Goal: Transaction & Acquisition: Purchase product/service

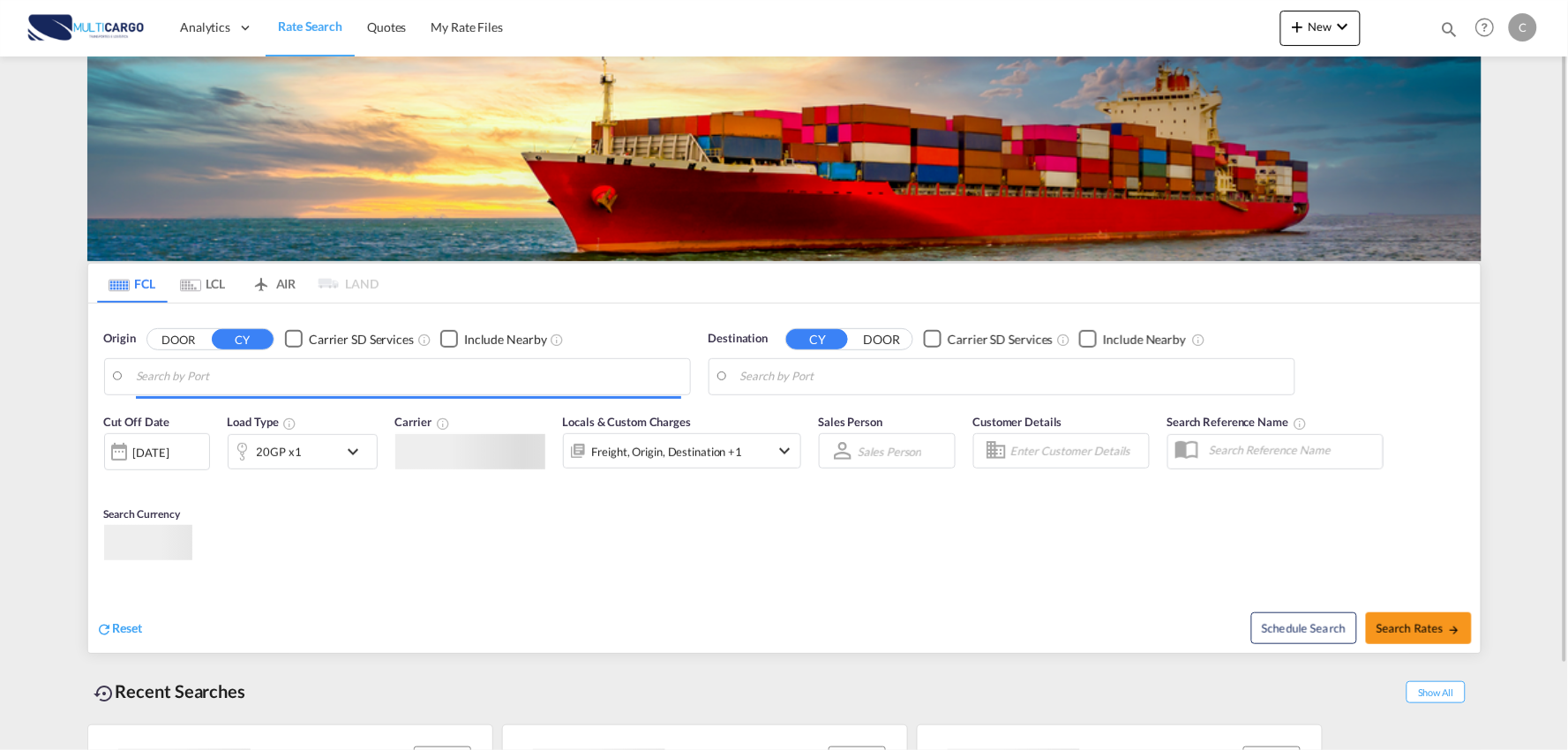
type input "Port of Qingdao, Qingdao, CNTAO"
type input "Leixoes, Leixoes, PTLEI"
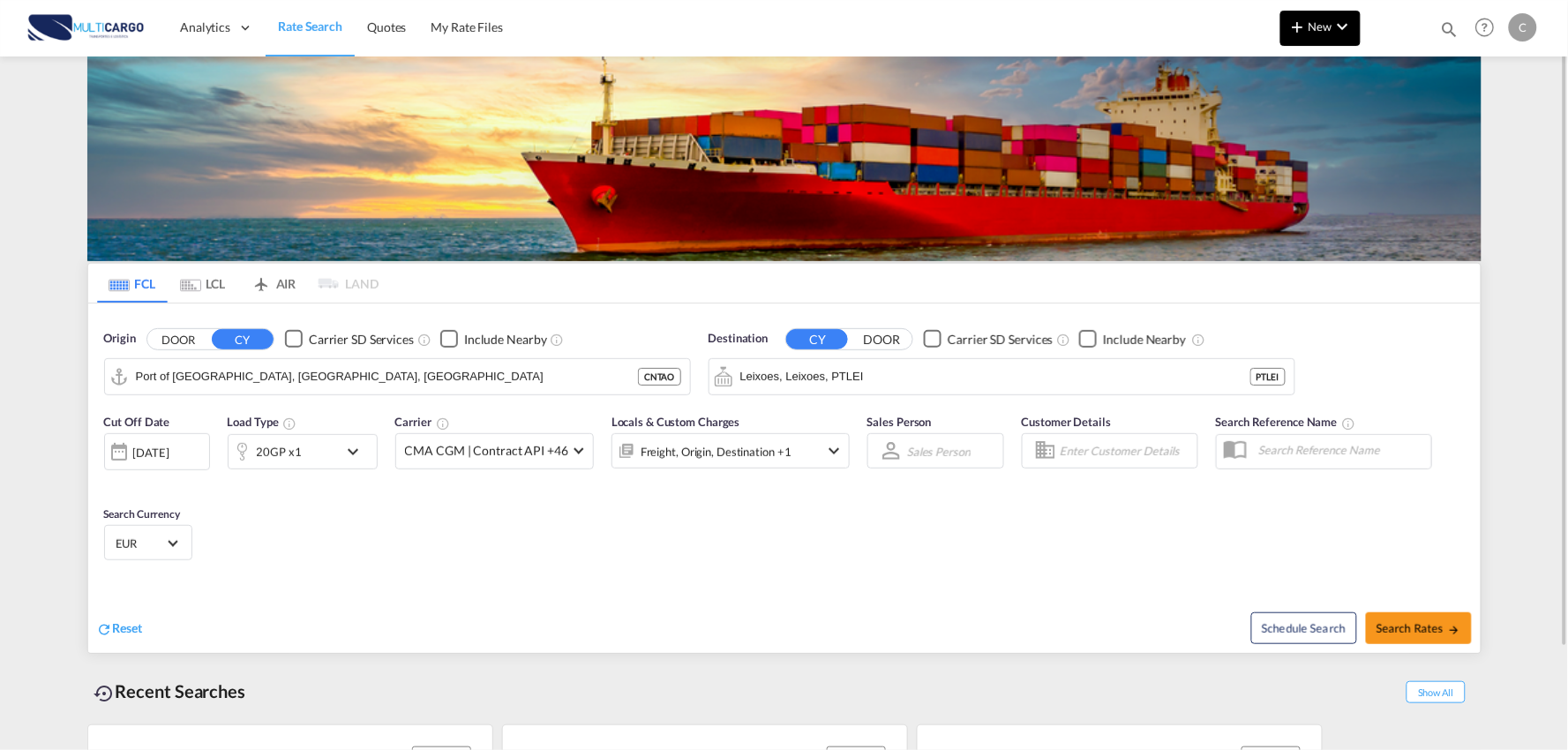
click at [1303, 24] on md-icon "icon-plus 400-fg" at bounding box center [1298, 27] width 21 height 21
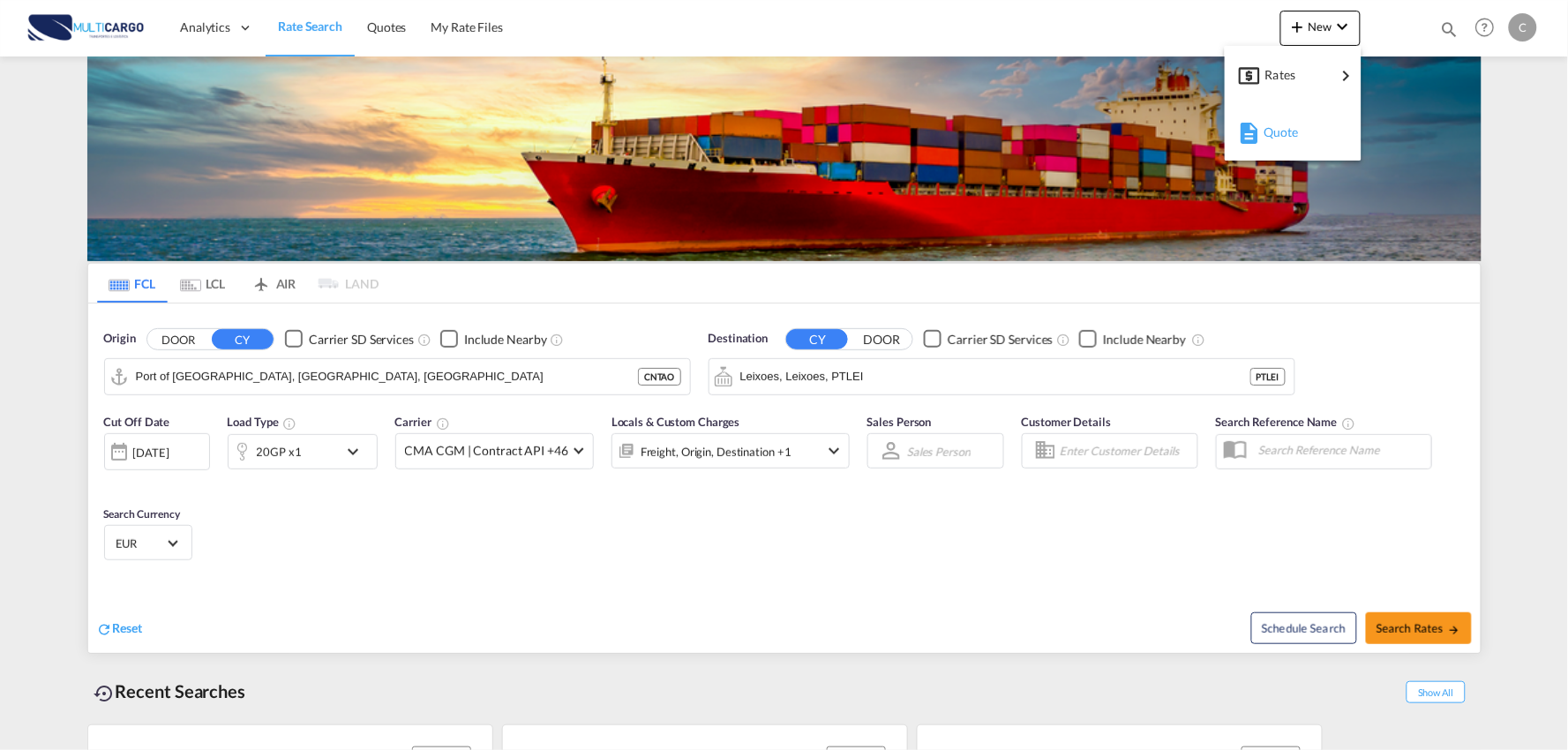
click at [1289, 139] on div "Quote" at bounding box center [1296, 133] width 65 height 44
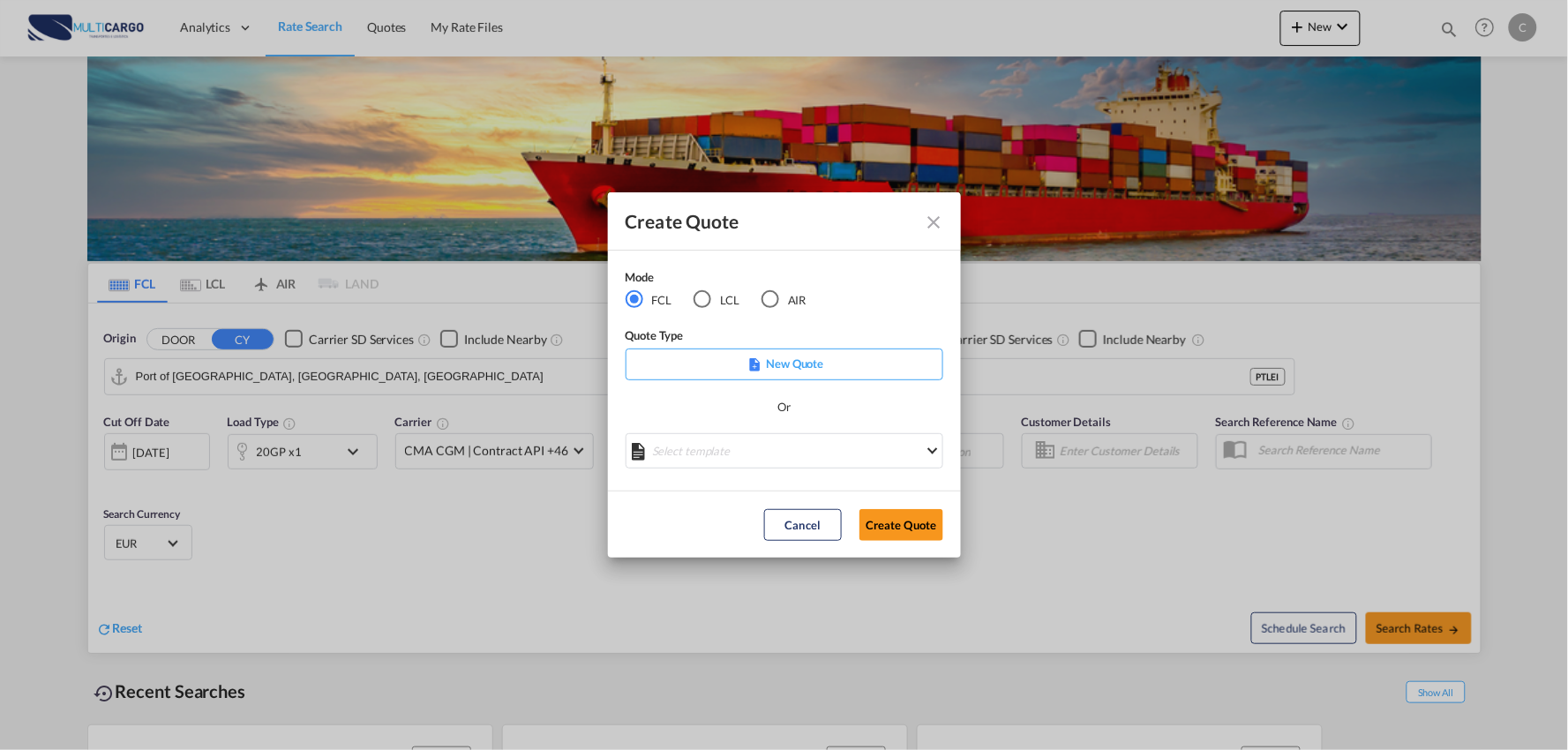
click at [769, 310] on div "Mode FCL LCL AIR" at bounding box center [727, 297] width 203 height 59
click at [768, 296] on div "AIR" at bounding box center [771, 299] width 18 height 18
click at [795, 455] on md-select "Select template EXP EXW AIR 09/2025 Patricia Barroso | 12 Sep 2025 IMP_DAP_AIR …" at bounding box center [784, 451] width 318 height 36
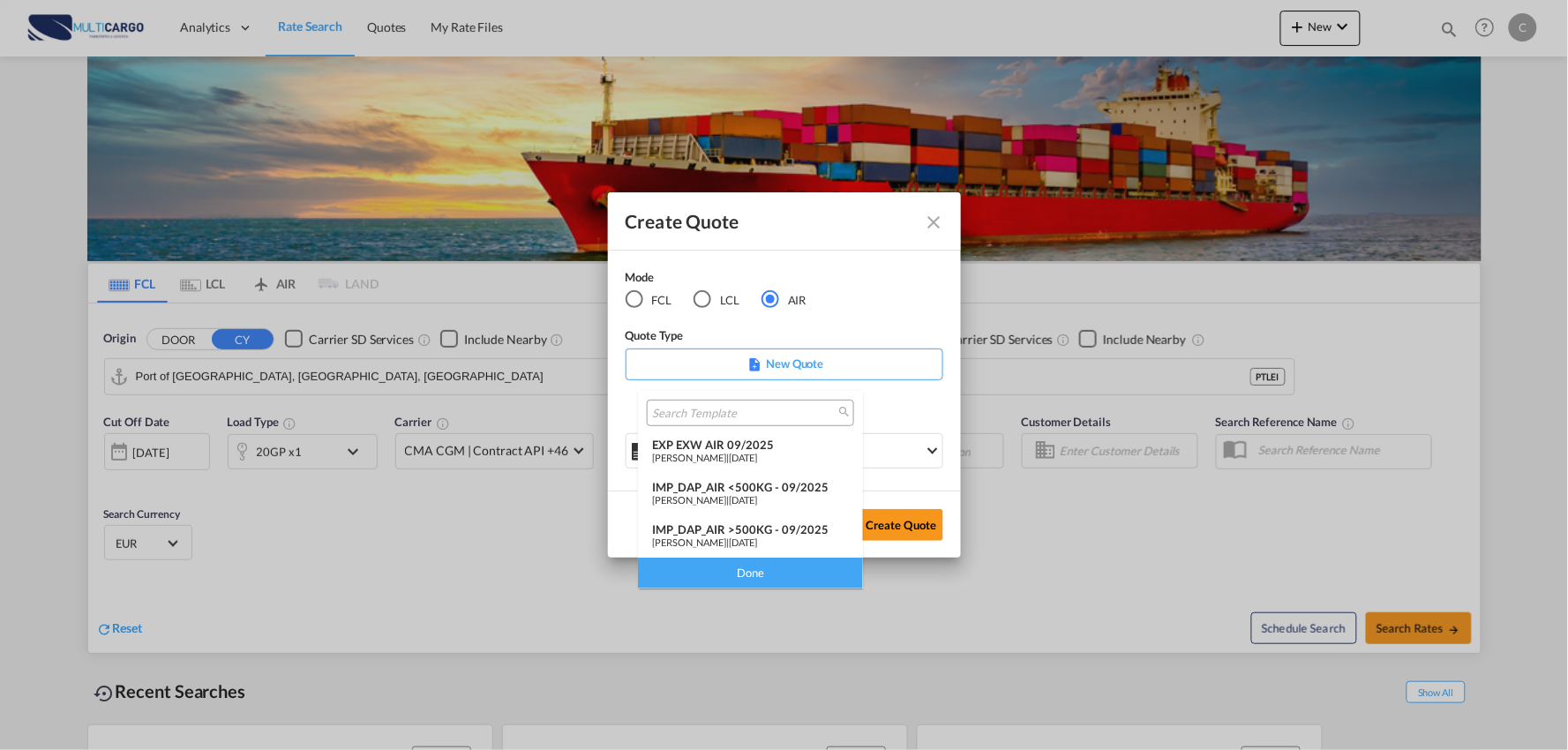
click at [770, 531] on div "IMP_DAP_AIR >500KG - 09/2025" at bounding box center [750, 529] width 197 height 14
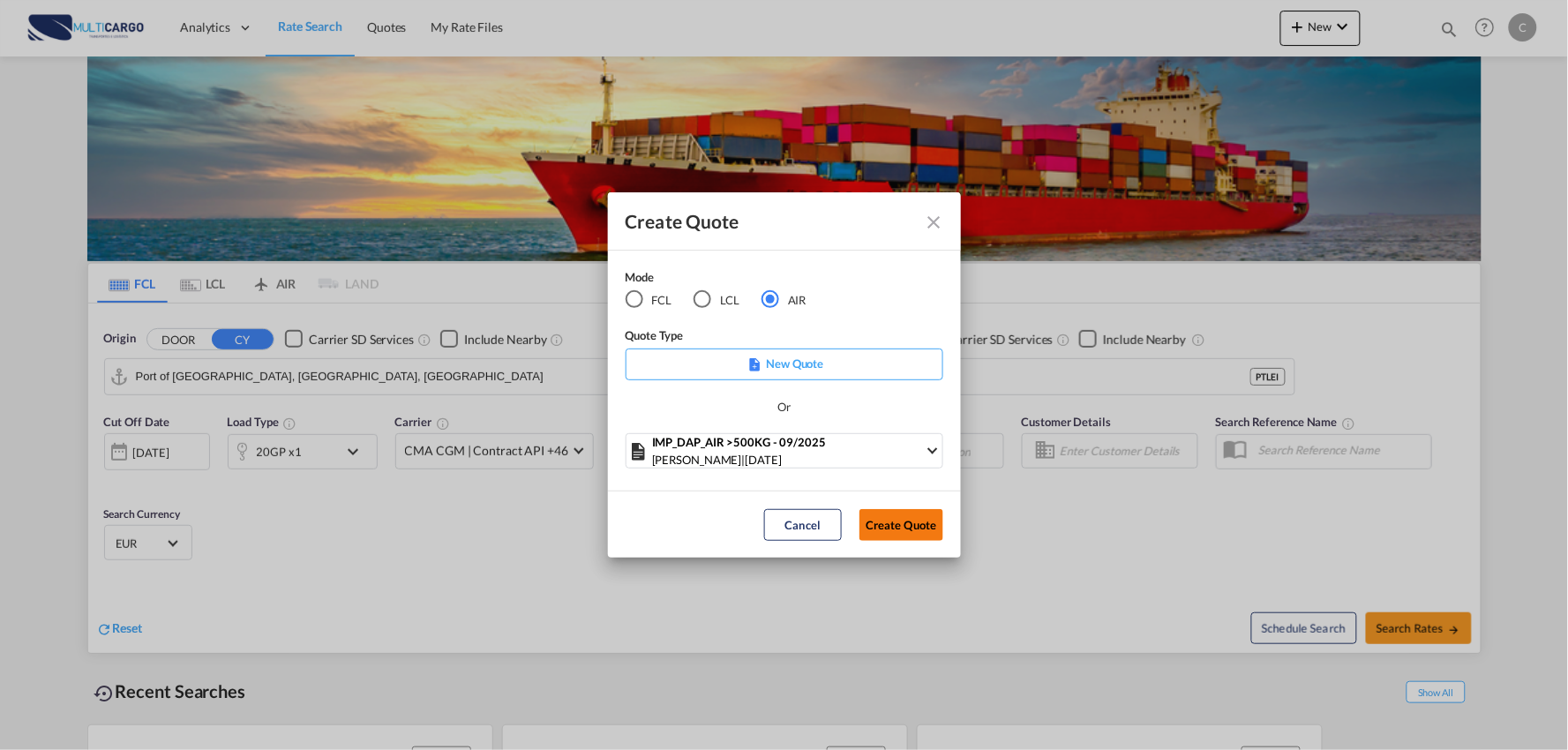
click at [879, 521] on button "Create Quote" at bounding box center [901, 525] width 84 height 32
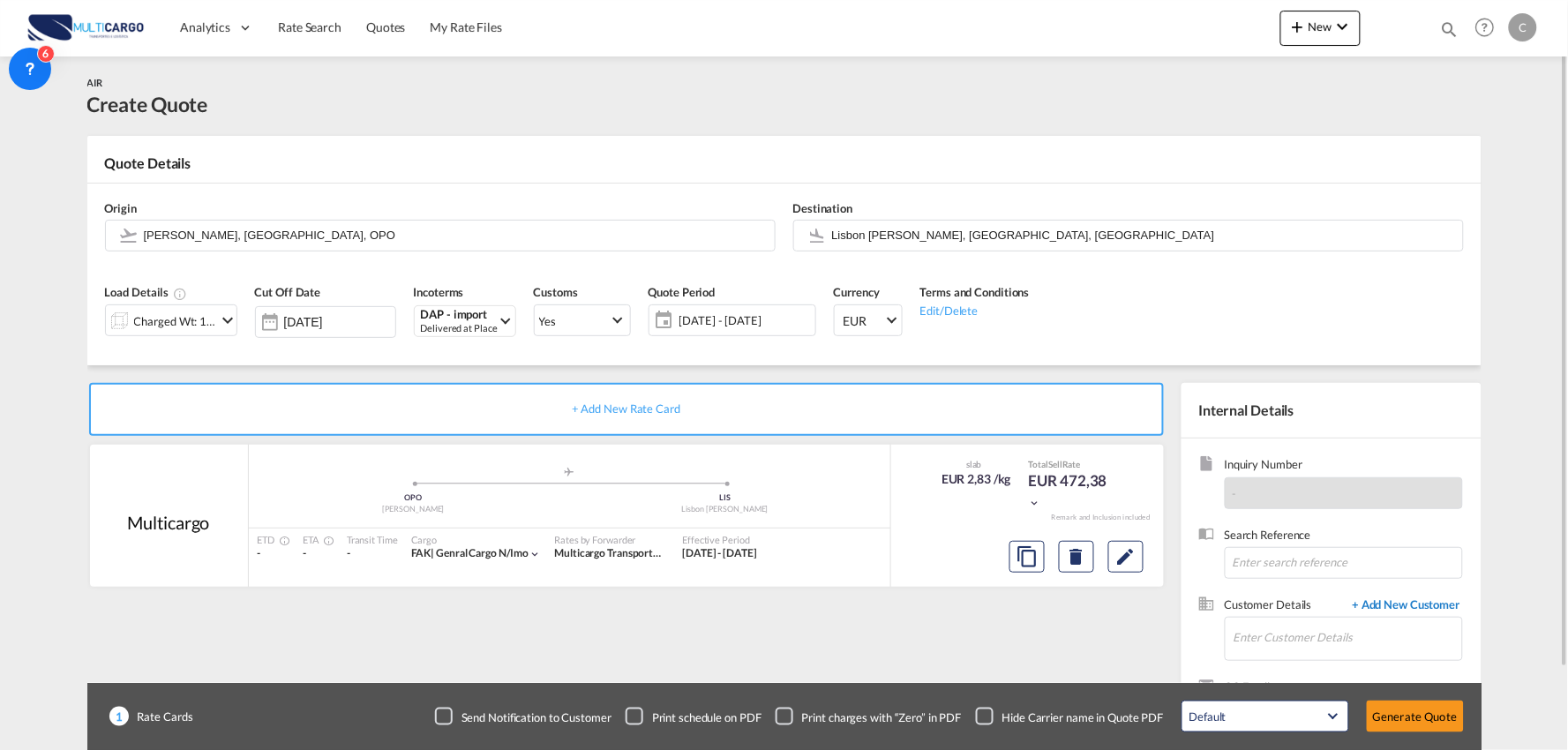
click at [1418, 602] on span "+ Add New Customer" at bounding box center [1403, 606] width 119 height 20
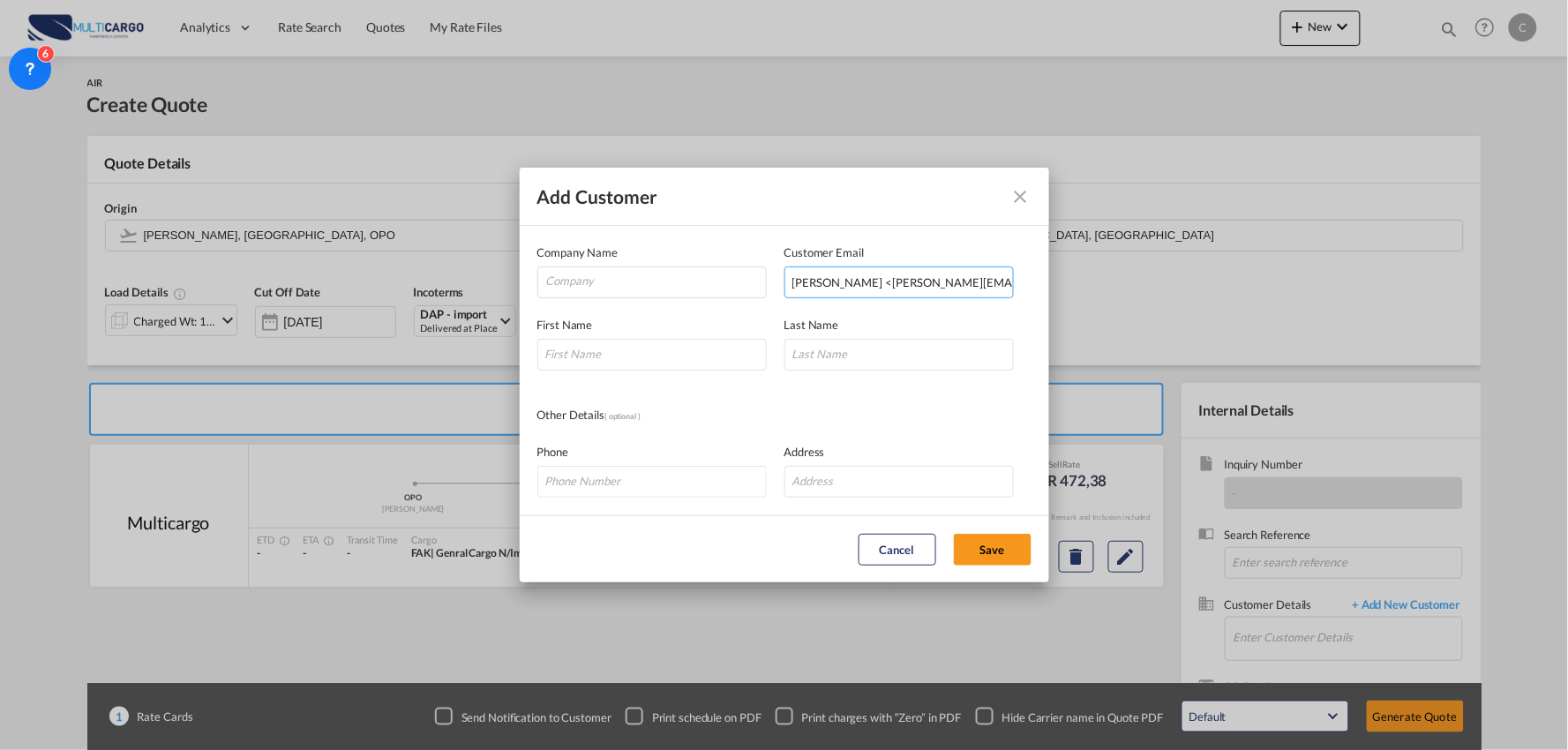
click at [1002, 285] on input "Justina Florance <justina@bl.solutions>" at bounding box center [900, 282] width 230 height 32
drag, startPoint x: 884, startPoint y: 283, endPoint x: 534, endPoint y: 265, distance: 350.5
click at [534, 265] on md-dialog-content "Company Name Customer Email Justina Florance <justina@bl.solutions Enter a vali…" at bounding box center [784, 370] width 529 height 289
type input "justina@bl.solutions"
drag, startPoint x: 656, startPoint y: 342, endPoint x: 656, endPoint y: 332, distance: 10.0
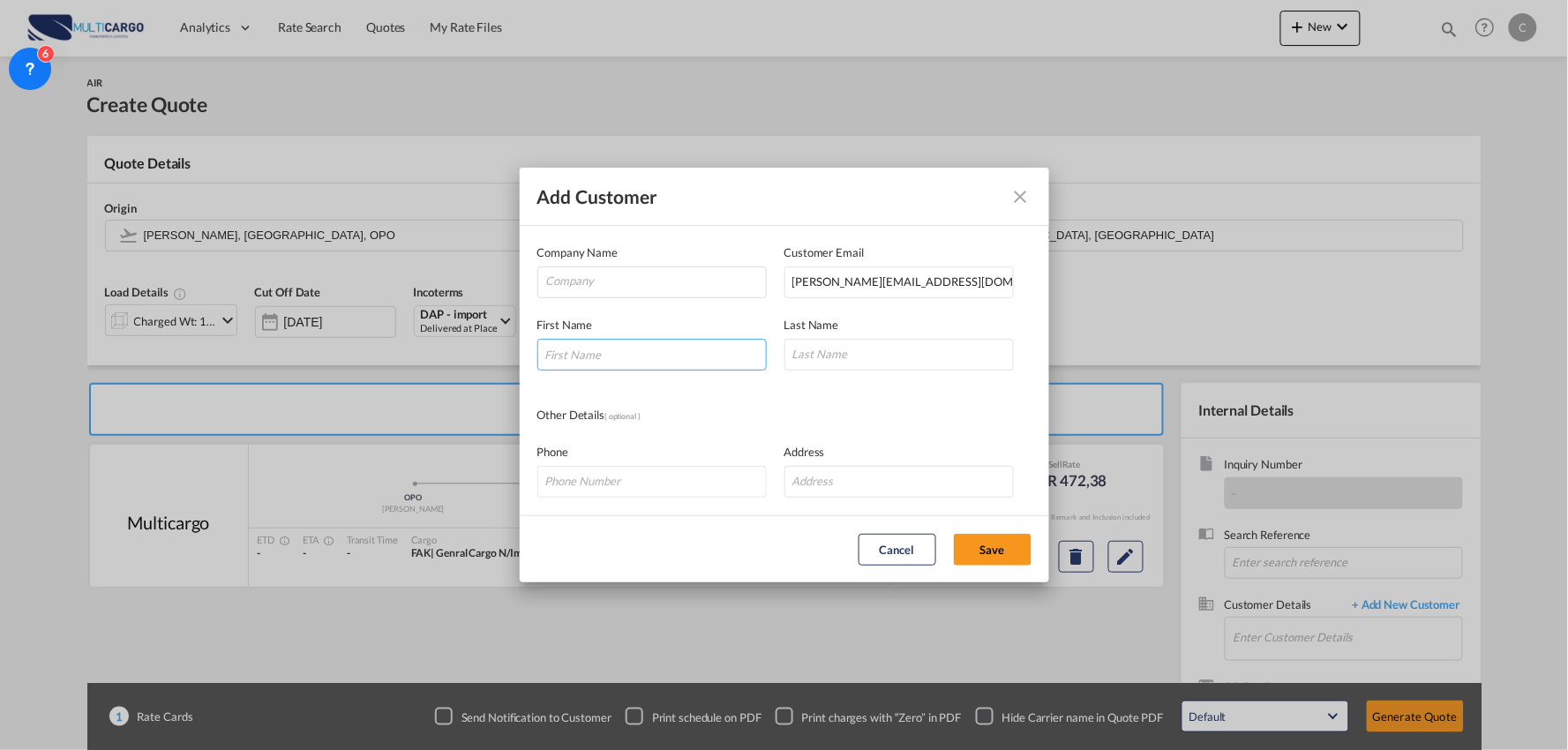
click at [656, 342] on input "Add Customer Company ..." at bounding box center [652, 355] width 230 height 32
drag, startPoint x: 318, startPoint y: 341, endPoint x: 183, endPoint y: 344, distance: 135.0
click at [183, 344] on div "Add Customer Company Name Customer Email justina@bl.solutions First Name jUSTIN…" at bounding box center [784, 375] width 1568 height 750
type input "Justina"
type input "Jerome"
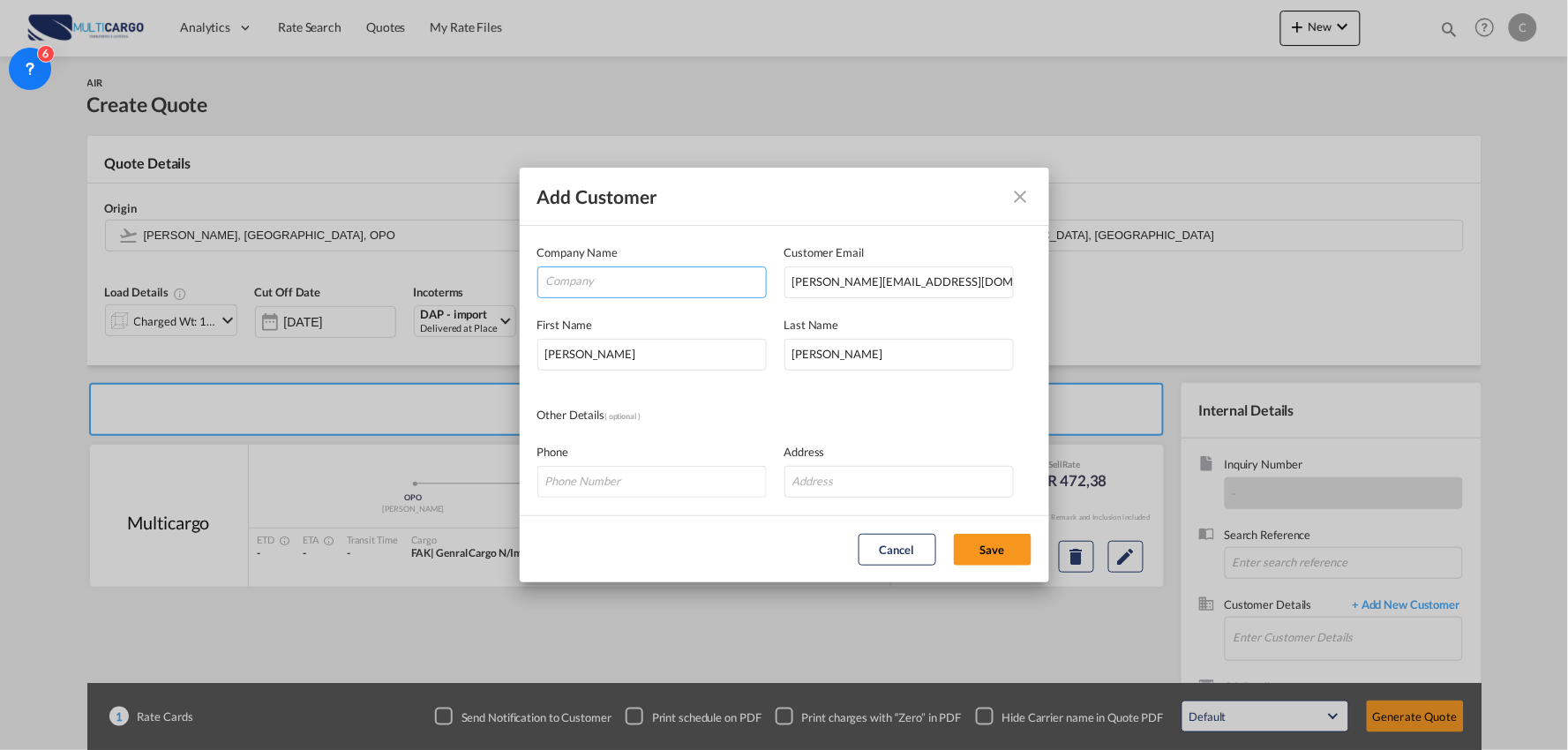
drag, startPoint x: 664, startPoint y: 275, endPoint x: 480, endPoint y: 328, distance: 191.5
click at [664, 275] on input "Company" at bounding box center [656, 280] width 220 height 27
paste input "BHARAT LOGISTIC SOLUTIONS PVT LTD"
type input "BHARAT LOGISTIC SOLUTIONS PVT LTD"
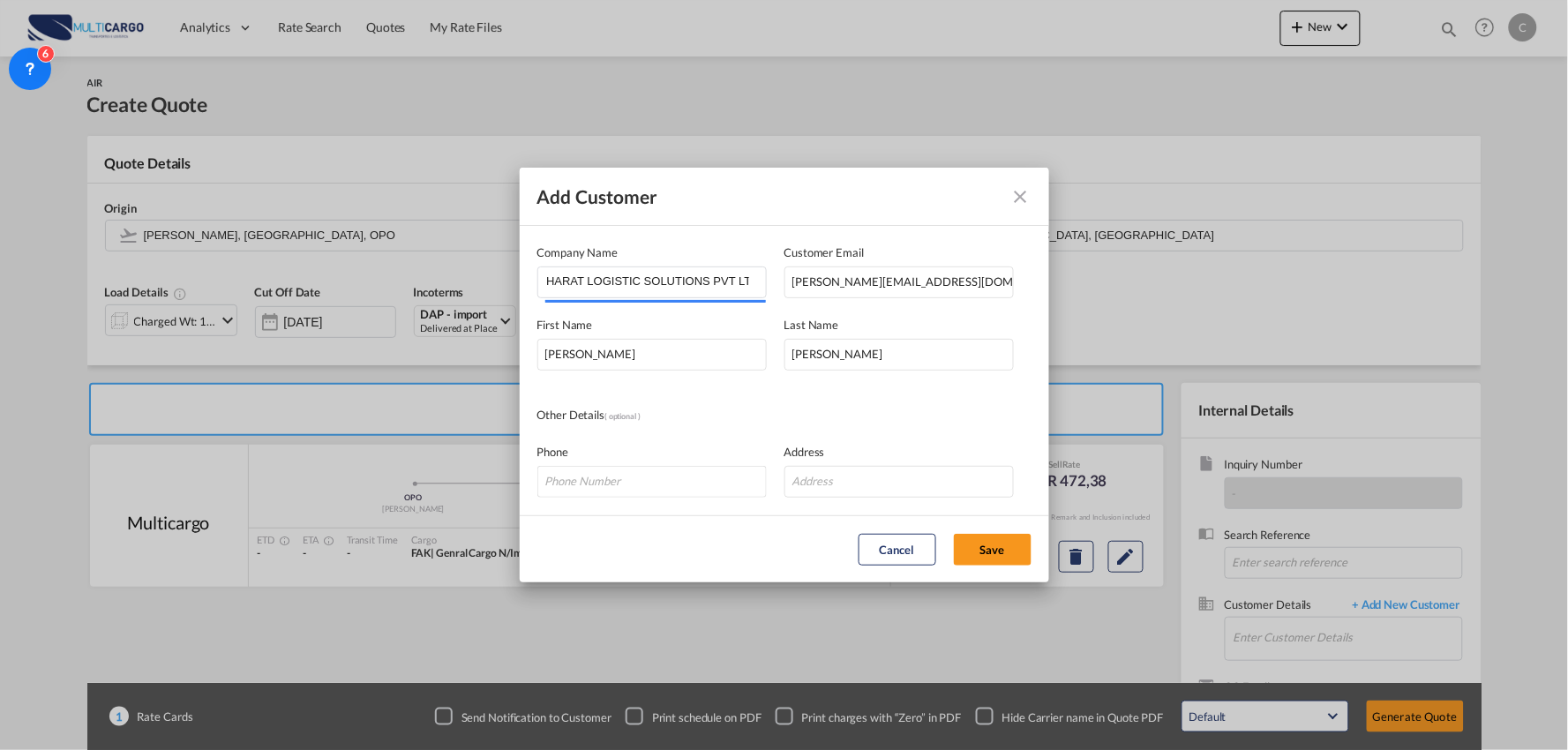
scroll to position [0, 0]
click at [890, 473] on input "Add Customer Company ..." at bounding box center [900, 482] width 230 height 32
paste input "20, VGP Murphy Square,Alandur, 1st Street, St. Thomas Mount, Chennai, Tamil Nad…"
type input "20, VGP Murphy Square,Alandur, 1st Street, St. Thomas Mount, Chennai, Tamil Nad…"
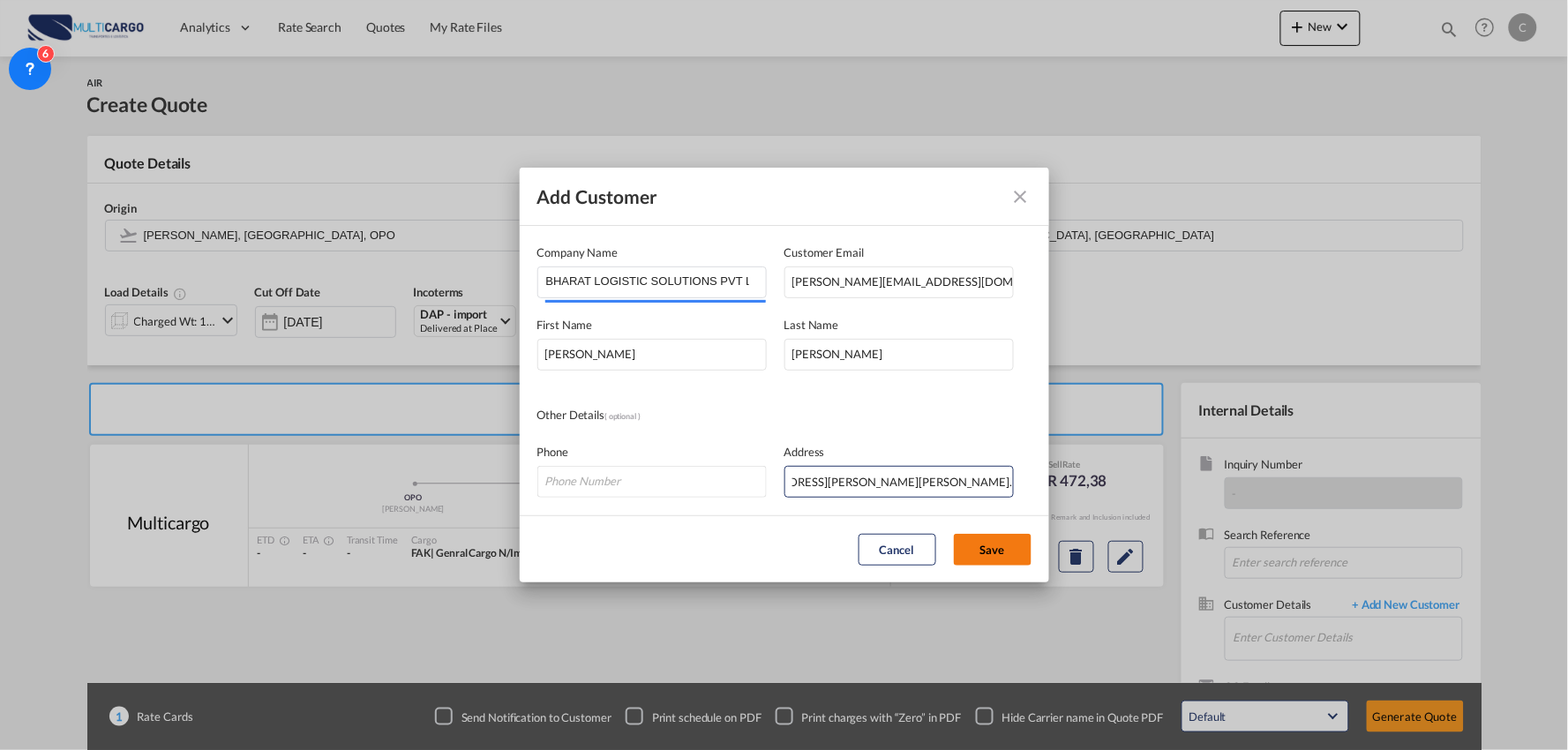
click at [995, 551] on button "Save" at bounding box center [992, 550] width 77 height 32
type input "BHARAT LOGISTIC SOLUTIONS PVT LTD, Justina Jerome, justina@bl.solutions"
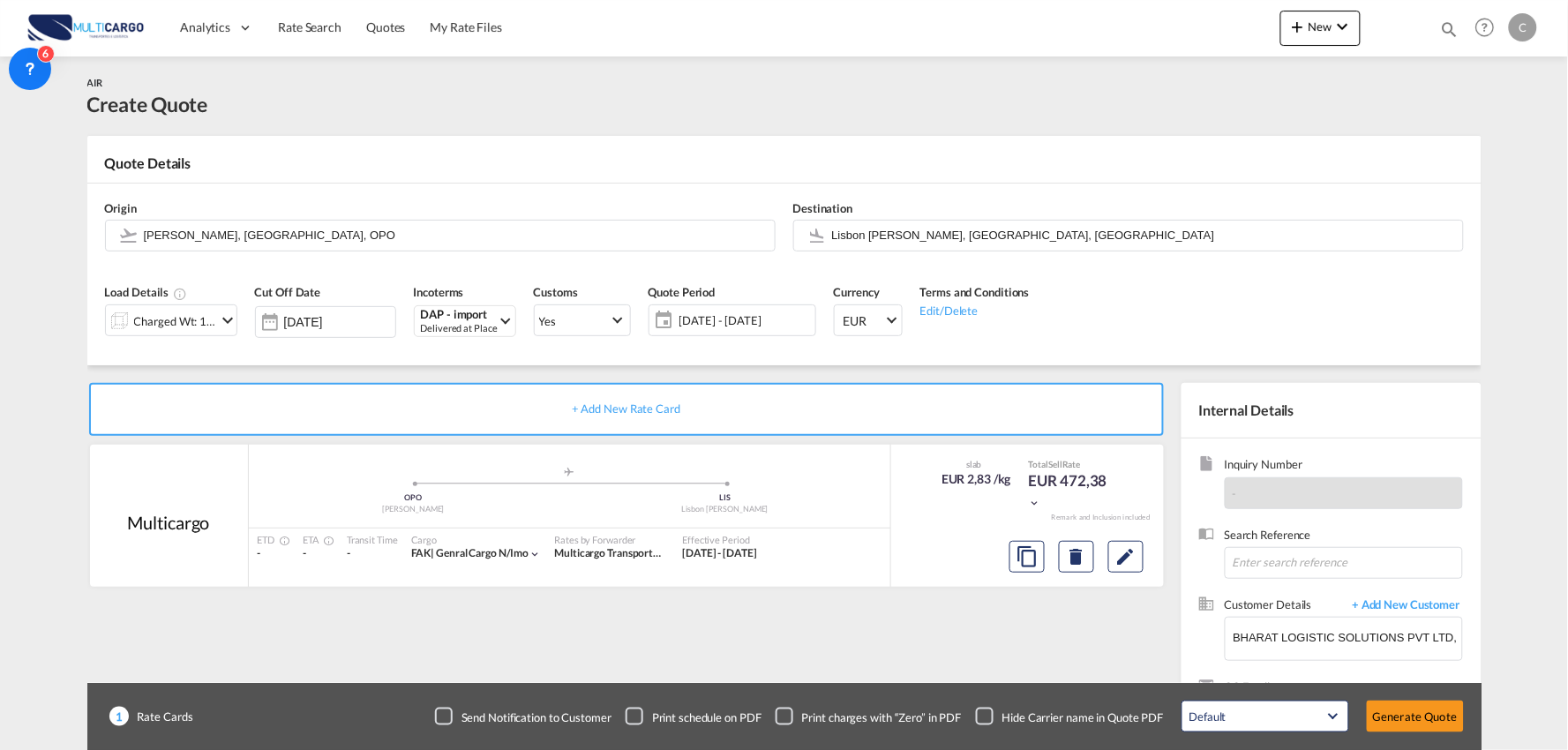
scroll to position [0, 0]
click at [1014, 673] on div "+ Add New Rate Card Multicargo added by you .a{fill:#aaa8ad;} .a{fill:#aaa8ad;}…" at bounding box center [630, 567] width 1086 height 368
click at [986, 717] on div "Checkbox No Ink" at bounding box center [985, 716] width 18 height 18
click at [849, 650] on div "+ Add New Rate Card Multicargo added by you .a{fill:#aaa8ad;} .a{fill:#aaa8ad;}…" at bounding box center [630, 567] width 1086 height 368
click at [195, 323] on div "Charged Wt: 166,67 KG" at bounding box center [175, 321] width 83 height 25
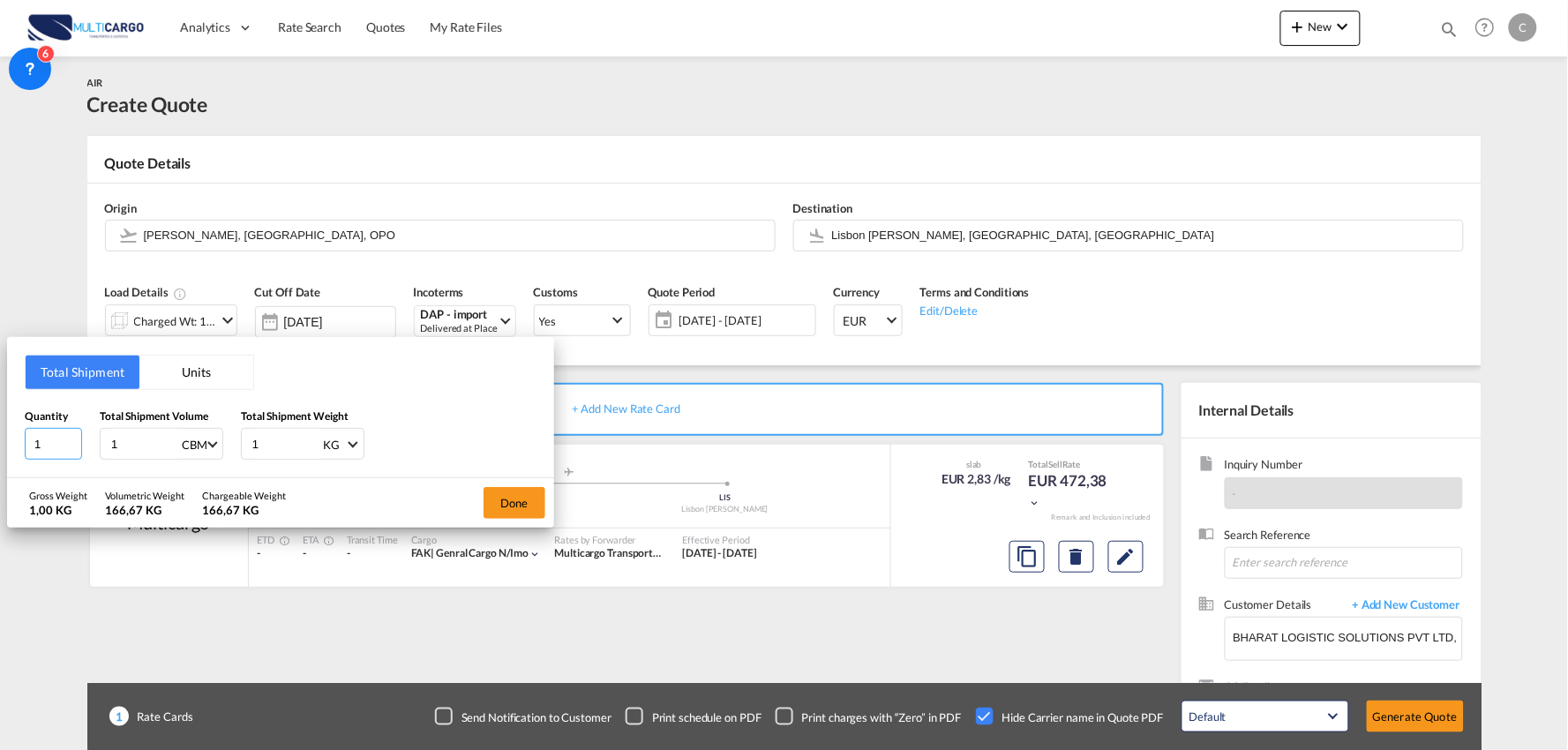
drag, startPoint x: 41, startPoint y: 448, endPoint x: -40, endPoint y: 444, distance: 81.1
click at [0, 444] on html "Analytics Reports Dashboard Rate Search Quotes My Rate Files" at bounding box center [784, 375] width 1568 height 750
type input "2"
drag, startPoint x: 241, startPoint y: 442, endPoint x: 165, endPoint y: 433, distance: 76.5
click at [206, 446] on div "Quantity 2 Total Shipment Volume 1 CBM CBM CFT KG LB Total Shipment Weight 1 KG…" at bounding box center [280, 433] width 512 height 52
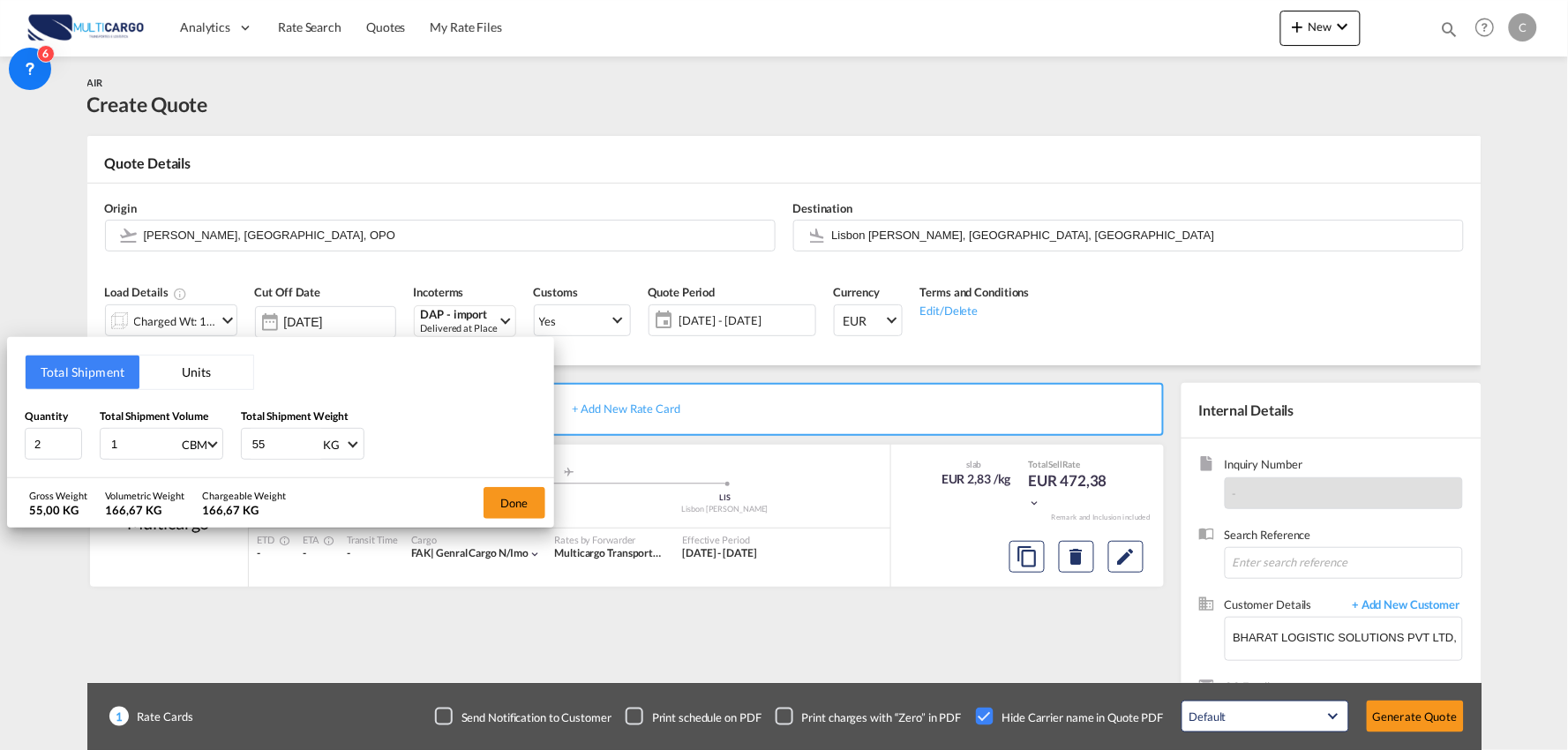
type input "55"
drag, startPoint x: 411, startPoint y: 412, endPoint x: 58, endPoint y: 446, distance: 354.6
click at [412, 415] on div "Quantity 2 Total Shipment Volume 1 CBM CBM CFT KG LB Total Shipment Weight 55 K…" at bounding box center [280, 433] width 512 height 52
drag, startPoint x: 125, startPoint y: 445, endPoint x: 28, endPoint y: 451, distance: 97.2
click at [82, 448] on div "Quantity 2 Total Shipment Volume 1 CBM CBM CFT KG LB Total Shipment Weight 55 K…" at bounding box center [280, 433] width 512 height 52
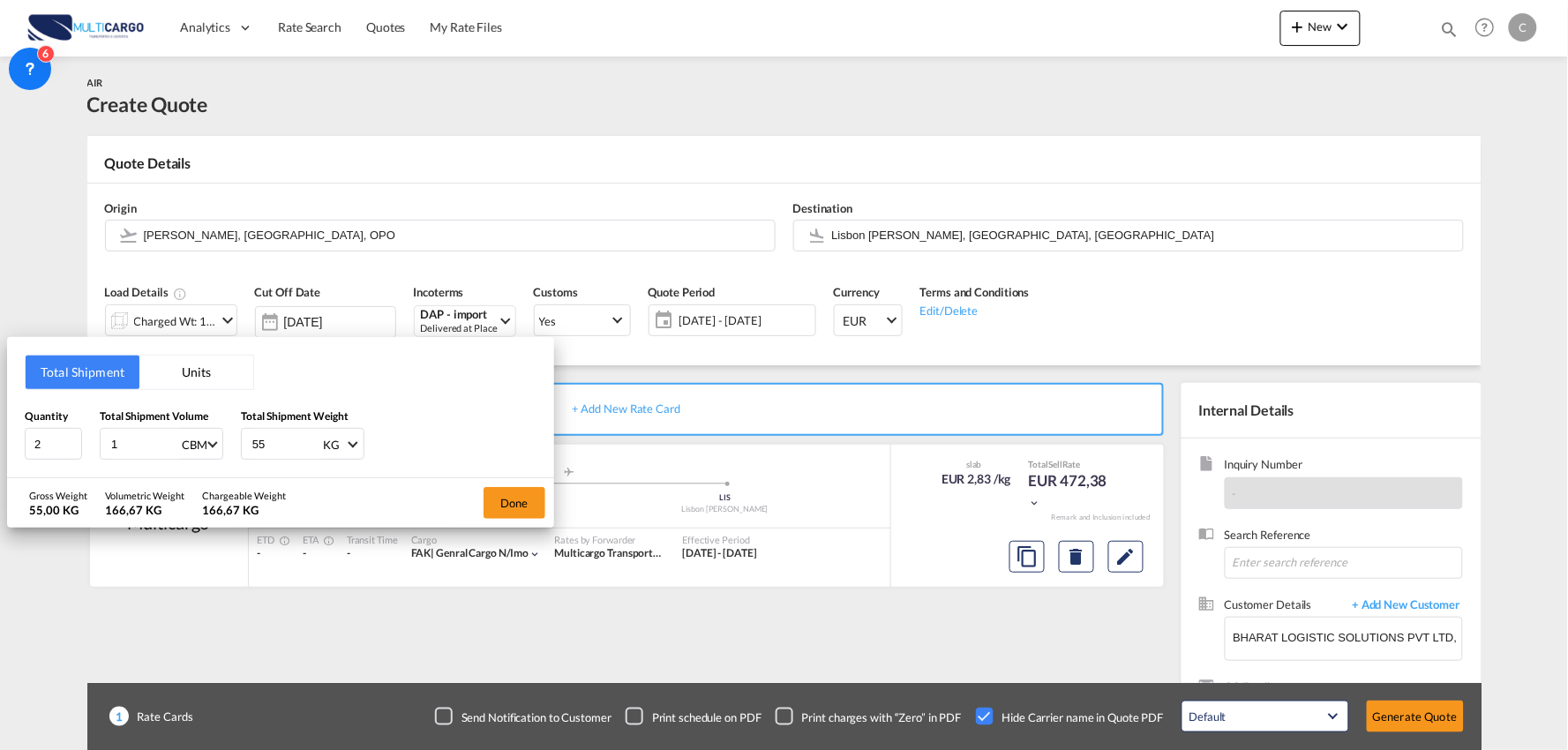
click at [126, 448] on input "1" at bounding box center [144, 444] width 70 height 30
drag, startPoint x: 126, startPoint y: 448, endPoint x: 62, endPoint y: 450, distance: 64.0
click at [64, 450] on div "Quantity 2 Total Shipment Volume 1 CBM CBM CFT KG LB Total Shipment Weight 55 K…" at bounding box center [280, 433] width 512 height 52
click at [516, 504] on button "Done" at bounding box center [513, 503] width 61 height 32
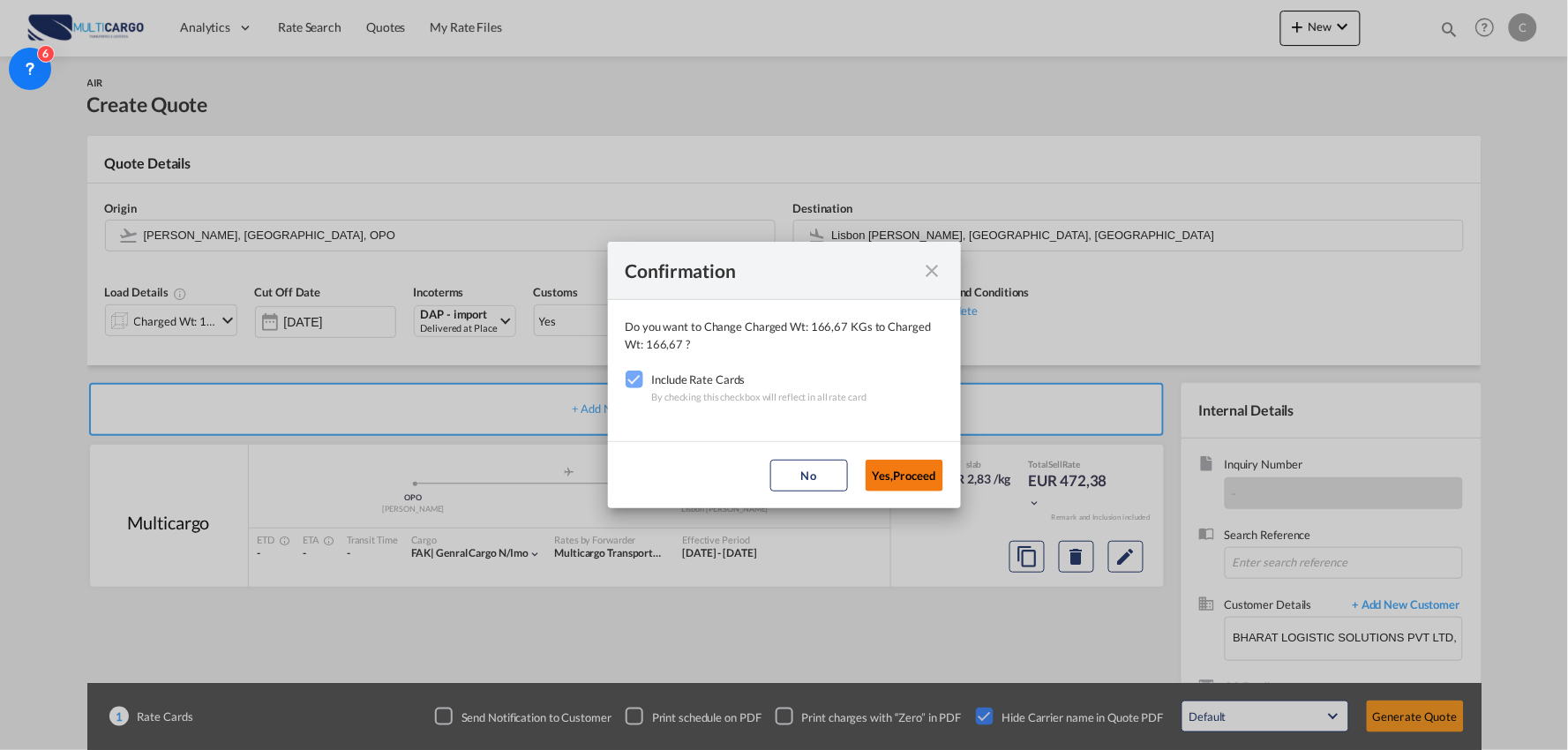
click at [885, 461] on button "Yes,Proceed" at bounding box center [904, 476] width 77 height 32
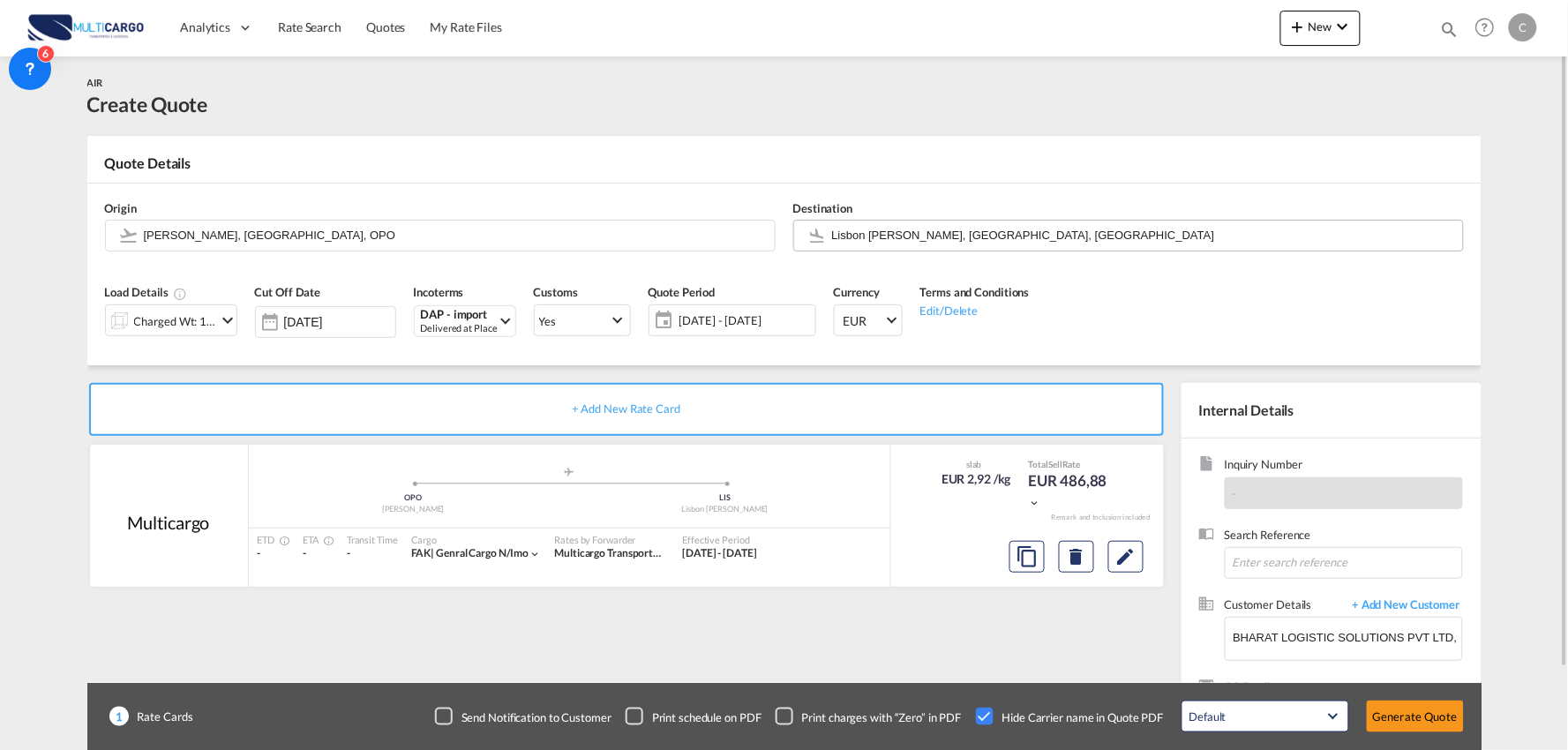
click at [909, 236] on input "Lisbon Portela, Lisbon, LIS" at bounding box center [1143, 235] width 622 height 31
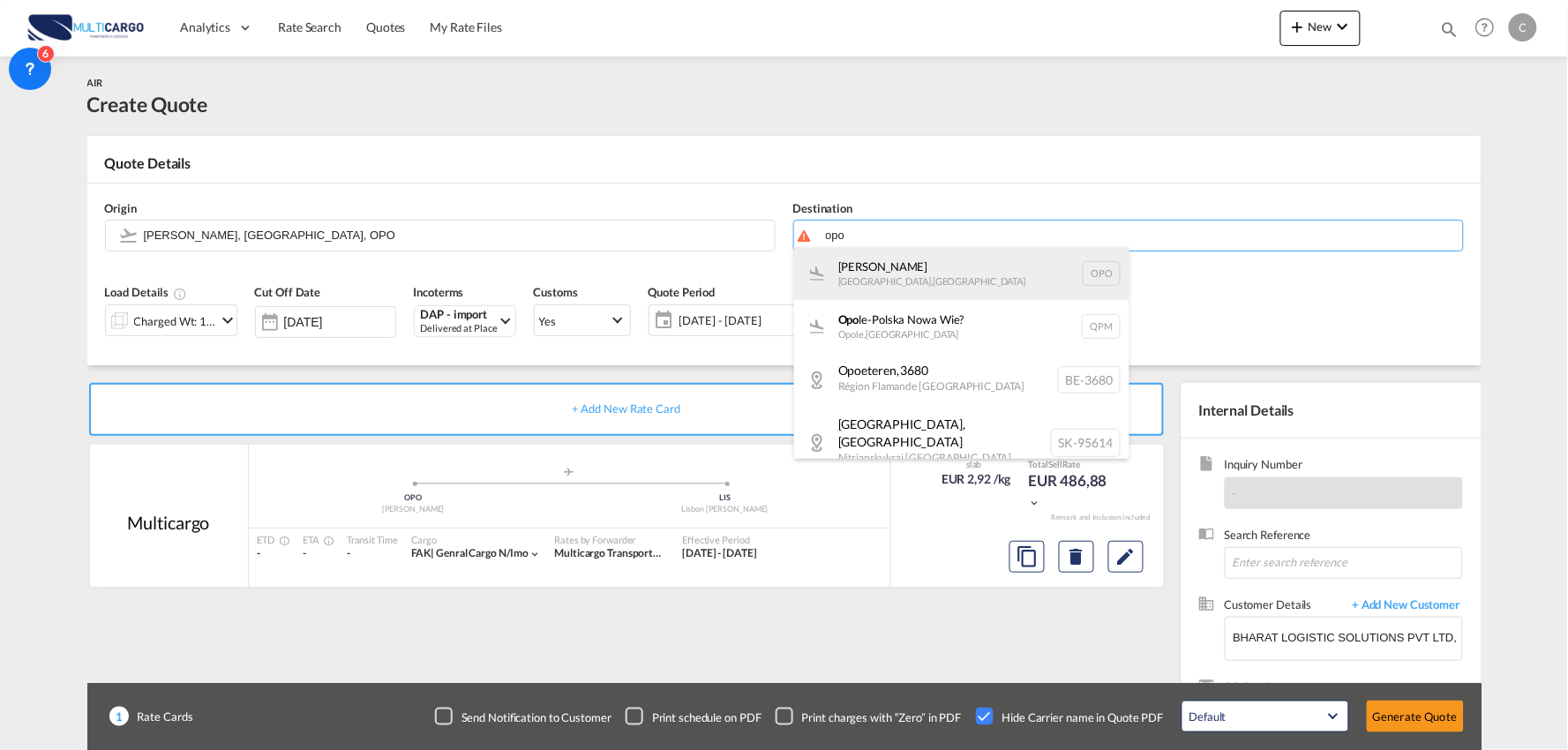
click at [893, 273] on div "Francisco de Sá Carneiro Porto , Portugal OPO" at bounding box center [961, 273] width 335 height 52
type input "Francisco de Sá Carneiro, Porto, OPO"
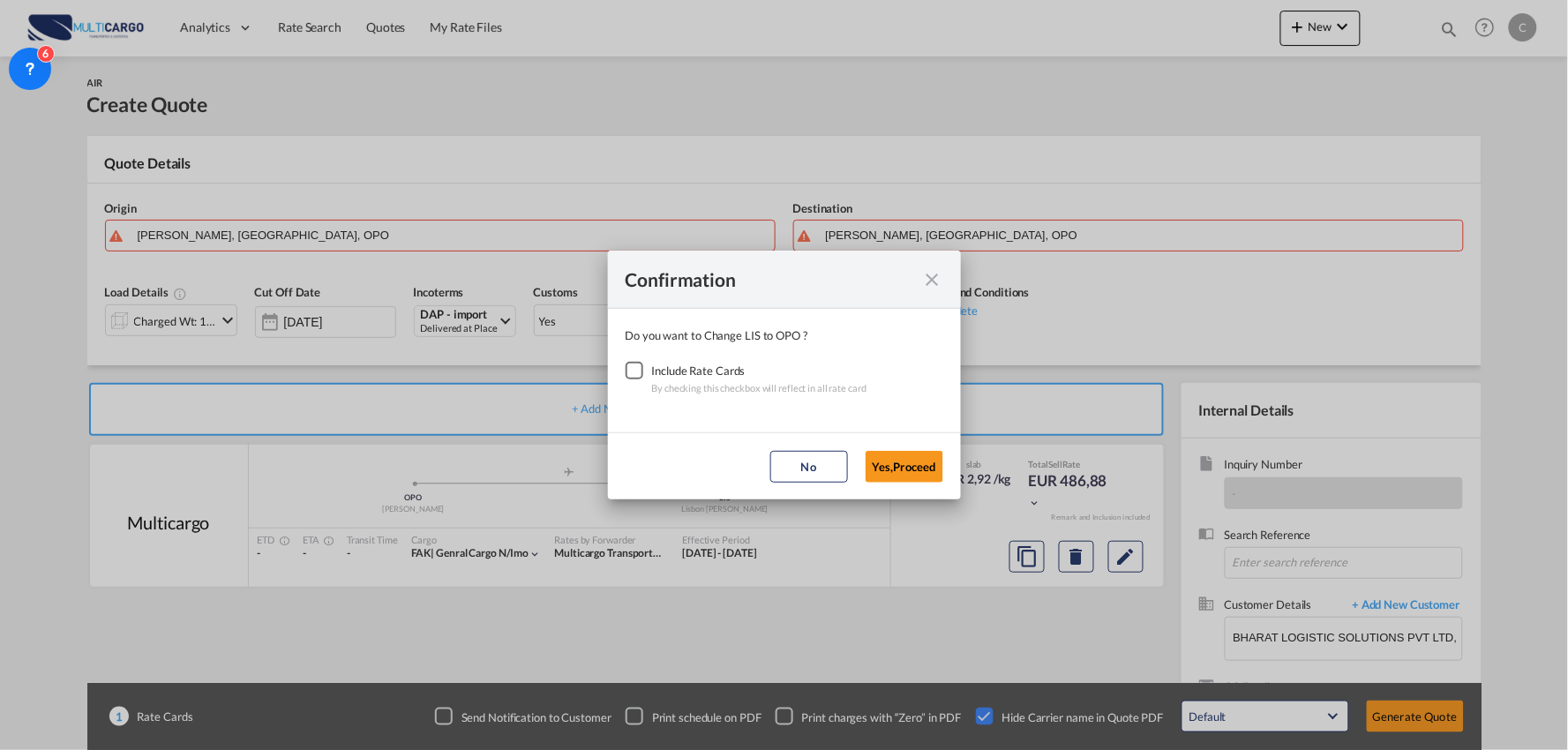
click at [638, 371] on div "Checkbox No Ink" at bounding box center [634, 371] width 18 height 18
click at [901, 462] on button "Yes,Proceed" at bounding box center [904, 467] width 77 height 32
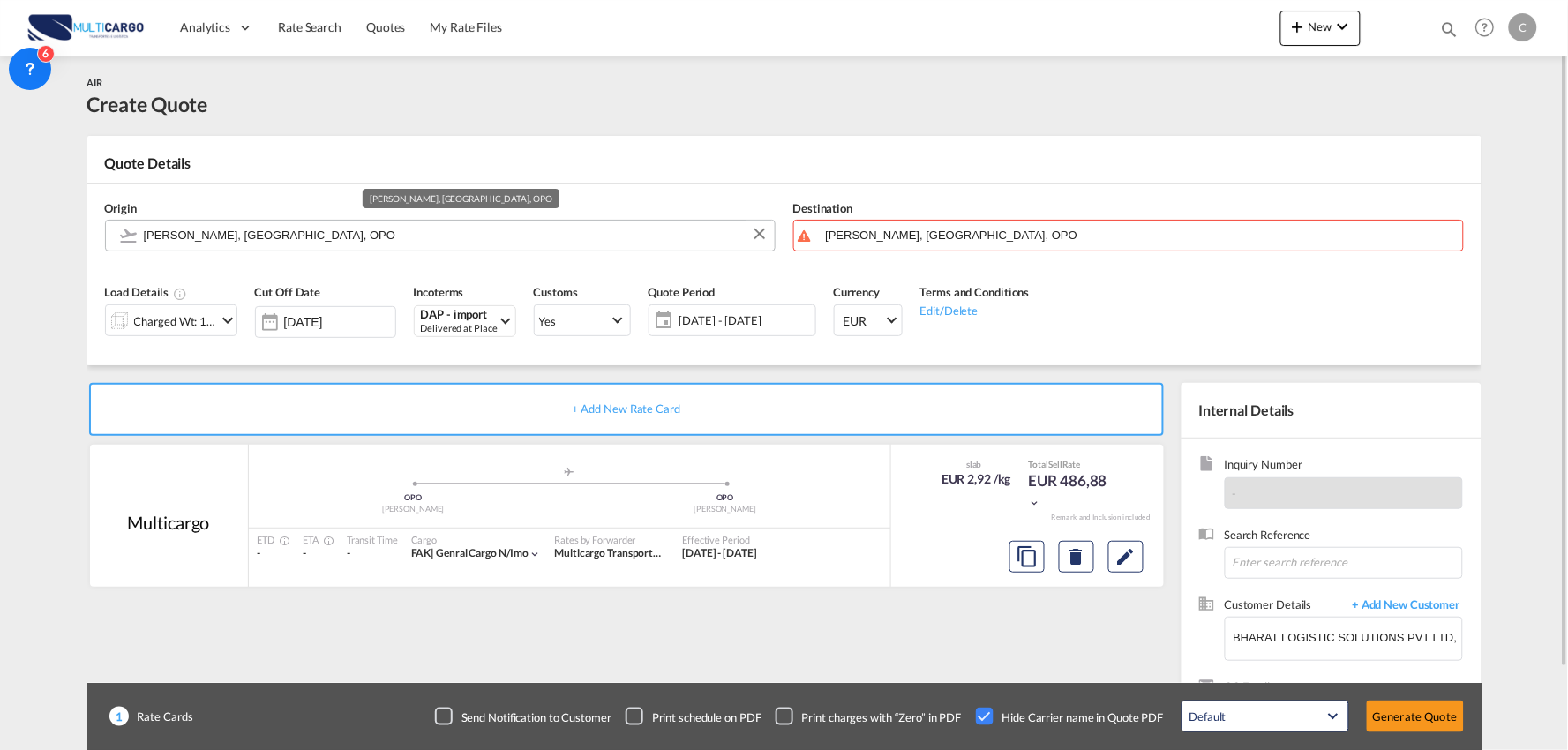
click at [274, 225] on input "Francisco de Sá Carneiro, Porto, OPO" at bounding box center [455, 235] width 622 height 31
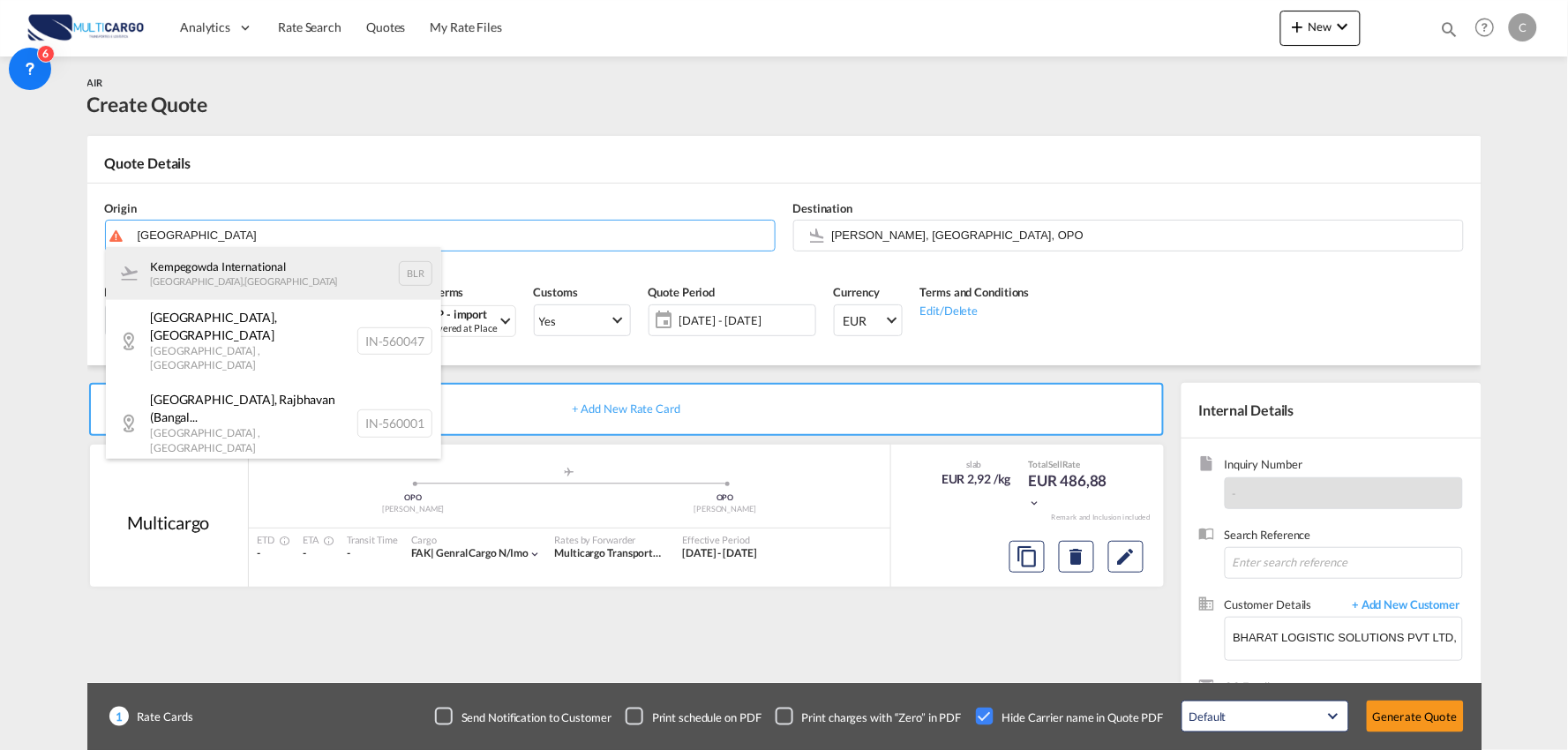
click at [177, 268] on div "Kempegowda International Bangalore , India BLR" at bounding box center [273, 273] width 335 height 52
type input "Kempegowda International, Bangalore, BLR"
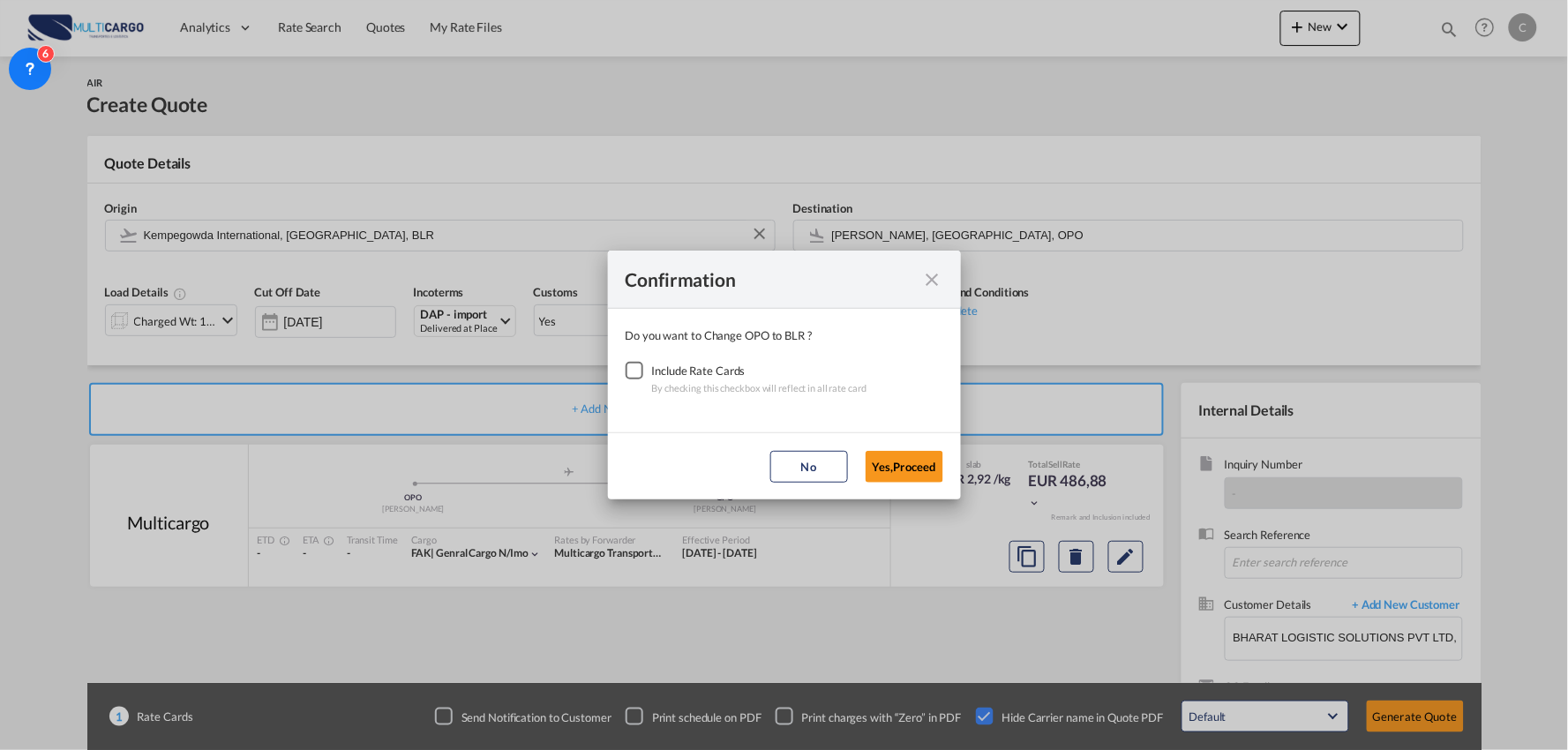
click at [633, 373] on div "Checkbox No Ink" at bounding box center [634, 371] width 18 height 18
click at [927, 464] on button "Yes,Proceed" at bounding box center [904, 467] width 77 height 32
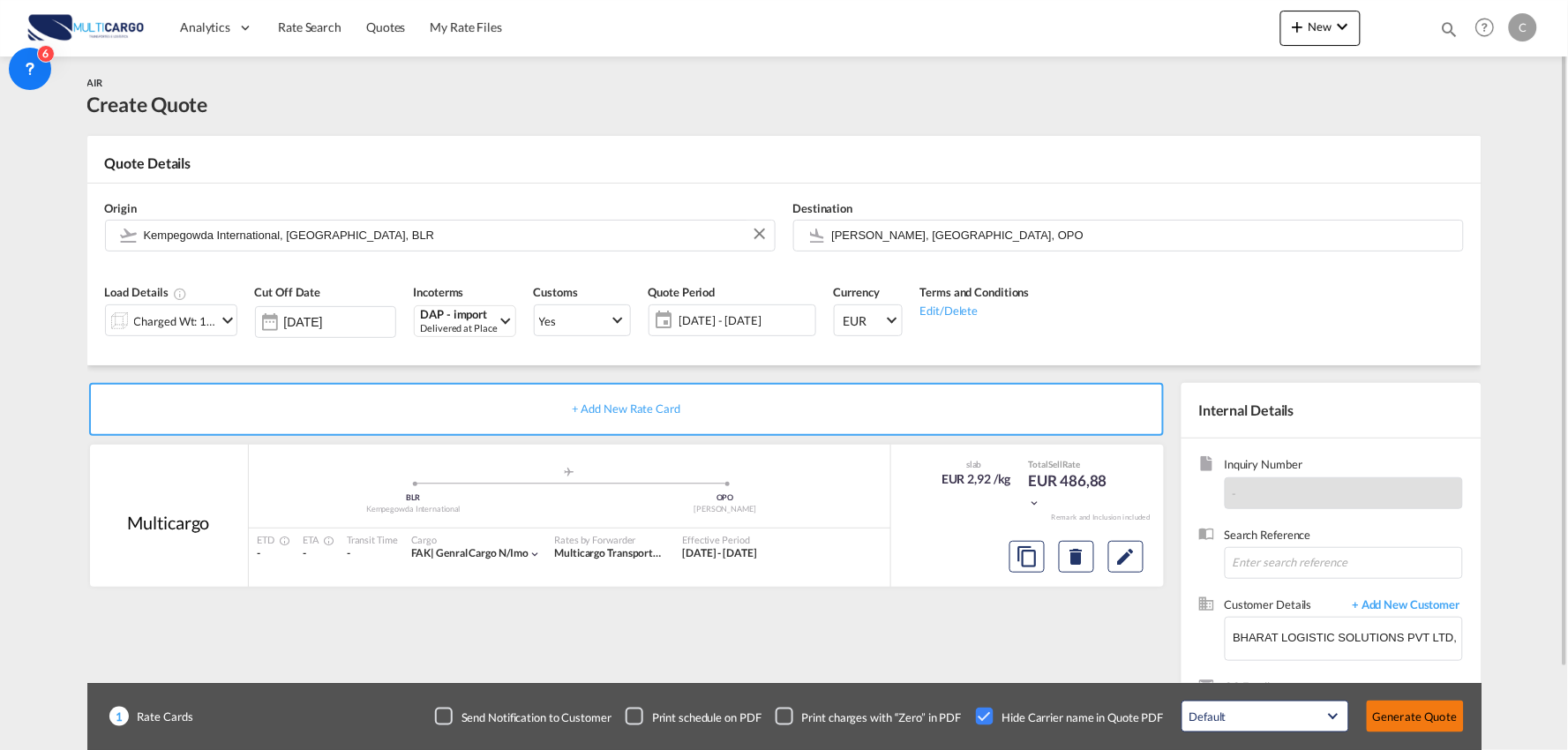
click at [1418, 718] on button "Generate Quote" at bounding box center [1415, 716] width 97 height 32
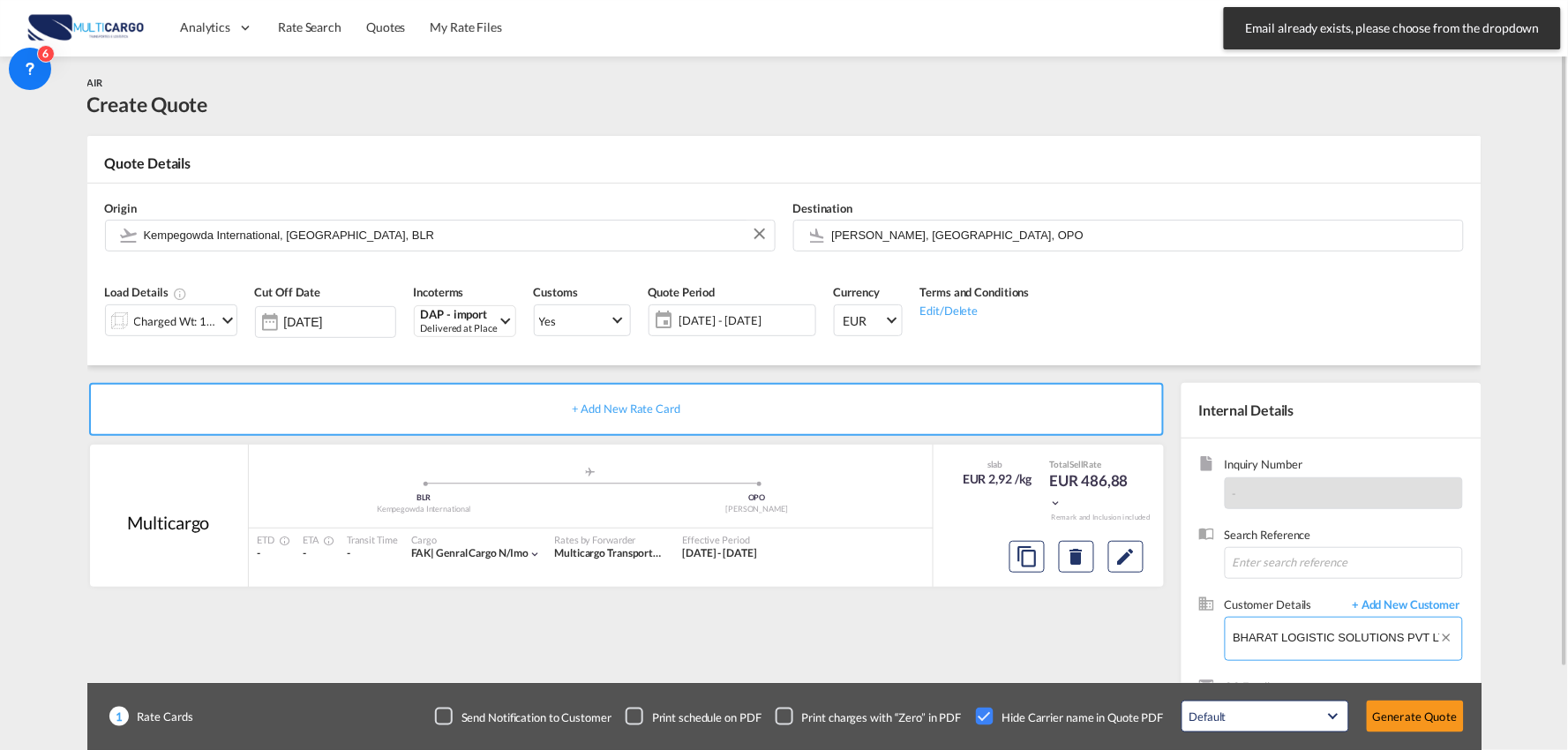
click at [1324, 628] on input "BHARAT LOGISTIC SOLUTIONS PVT LTD, Justina Jerome, justina@bl.solutions" at bounding box center [1347, 637] width 229 height 40
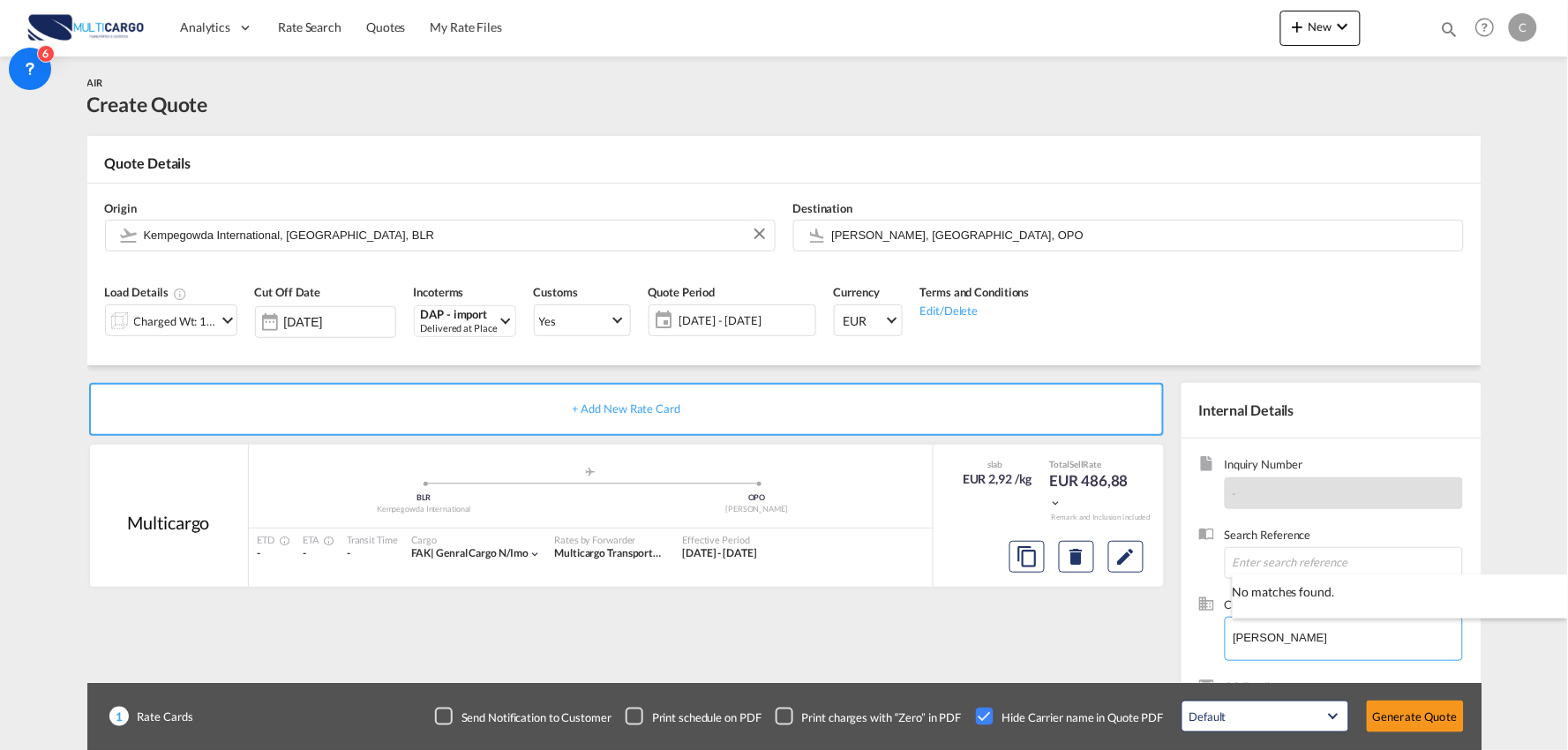
type input "bahrat"
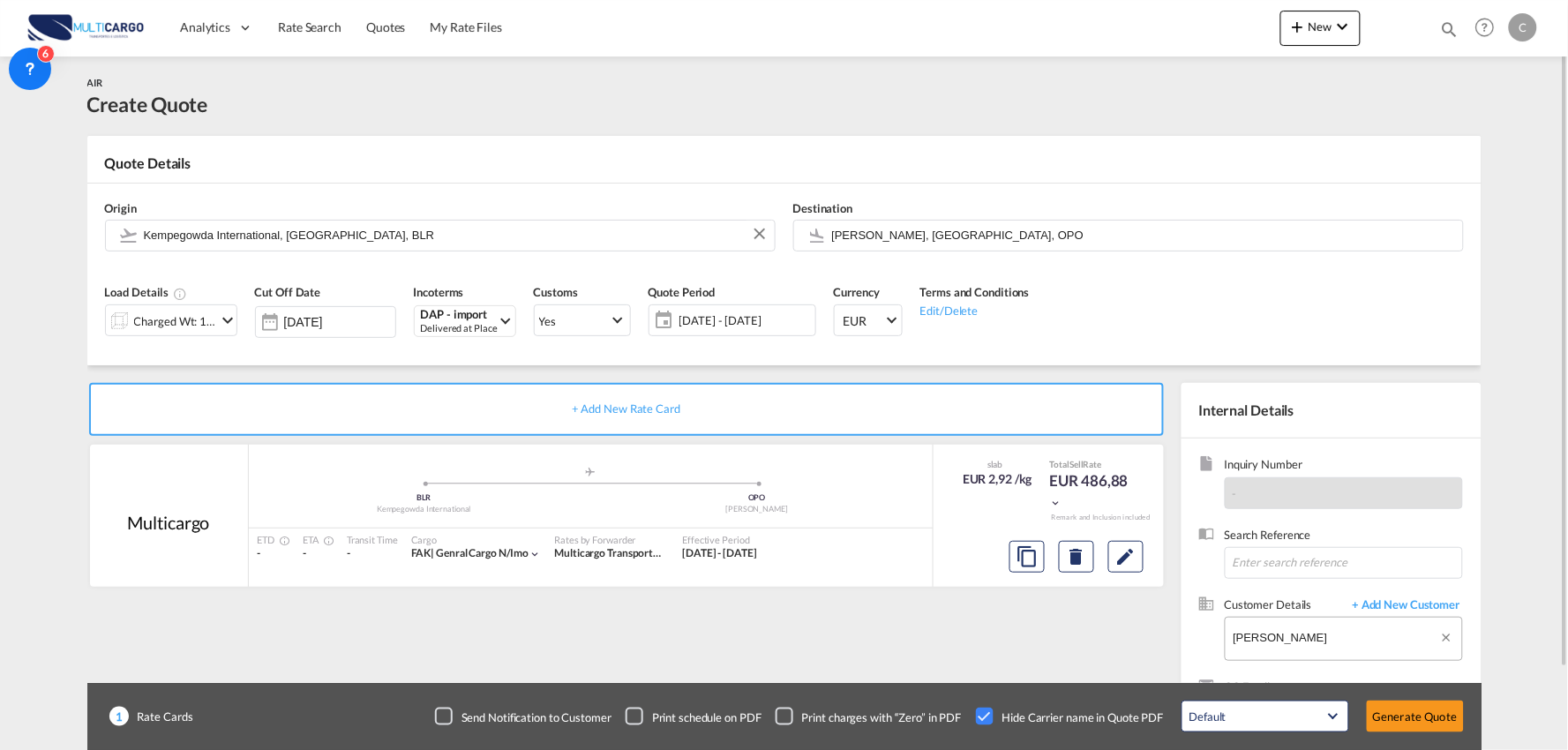
drag, startPoint x: 1267, startPoint y: 648, endPoint x: 1282, endPoint y: 635, distance: 19.8
drag, startPoint x: 1282, startPoint y: 635, endPoint x: 1021, endPoint y: 630, distance: 261.0
click at [1021, 630] on div "+ Add New Rate Card Multicargo added by you .a{fill:#aaa8ad;} .a{fill:#aaa8ad;}…" at bounding box center [784, 563] width 1394 height 395
click at [1282, 632] on input "Enter Customer Details" at bounding box center [1347, 637] width 229 height 40
paste input "Justina Florance <justina@bl.solutions>"
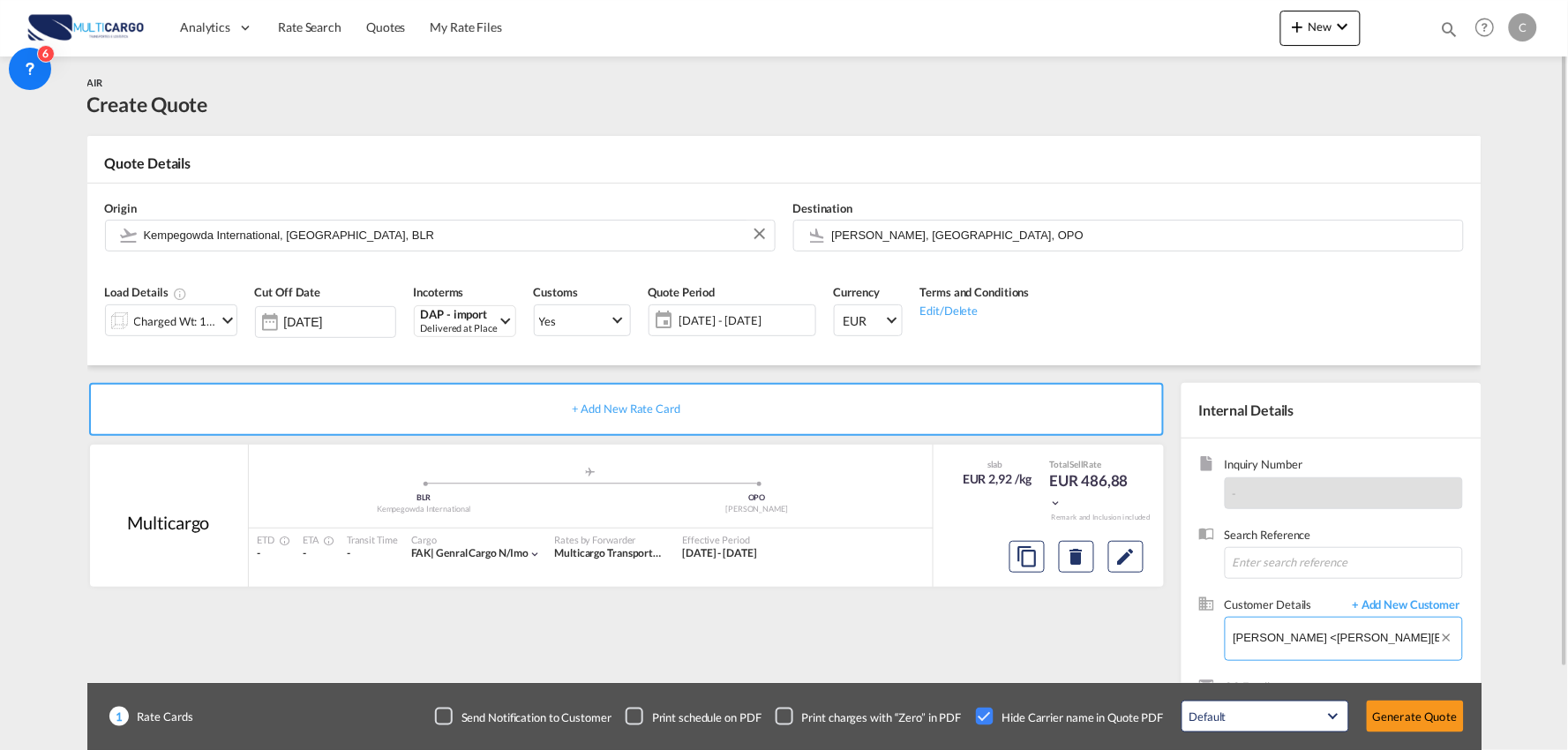
click at [1382, 637] on input "Justina Florance <justina@bl.solutions>" at bounding box center [1347, 637] width 229 height 40
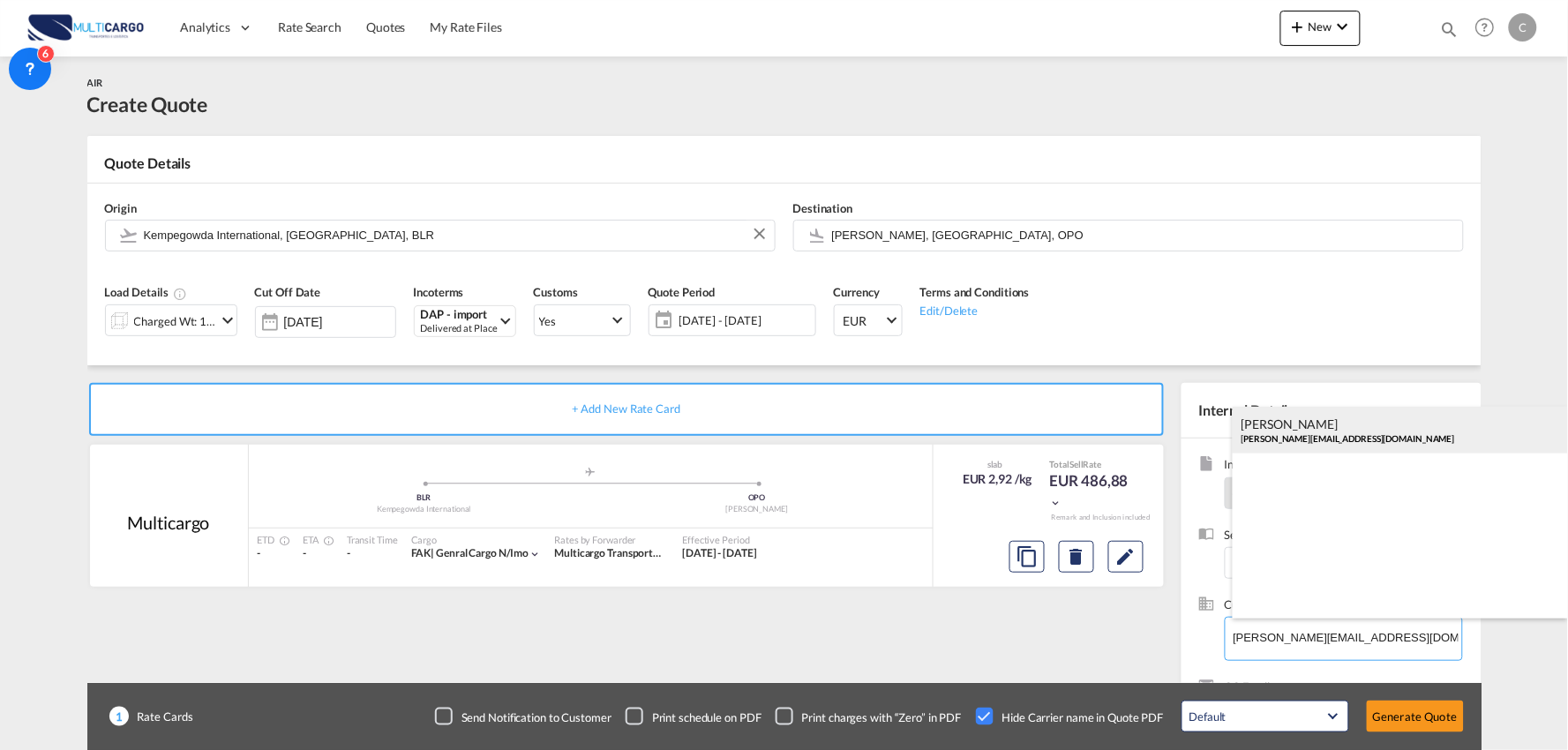
click at [1362, 421] on div "JUSTINA FLORANCE justina@bl.solutions" at bounding box center [1400, 431] width 335 height 48
type input "BHARAT LOGISTIC SOLUTIONS PVT LTD, JUSTINA FLORANCE, justina@bl.solutions"
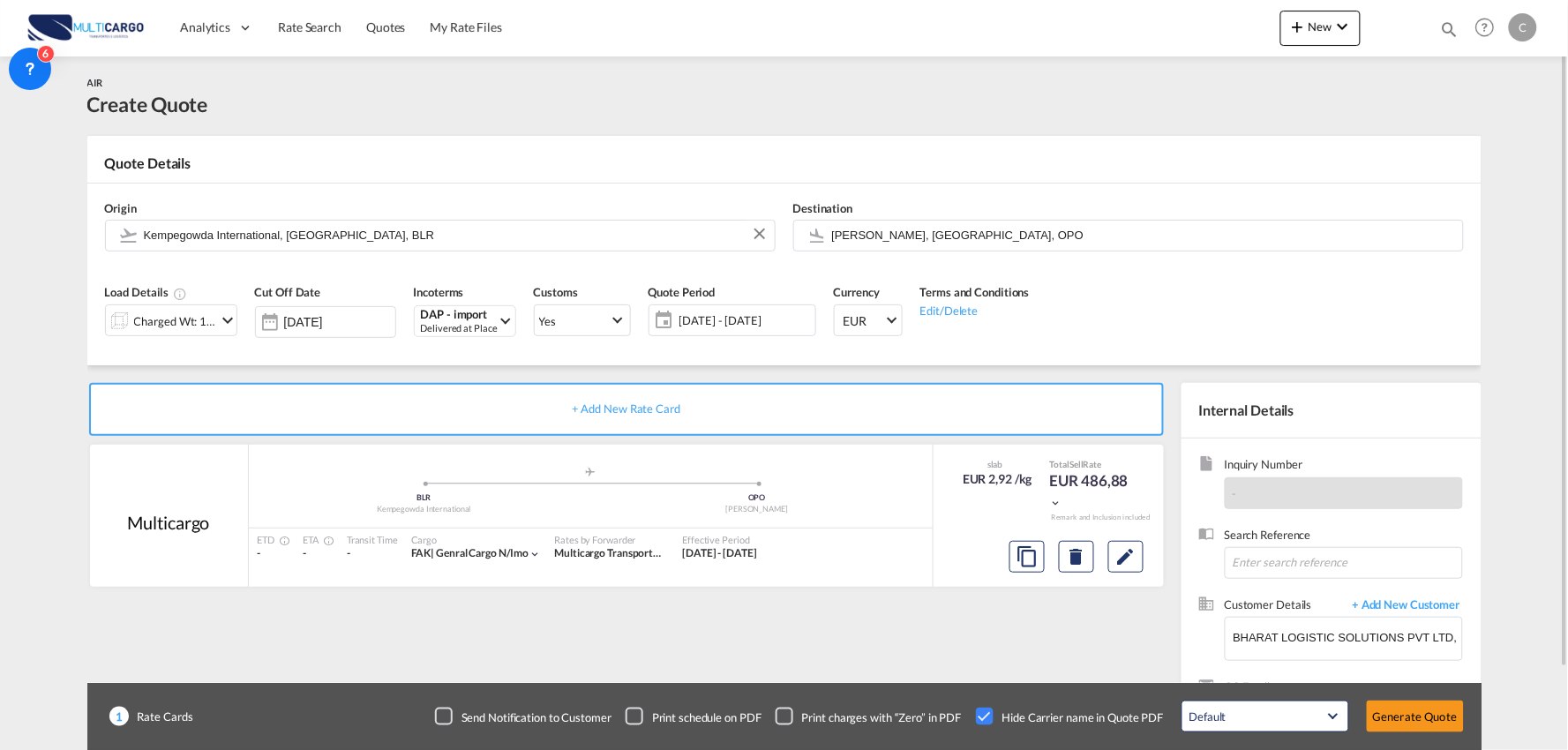
click at [962, 592] on div "+ Add New Rate Card Multicargo added by you .a{fill:#aaa8ad;} .a{fill:#aaa8ad;}…" at bounding box center [630, 567] width 1086 height 368
click at [1441, 707] on button "Generate Quote" at bounding box center [1415, 716] width 97 height 32
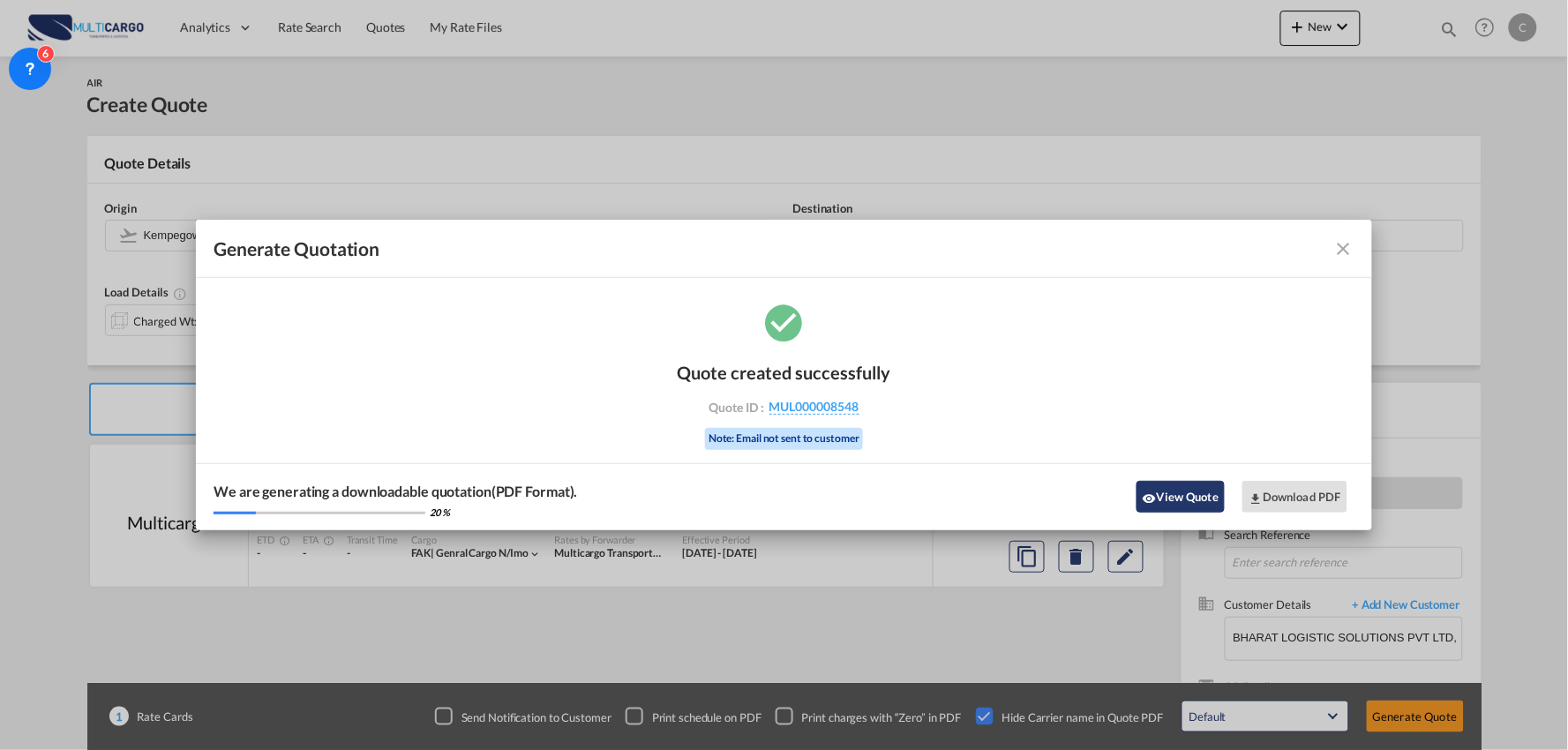
click at [1185, 488] on button "View Quote" at bounding box center [1180, 496] width 88 height 32
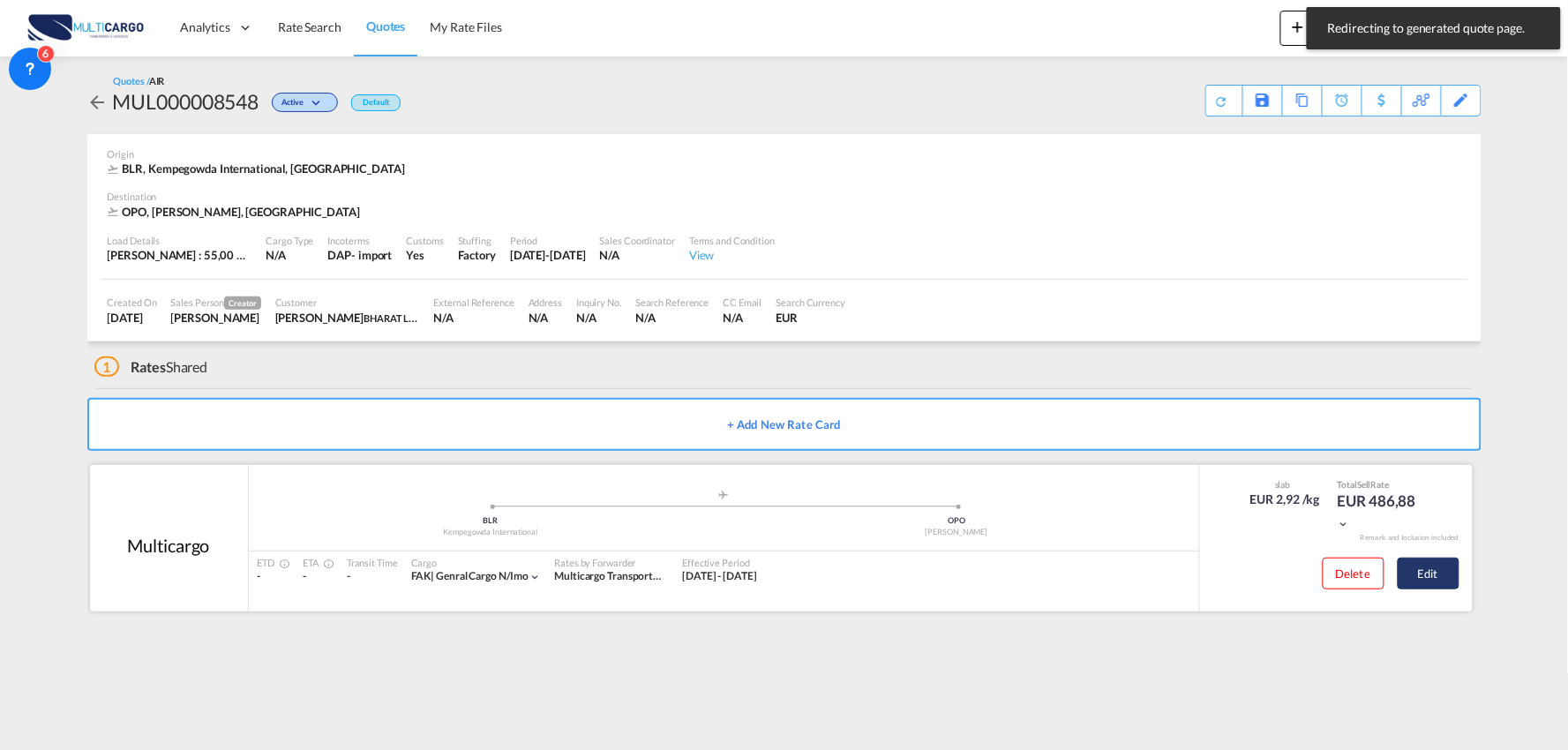
click at [1451, 575] on button "Edit" at bounding box center [1428, 574] width 61 height 32
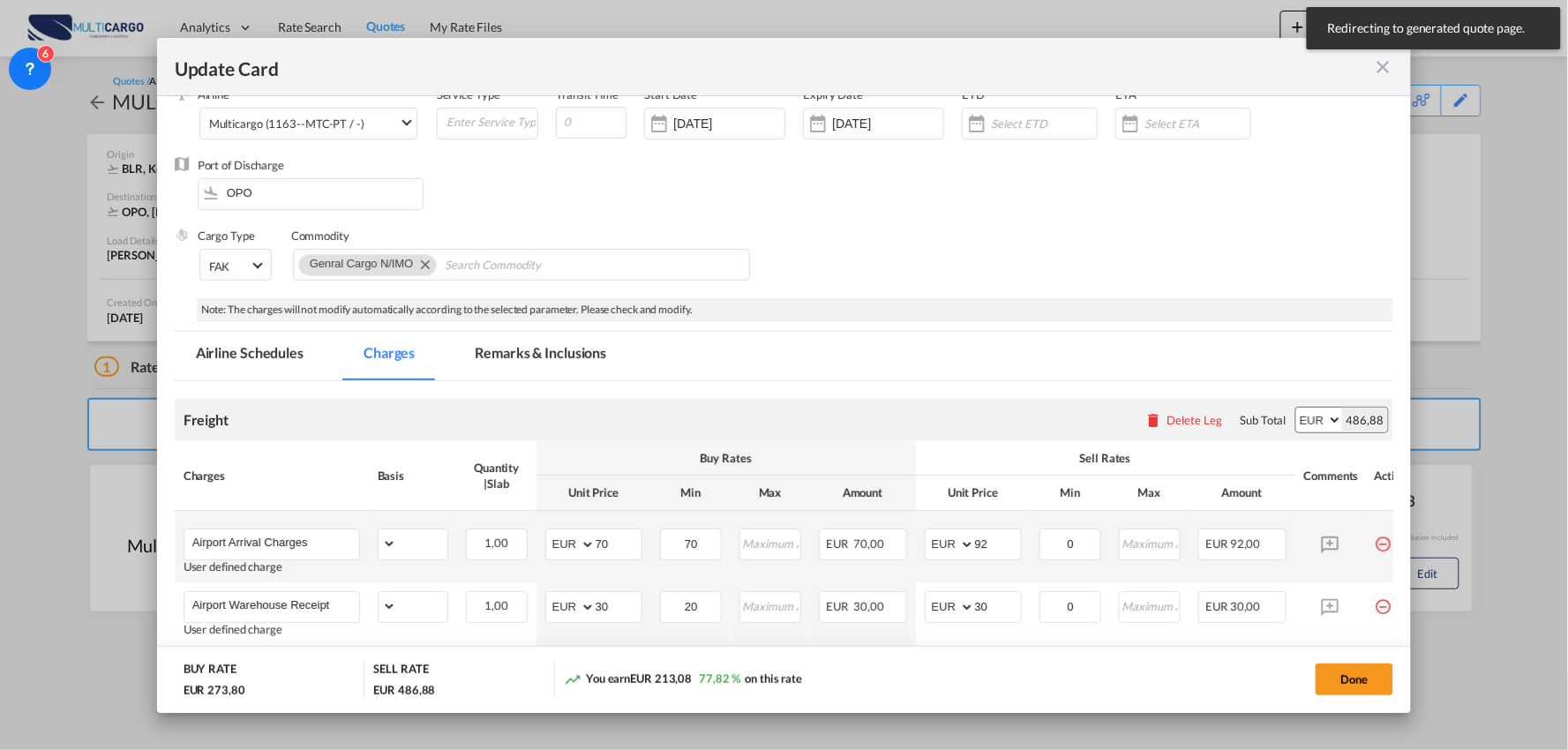
select select "per_bl"
select select "per_kg"
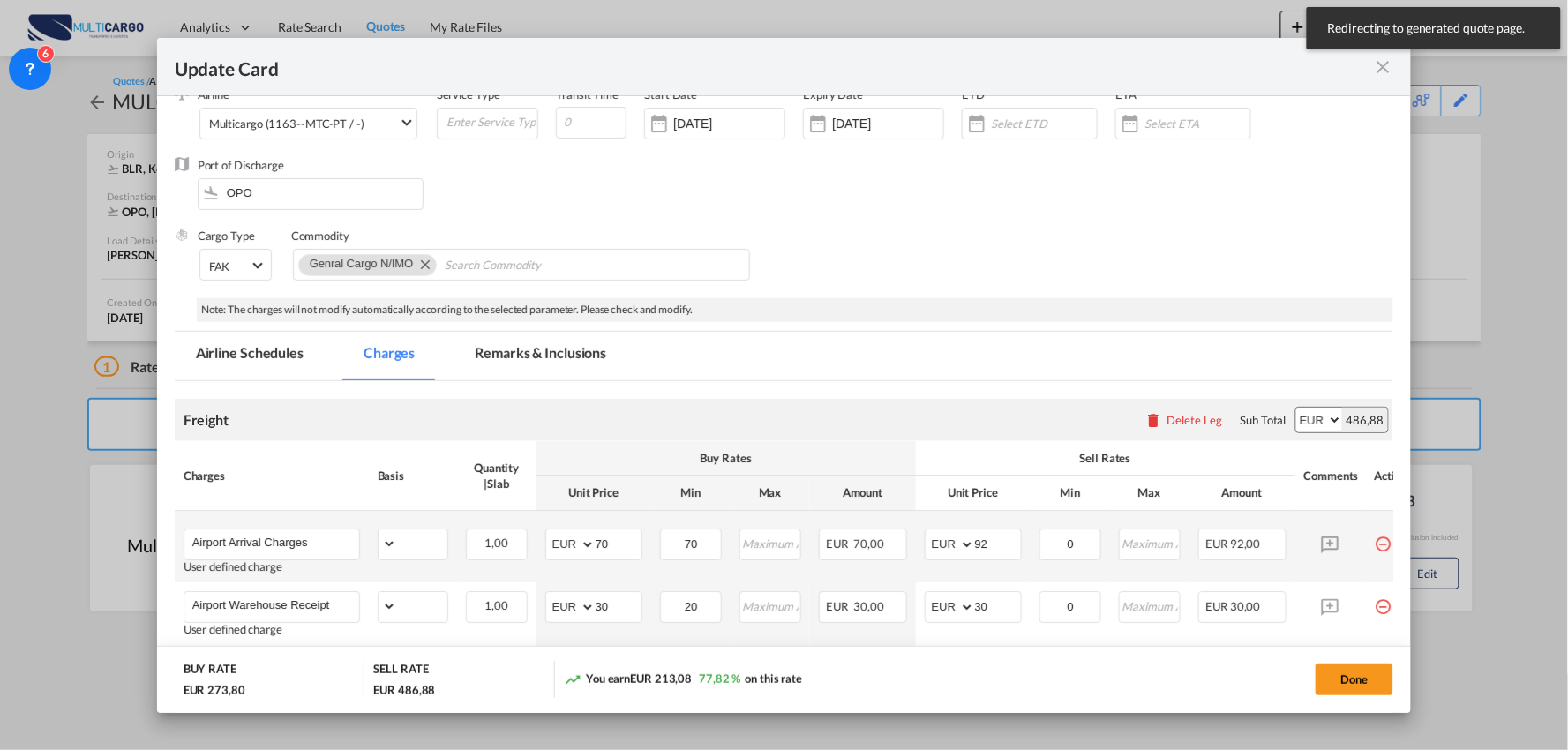
select select "per_shipment"
select select "per_bl"
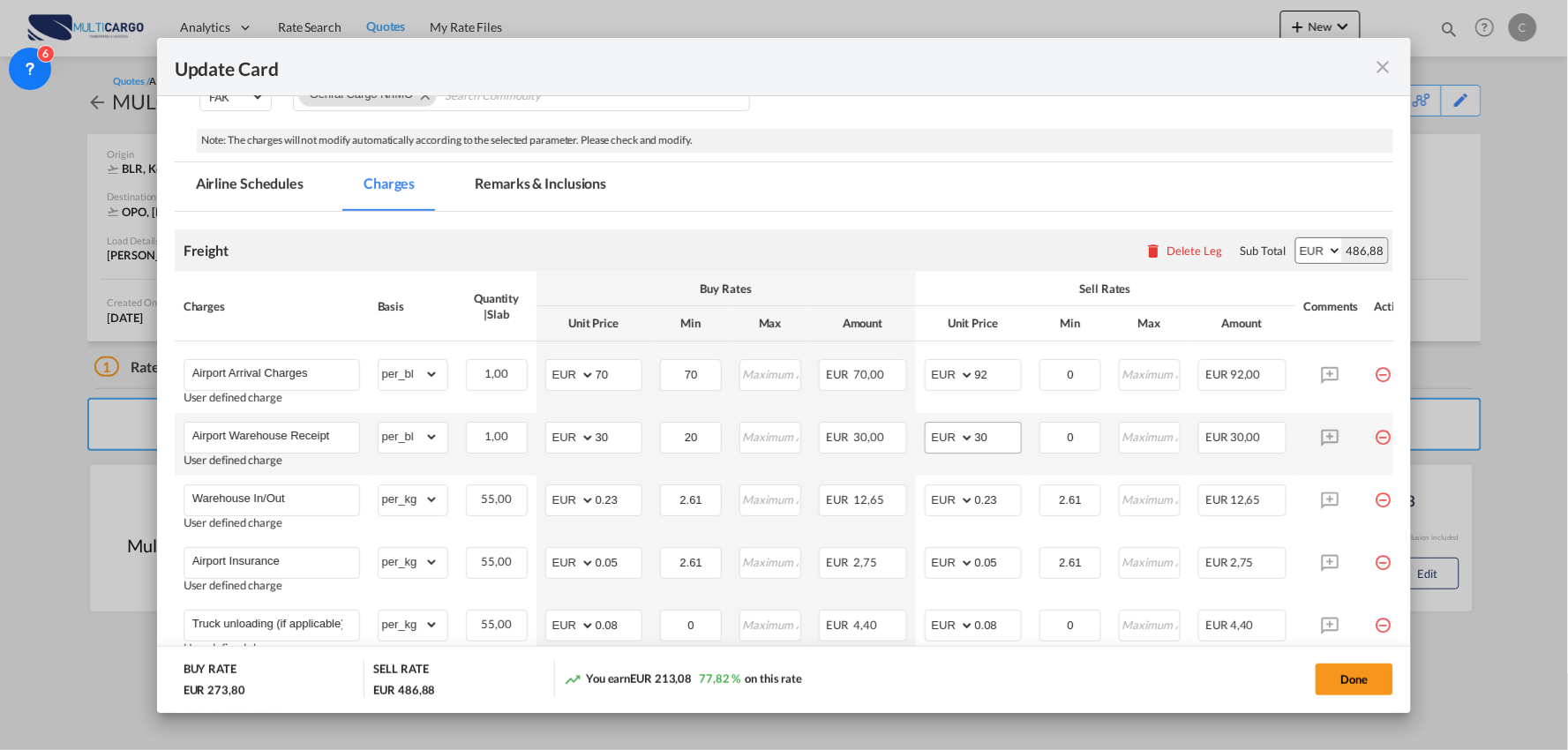
scroll to position [294, 0]
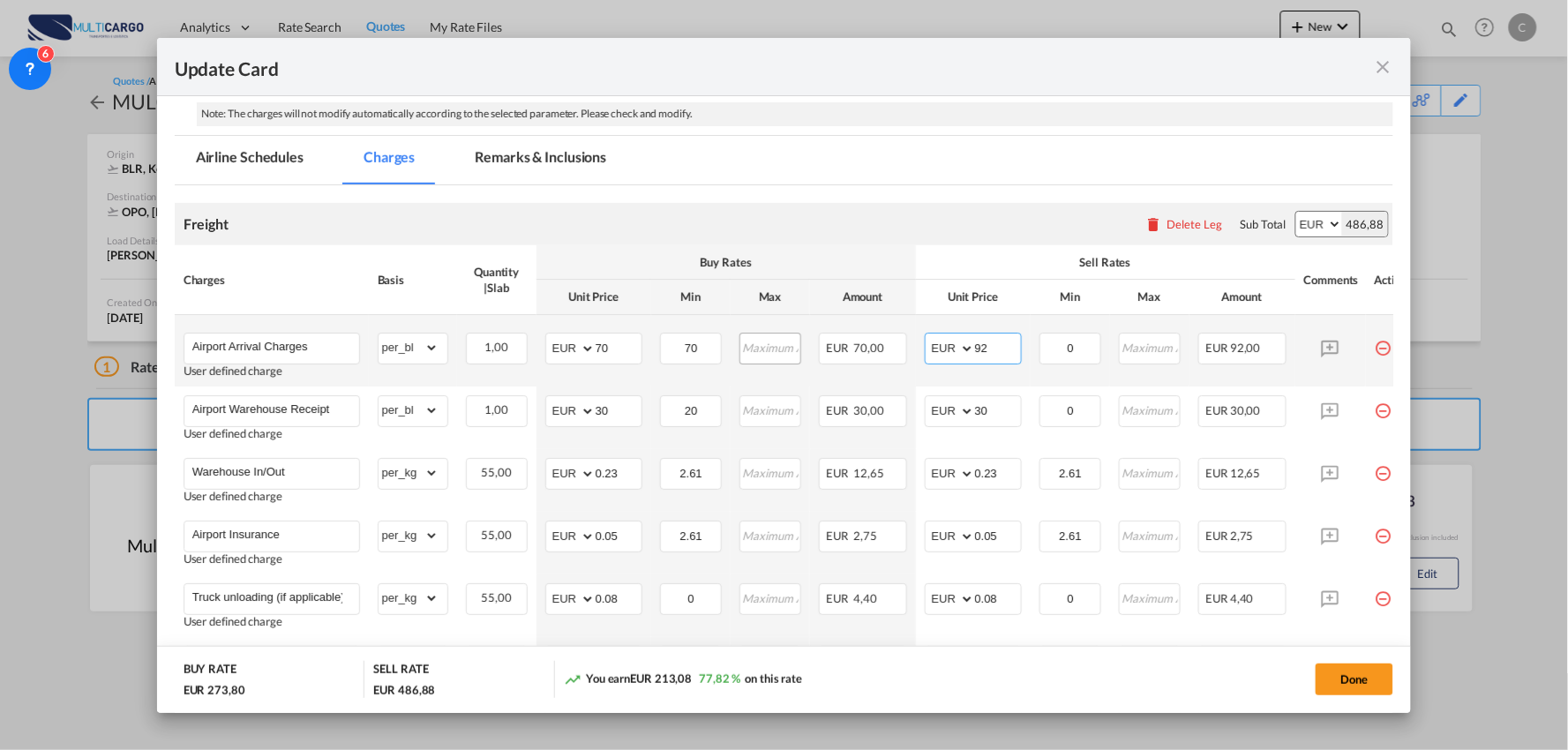
drag, startPoint x: 991, startPoint y: 354, endPoint x: 755, endPoint y: 339, distance: 236.5
click at [824, 354] on tr "Airport Arrival Charges User defined charge Please Enter Already Exists gross_w…" at bounding box center [799, 351] width 1250 height 71
type input "70"
click at [937, 219] on div "Freight Please enter leg name Leg Name Already Exists Delete Leg Sub Total AED …" at bounding box center [784, 224] width 1219 height 43
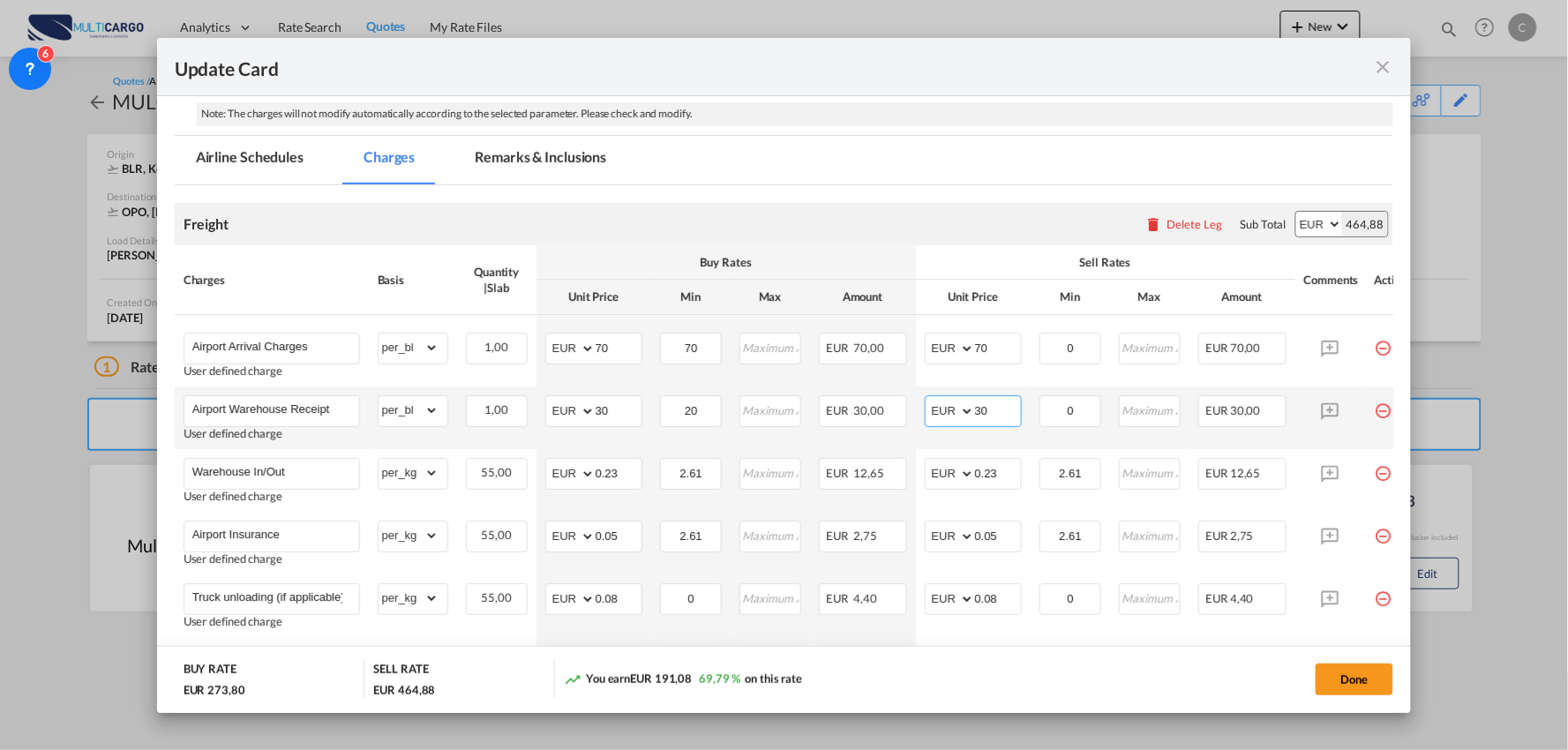
drag, startPoint x: 966, startPoint y: 411, endPoint x: 911, endPoint y: 412, distance: 55.0
click at [921, 411] on td "AED AFN ALL AMD ANG AOA ARS AUD AWG AZN BAM BBD BDT BGN BHD BIF BMD BND BOB BRL…" at bounding box center [973, 417] width 115 height 62
type input "50"
click at [944, 164] on md-tabs-canvas "Airline Schedules Charges Remarks & Inclusions Airline Schedules Charges Remark…" at bounding box center [784, 160] width 1219 height 49
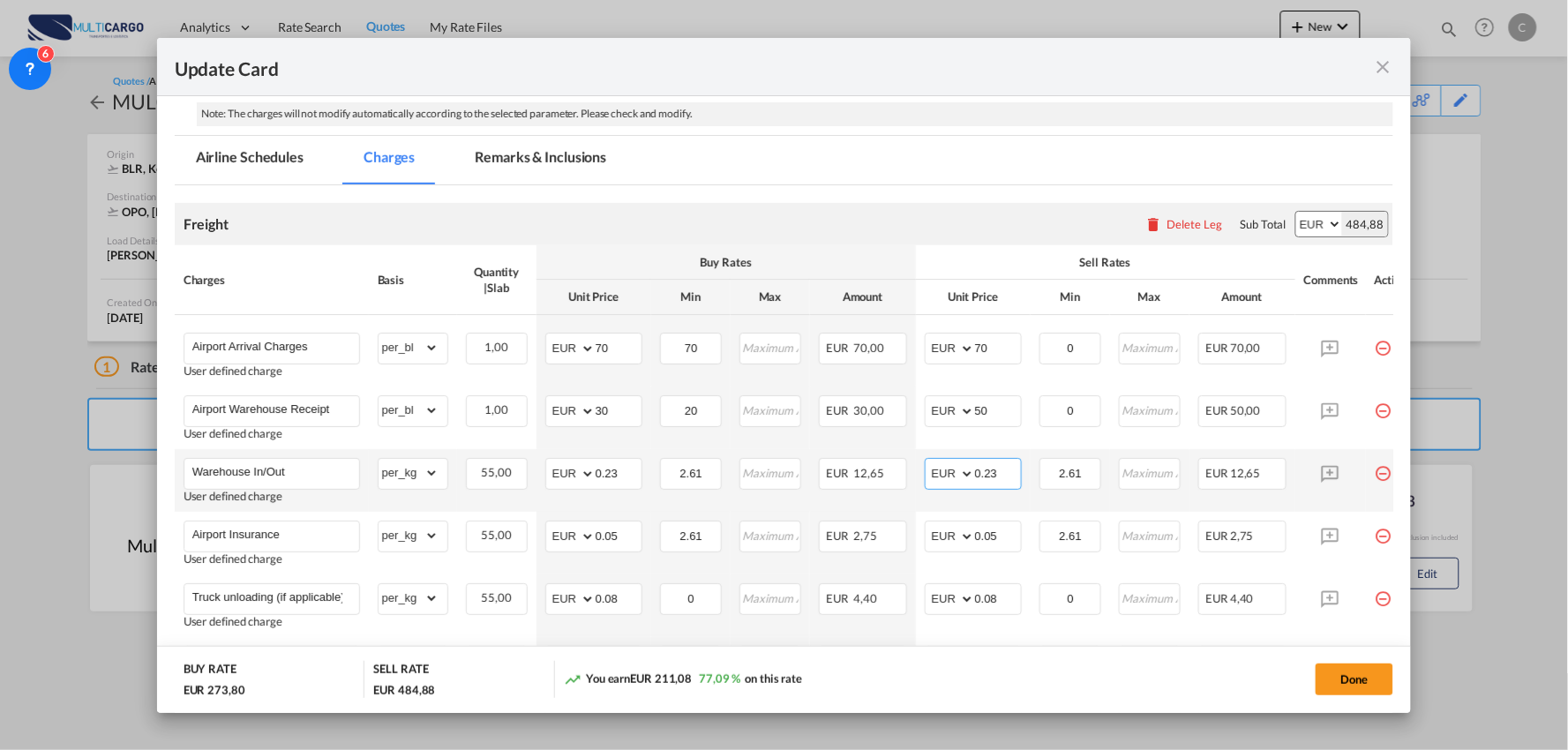
click at [1007, 473] on input "0.23" at bounding box center [998, 472] width 46 height 27
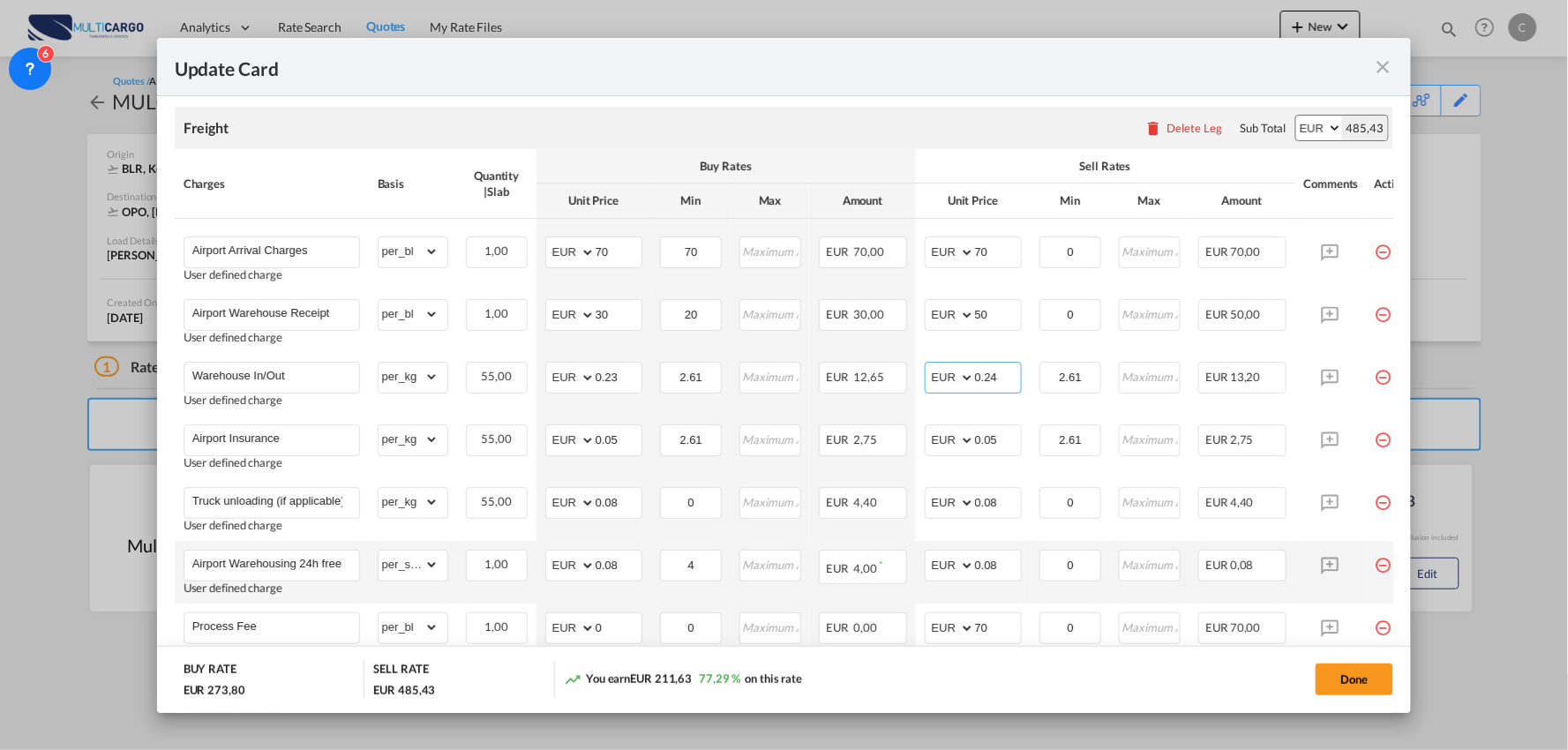
scroll to position [587, 0]
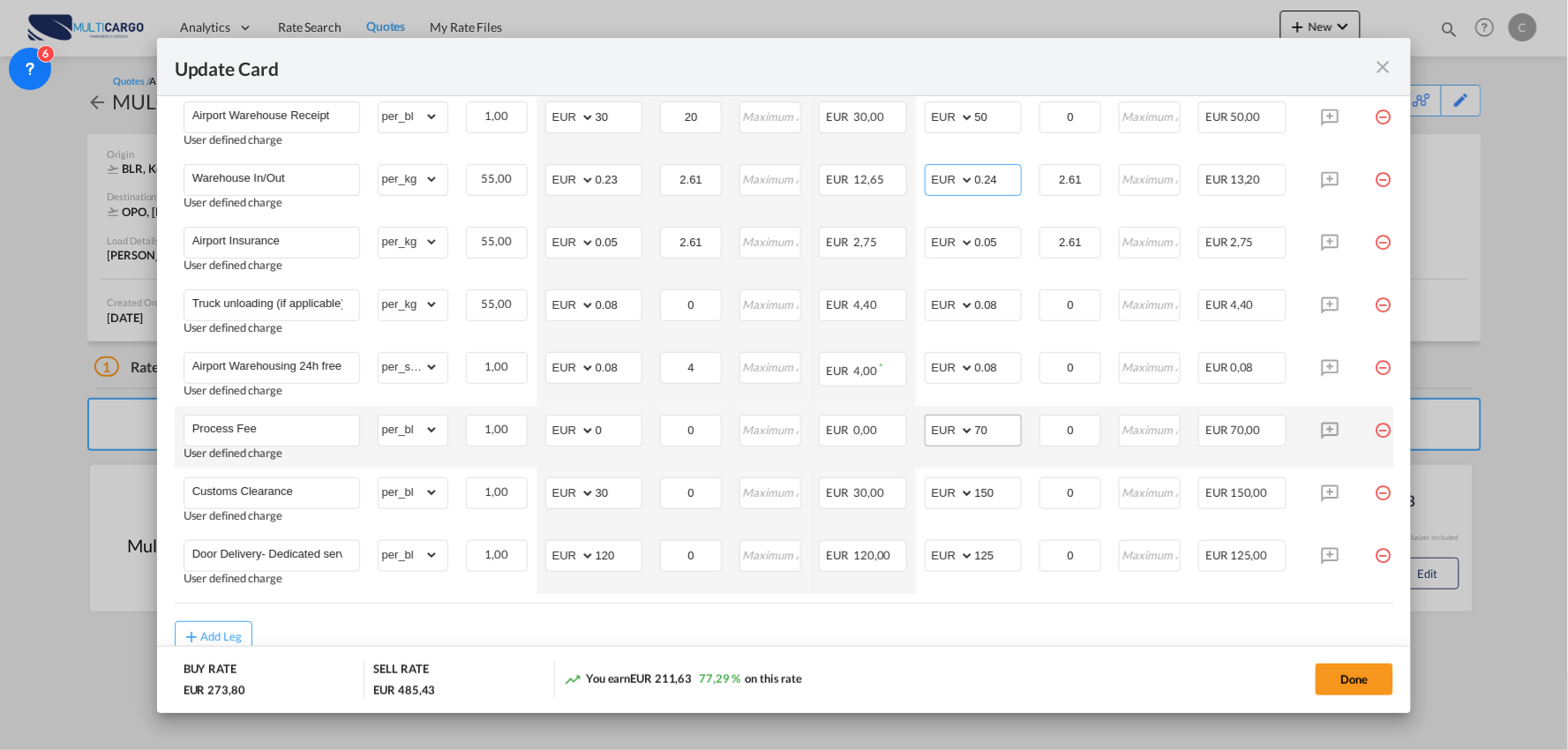
type input "0.24"
drag, startPoint x: 990, startPoint y: 429, endPoint x: 895, endPoint y: 436, distance: 95.3
click at [895, 436] on tr "Process Fee User defined charge Please Enter Already Exists gross_weight volume…" at bounding box center [799, 437] width 1250 height 62
type input "90"
click at [876, 62] on div "Update Card" at bounding box center [773, 66] width 1199 height 22
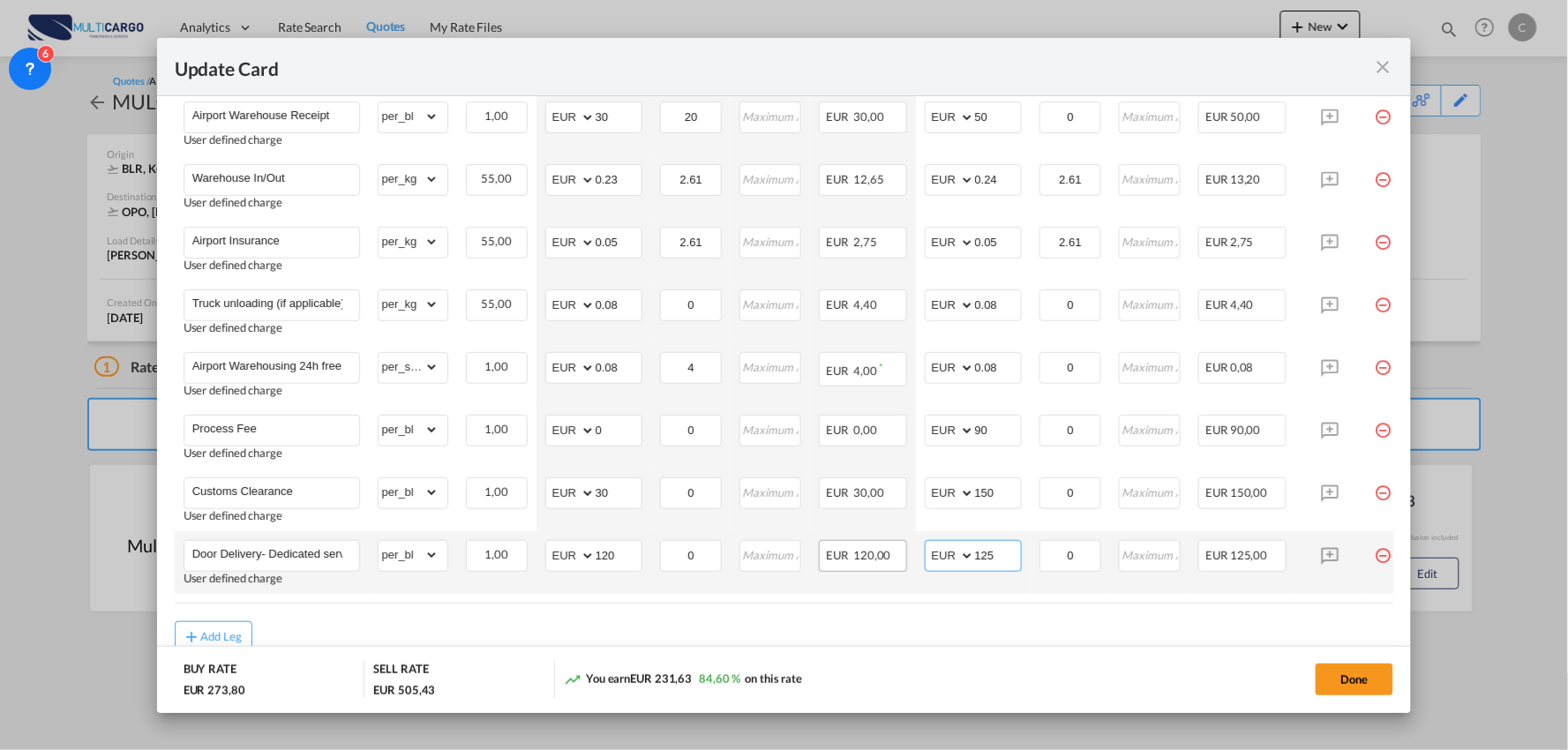
drag, startPoint x: 1006, startPoint y: 551, endPoint x: 904, endPoint y: 559, distance: 102.3
click at [916, 558] on td "AED AFN ALL AMD ANG AOA ARS AUD AWG AZN BAM BBD BDT BGN BHD BIF BMD BND BOB BRL…" at bounding box center [973, 562] width 115 height 62
type input "100"
drag, startPoint x: 718, startPoint y: 621, endPoint x: 735, endPoint y: 616, distance: 17.7
click at [717, 625] on air-lcl-rate-modification "Freight Please enter leg name Leg Name Already Exists Delete Leg Sub Total AED …" at bounding box center [784, 272] width 1219 height 762
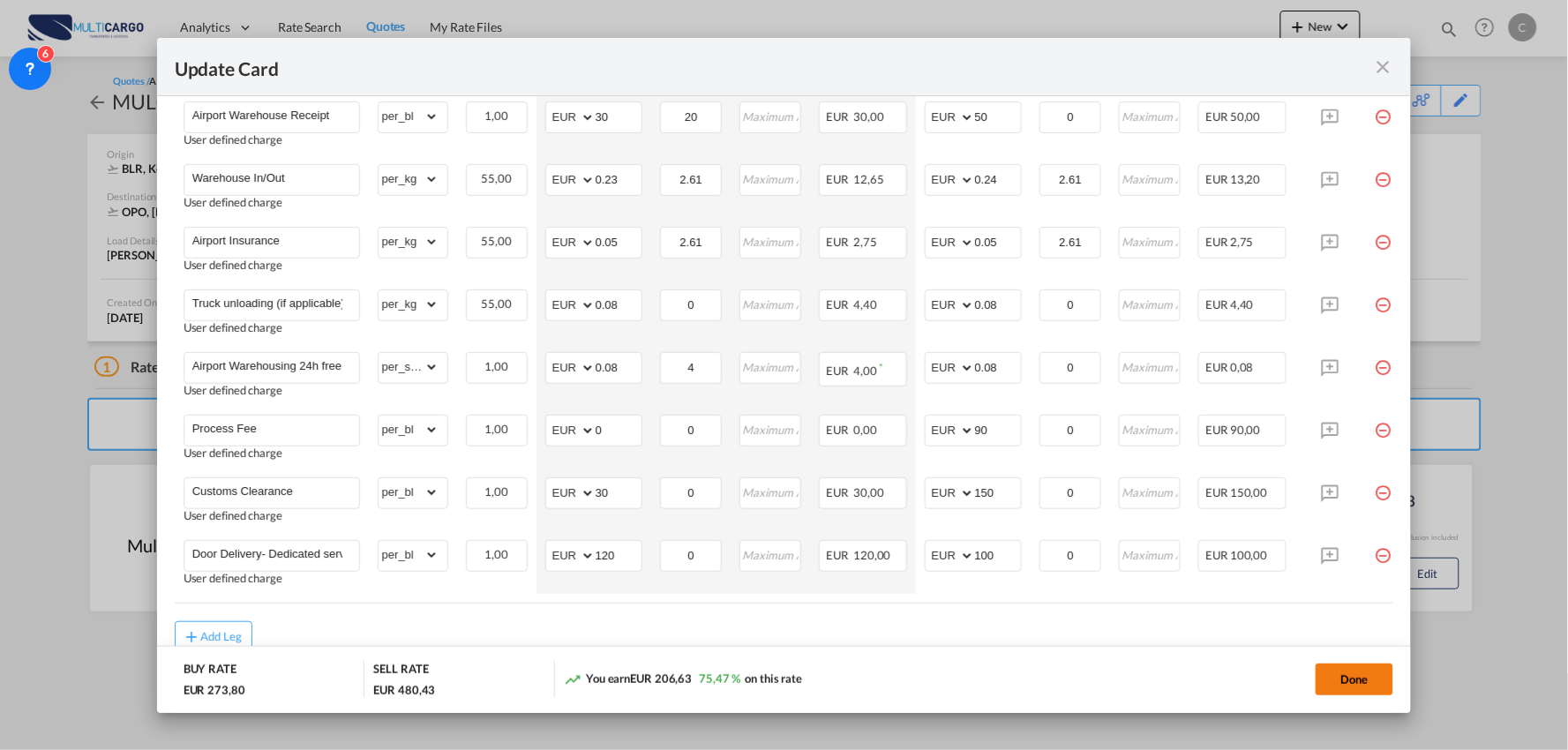
click at [1365, 681] on button "Done" at bounding box center [1354, 680] width 77 height 32
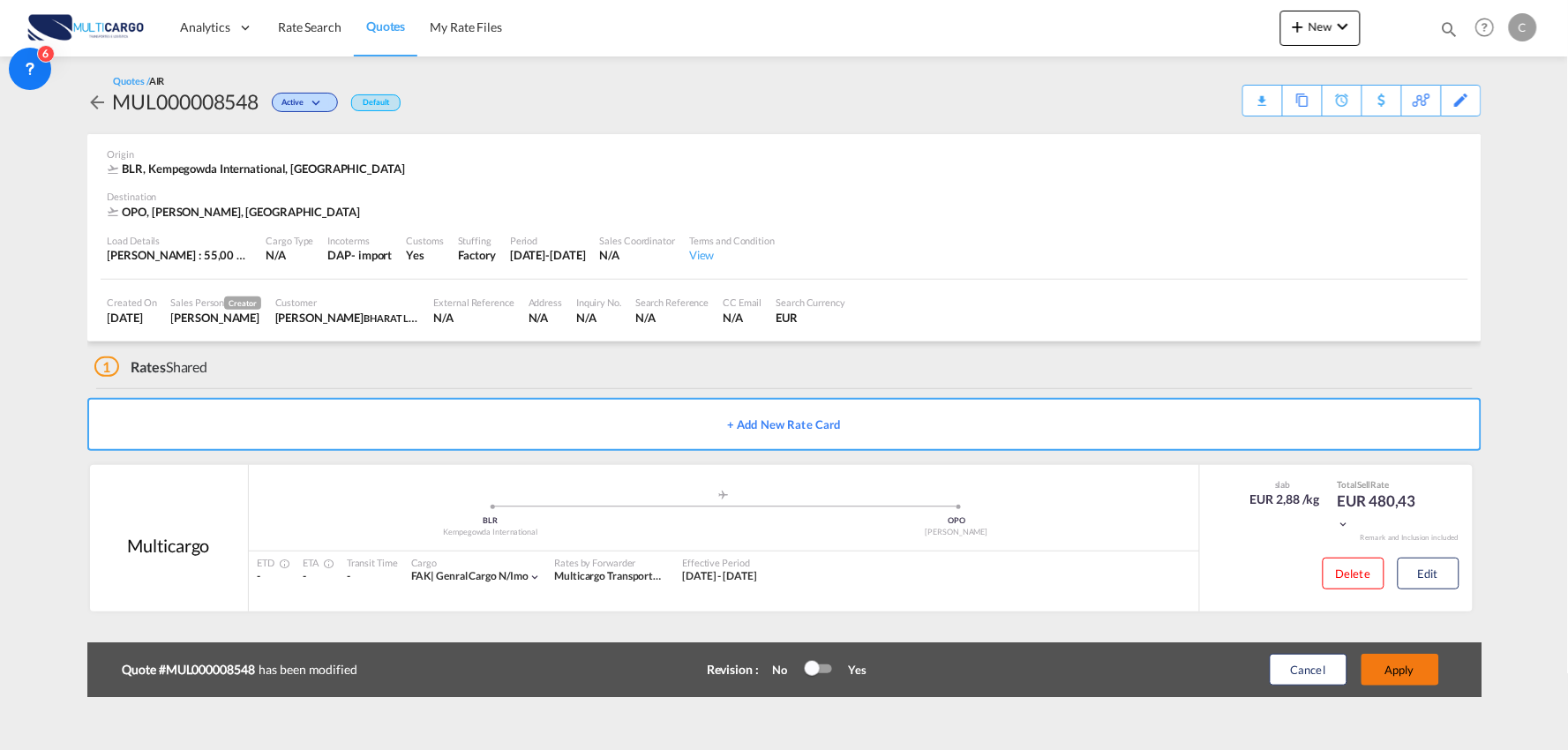
click at [1418, 673] on button "Apply" at bounding box center [1400, 670] width 77 height 32
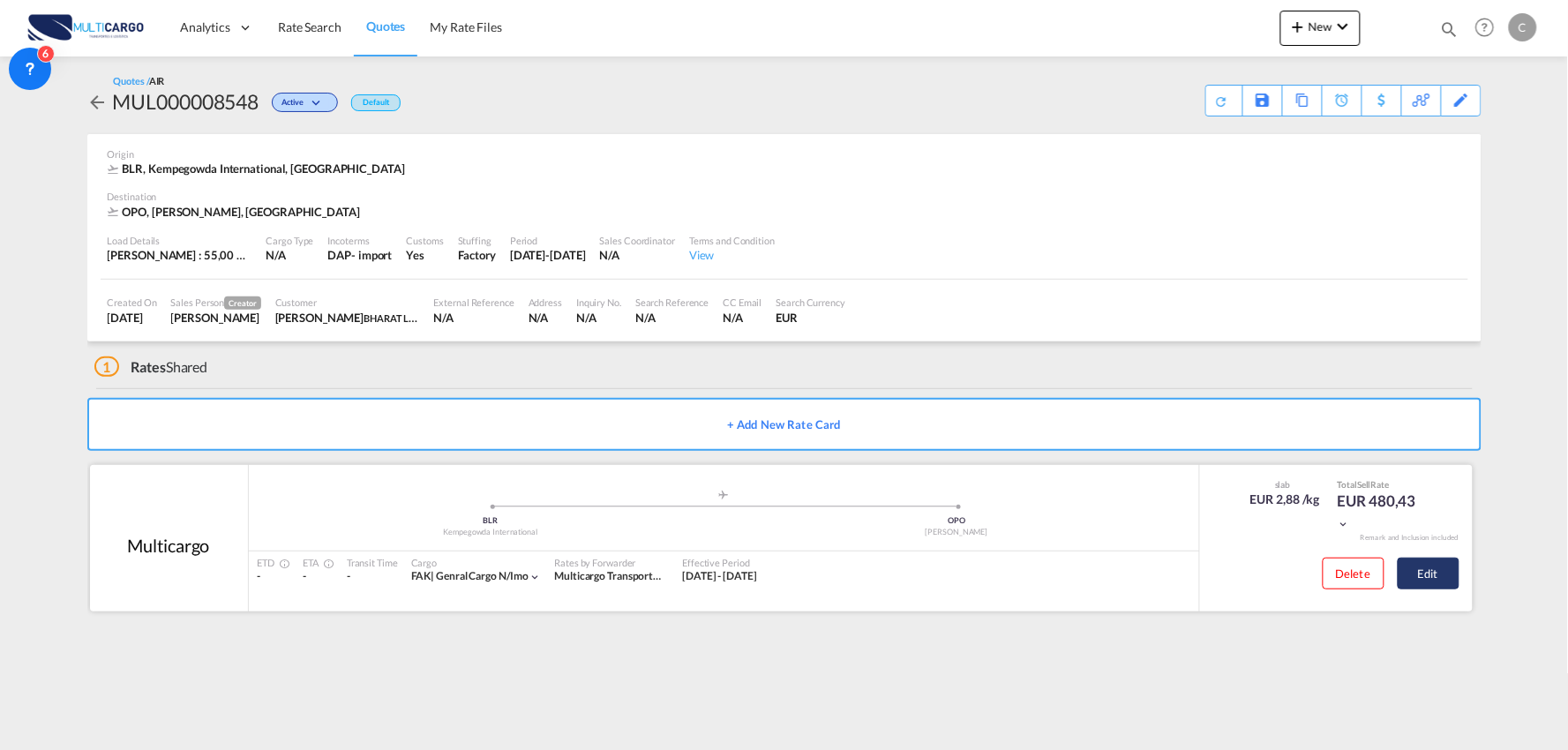
click at [1442, 578] on button "Edit" at bounding box center [1428, 574] width 61 height 32
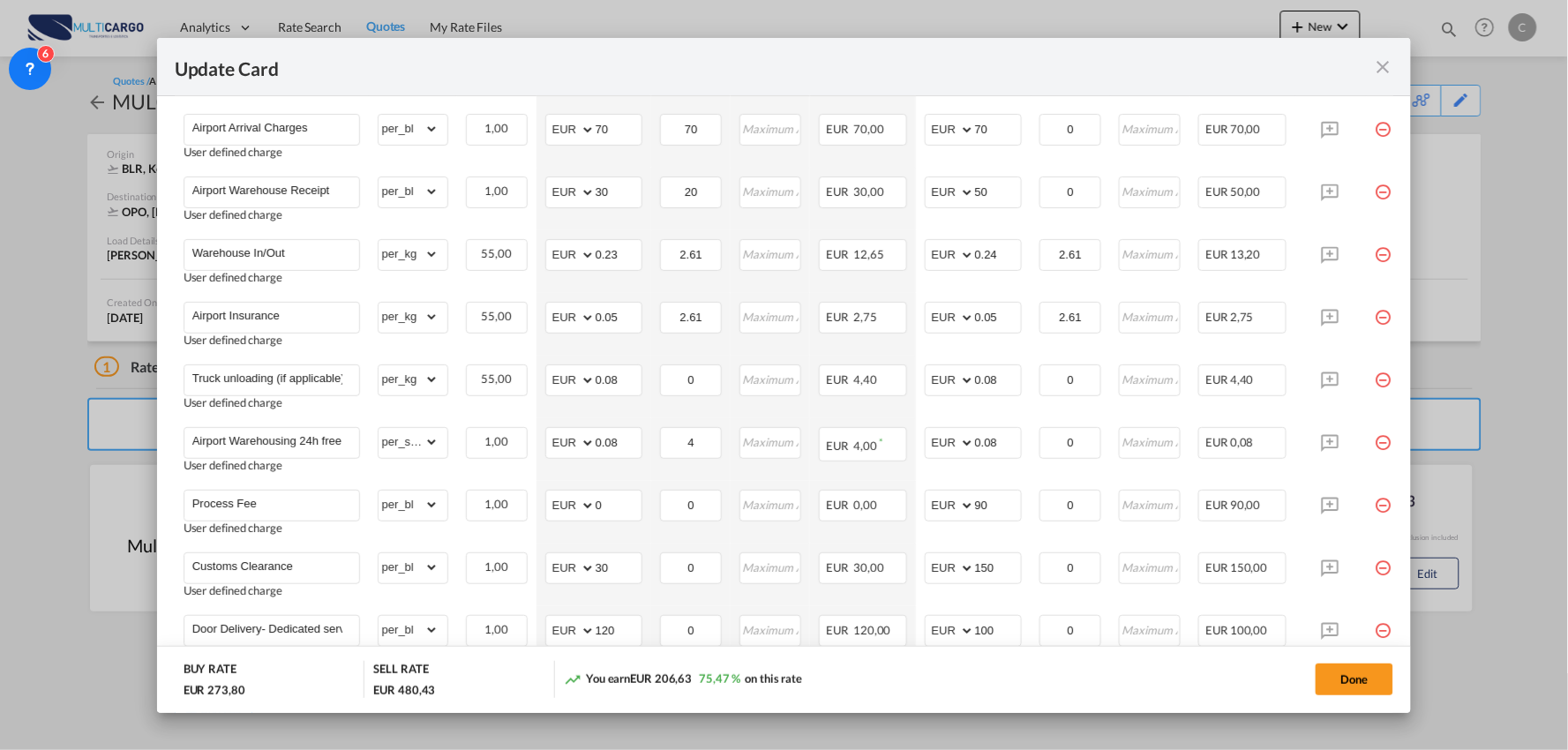
scroll to position [662, 0]
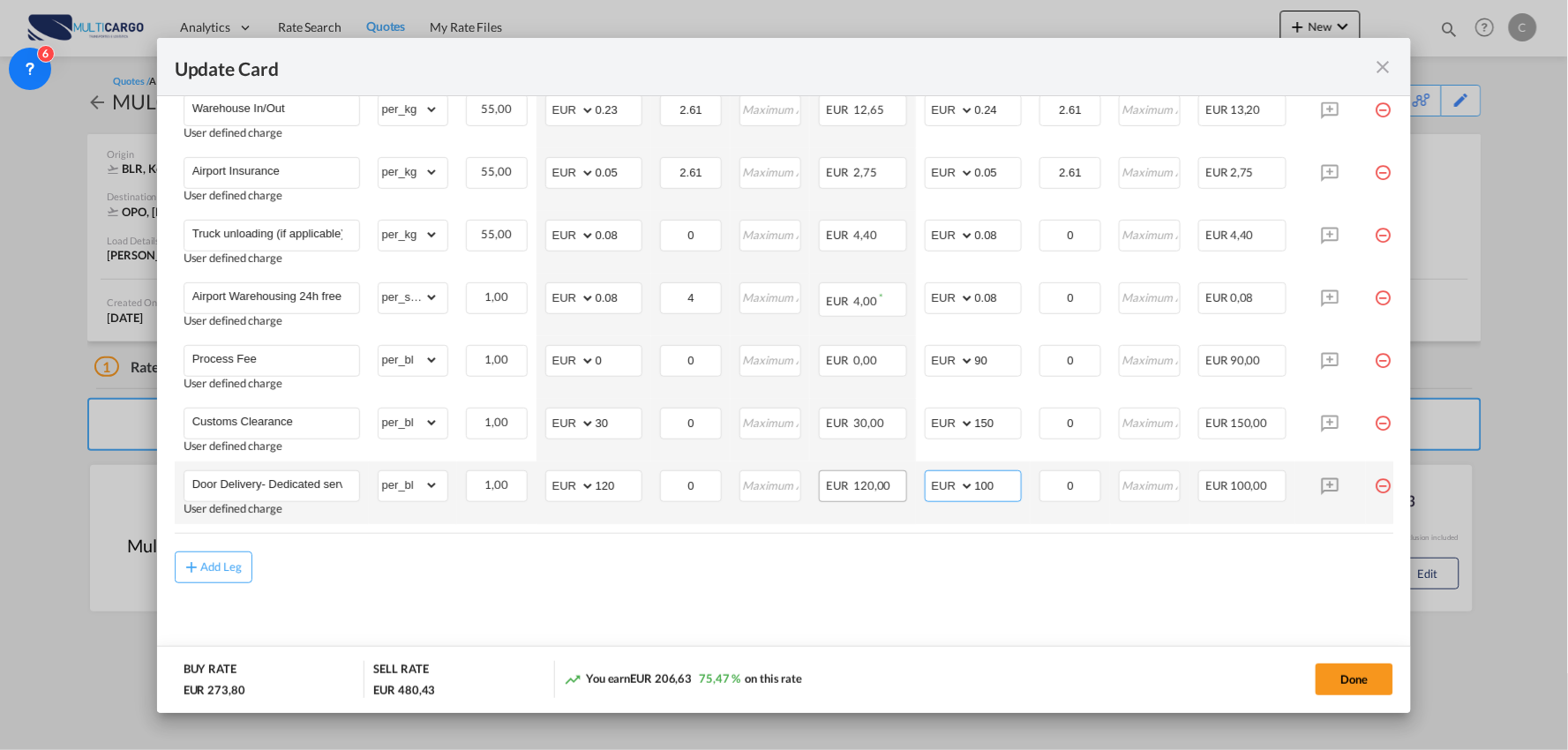
drag, startPoint x: 1008, startPoint y: 482, endPoint x: 875, endPoint y: 487, distance: 133.1
click at [912, 488] on tr "Door Delivery- Dedicated service User defined charge Please Enter Already Exist…" at bounding box center [799, 493] width 1250 height 62
type input "105"
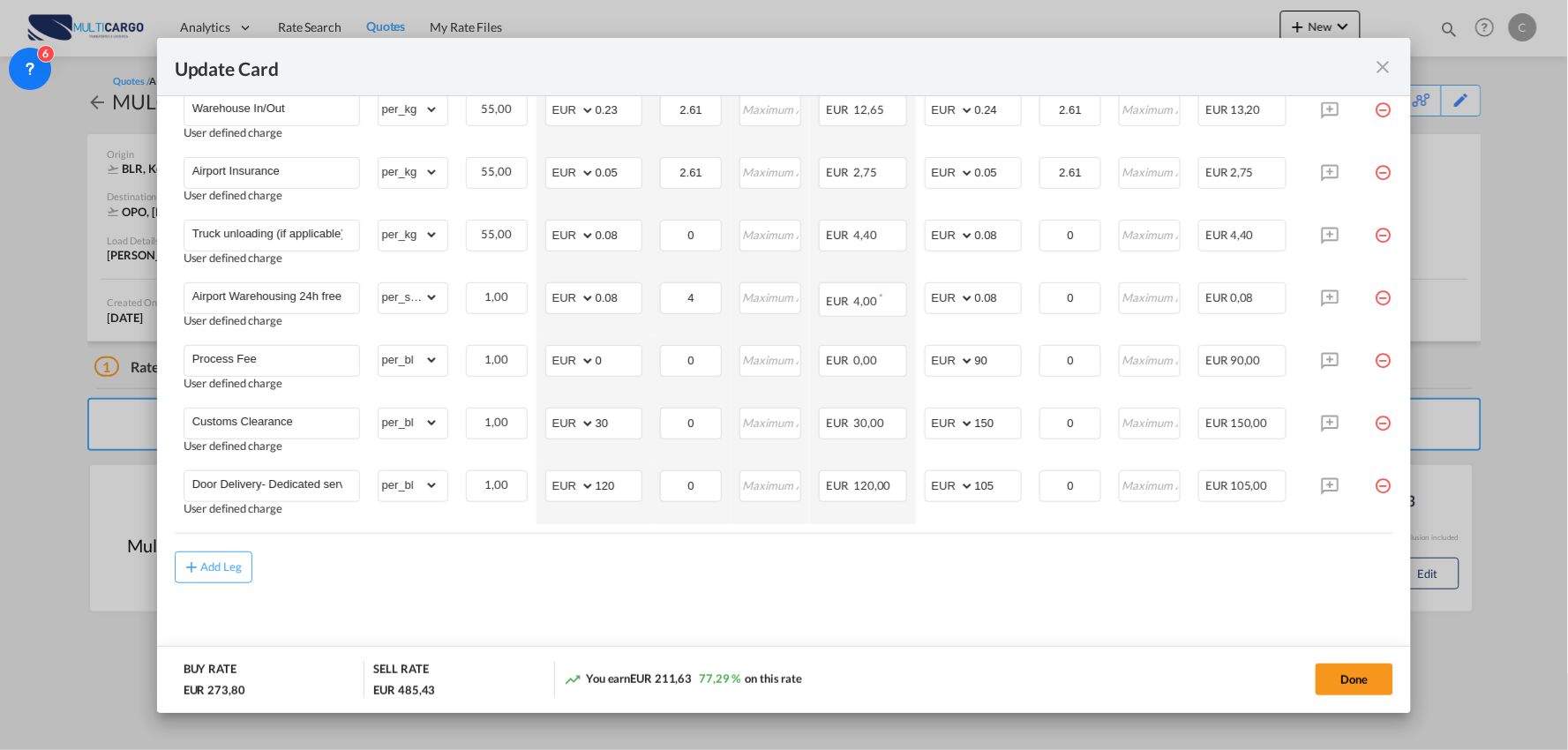
click at [991, 557] on div "Add Leg" at bounding box center [784, 568] width 1219 height 32
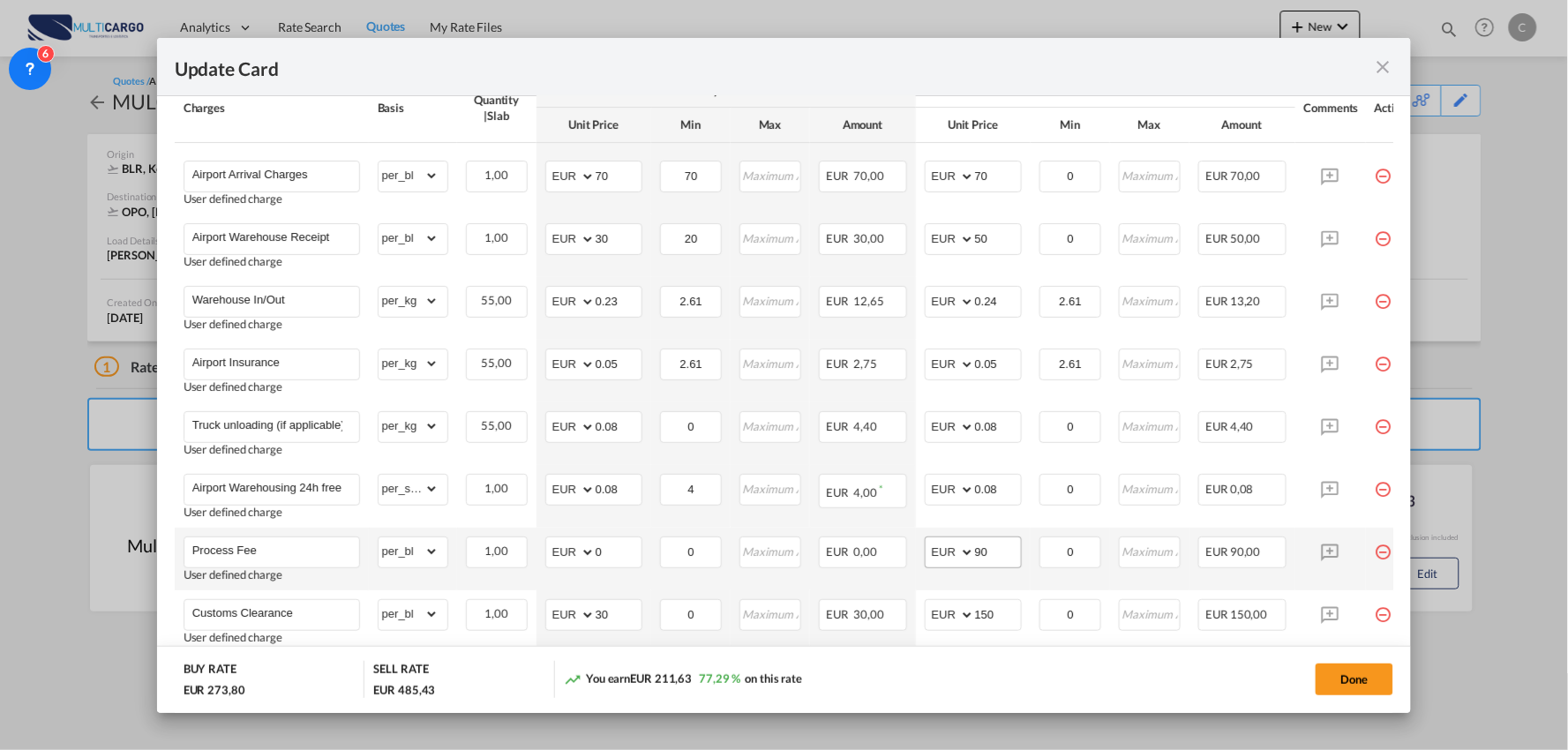
scroll to position [465, 0]
click at [1343, 677] on button "Done" at bounding box center [1354, 680] width 77 height 32
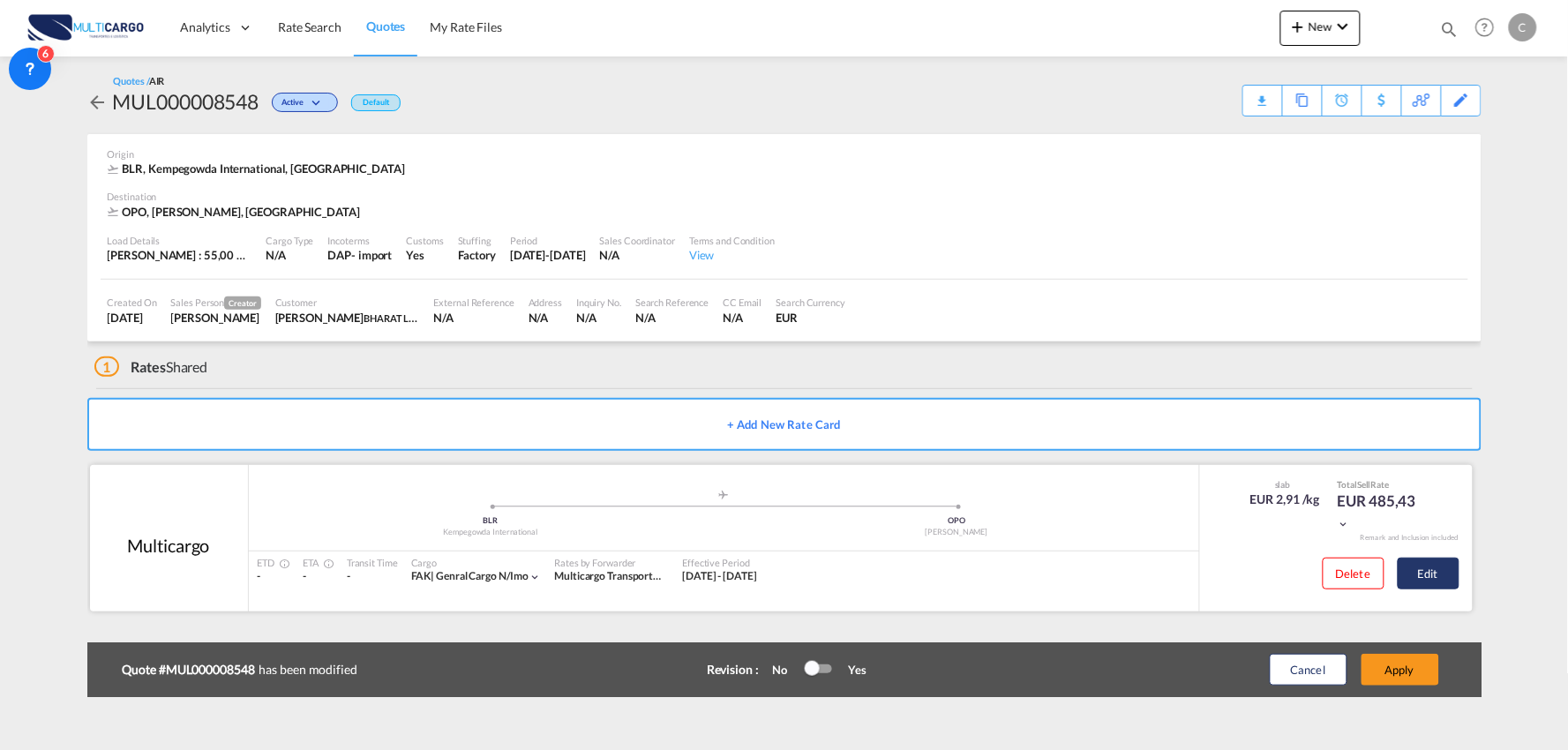
click at [1438, 584] on button "Edit" at bounding box center [1428, 574] width 61 height 32
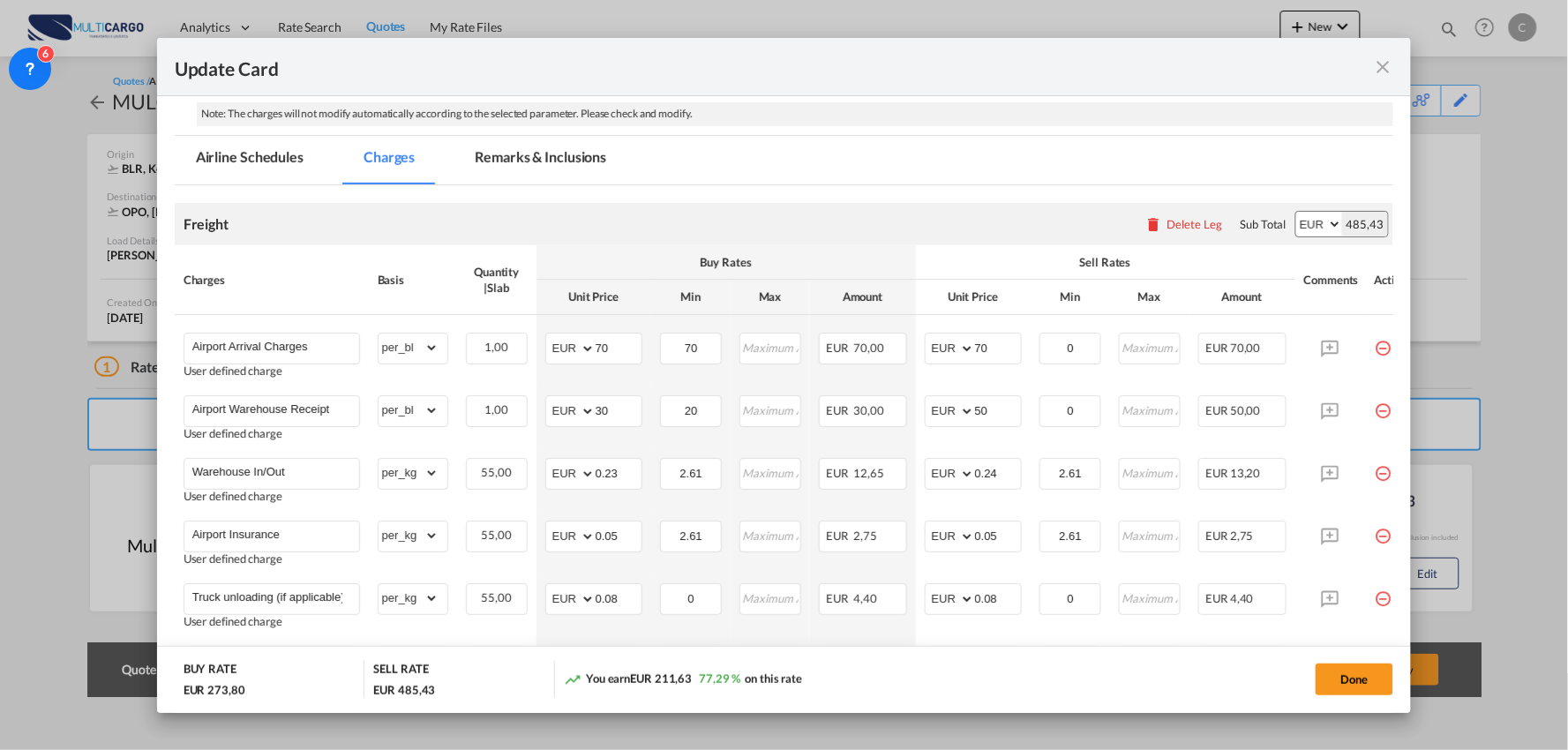
click at [548, 171] on md-tab-item "Remarks & Inclusions" at bounding box center [540, 160] width 174 height 49
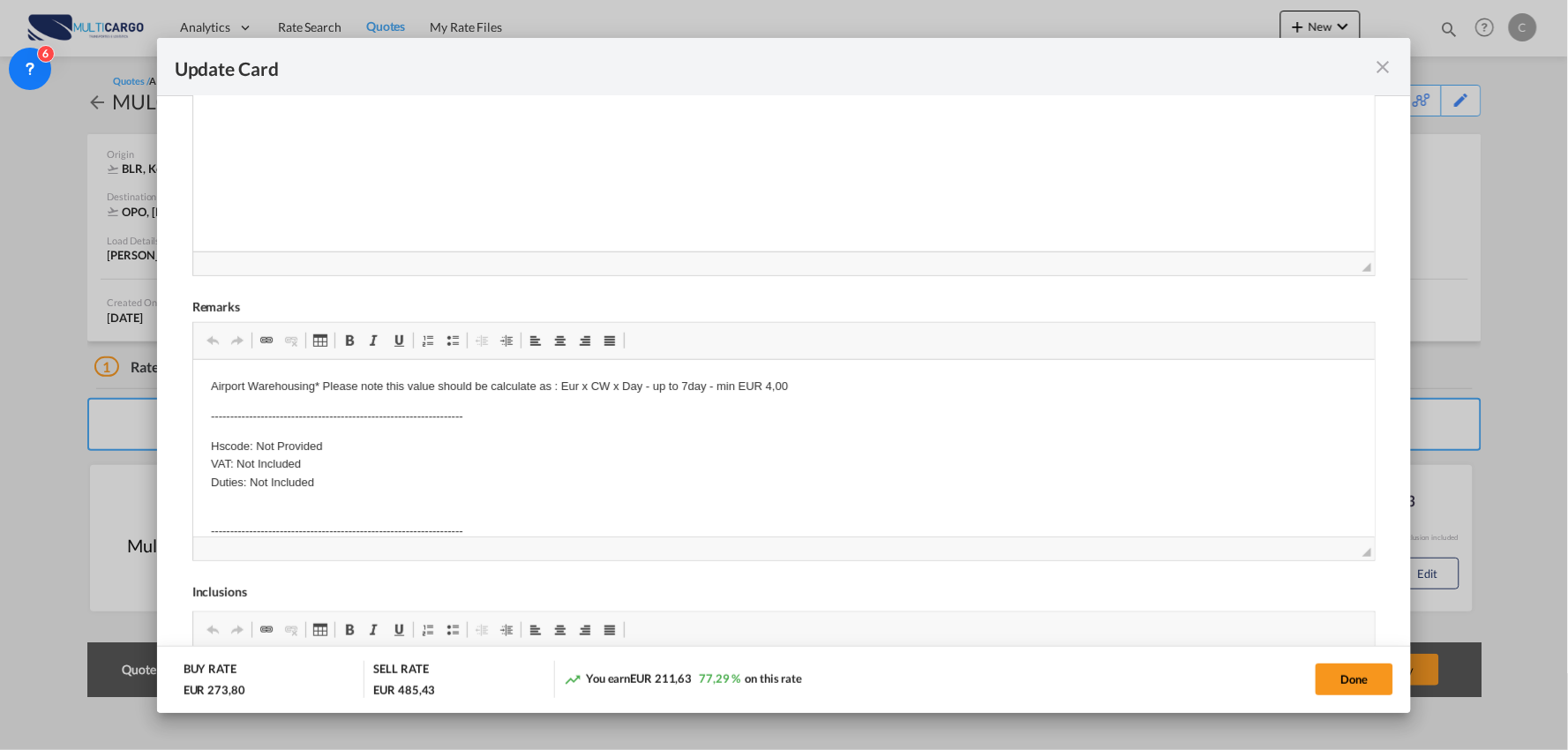
scroll to position [489, 0]
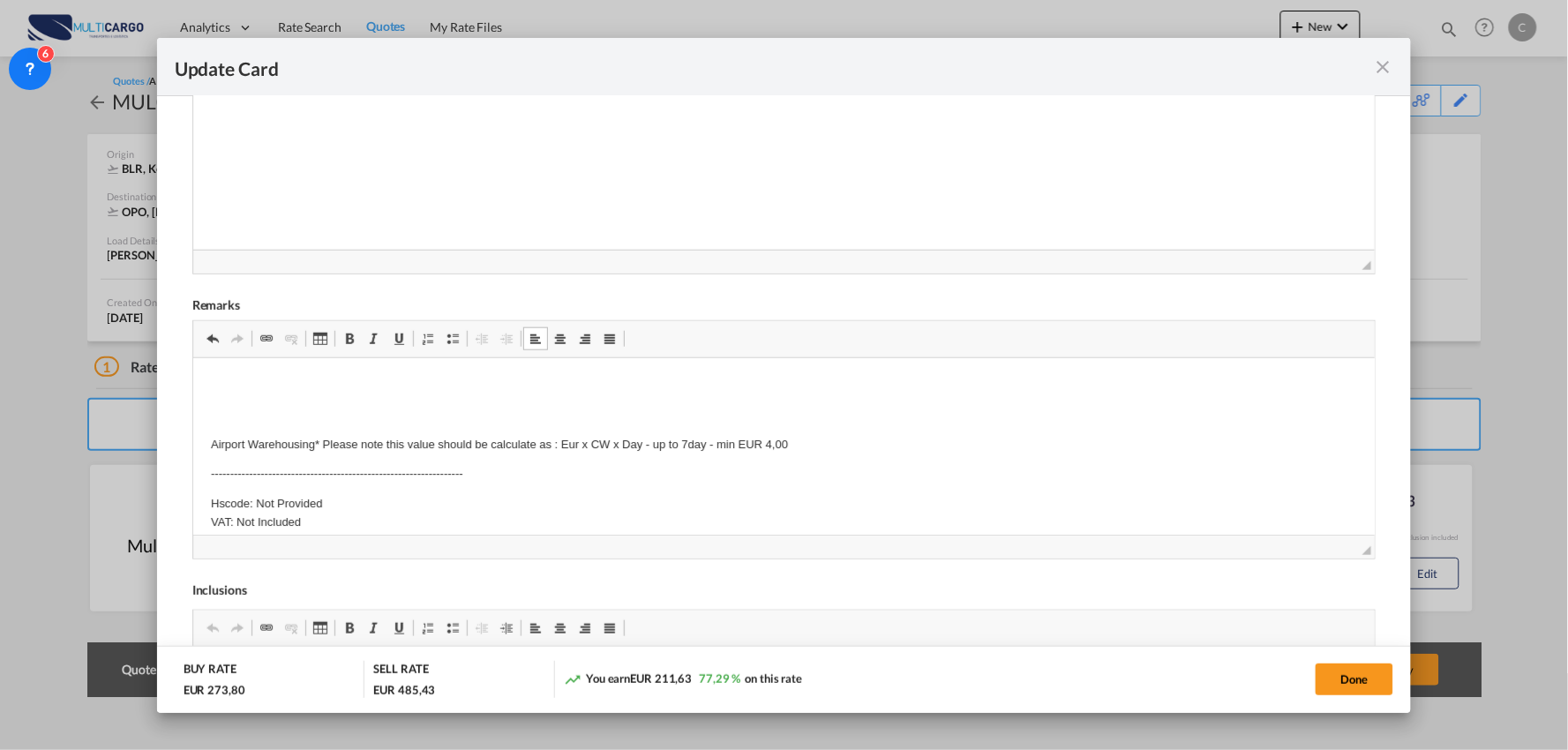
click at [211, 378] on p "Editor de texto enriquecido, editor5" at bounding box center [783, 383] width 1147 height 19
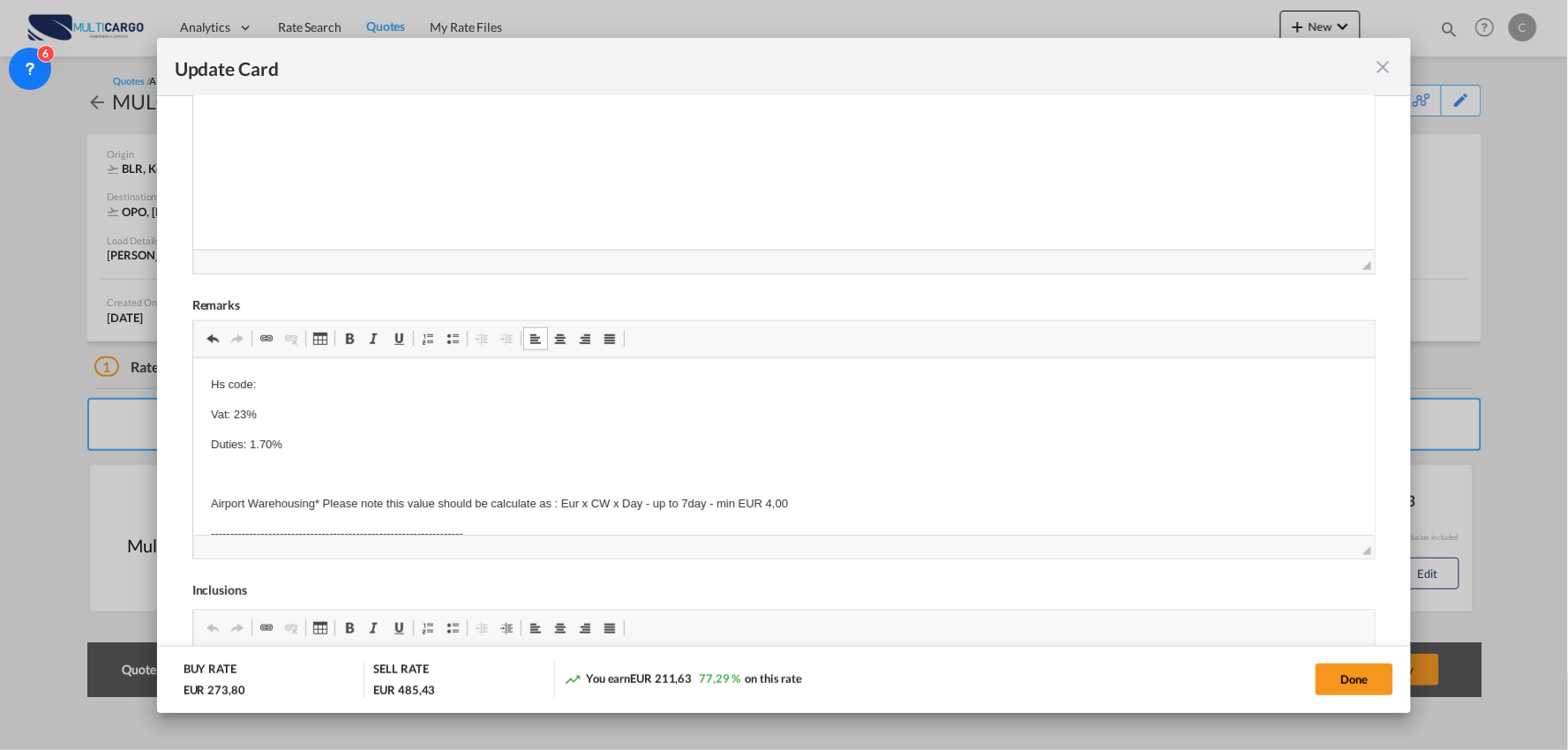
click at [305, 377] on p "Hs code:" at bounding box center [783, 383] width 1147 height 19
drag, startPoint x: 290, startPoint y: 442, endPoint x: 207, endPoint y: 387, distance: 99.6
click at [207, 387] on html "Hs code: 84795000 Vat: 23% Duties: 1.70% Airport Warehousing* Please note this …" at bounding box center [783, 559] width 1183 height 402
click at [341, 423] on body "Hs code: 84795000 Vat: 23% Duties: 1.70% Airport Warehousing* Please note this …" at bounding box center [783, 558] width 1147 height 367
drag, startPoint x: 327, startPoint y: 379, endPoint x: 189, endPoint y: 372, distance: 138.2
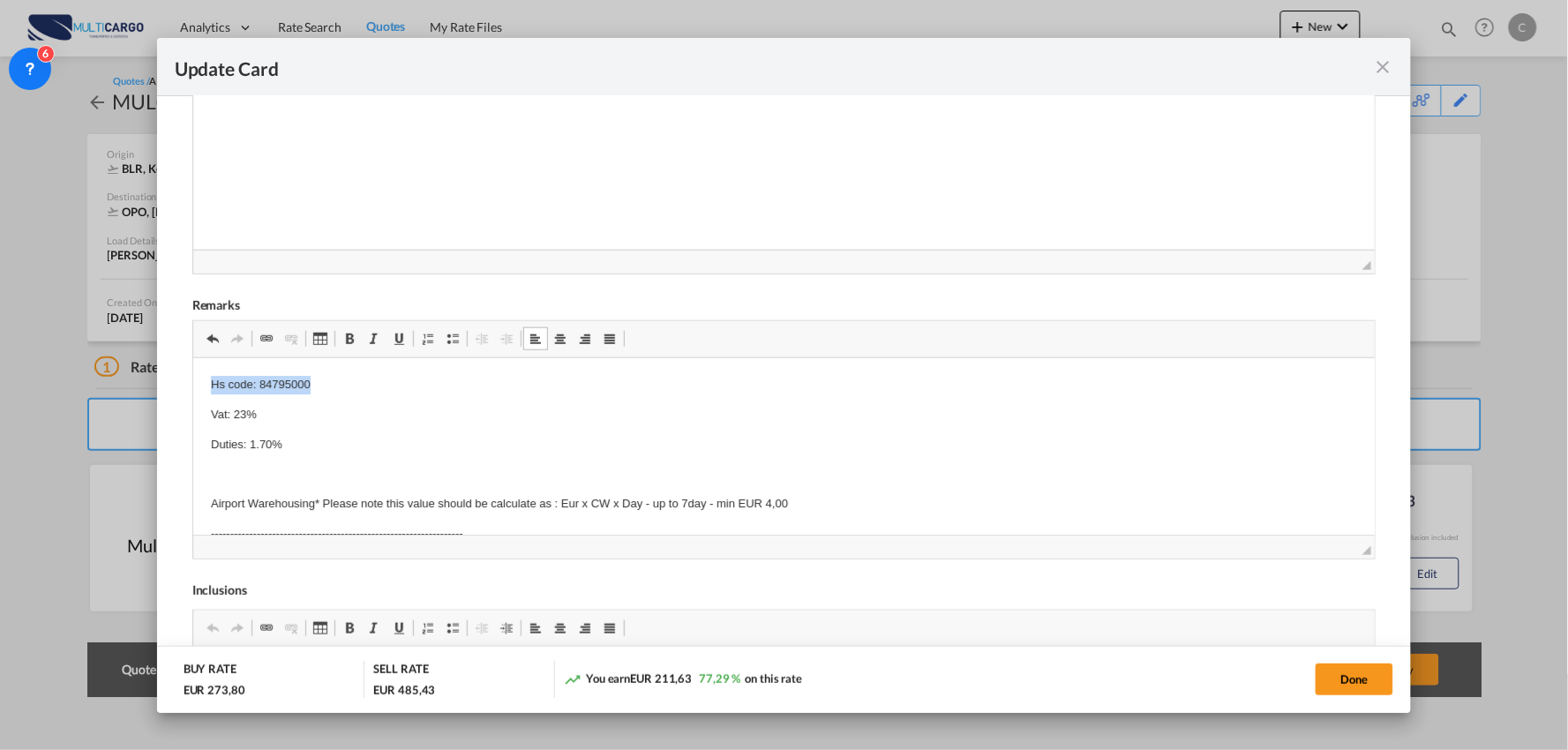
click at [192, 372] on html "Hs code: 84795000 Vat: 23% Duties: 1.70% Airport Warehousing* Please note this …" at bounding box center [783, 559] width 1183 height 402
drag, startPoint x: 109, startPoint y: 33, endPoint x: 349, endPoint y: 349, distance: 396.8
click at [354, 339] on span "Update Card Port ..." at bounding box center [350, 339] width 14 height 14
click at [206, 379] on html "Hs code: 84795000 Vat: 23% Duties: 1.70% Airport Warehousing* Please note this …" at bounding box center [783, 559] width 1183 height 402
click at [212, 379] on strong "Hs code: 84795000" at bounding box center [261, 383] width 102 height 13
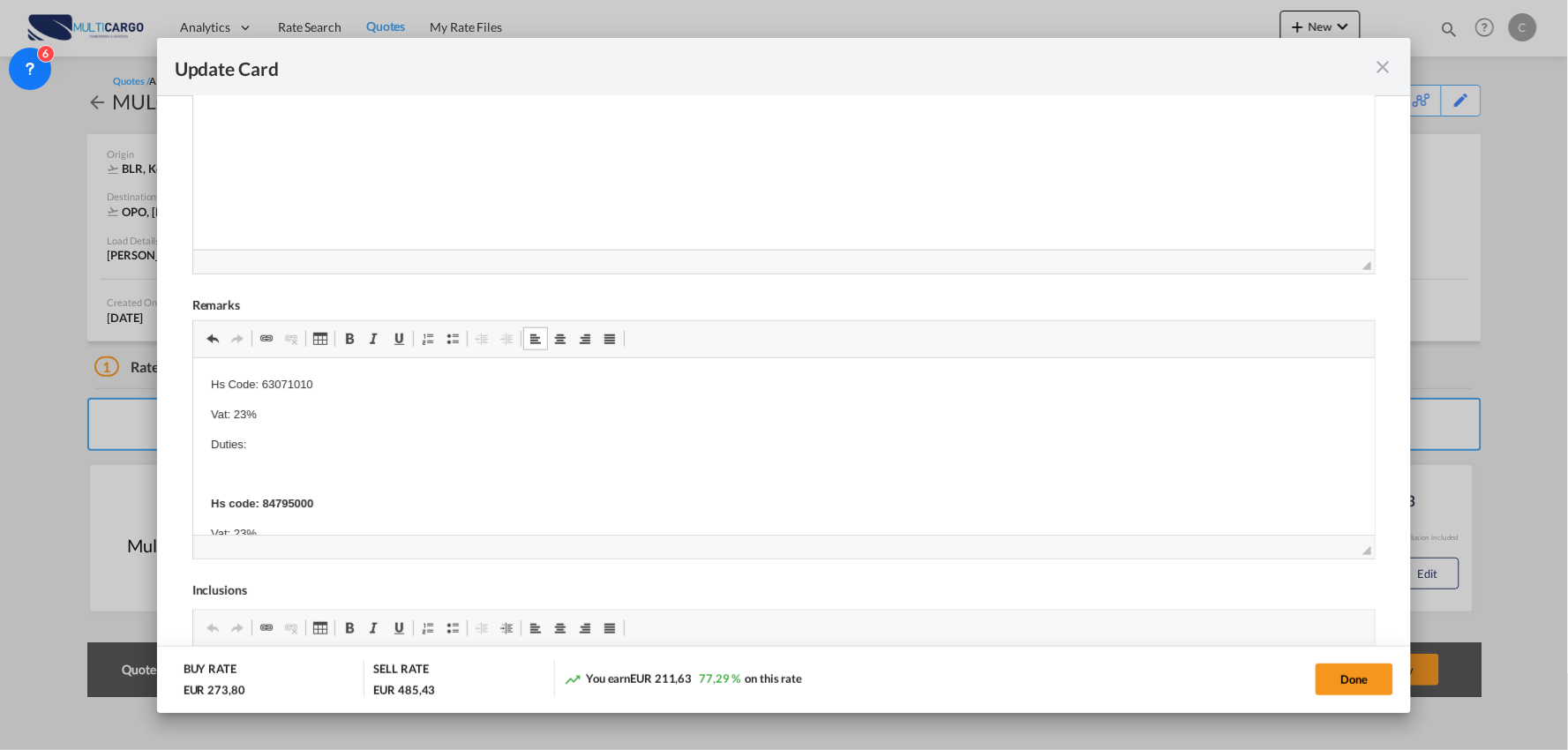
click at [263, 448] on p "Duties:" at bounding box center [783, 444] width 1147 height 19
click at [273, 450] on p "Duties:" at bounding box center [783, 444] width 1147 height 19
drag, startPoint x: 331, startPoint y: 373, endPoint x: 211, endPoint y: 373, distance: 120.0
click at [211, 375] on p "Hs Code: 63071010" at bounding box center [783, 383] width 1147 height 19
click at [354, 339] on span "Update Card Port ..." at bounding box center [350, 339] width 14 height 14
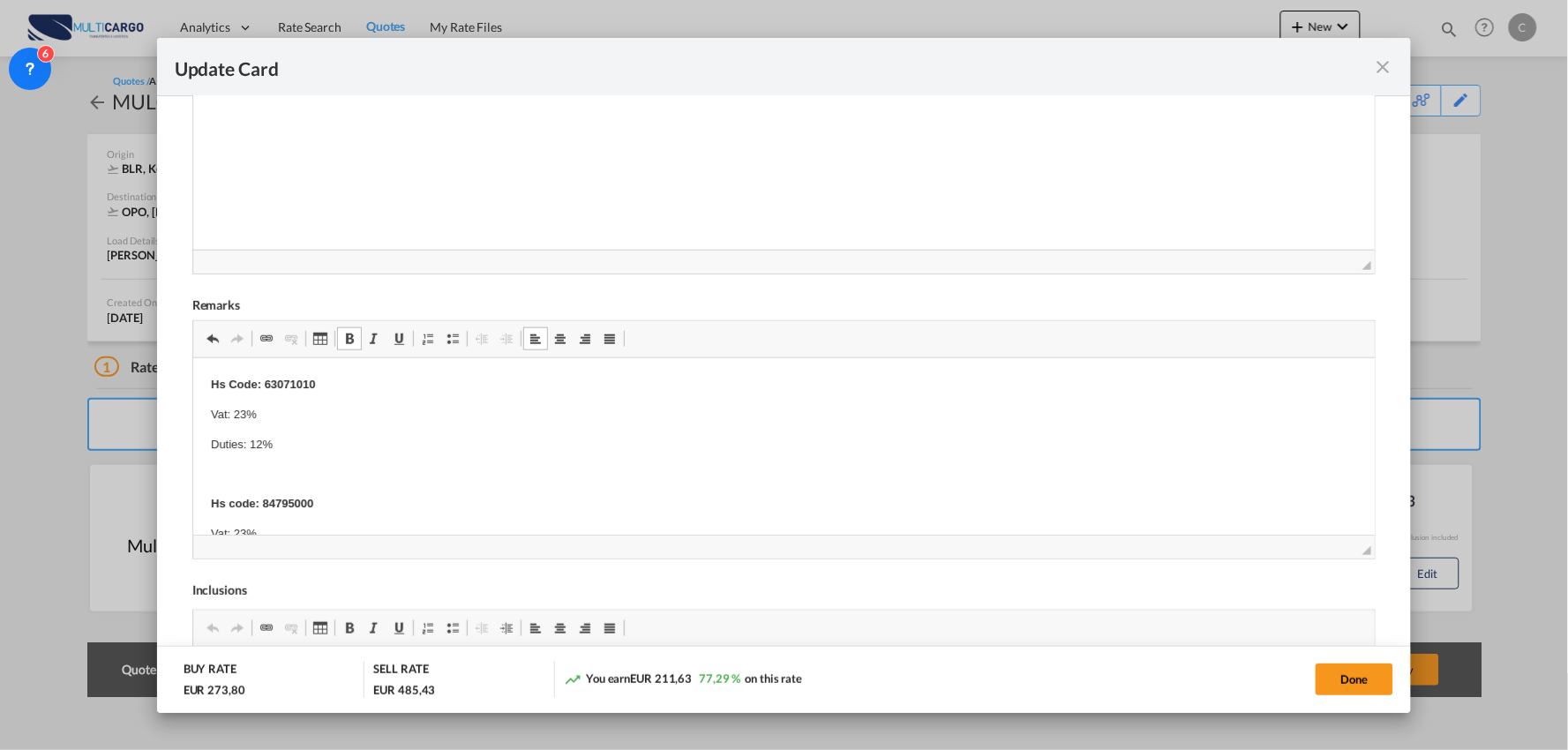
click at [442, 453] on body "Hs Code: 63071010 Vat: 23% Duties: 12% Hs code: 84795000 Vat: 23% Duties: 1.70%…" at bounding box center [783, 617] width 1147 height 486
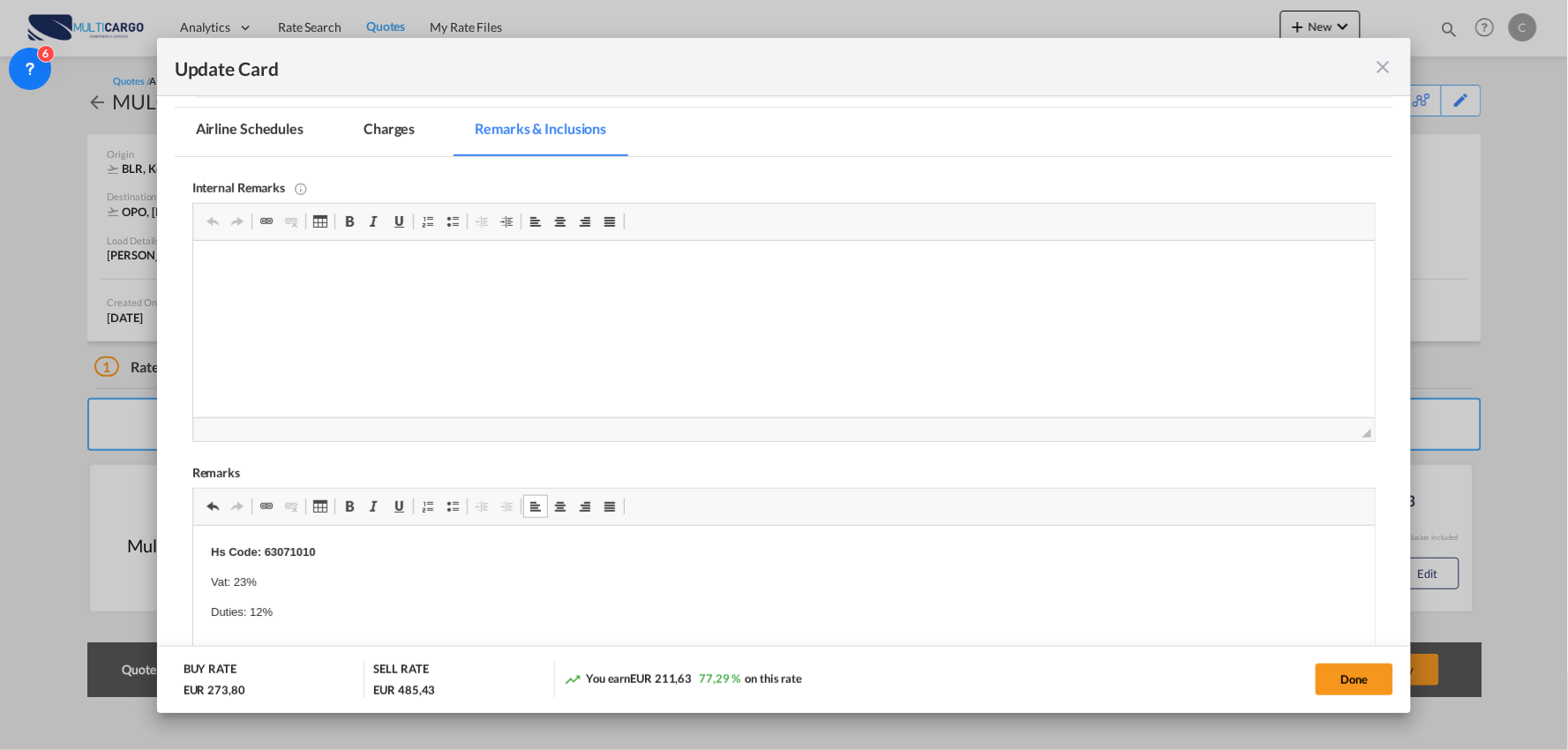
scroll to position [196, 0]
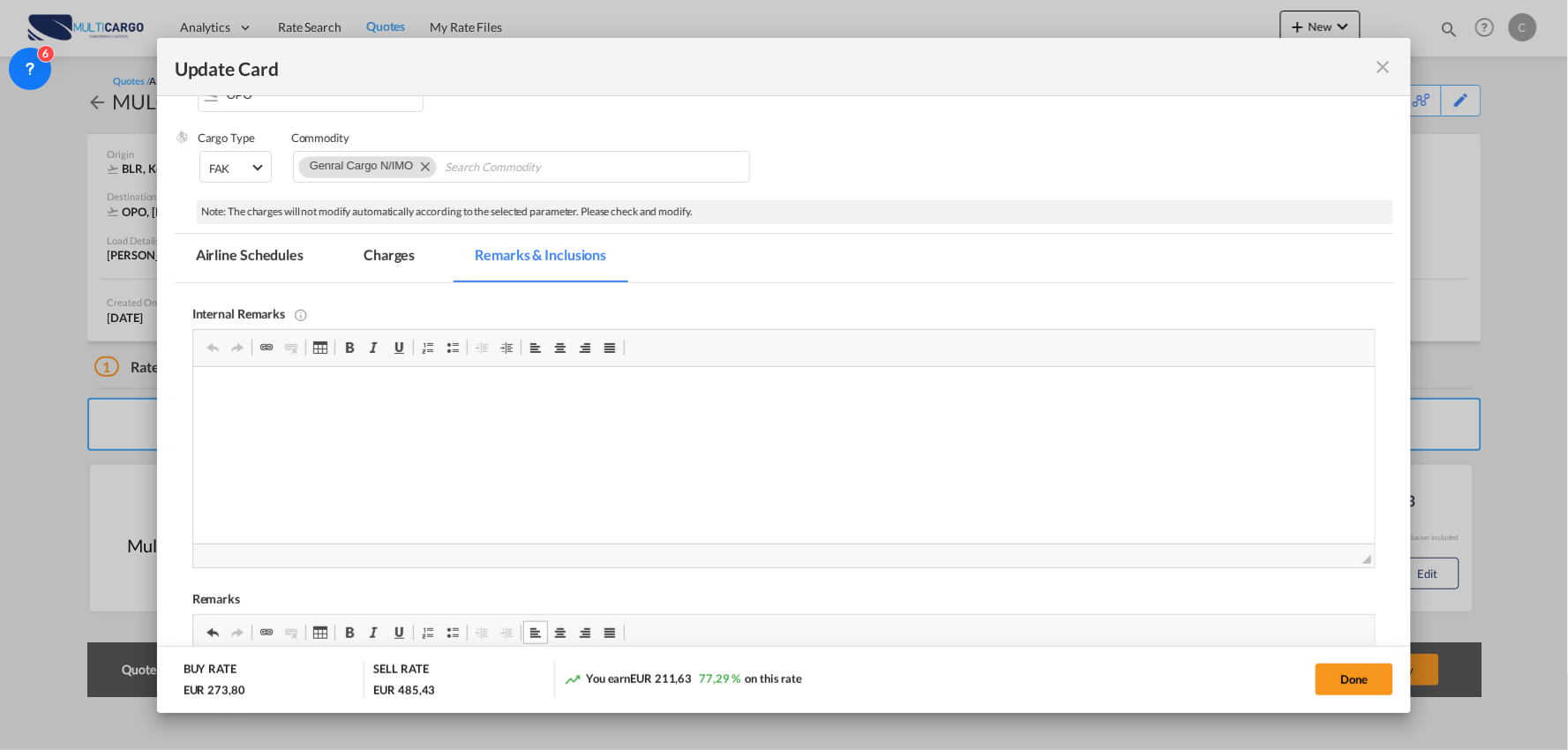
click at [376, 246] on md-tab-item "Charges" at bounding box center [389, 258] width 93 height 49
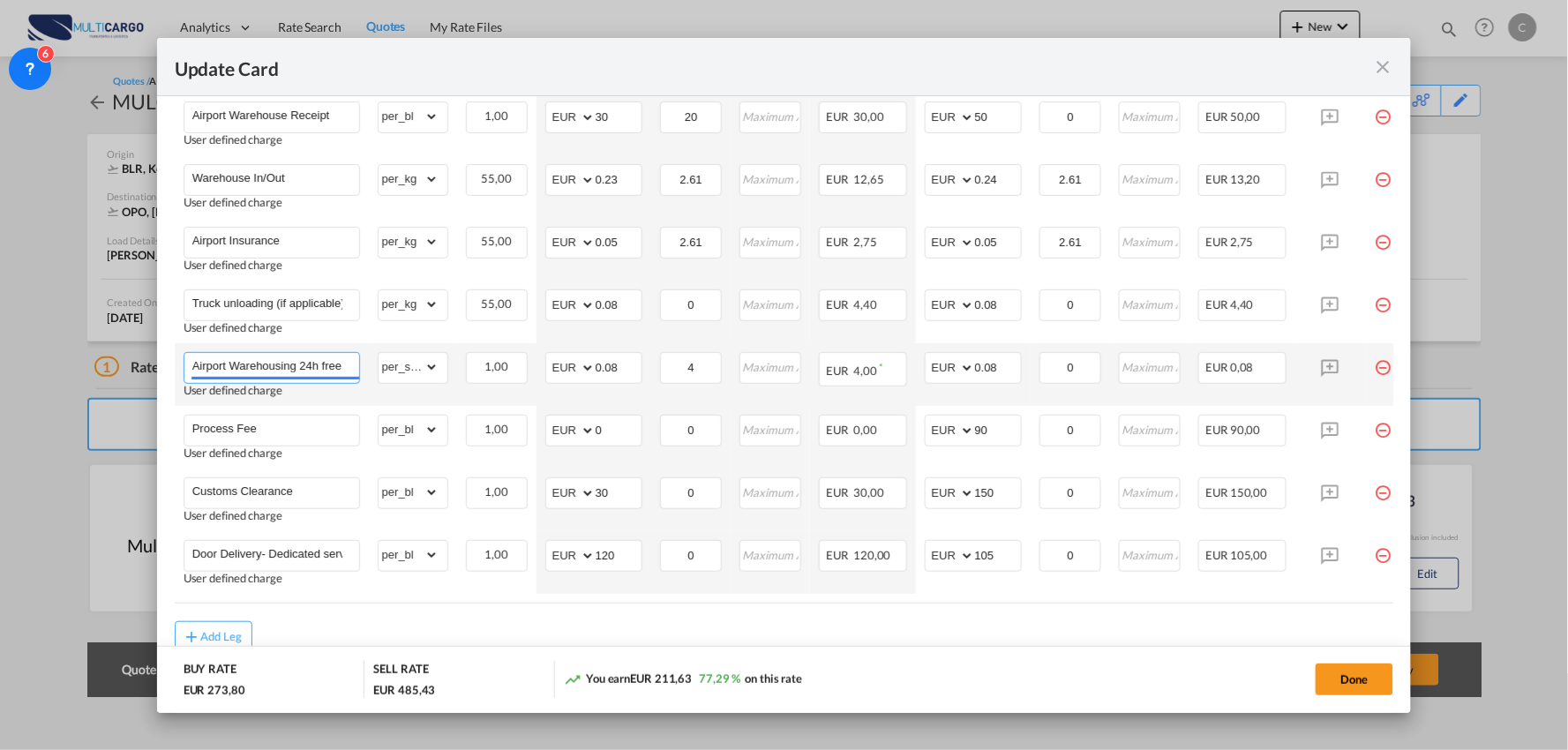
scroll to position [0, 22]
drag, startPoint x: 303, startPoint y: 362, endPoint x: 334, endPoint y: 367, distance: 31.4
click at [327, 367] on input "Airport Warehousing 24h free *Eur x CW x Day - up to 7day - min EUR 4,00" at bounding box center [275, 367] width 166 height 27
type input "Airport Warehousing Eur x CW x Day - up to 7day - min EUR 4,00"
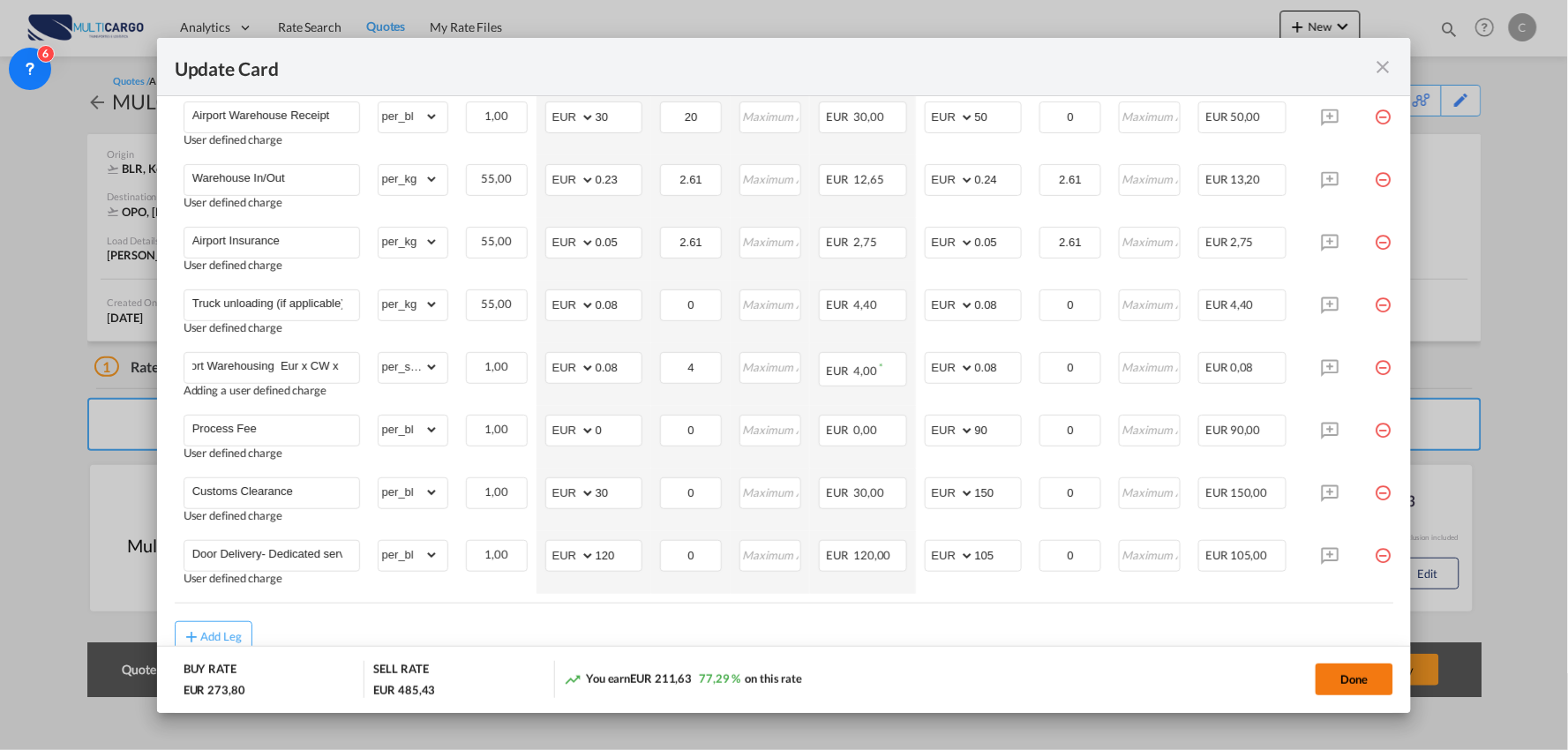
click at [1365, 672] on button "Done" at bounding box center [1354, 680] width 77 height 32
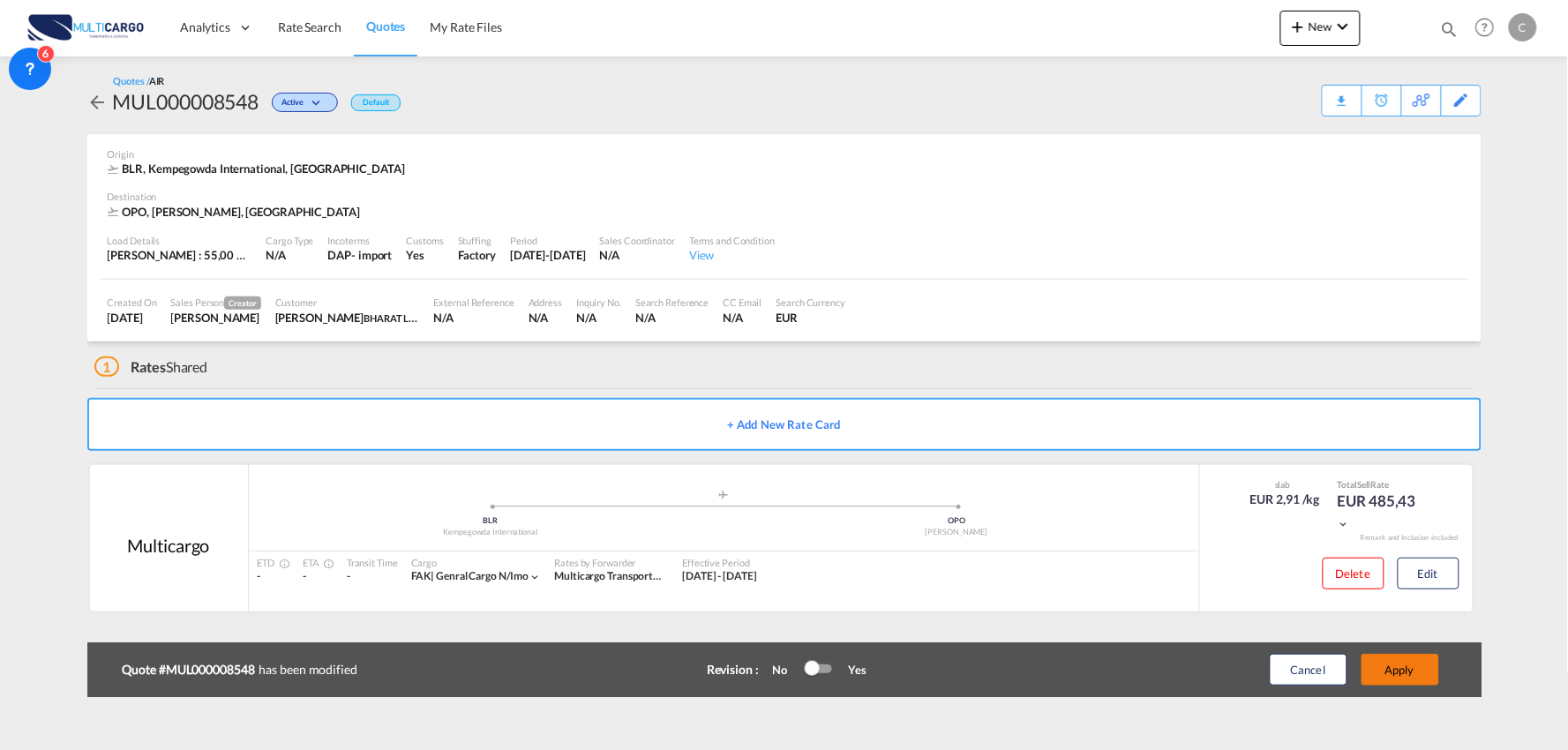
click at [1410, 667] on button "Apply" at bounding box center [1400, 670] width 77 height 32
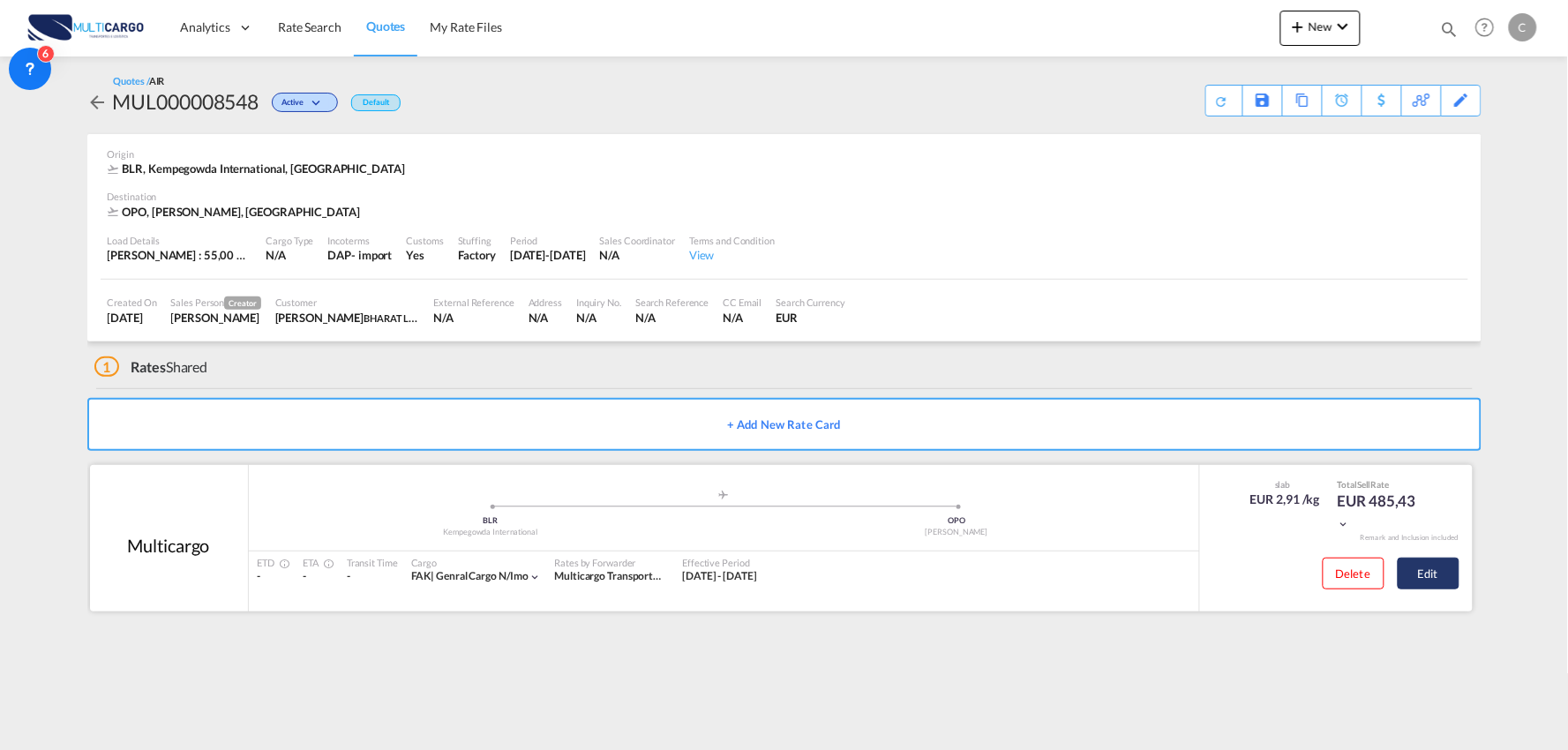
click at [1442, 576] on button "Edit" at bounding box center [1428, 574] width 61 height 32
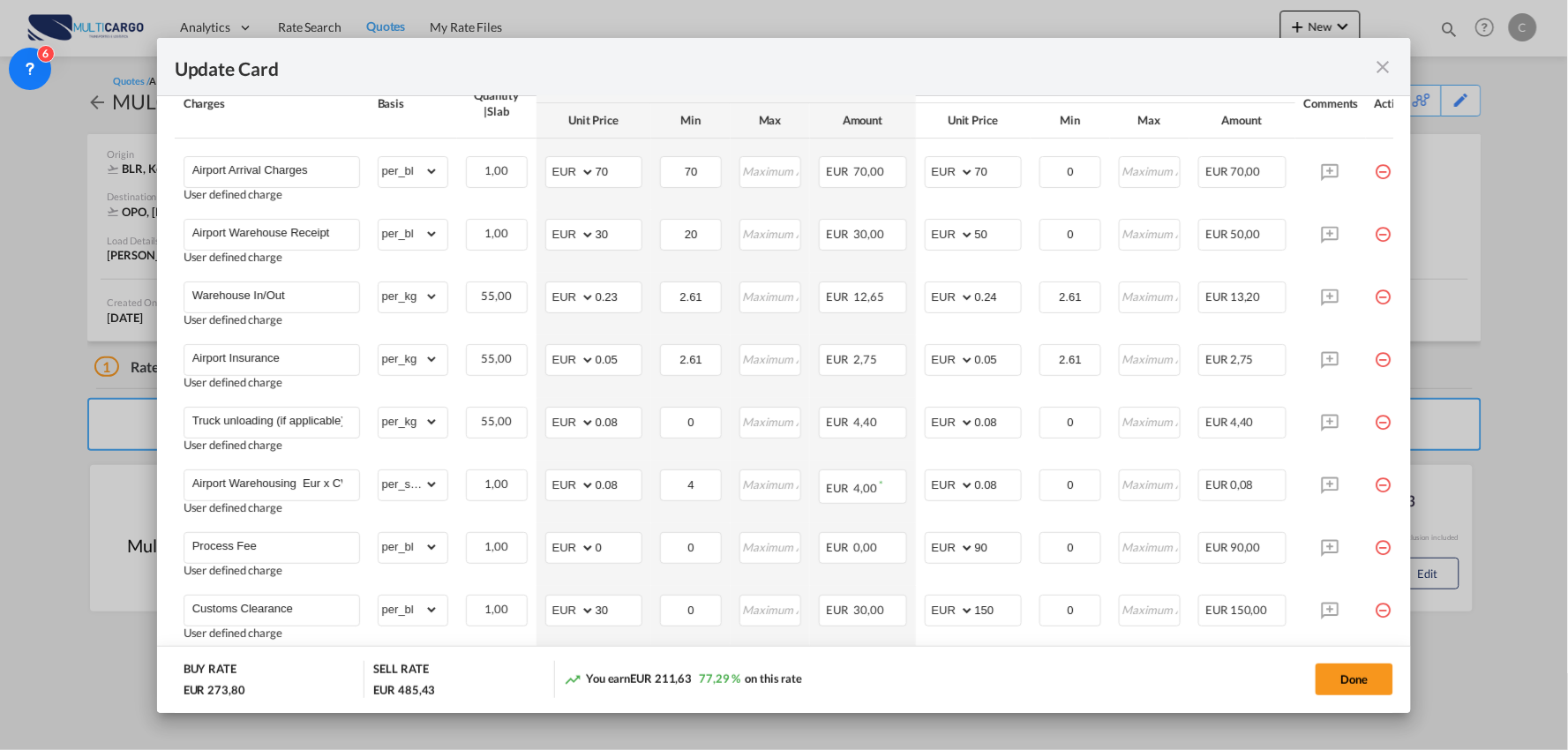
scroll to position [662, 0]
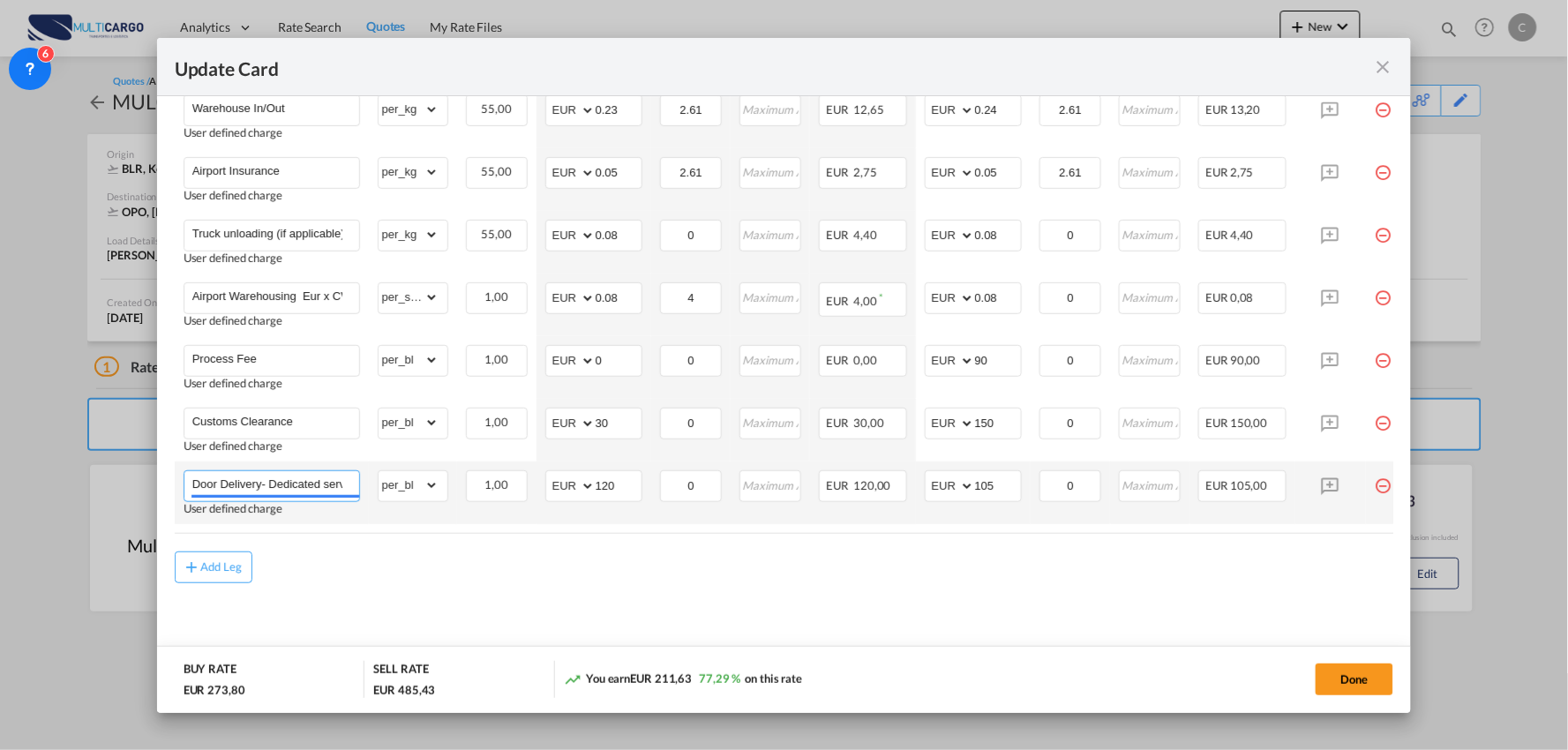
click at [333, 471] on input "Door Delivery- Dedicated service" at bounding box center [275, 484] width 166 height 27
drag, startPoint x: 341, startPoint y: 476, endPoint x: 448, endPoint y: 482, distance: 107.2
click at [444, 482] on tr "Door Delivery- Dedicated service User defined charge Please Enter Already Exist…" at bounding box center [799, 493] width 1250 height 62
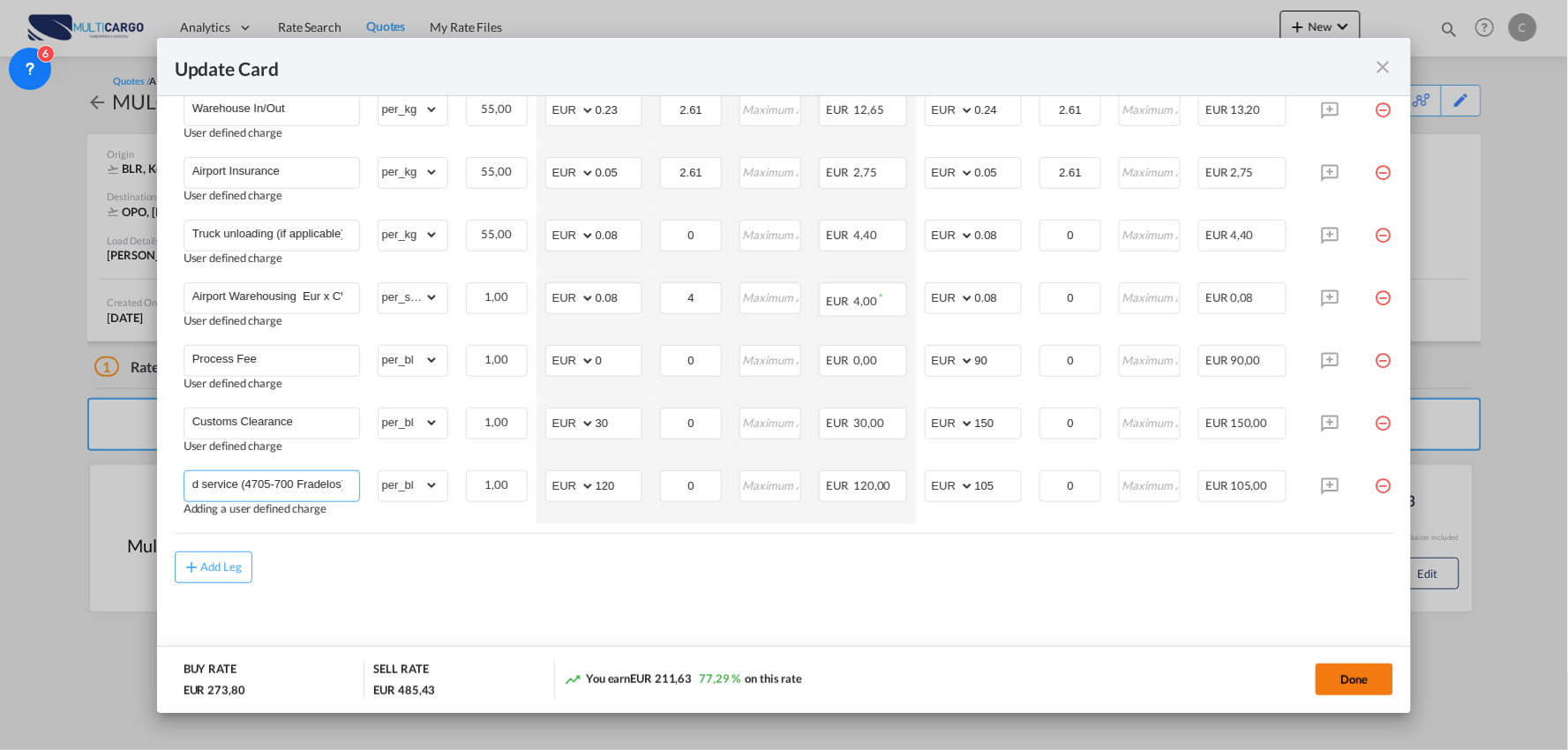
type input "Door Delivery- Dedicated service (4705-700 Fradelos)"
click at [1359, 673] on button "Done" at bounding box center [1354, 680] width 77 height 32
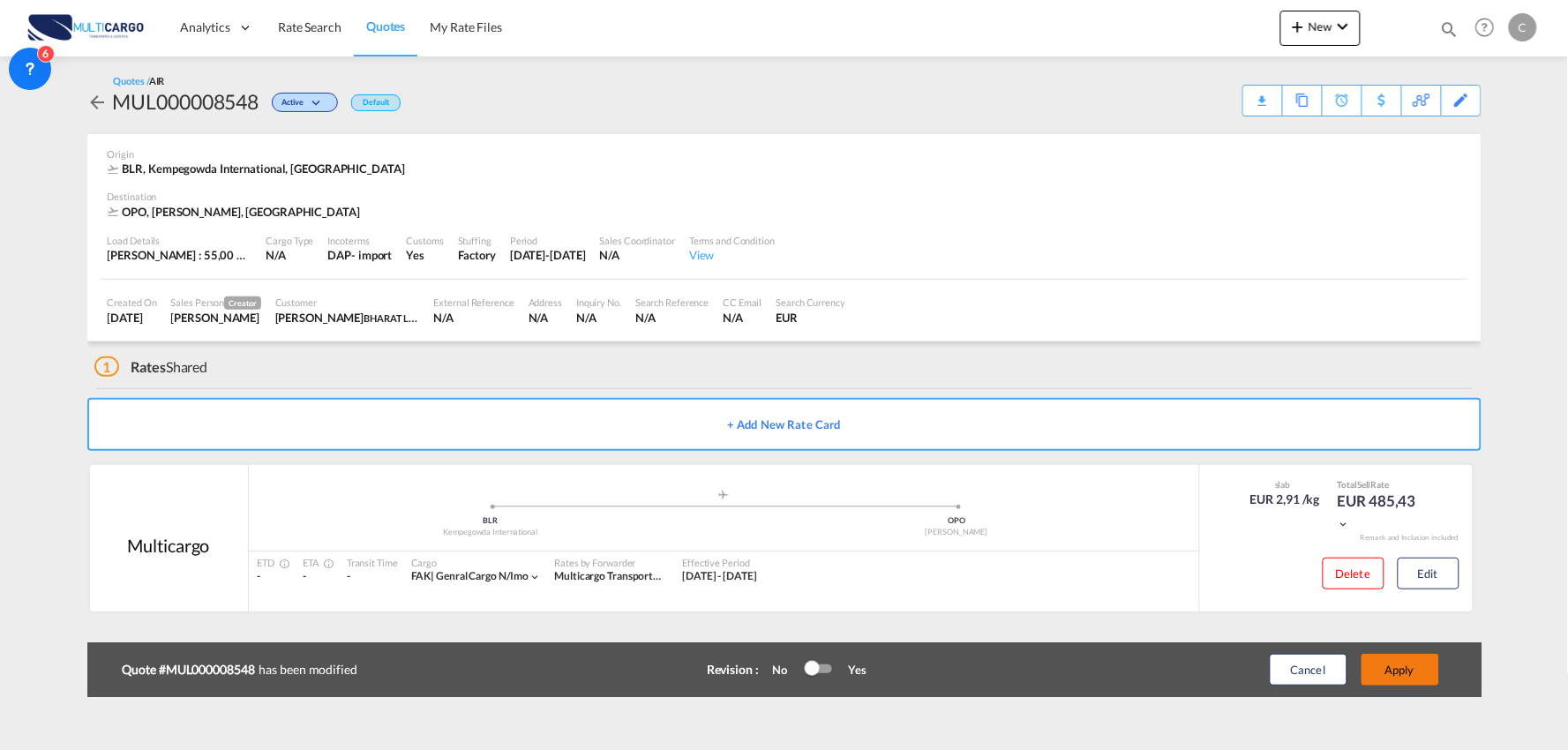
click at [1391, 671] on button "Apply" at bounding box center [1400, 670] width 77 height 32
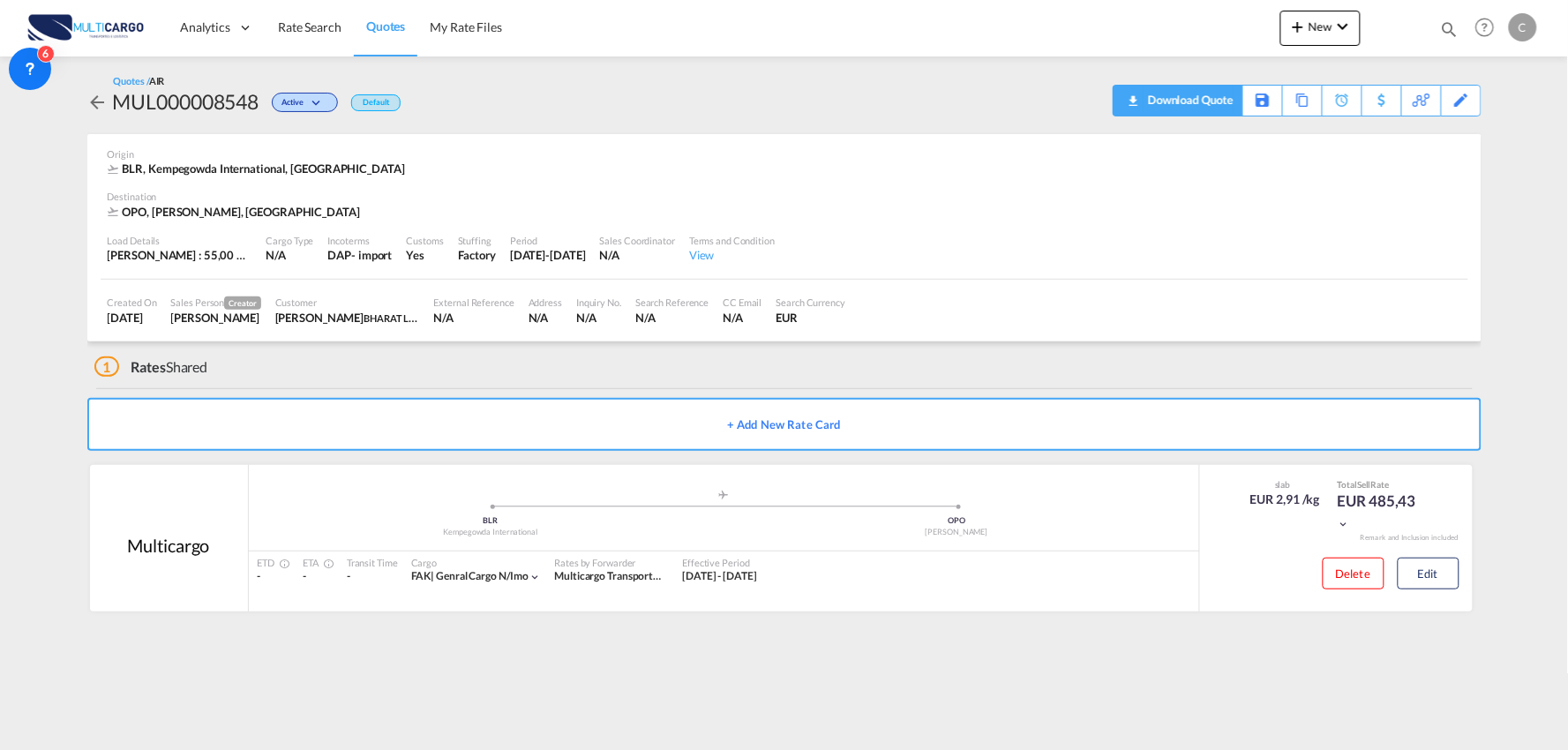
click at [1212, 93] on div "Download Quote" at bounding box center [1188, 100] width 90 height 28
click at [1432, 560] on button "Edit" at bounding box center [1428, 574] width 61 height 32
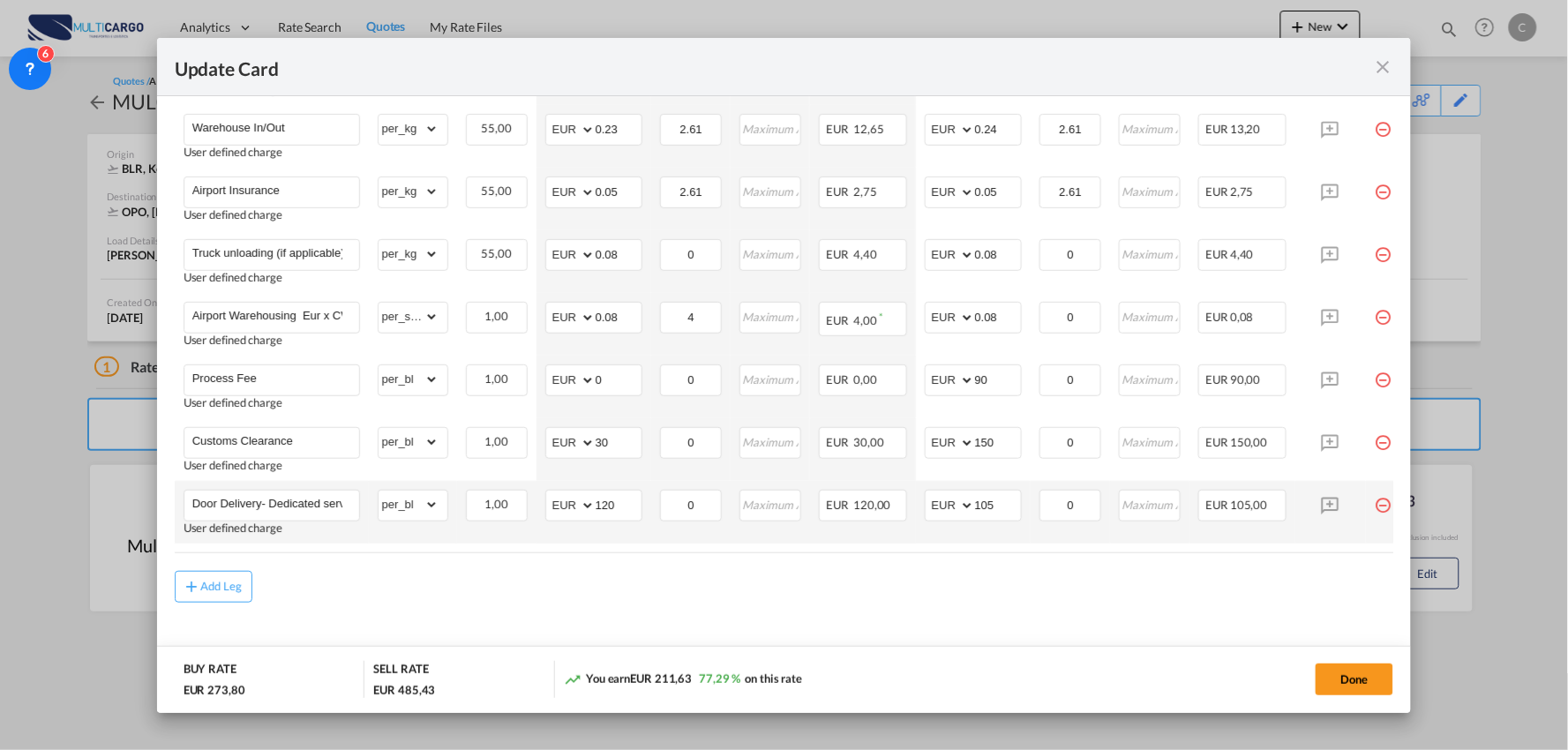
scroll to position [662, 0]
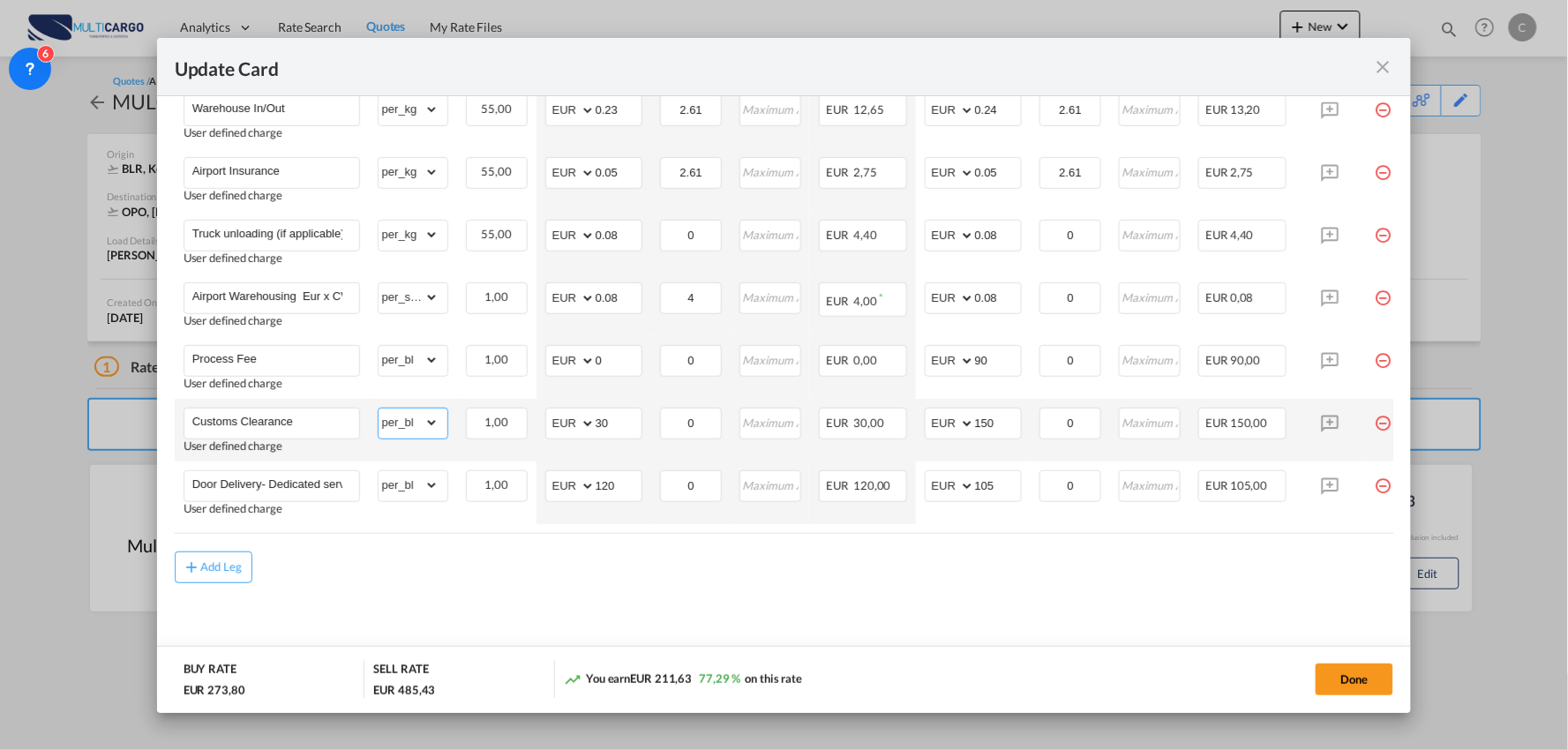
click at [416, 421] on select "gross_weight volumetric_weight per_shipment per_bl per_km % on air freight per_…" at bounding box center [408, 423] width 60 height 28
select select "per_document"
click at [378, 408] on select "gross_weight volumetric_weight per_shipment per_bl per_km % on air freight per_…" at bounding box center [408, 423] width 60 height 28
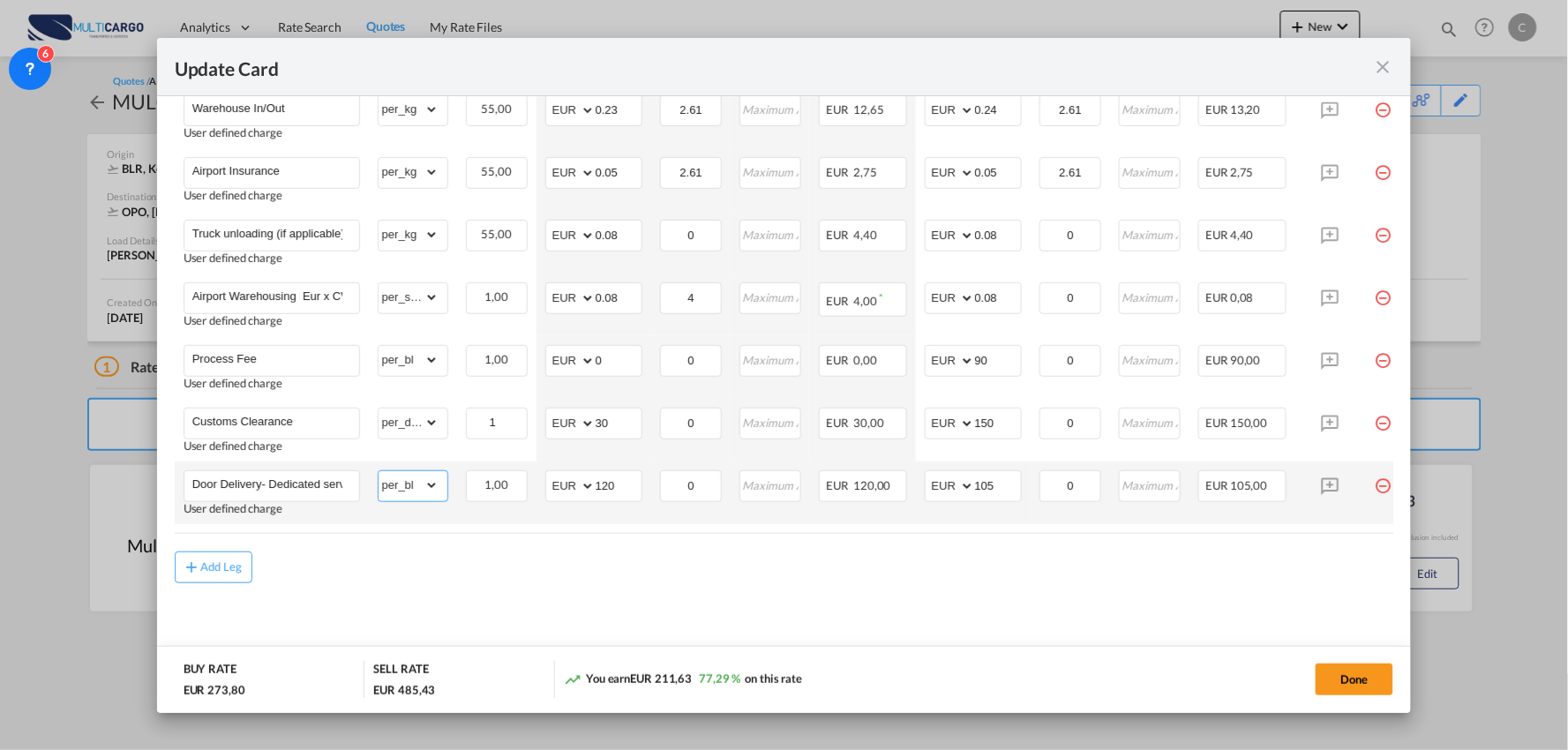
drag, startPoint x: 421, startPoint y: 488, endPoint x: 433, endPoint y: 469, distance: 22.5
click at [421, 488] on select "gross_weight volumetric_weight per_shipment per_bl per_km % on air freight per_…" at bounding box center [408, 485] width 60 height 28
select select "per_shipment"
click at [378, 471] on select "gross_weight volumetric_weight per_shipment per_bl per_km % on air freight per_…" at bounding box center [408, 485] width 60 height 28
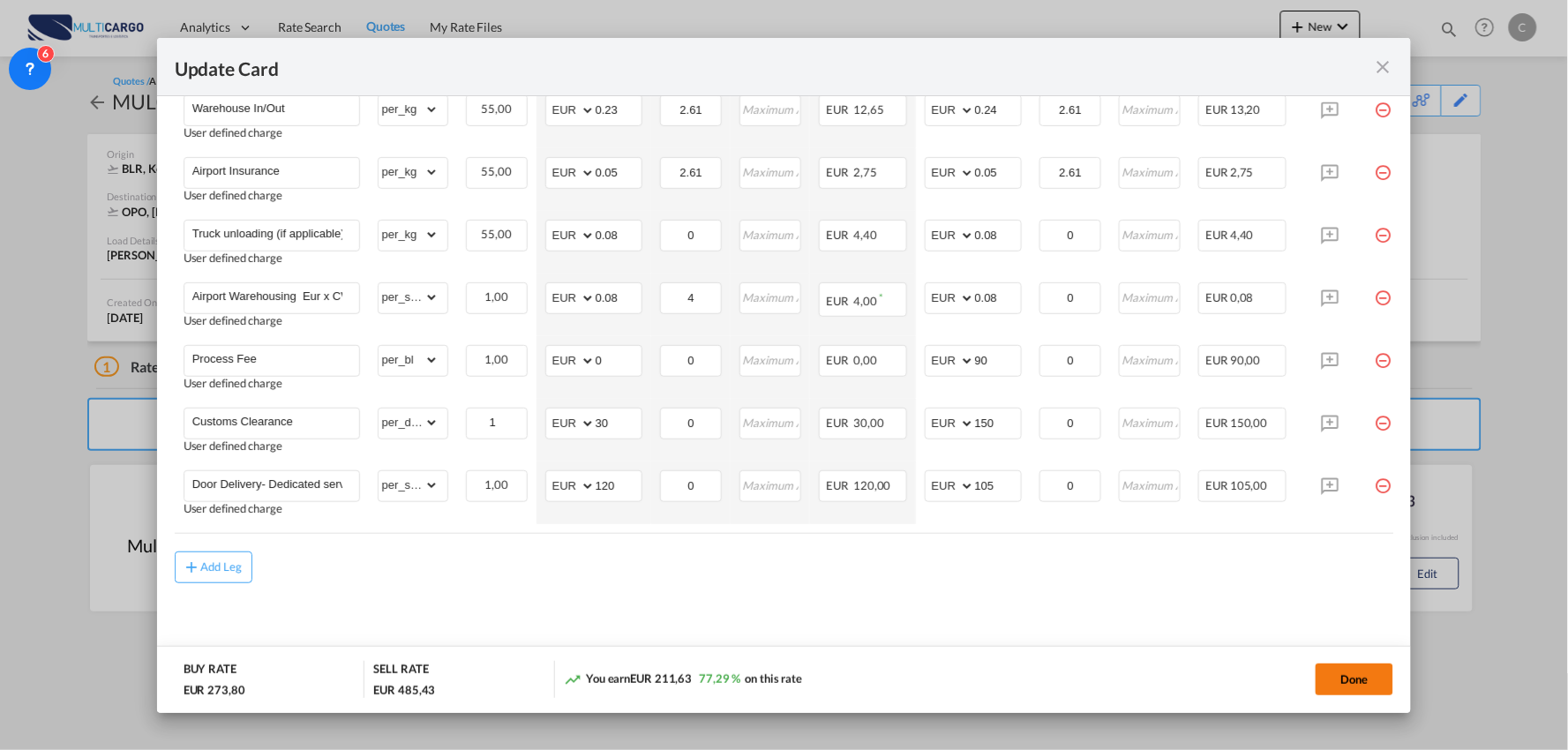
click at [1334, 680] on button "Done" at bounding box center [1354, 680] width 77 height 32
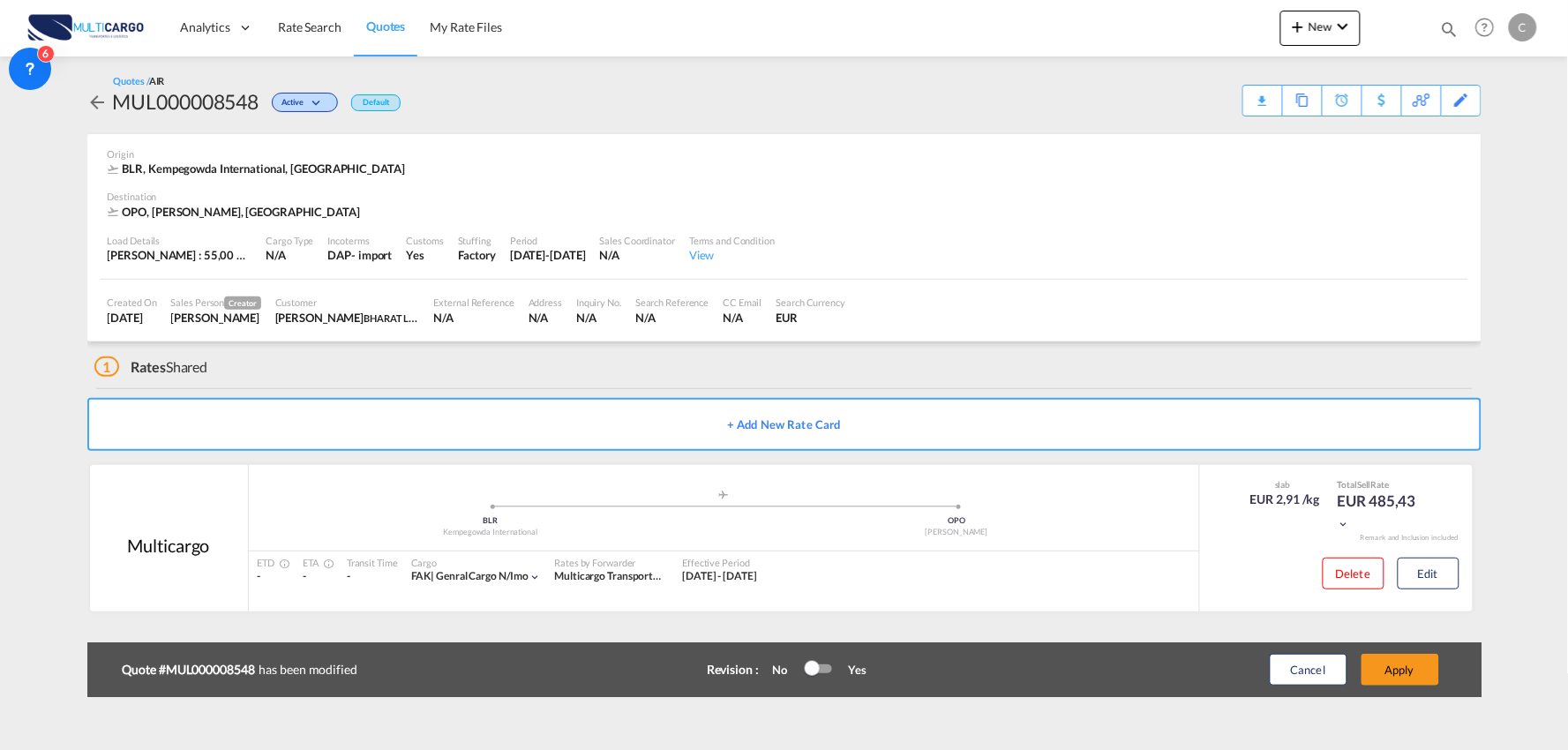
click at [1415, 671] on button "Apply" at bounding box center [1400, 670] width 77 height 32
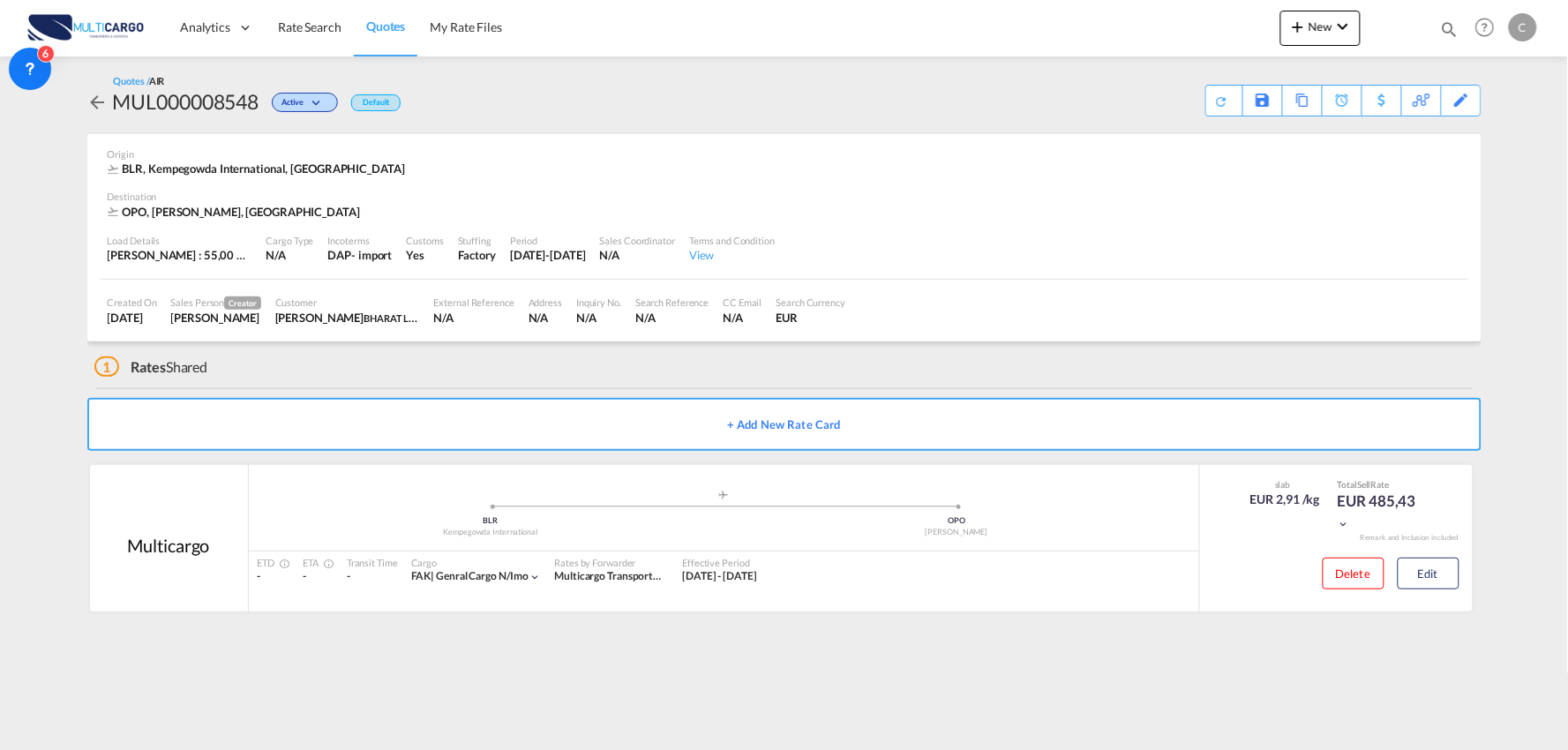
click at [1209, 375] on div "1 Rates Shared" at bounding box center [788, 363] width 1387 height 43
click at [1211, 108] on div "Download Quote" at bounding box center [1188, 100] width 90 height 28
drag, startPoint x: 556, startPoint y: 391, endPoint x: 547, endPoint y: 390, distance: 9.1
click at [554, 391] on div "+ Add New Rate Card" at bounding box center [784, 422] width 1394 height 67
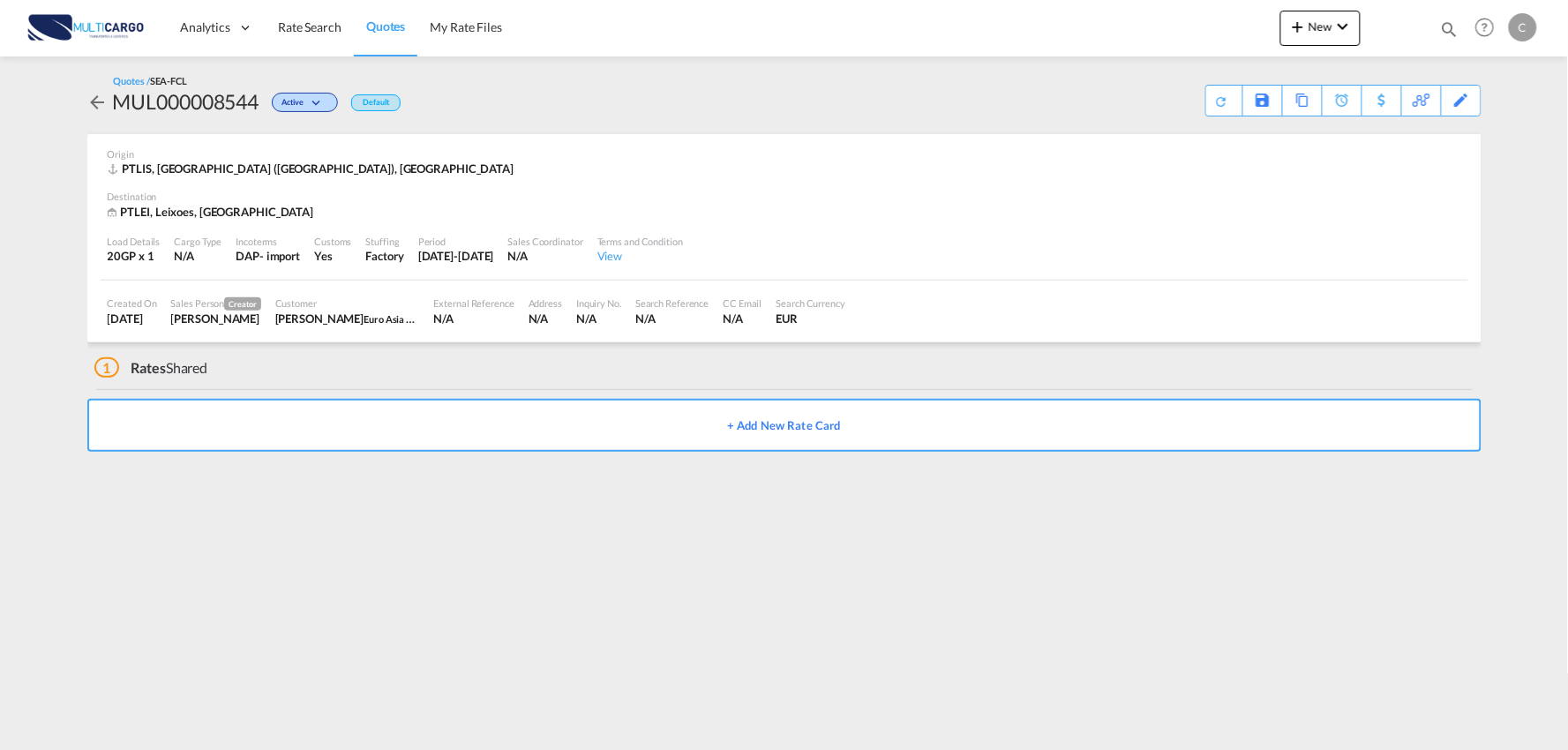
click at [83, 37] on img at bounding box center [86, 28] width 119 height 40
click at [695, 97] on div "Quotes / SEA-FCL MUL000008544 Active Default Save As Template Copy Quote Set Re…" at bounding box center [784, 95] width 1394 height 43
click at [1339, 18] on md-icon "icon-chevron-down" at bounding box center [1343, 27] width 21 height 21
click at [1283, 133] on span "Quote" at bounding box center [1273, 133] width 20 height 36
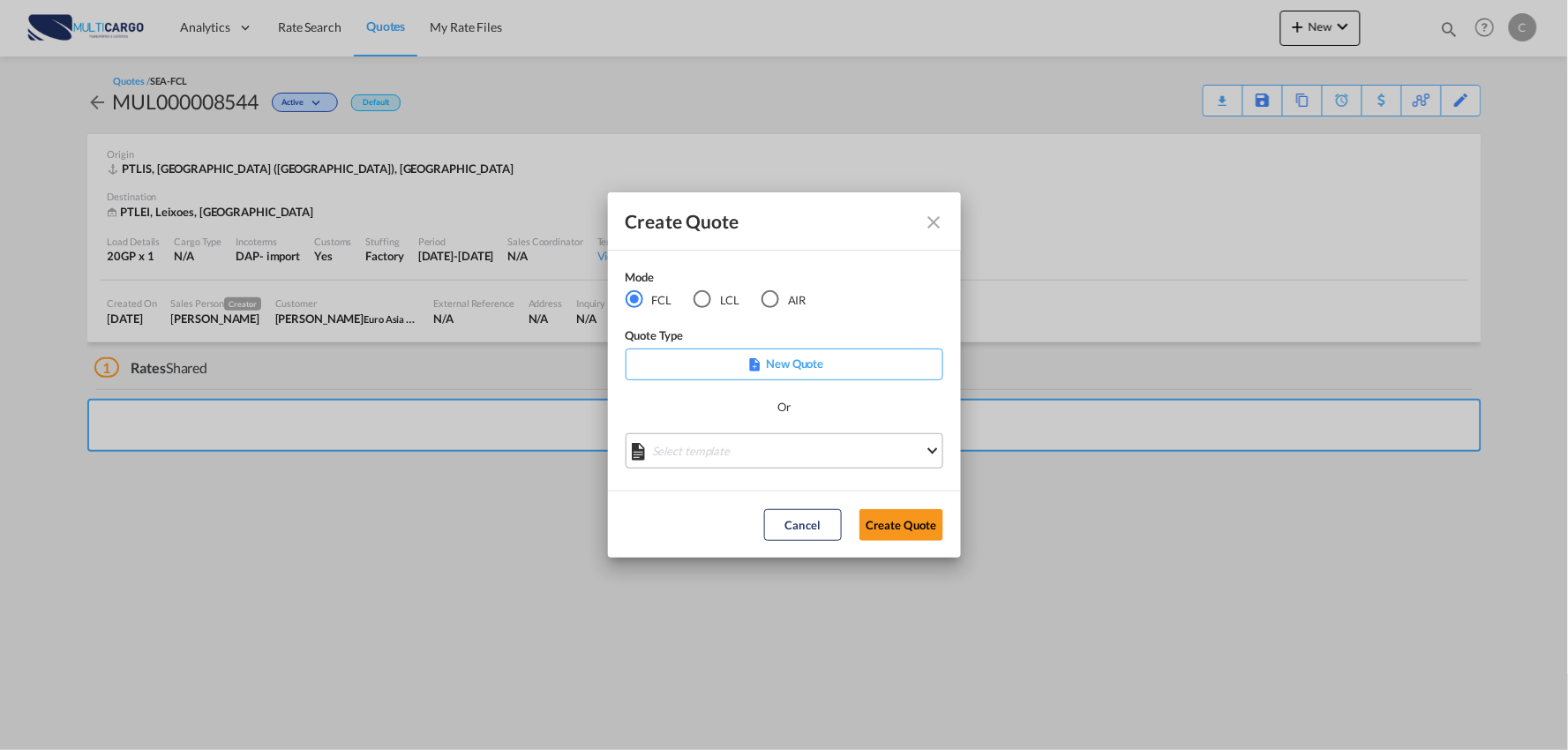
click at [757, 447] on md-select "Select template EXP EXW MERC.Nacional 09/2025 [PERSON_NAME] | [DATE] IMP DAP FC…" at bounding box center [784, 451] width 318 height 36
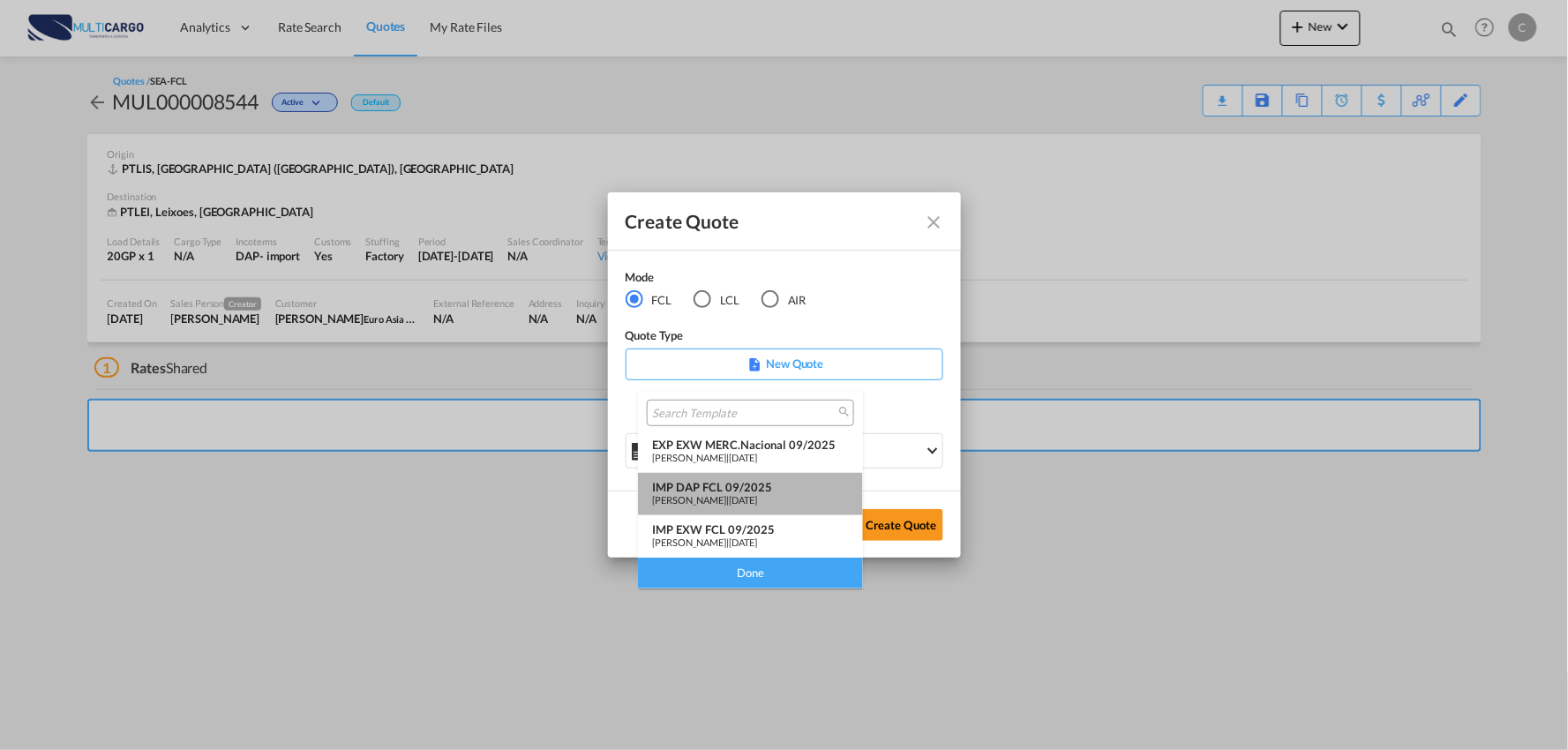
click at [780, 485] on div "IMP DAP FCL 09/2025" at bounding box center [750, 487] width 197 height 14
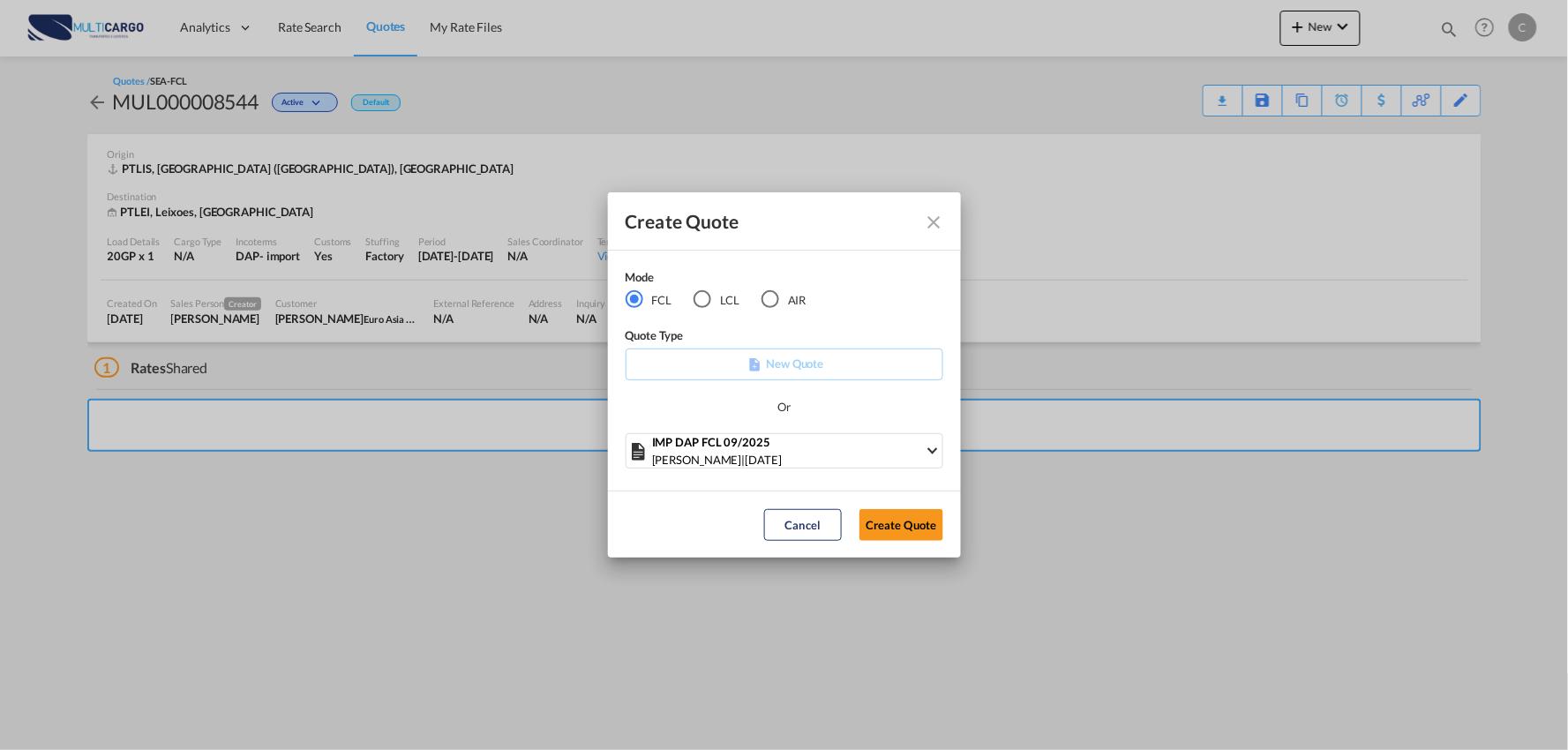
click at [901, 524] on button "Create Quote" at bounding box center [901, 525] width 84 height 32
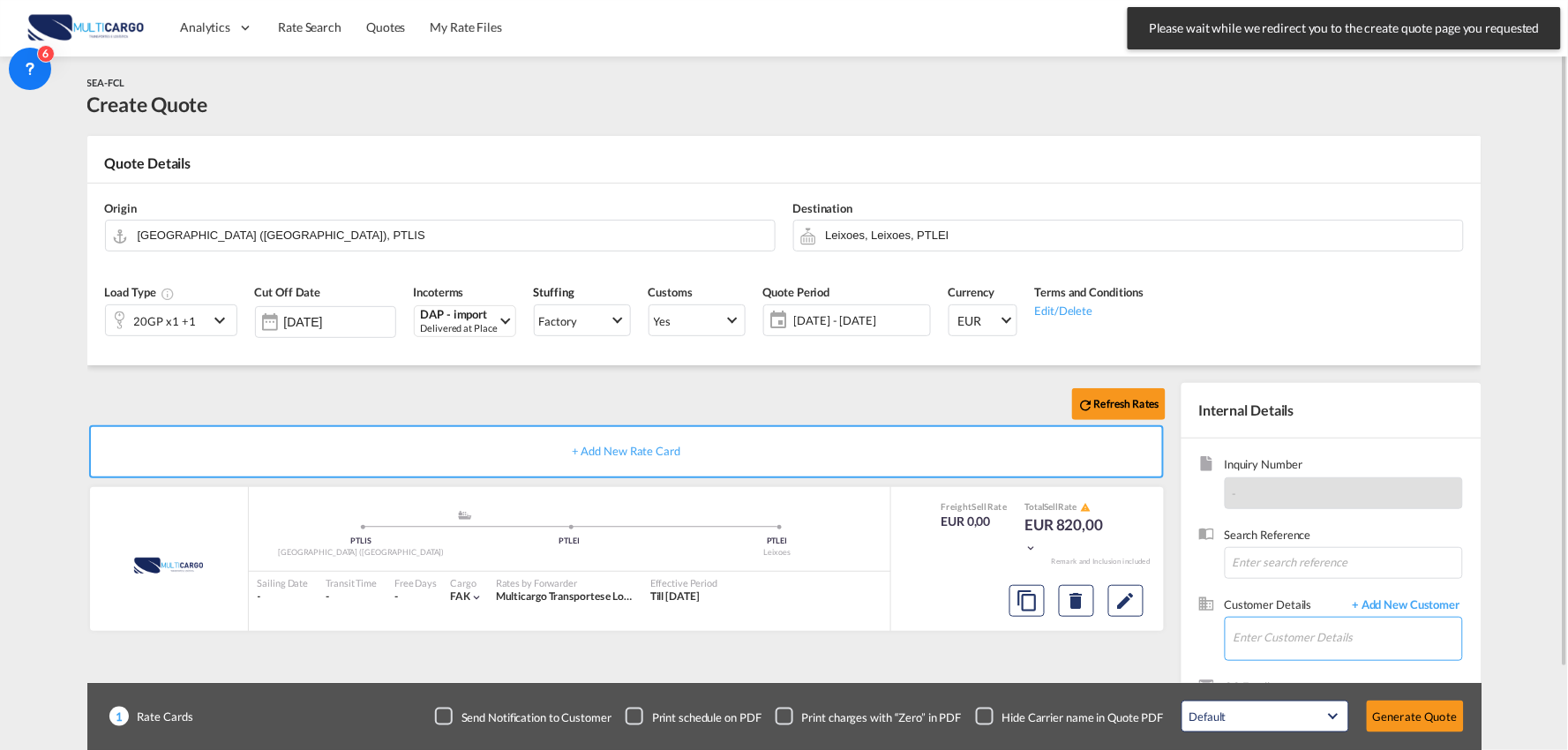
click at [1312, 632] on input "Enter Customer Details" at bounding box center [1347, 637] width 229 height 40
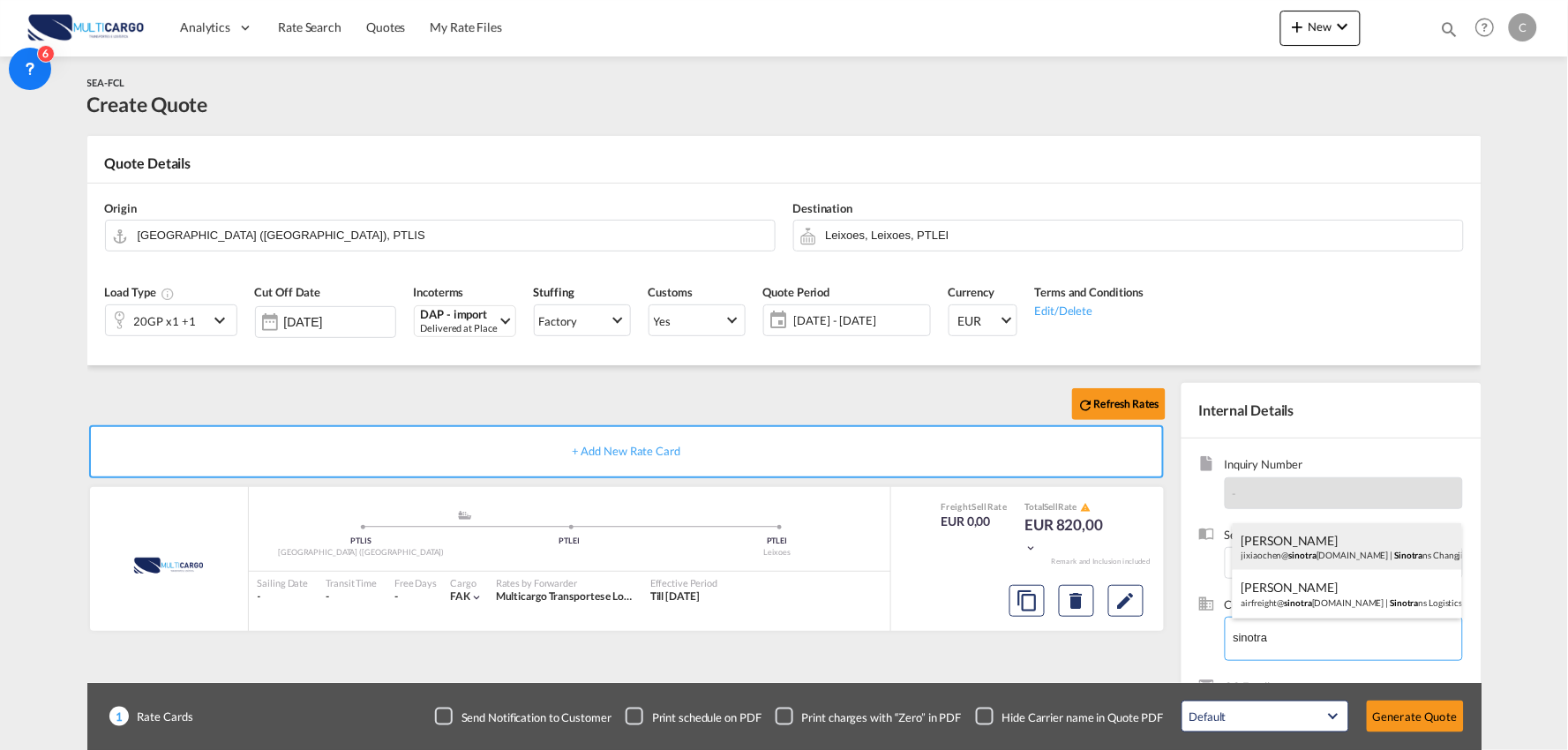
click at [1334, 539] on div "[PERSON_NAME]@ sinotra [DOMAIN_NAME] | Sinotra ns Changjiang Co., Ltd." at bounding box center [1347, 547] width 230 height 48
type input "Sinotrans Changjiang Co., Ltd., [PERSON_NAME], [EMAIL_ADDRESS][DOMAIN_NAME]"
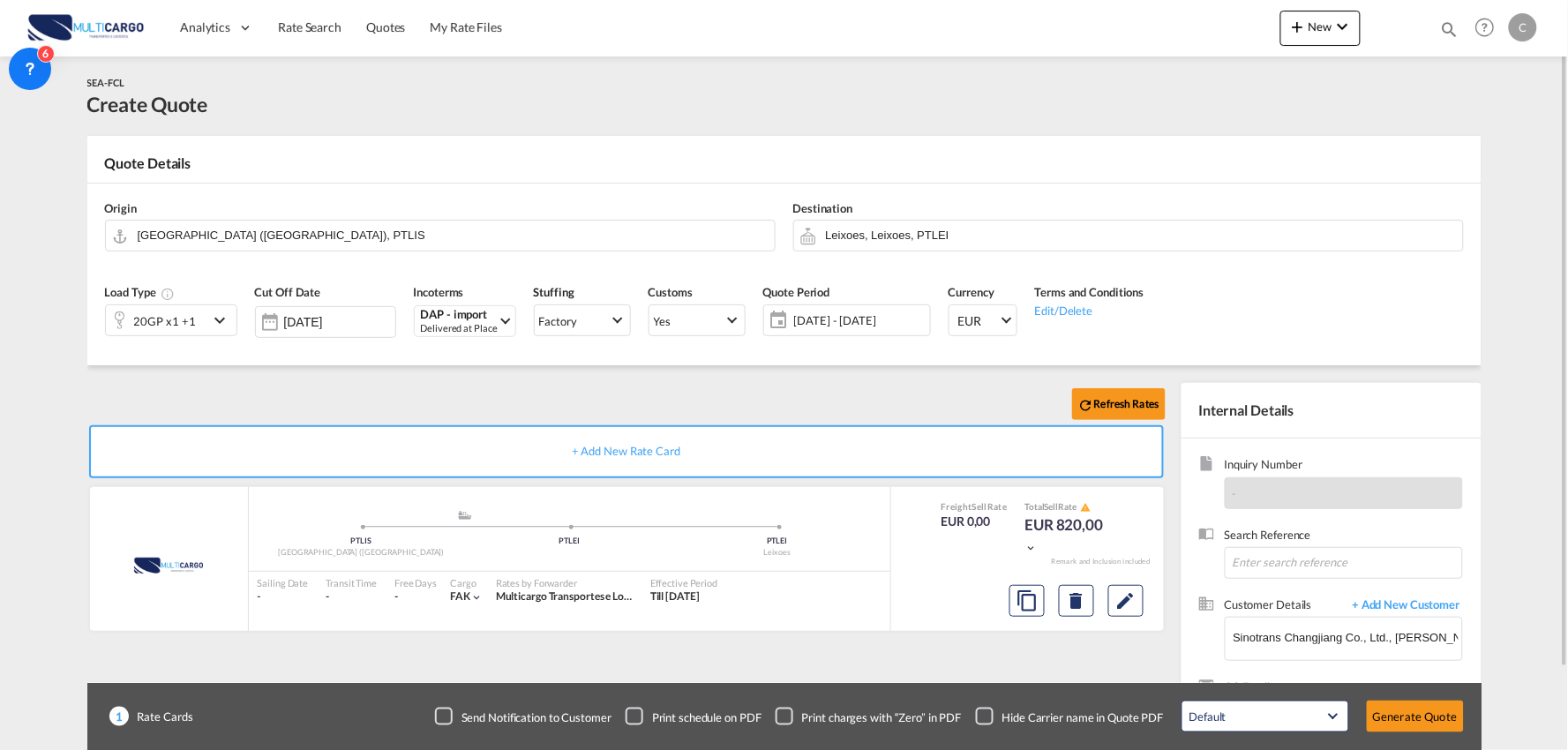
click at [990, 708] on div "Checkbox No Ink" at bounding box center [985, 716] width 18 height 18
click at [949, 228] on input "Leixoes, Leixoes, PTLEI" at bounding box center [1140, 235] width 628 height 31
click at [483, 389] on div "Refresh Rates" at bounding box center [630, 404] width 1086 height 43
click at [861, 225] on input "Leixoes, Leixoes, PTLEI" at bounding box center [1140, 235] width 628 height 31
type input "p"
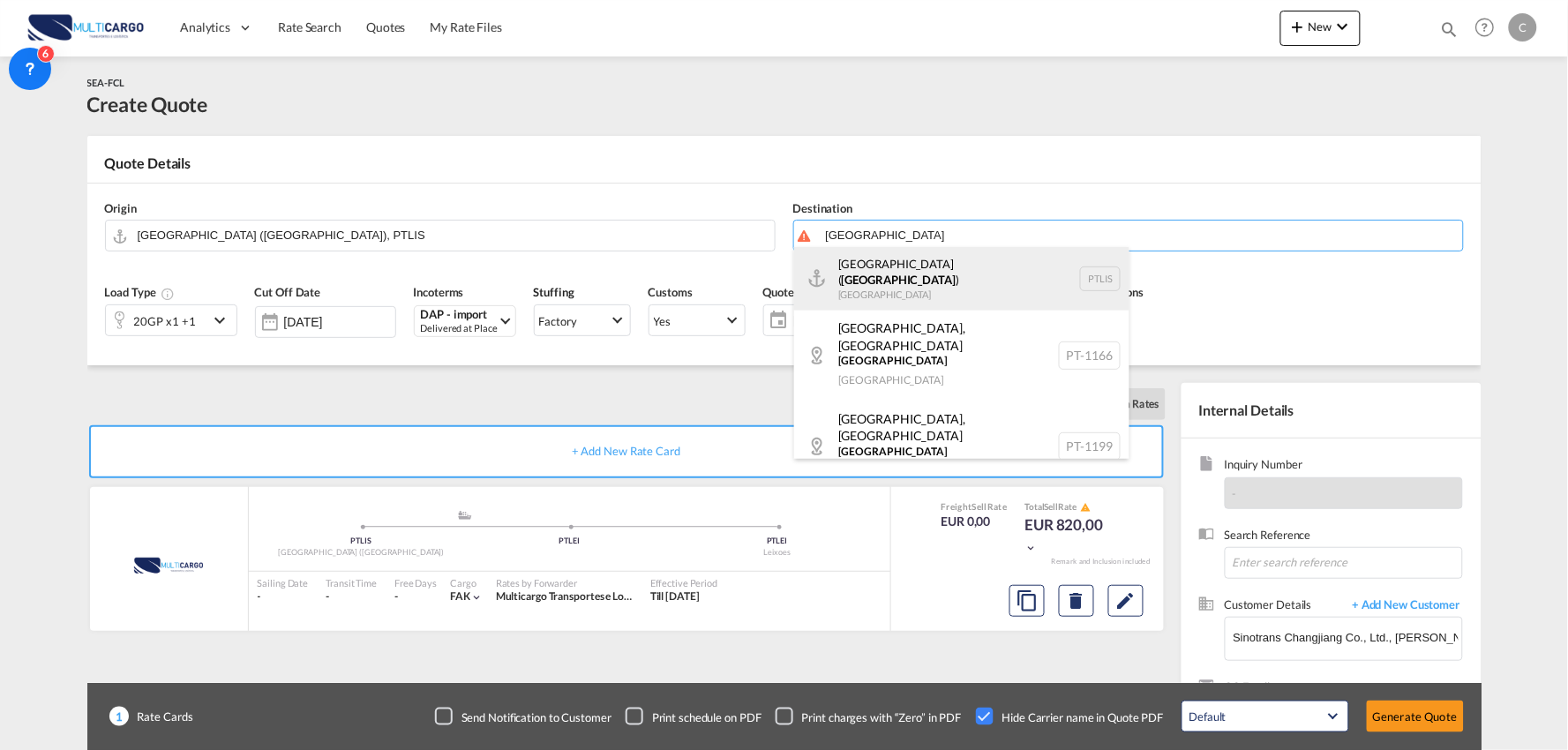
click at [883, 280] on div "[GEOGRAPHIC_DATA] ( [GEOGRAPHIC_DATA] ) [GEOGRAPHIC_DATA] PTLIS" at bounding box center [961, 278] width 335 height 63
type input "[GEOGRAPHIC_DATA] ([GEOGRAPHIC_DATA]), PTLIS"
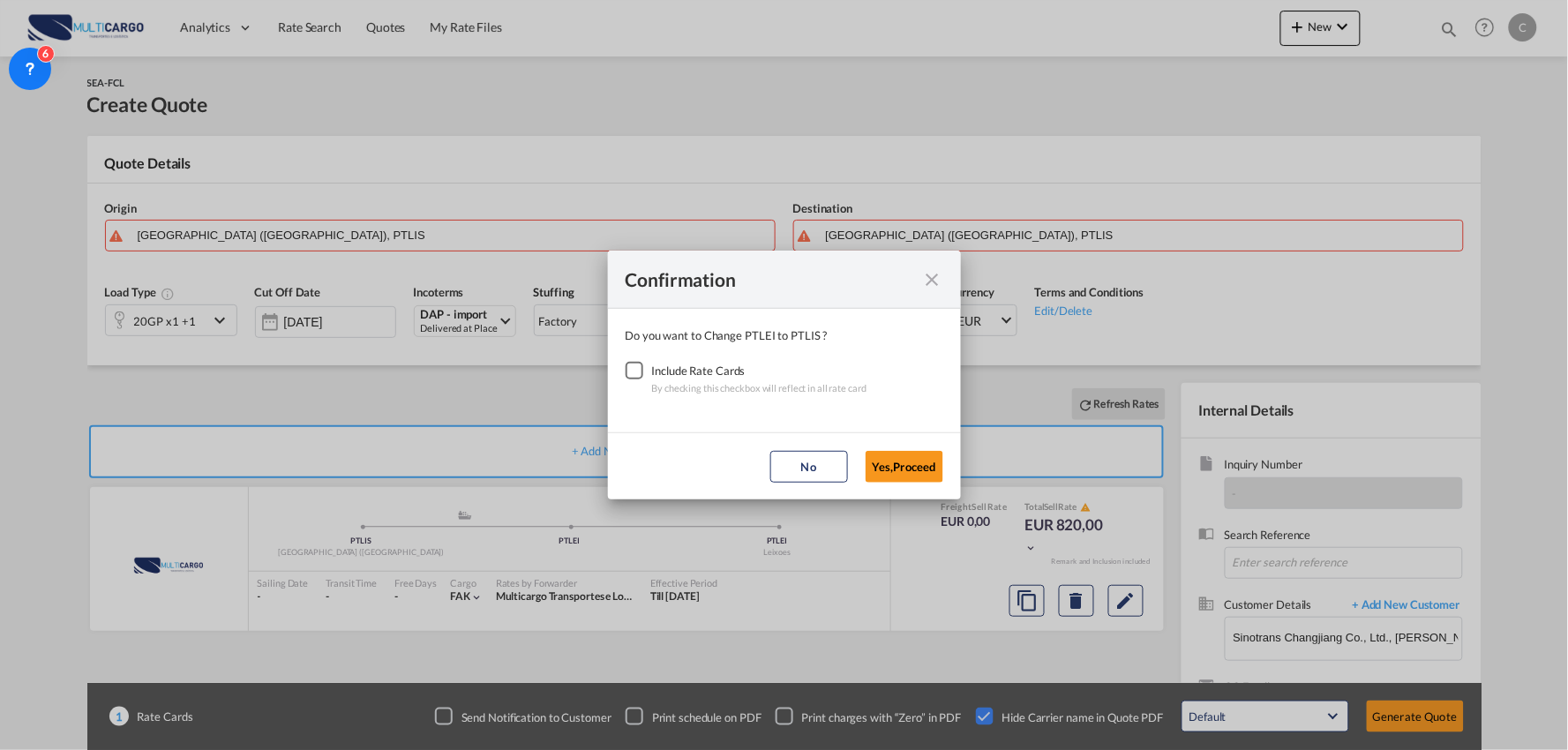
click at [633, 372] on div "Checkbox No Ink" at bounding box center [634, 371] width 18 height 18
click at [903, 465] on button "Yes,Proceed" at bounding box center [904, 467] width 77 height 32
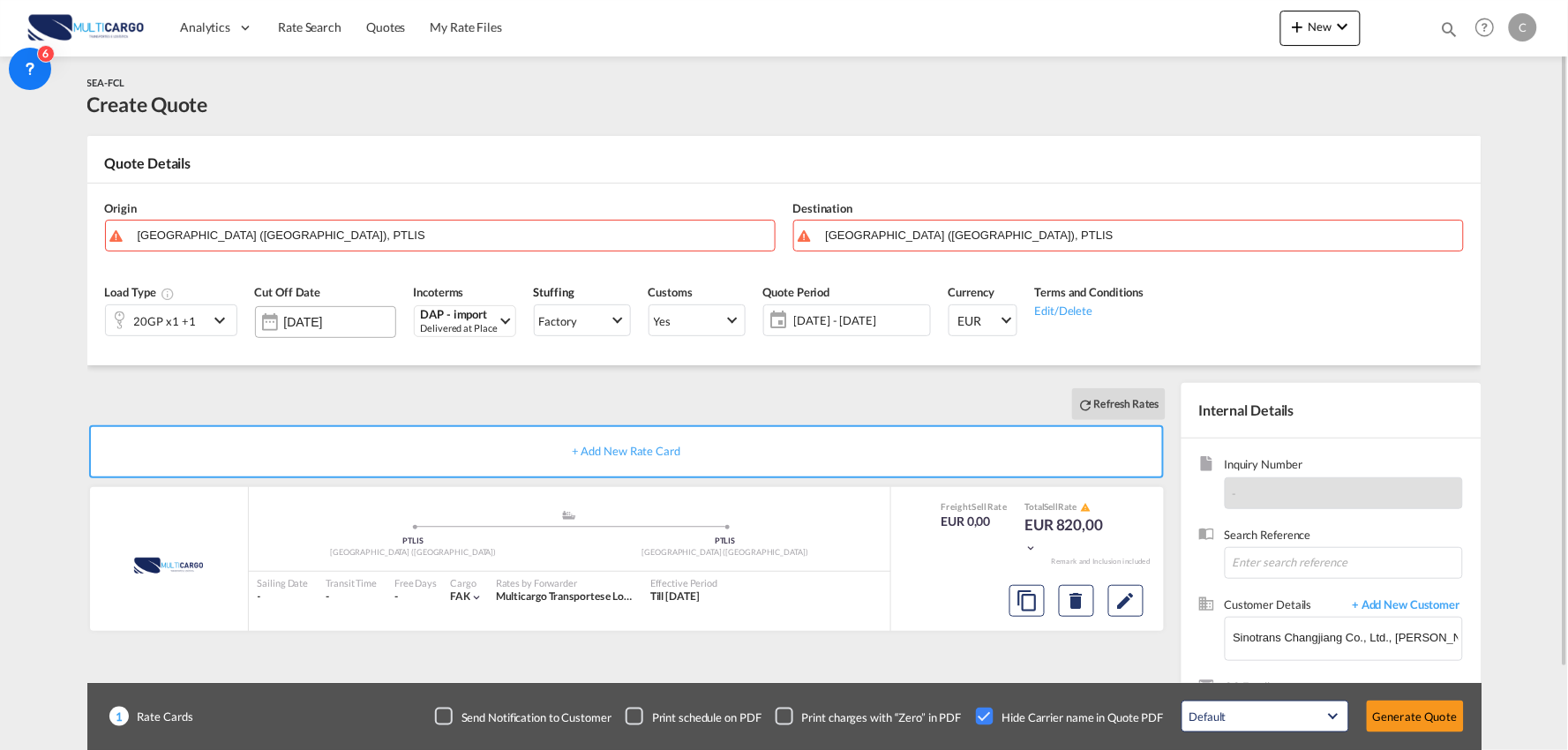
drag, startPoint x: 674, startPoint y: 394, endPoint x: 315, endPoint y: 328, distance: 365.0
click at [660, 394] on div "Refresh Rates" at bounding box center [630, 404] width 1086 height 43
click at [270, 232] on input "[GEOGRAPHIC_DATA] ([GEOGRAPHIC_DATA]), PTLIS" at bounding box center [452, 235] width 628 height 31
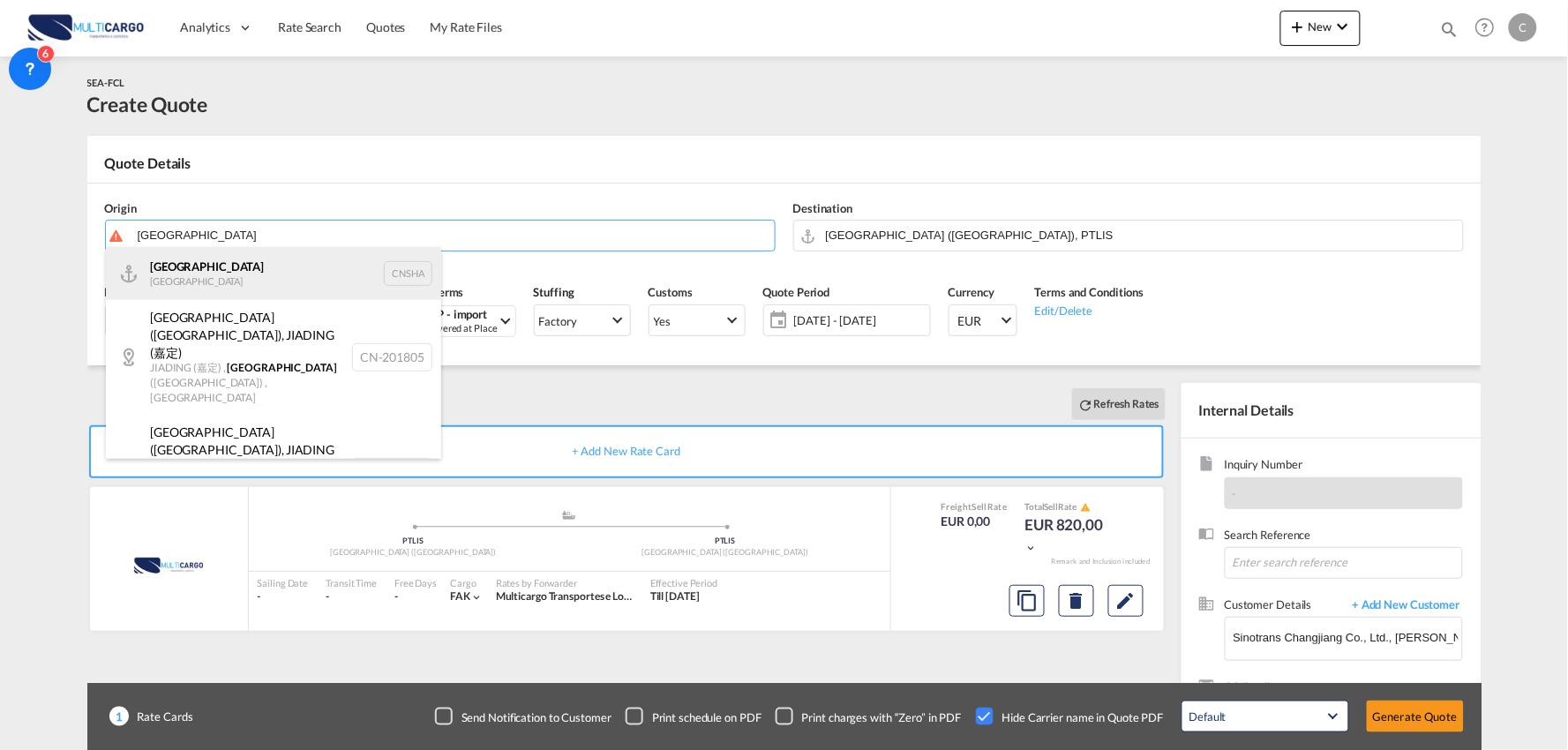
click at [190, 266] on div "Shanghai [GEOGRAPHIC_DATA] CNSHA" at bounding box center [273, 273] width 335 height 52
type input "[GEOGRAPHIC_DATA], [GEOGRAPHIC_DATA]"
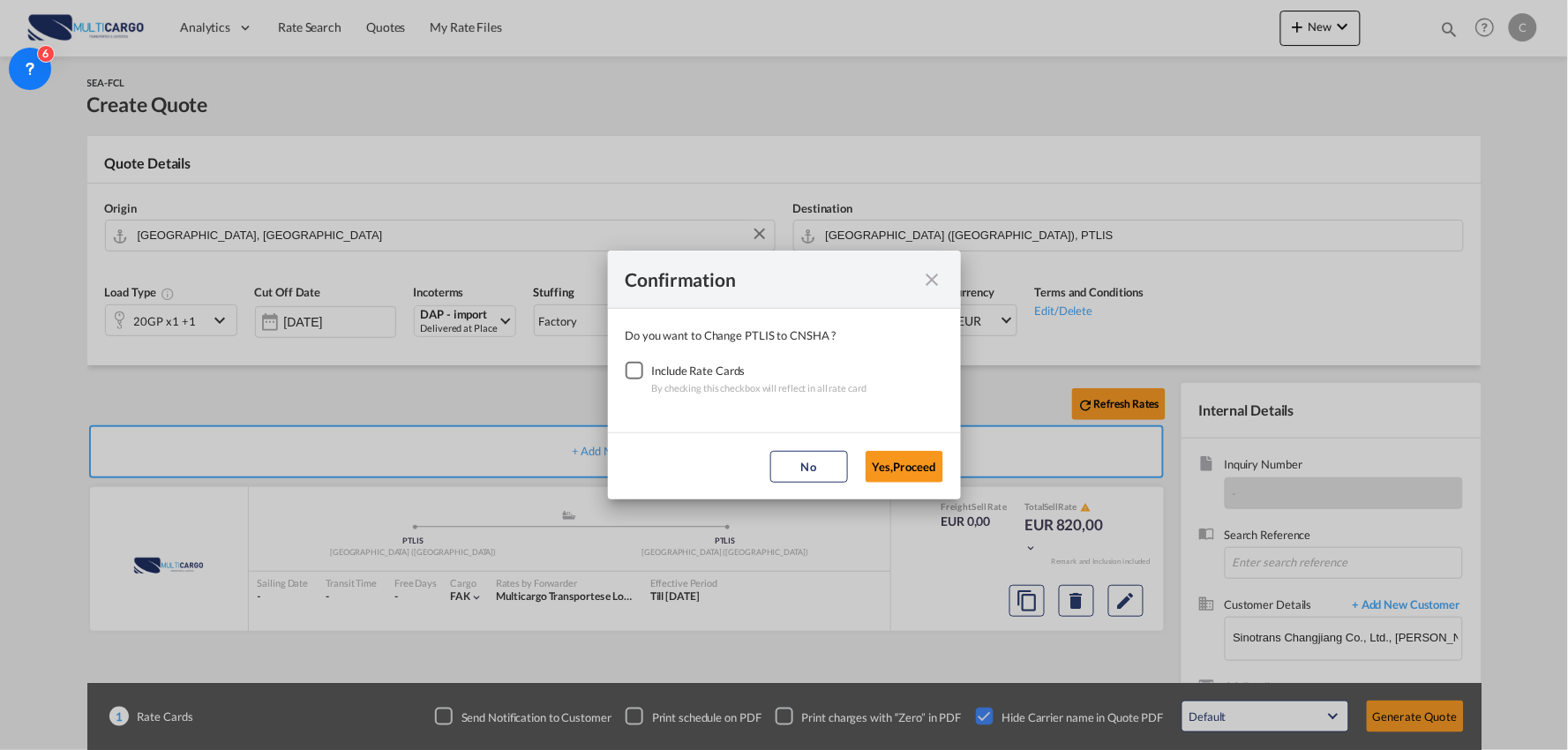
click at [631, 368] on div "Checkbox No Ink" at bounding box center [634, 371] width 18 height 18
drag, startPoint x: 920, startPoint y: 460, endPoint x: 885, endPoint y: 460, distance: 35.0
click at [919, 460] on button "Yes,Proceed" at bounding box center [904, 467] width 77 height 32
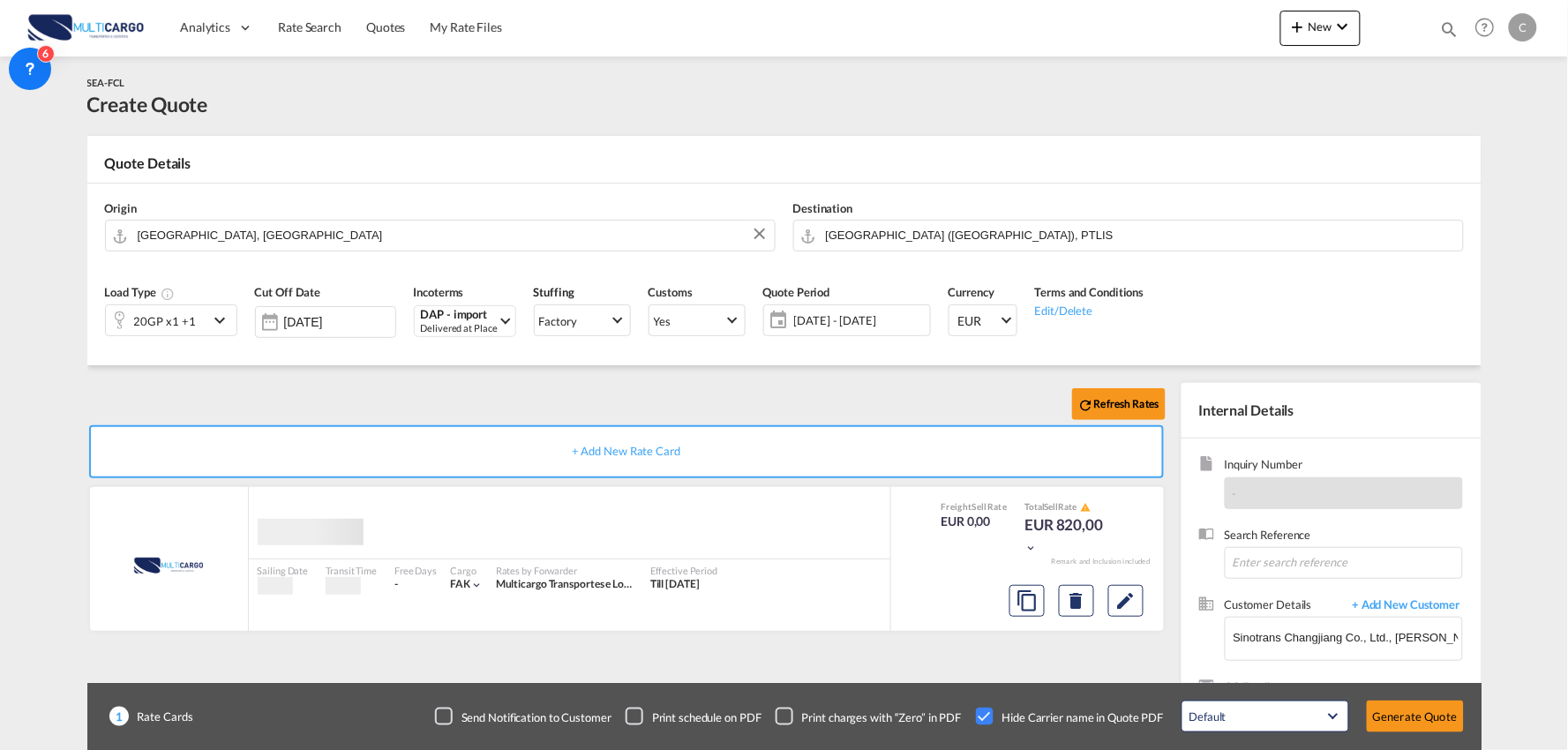
drag, startPoint x: 456, startPoint y: 389, endPoint x: 359, endPoint y: 383, distance: 97.2
click at [454, 389] on div "Refresh Rates" at bounding box center [630, 404] width 1086 height 43
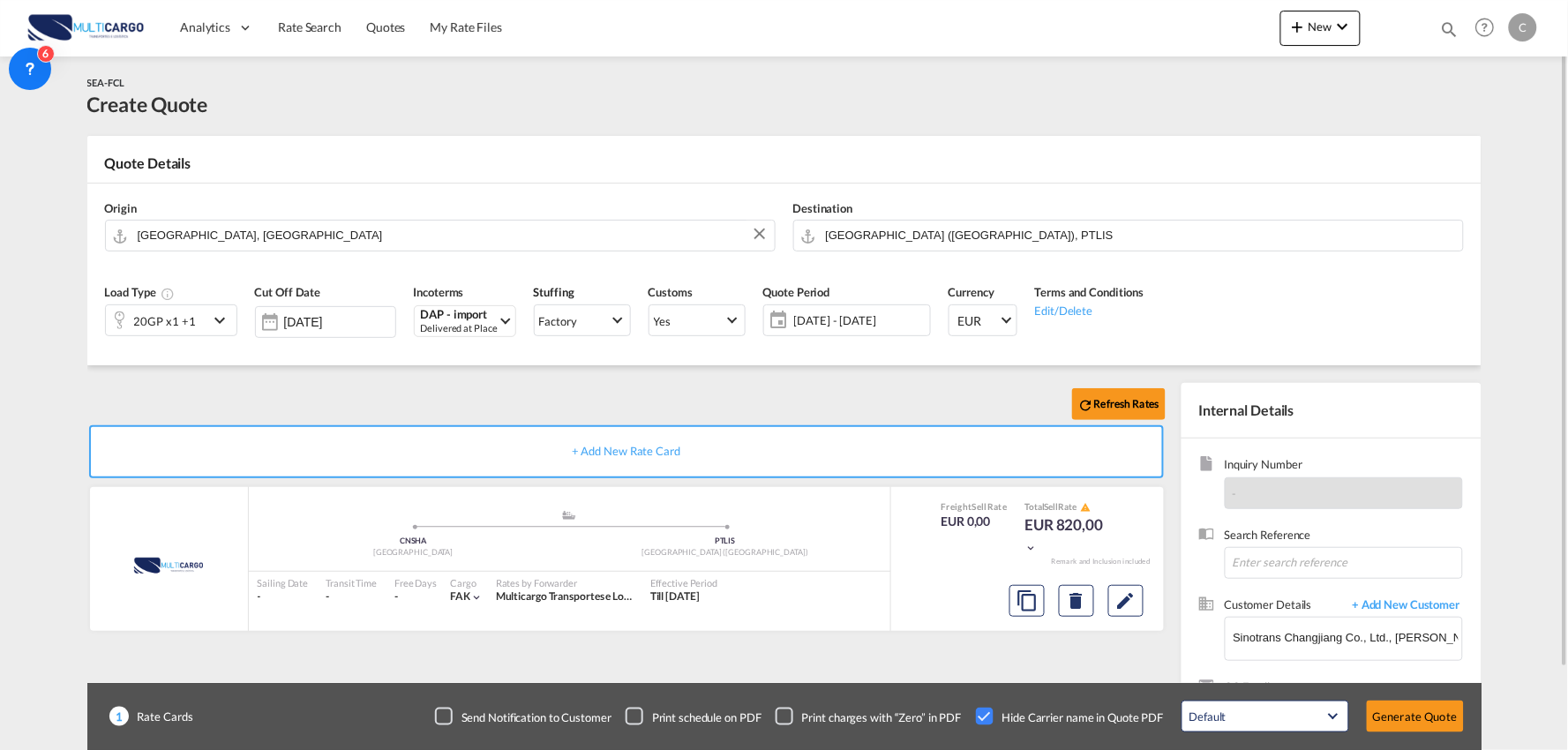
click at [195, 332] on div "20GP x1 +1" at bounding box center [157, 320] width 102 height 30
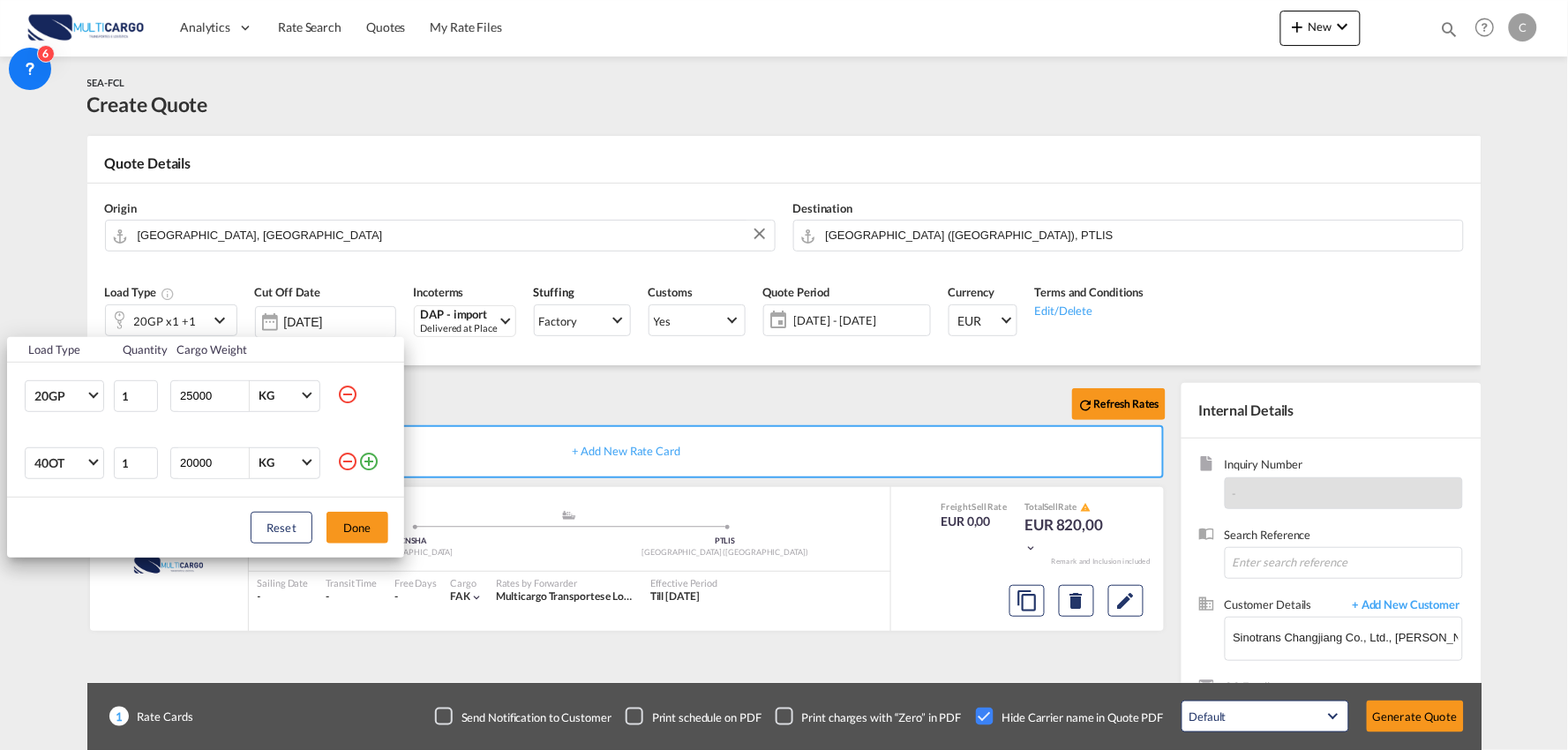
click at [346, 456] on md-icon "icon-minus-circle-outline" at bounding box center [348, 462] width 21 height 21
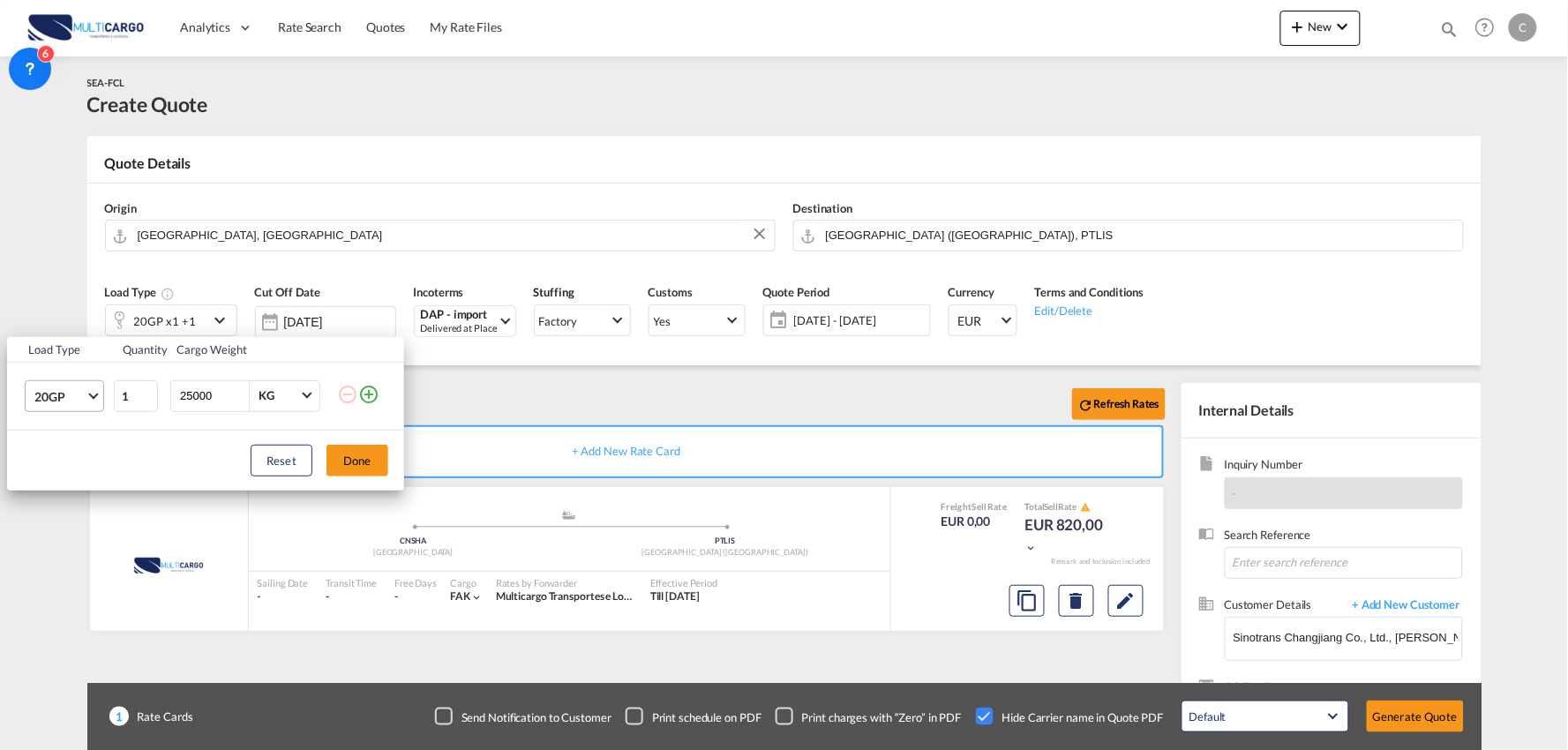
click at [80, 403] on span "20GP" at bounding box center [61, 397] width 52 height 18
click at [67, 487] on md-option "40HC" at bounding box center [80, 481] width 120 height 43
click at [360, 469] on button "Done" at bounding box center [357, 461] width 61 height 32
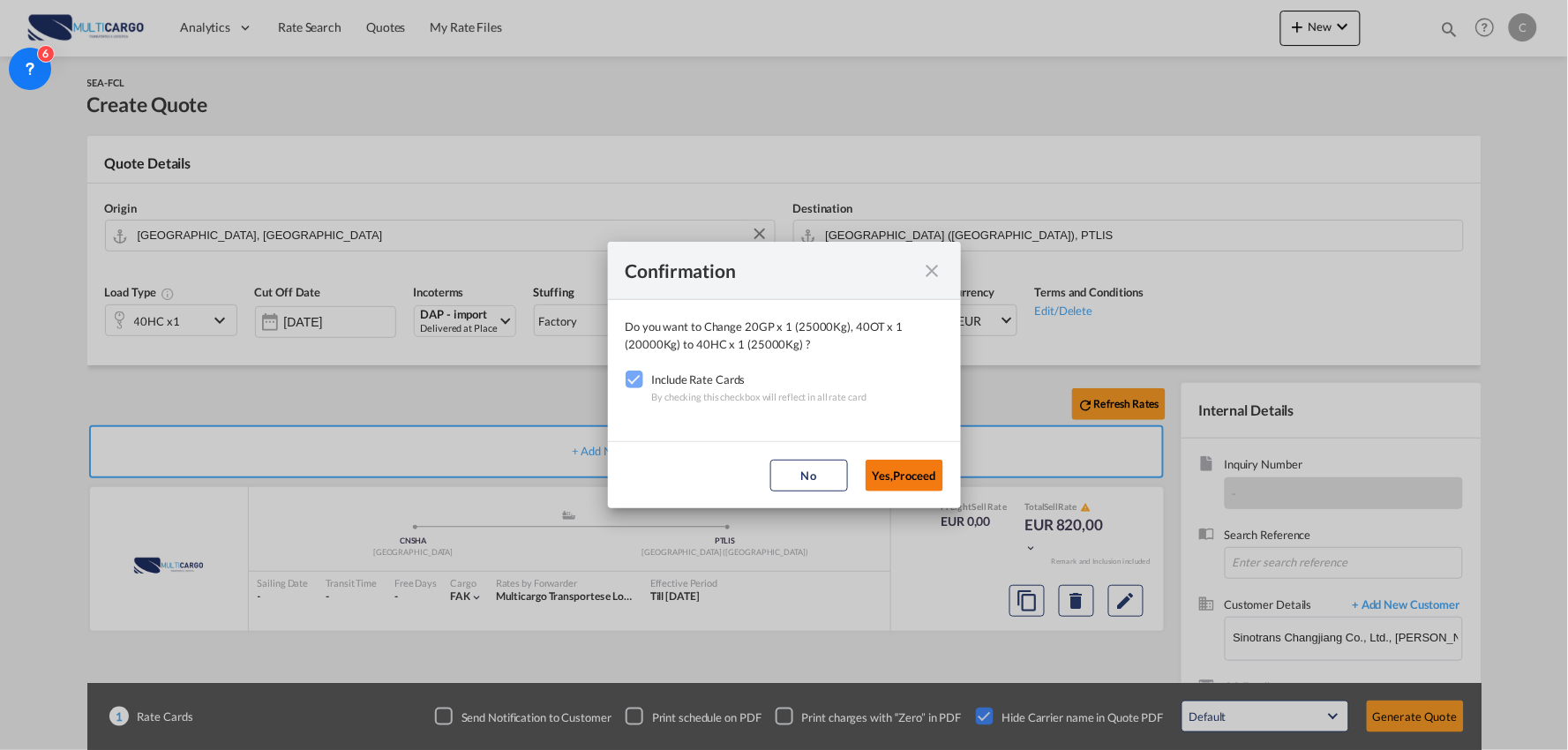
click at [912, 471] on button "Yes,Proceed" at bounding box center [904, 476] width 77 height 32
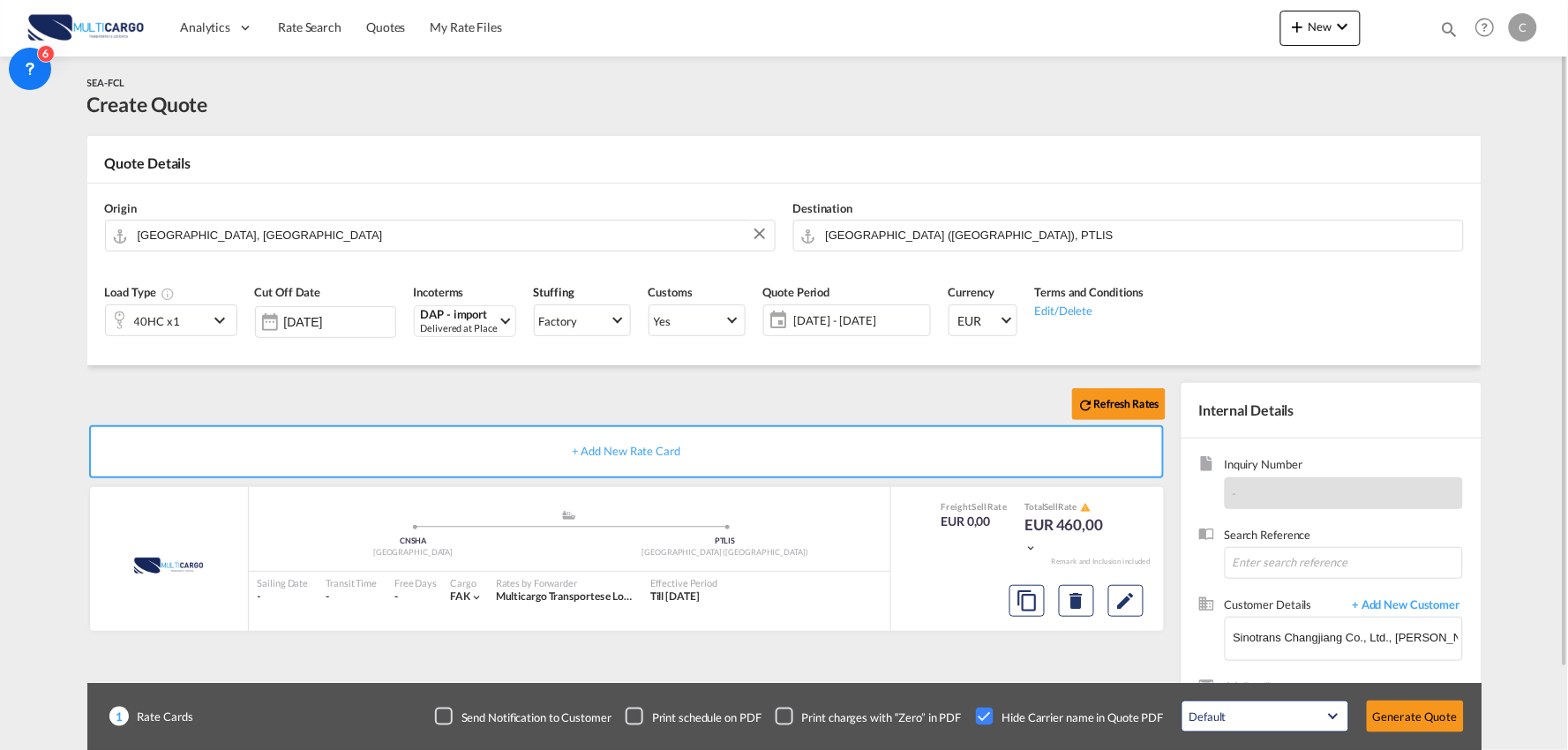
click at [712, 381] on div "Refresh Rates + Add New Rate Card MultiCargo added by you .a{fill:#aaa8ad;} .a{…" at bounding box center [784, 563] width 1394 height 395
click at [1424, 716] on button "Generate Quote" at bounding box center [1415, 716] width 97 height 32
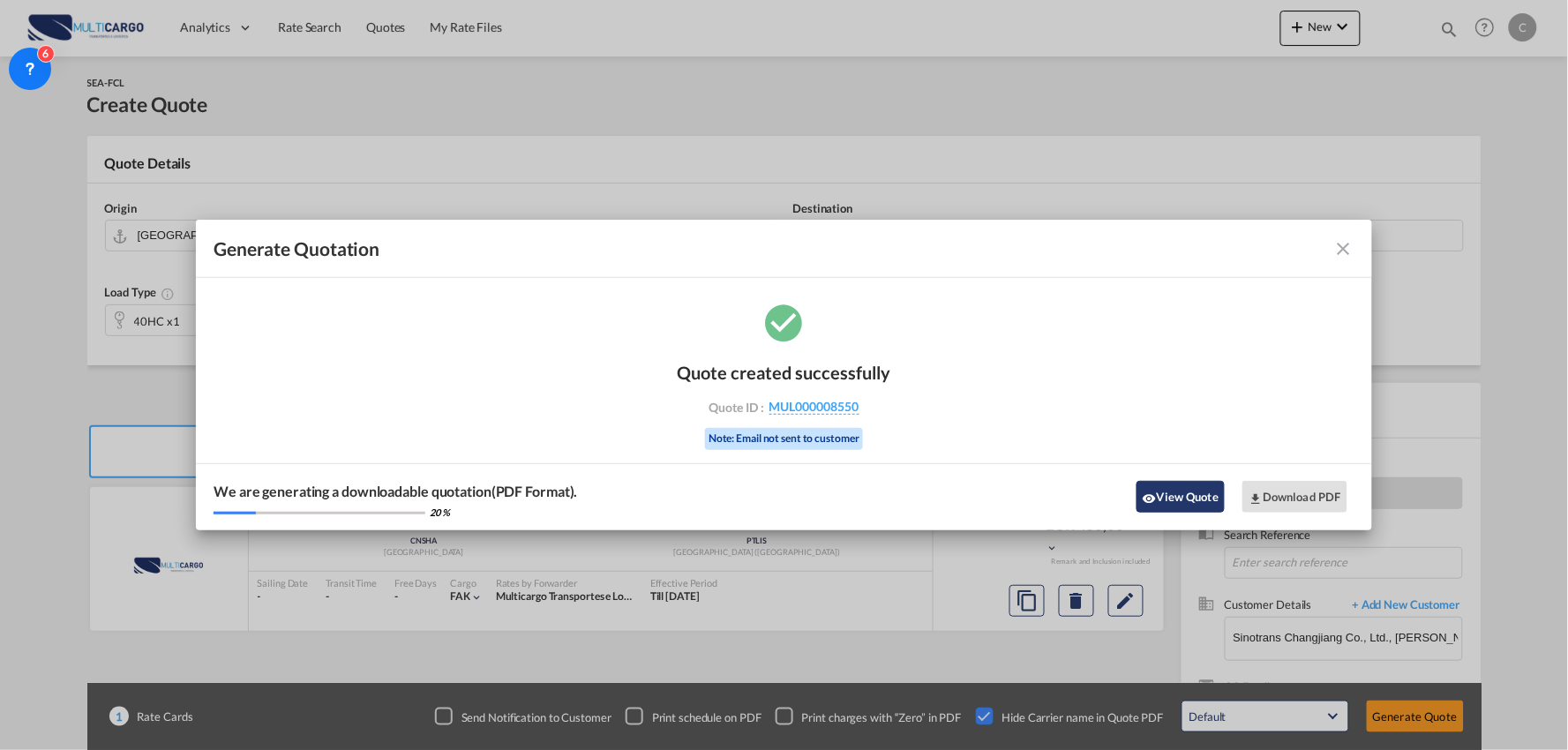
click at [1176, 486] on button "View Quote" at bounding box center [1180, 496] width 88 height 32
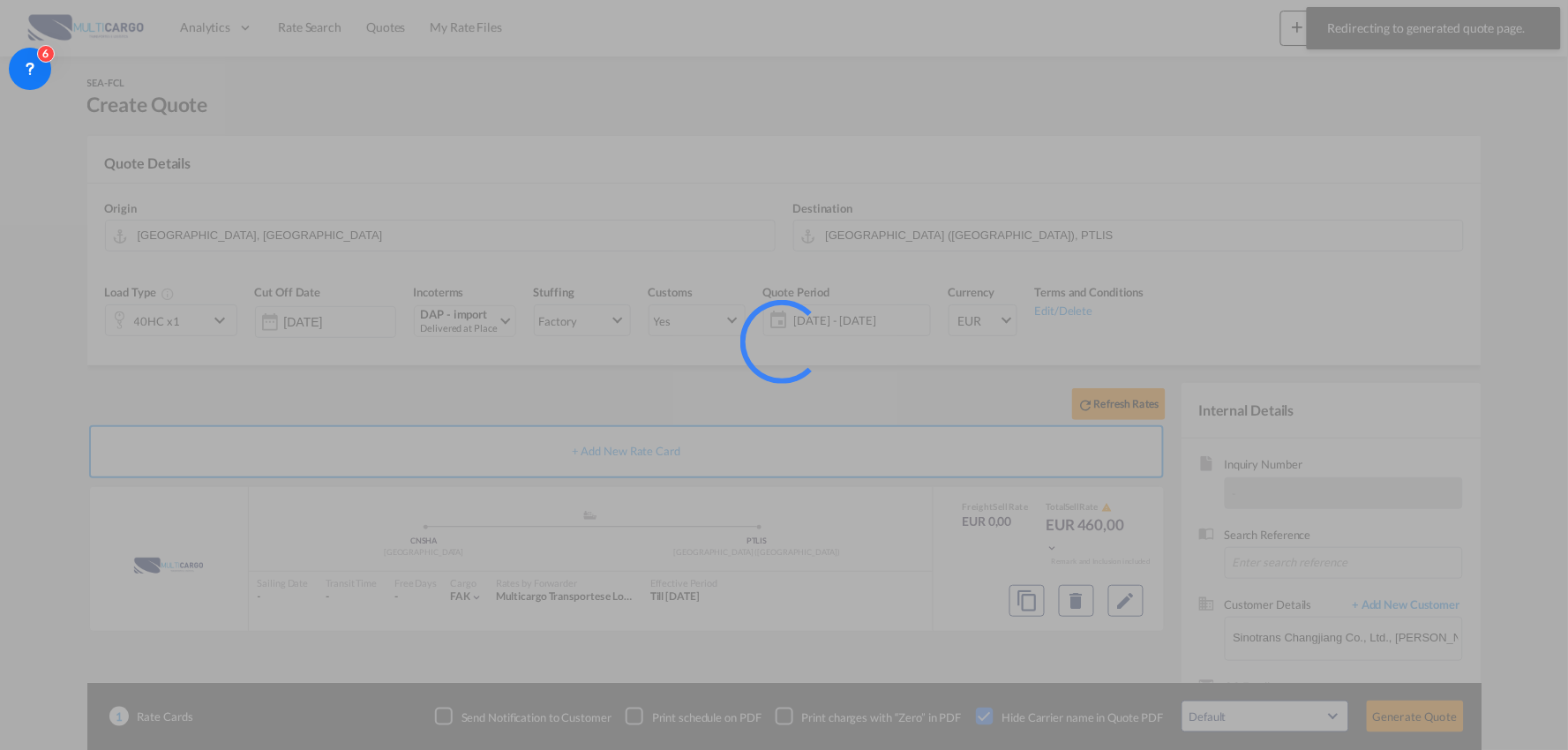
drag, startPoint x: 544, startPoint y: 391, endPoint x: 527, endPoint y: 385, distance: 18.0
click at [527, 385] on div at bounding box center [784, 375] width 1568 height 750
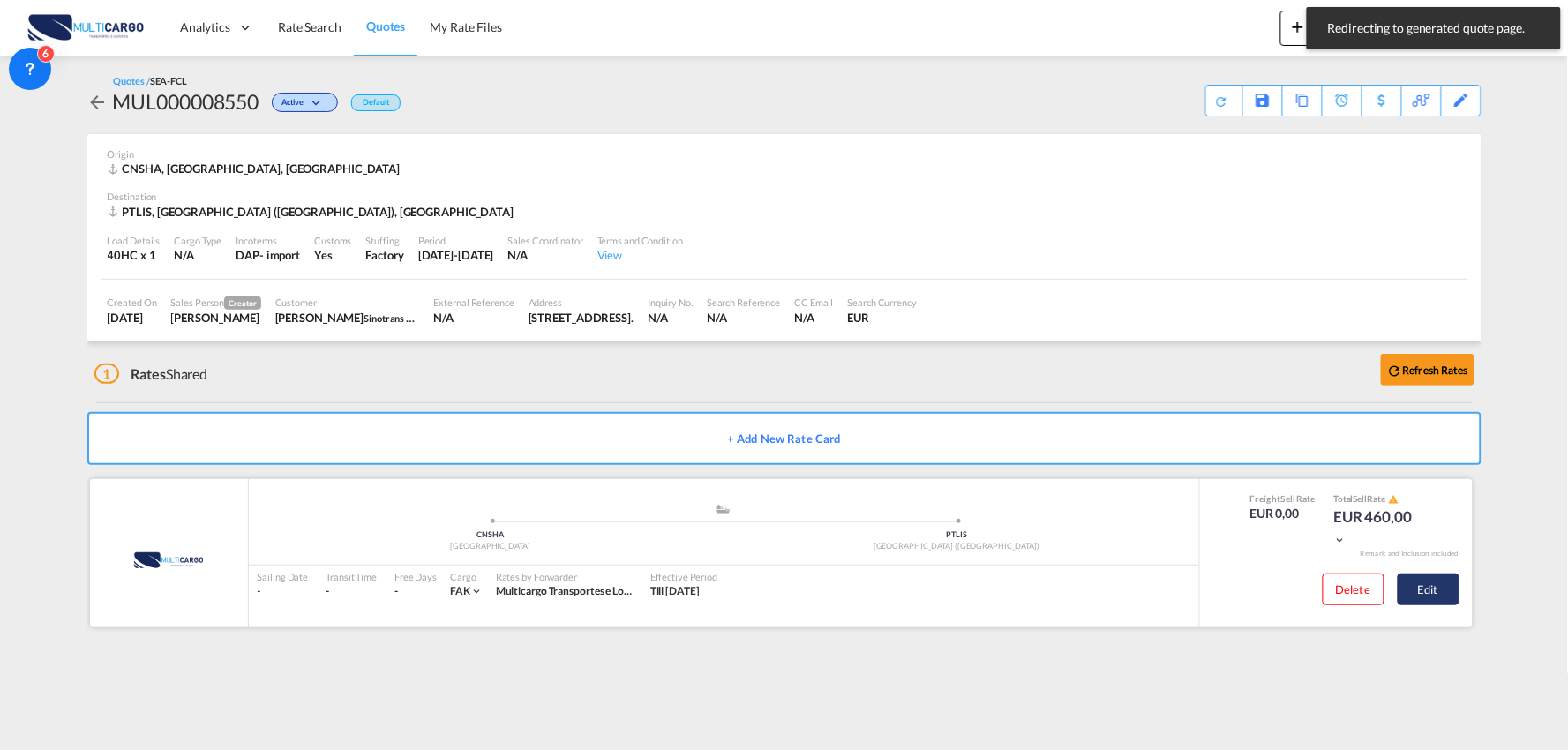
click at [1435, 583] on button "Edit" at bounding box center [1428, 590] width 61 height 32
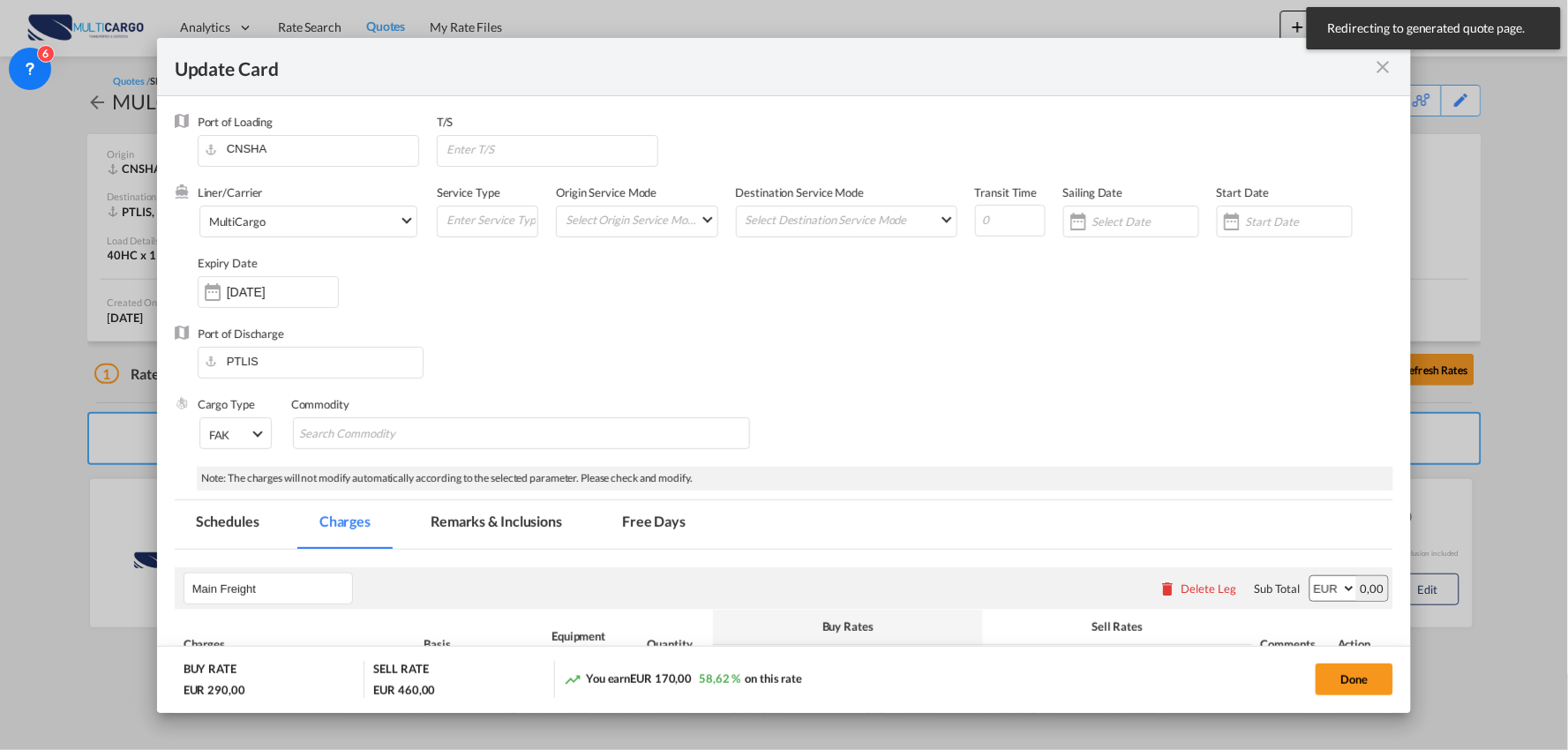
select select "per container"
select select "per B/L"
select select "per container"
select select "per B/L"
select select "per container"
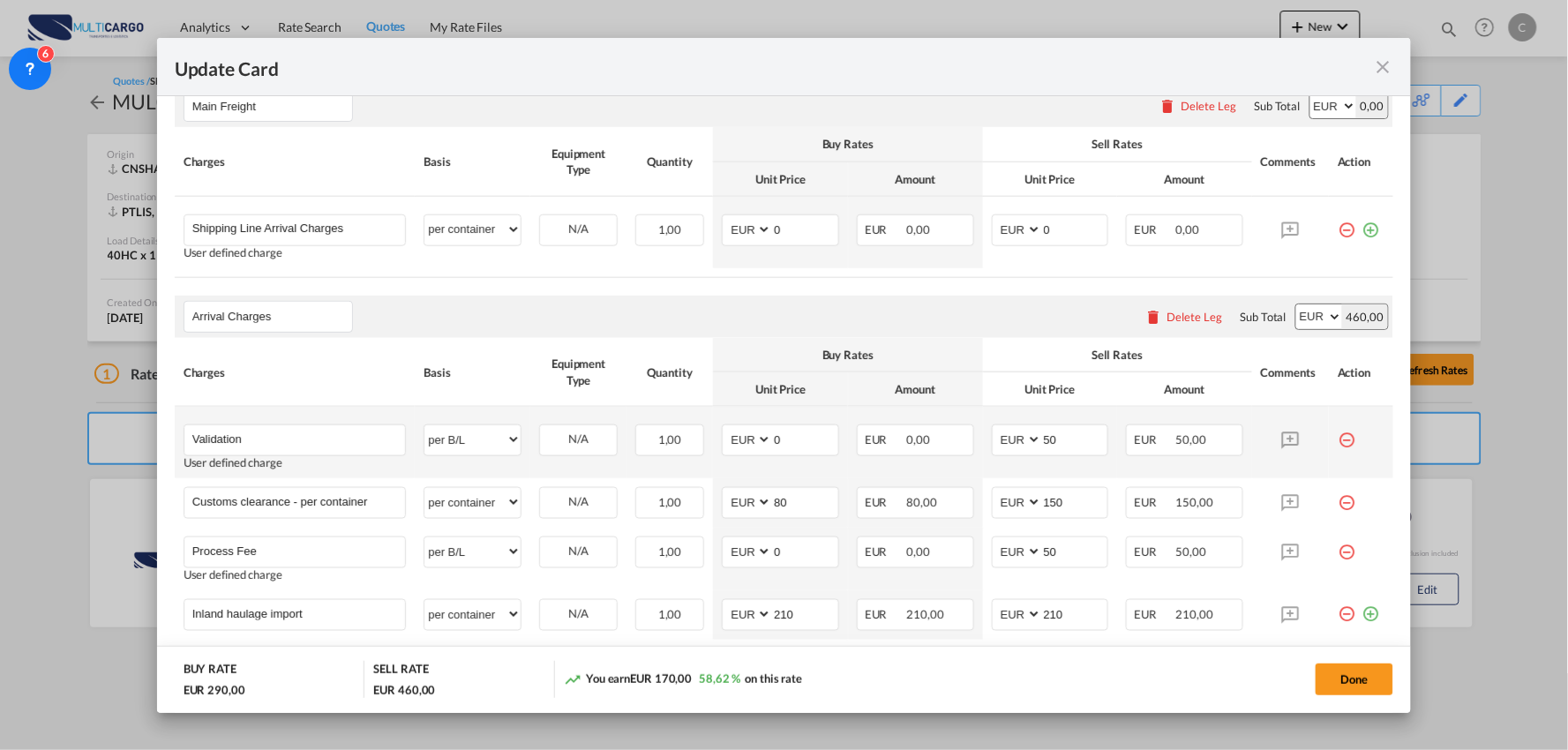
scroll to position [489, 0]
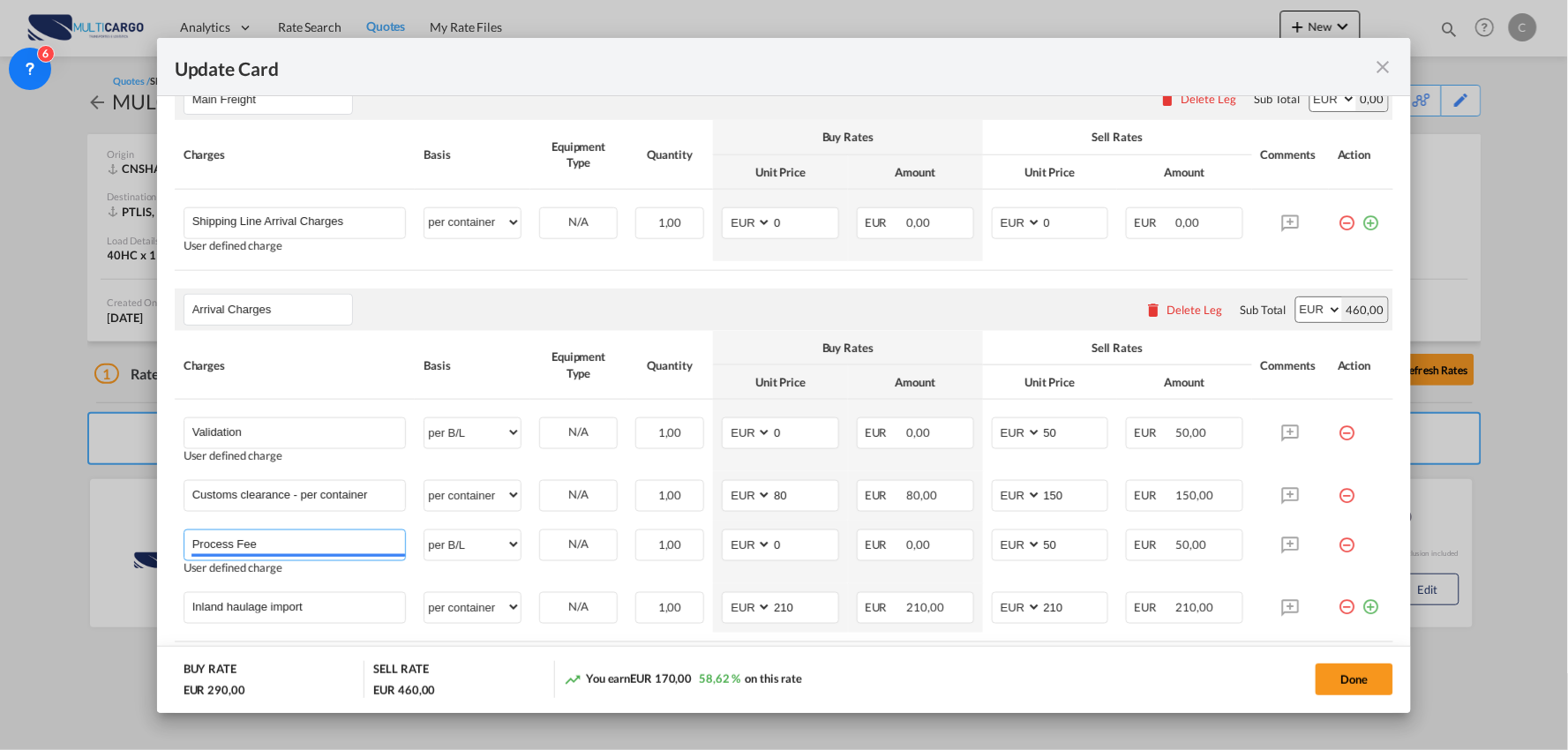
drag, startPoint x: 288, startPoint y: 535, endPoint x: 86, endPoint y: 523, distance: 202.4
click at [86, 523] on div "Update Card Port of [GEOGRAPHIC_DATA] [GEOGRAPHIC_DATA] T/S Liner/Carrier Multi…" at bounding box center [784, 375] width 1568 height 750
click at [323, 450] on div "User defined charge" at bounding box center [295, 456] width 223 height 13
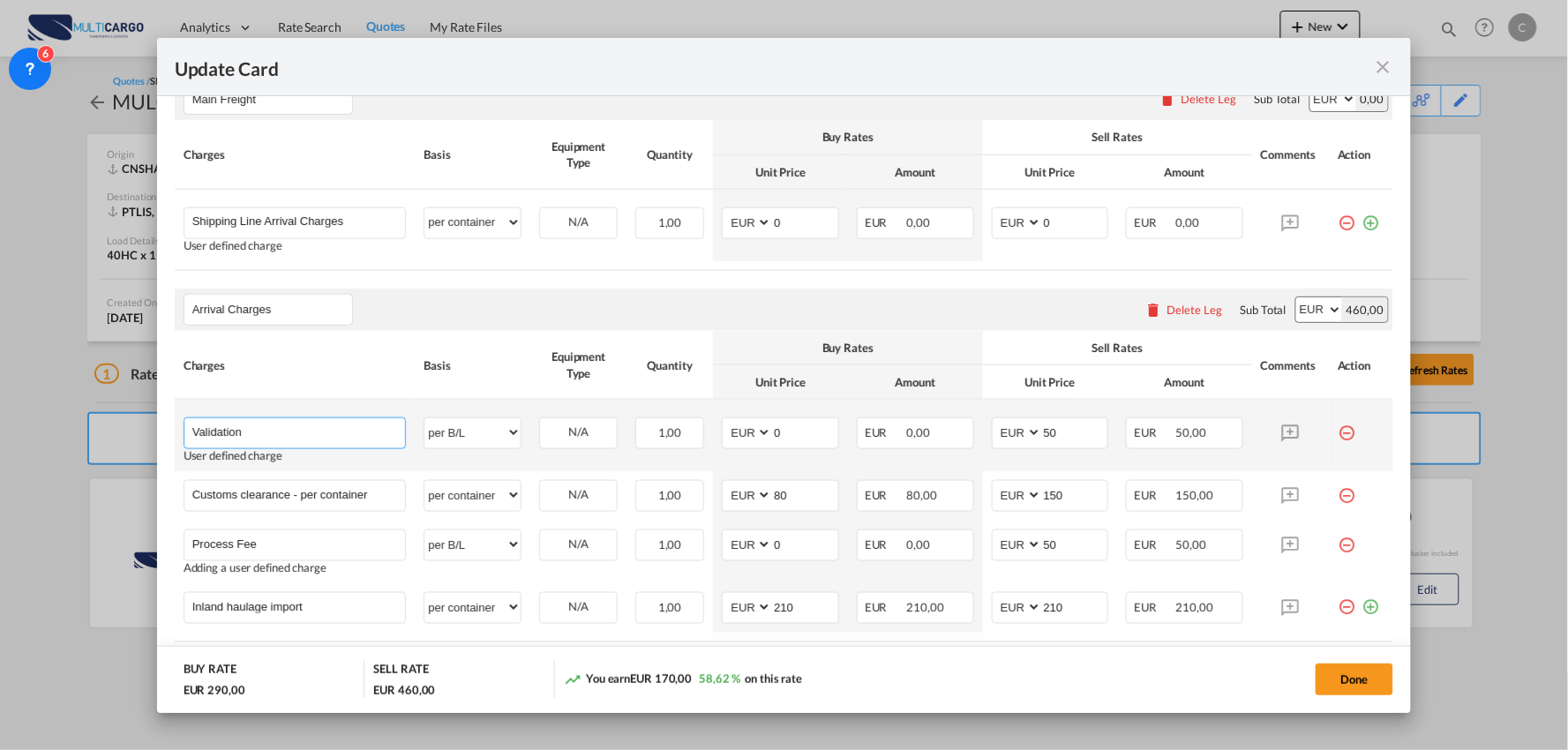
click at [324, 444] on md-autocomplete-wrap "Validation" at bounding box center [298, 431] width 214 height 27
paste input "Process Fee"
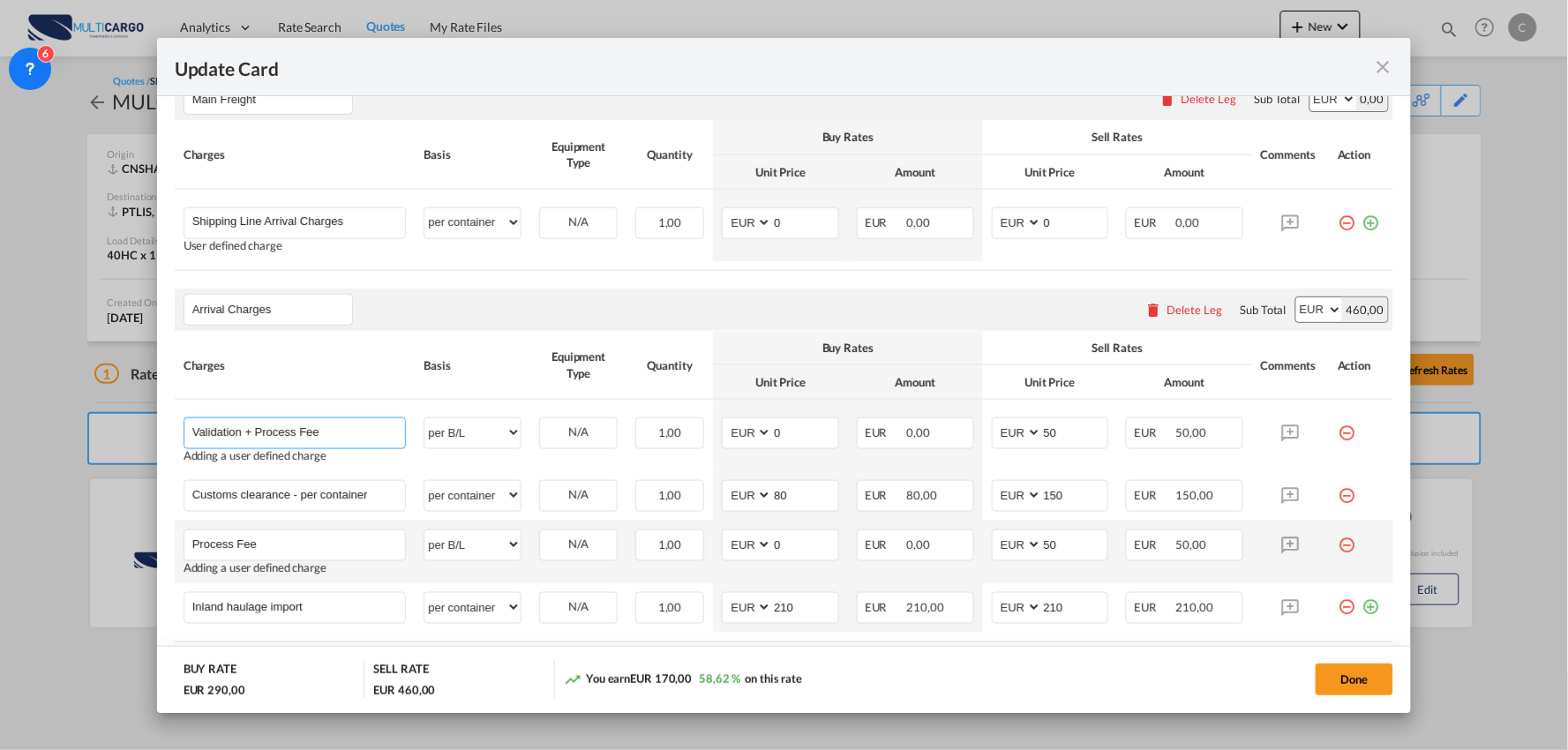
type input "Validation + Process Fee"
click at [1338, 540] on md-icon "icon-minus-circle-outline red-400-fg" at bounding box center [1346, 538] width 18 height 18
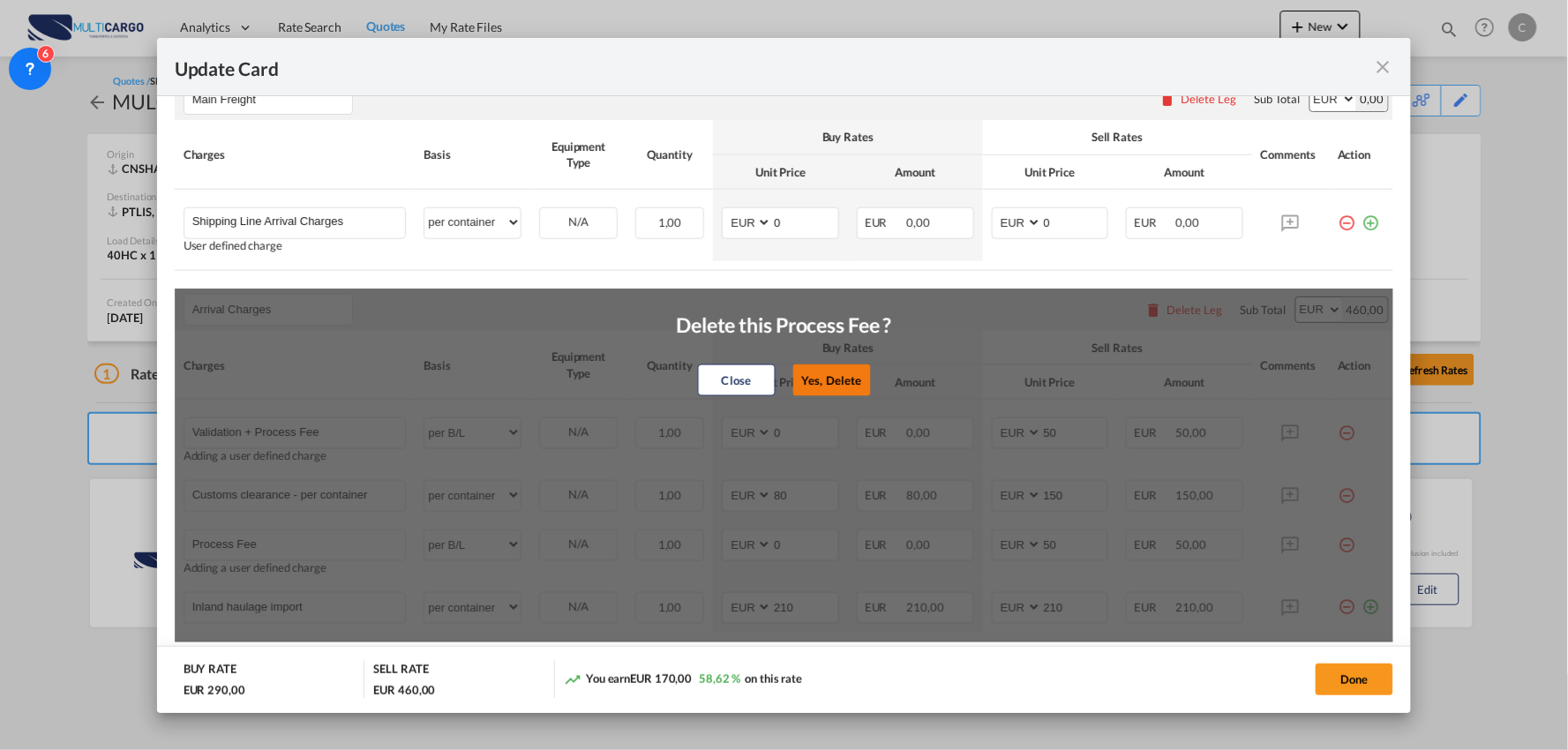
click at [845, 368] on button "Yes, Delete" at bounding box center [830, 381] width 77 height 32
type input "Inland haulage import"
select select "per container"
type input "210"
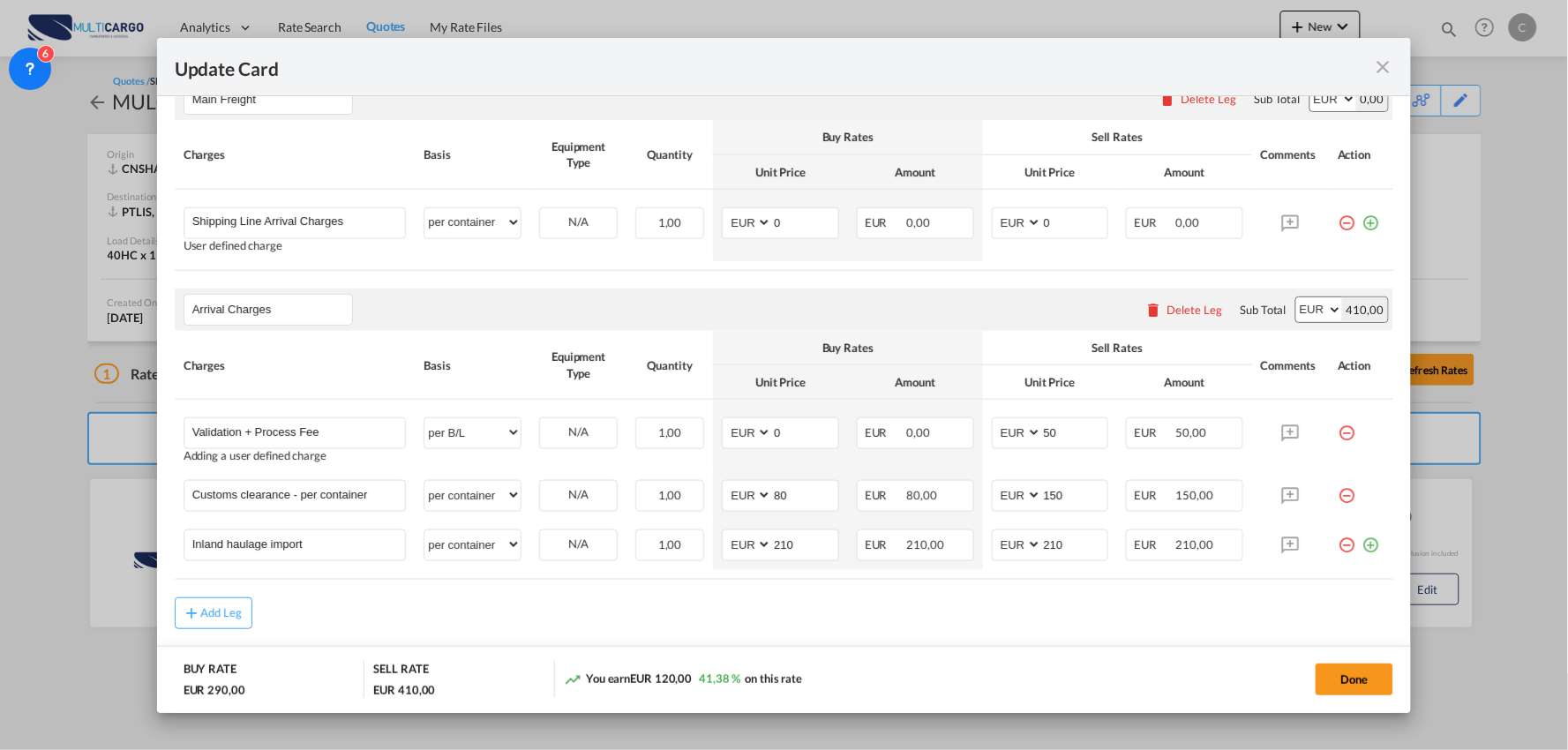
click at [524, 609] on div "Add Leg" at bounding box center [784, 613] width 1219 height 32
click at [707, 81] on div "Update Card" at bounding box center [784, 67] width 1255 height 58
click at [810, 313] on div "Arrival Charges Please enter leg name Leg Name Already Exists Delete Leg Sub To…" at bounding box center [784, 310] width 1219 height 43
click at [1045, 627] on div "Add Leg" at bounding box center [784, 613] width 1219 height 32
drag, startPoint x: 333, startPoint y: 552, endPoint x: 107, endPoint y: 527, distance: 227.4
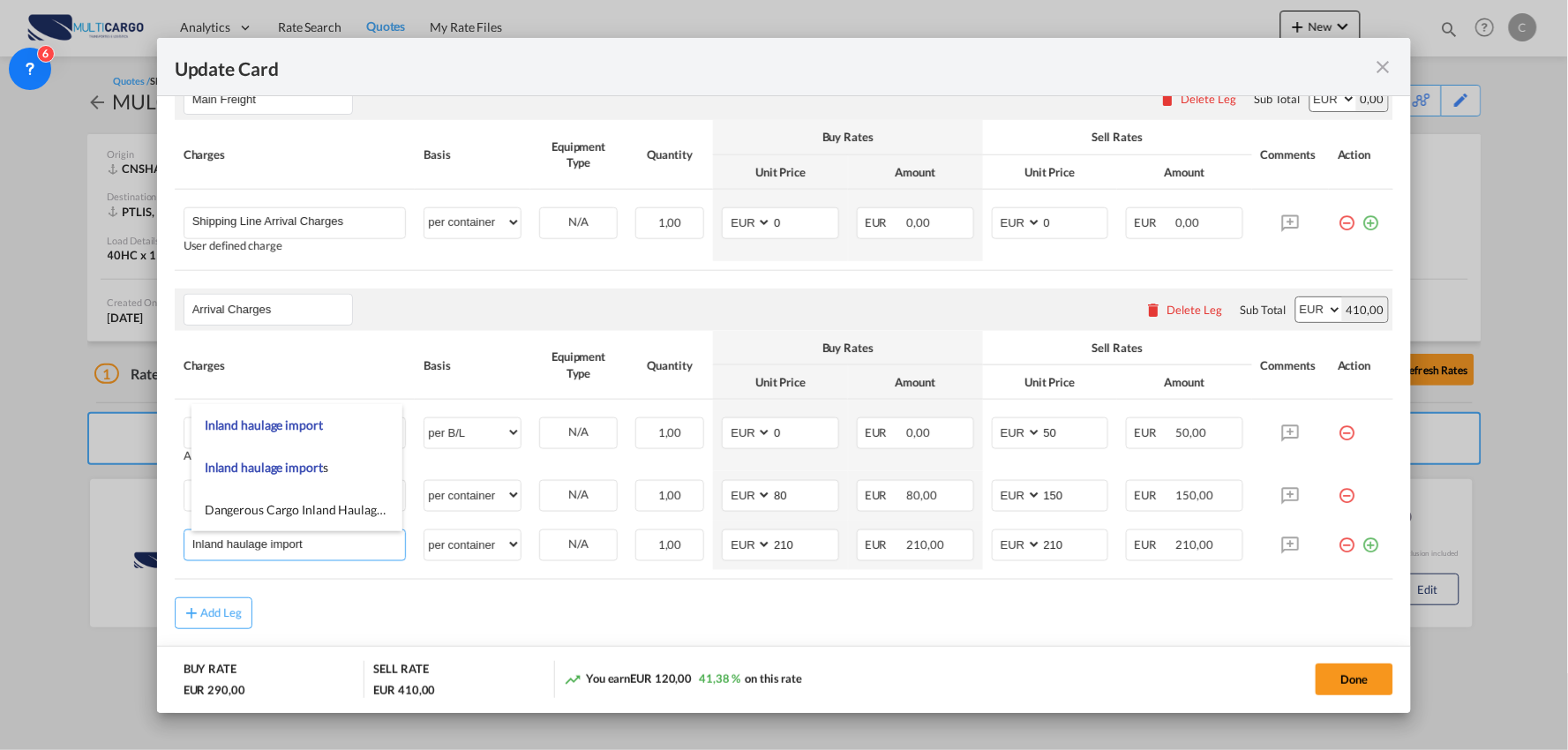
click at [107, 527] on div "Update Card Port of [GEOGRAPHIC_DATA] [GEOGRAPHIC_DATA] T/S Liner/Carrier Multi…" at bounding box center [784, 375] width 1568 height 750
click at [571, 601] on div "Add Leg" at bounding box center [784, 613] width 1219 height 32
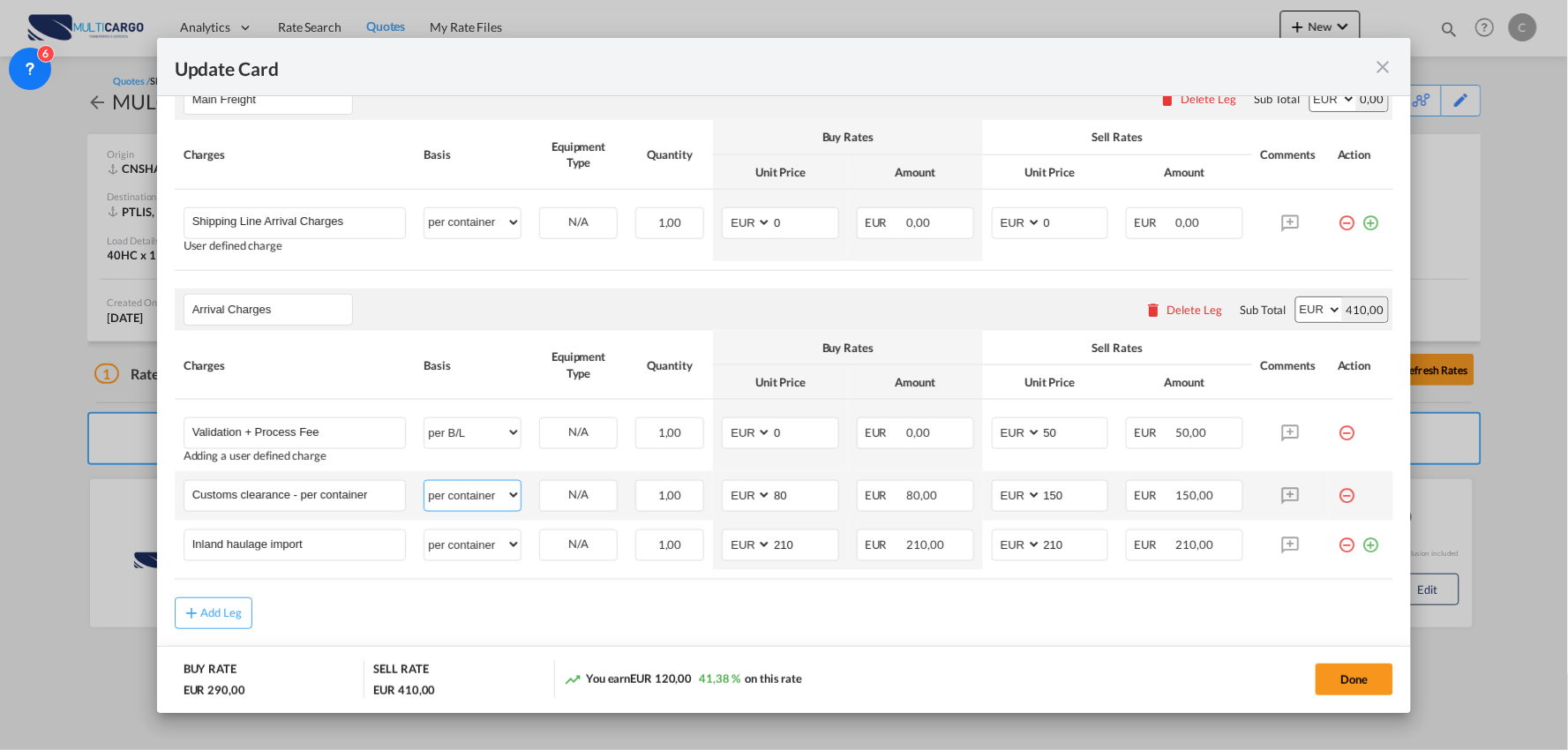
drag, startPoint x: 456, startPoint y: 494, endPoint x: 473, endPoint y: 500, distance: 18.0
click at [456, 494] on select "per equipment per container per B/L per shipping bill per shipment per pallet p…" at bounding box center [473, 495] width 96 height 28
select select "per_document"
click at [424, 480] on select "per equipment per container per B/L per shipping bill per shipment per pallet p…" at bounding box center [473, 495] width 96 height 28
click at [609, 597] on div "Add Leg" at bounding box center [784, 613] width 1219 height 32
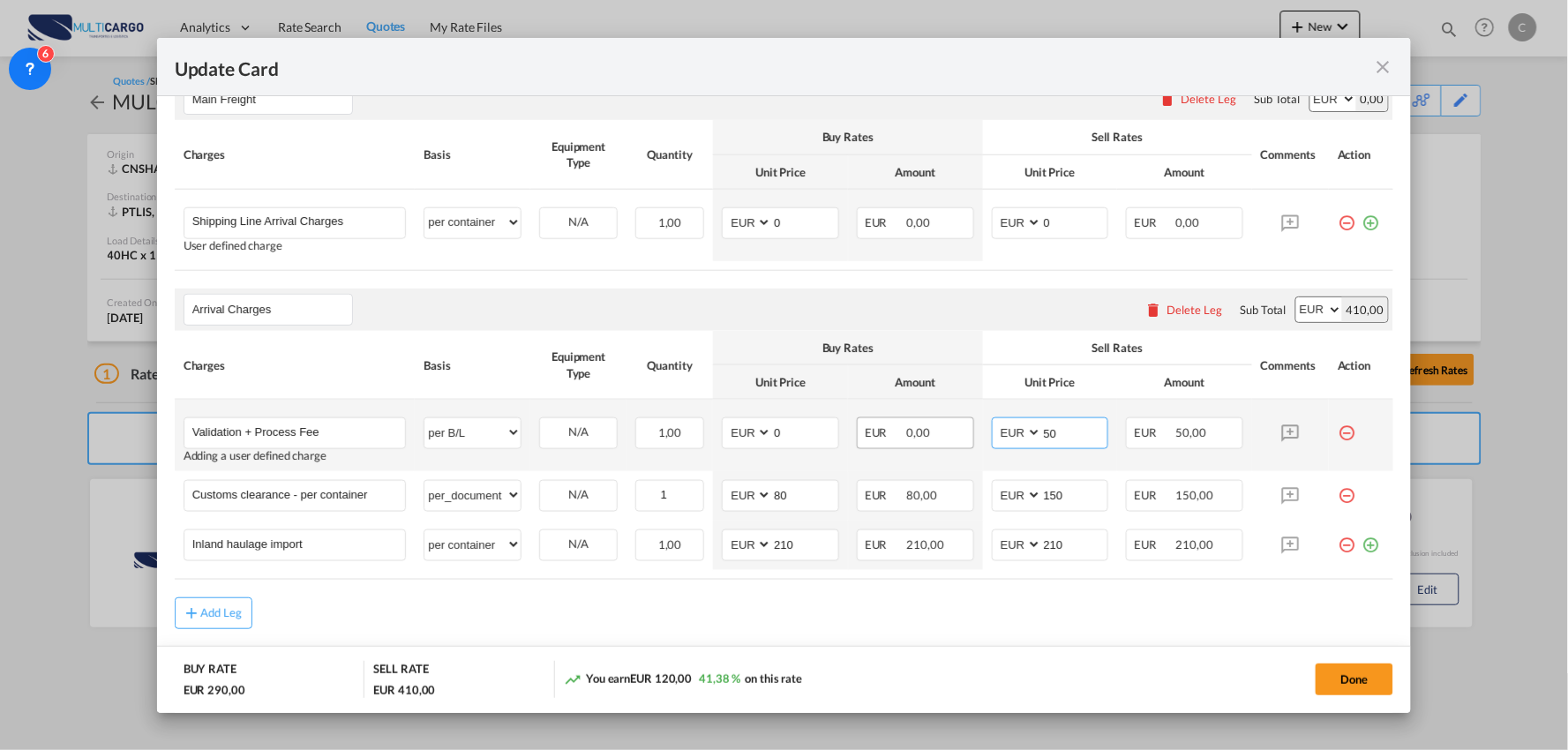
drag, startPoint x: 1060, startPoint y: 432, endPoint x: 946, endPoint y: 437, distance: 114.1
click at [949, 438] on tr "Validation + Process Fee Please Enter User Defined Charges Cannot Be Published …" at bounding box center [784, 435] width 1219 height 71
type input "150"
click at [877, 623] on div "Add Leg" at bounding box center [784, 613] width 1219 height 32
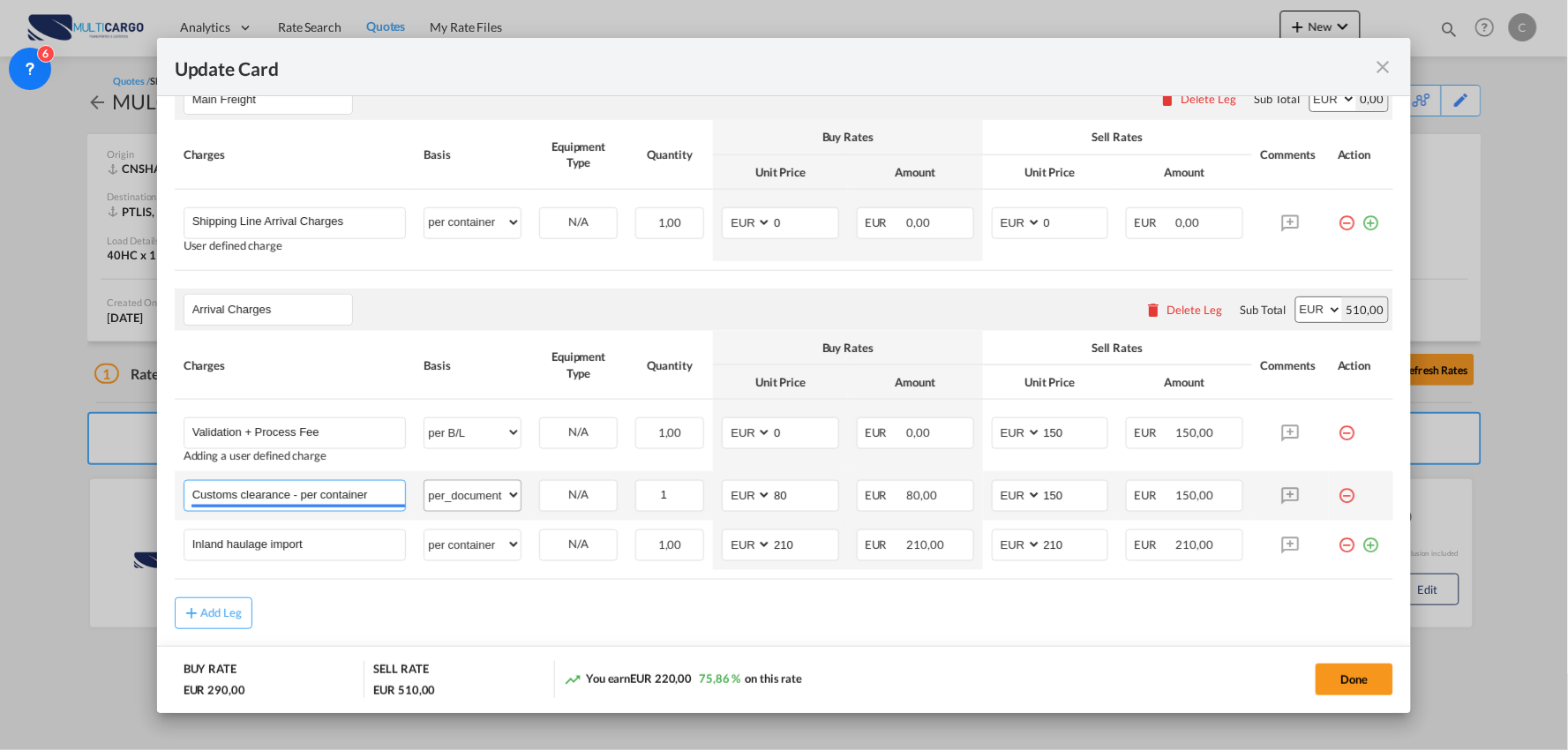
drag, startPoint x: 295, startPoint y: 491, endPoint x: 469, endPoint y: 491, distance: 174.0
click at [469, 491] on tr "Customs clearance - per container Please Enter User Defined Charges Cannot Be P…" at bounding box center [784, 496] width 1219 height 50
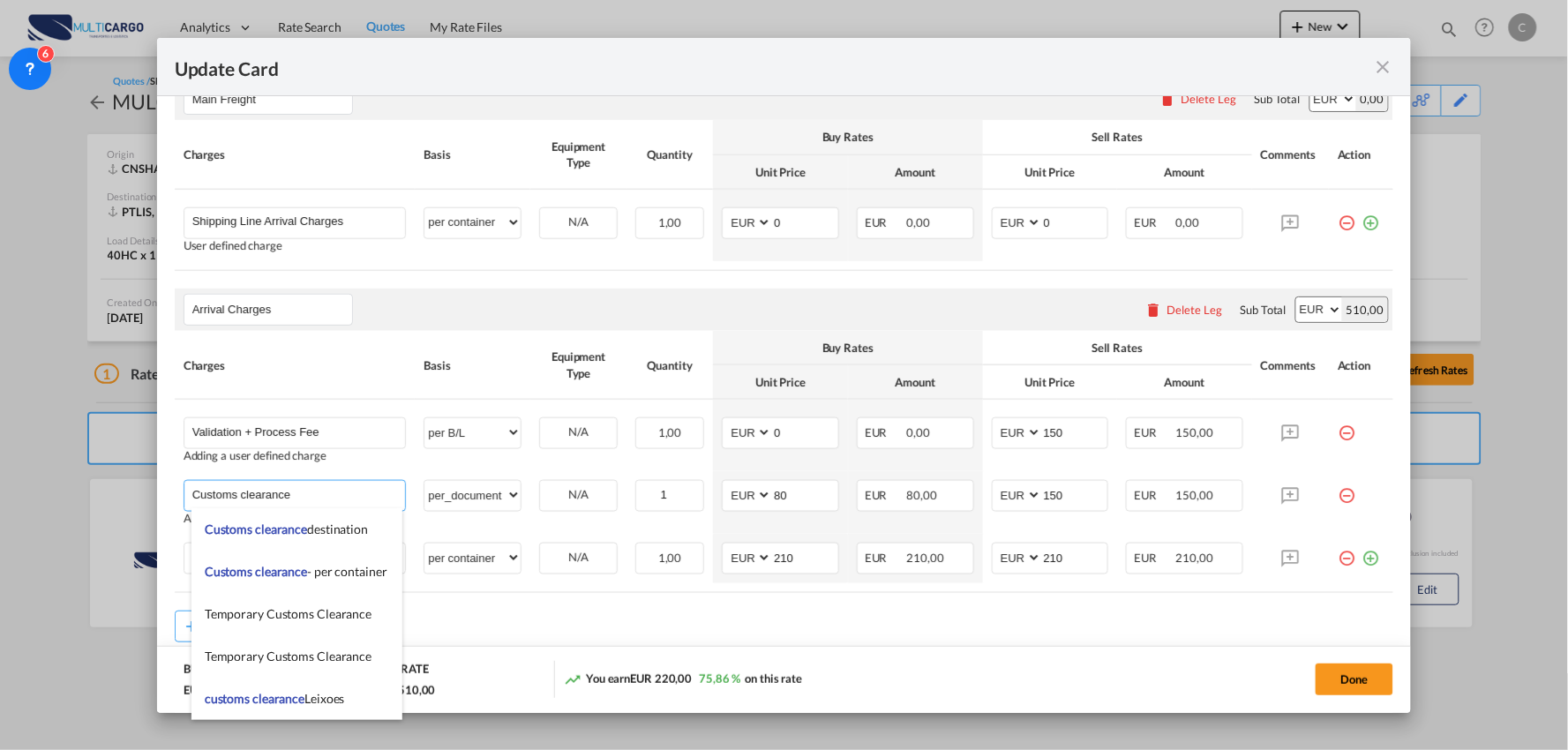
type input "Customs clearance"
click at [578, 616] on div "Add Leg" at bounding box center [784, 626] width 1219 height 32
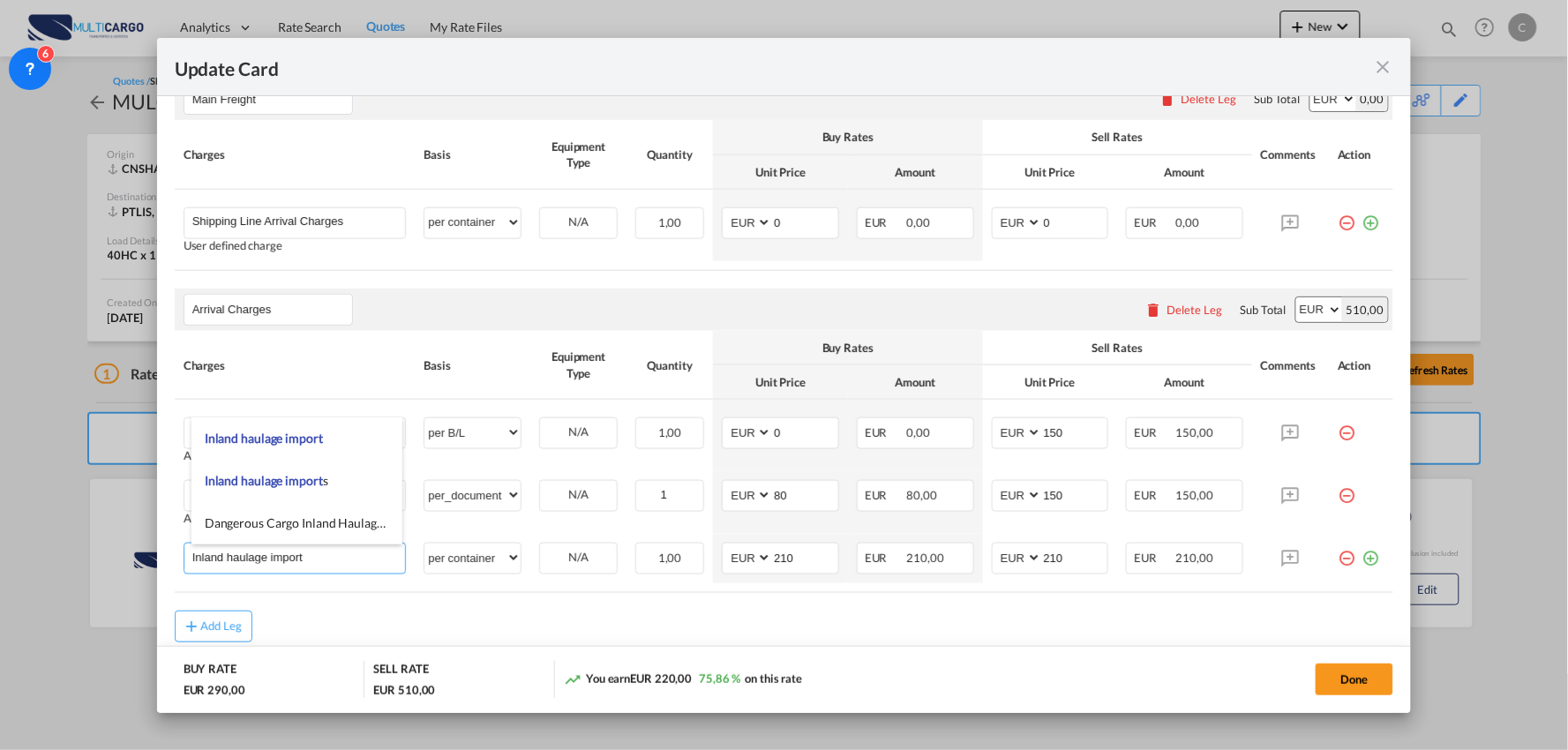
drag, startPoint x: 329, startPoint y: 560, endPoint x: 127, endPoint y: 557, distance: 202.0
click at [127, 557] on div "Update Card Port of [GEOGRAPHIC_DATA] [GEOGRAPHIC_DATA] T/S Liner/Carrier Multi…" at bounding box center [784, 375] width 1568 height 750
click at [681, 622] on rate-modification "Main Freight Please enter leg name Leg Name Already Exists Delete Leg Sub Total…" at bounding box center [784, 357] width 1219 height 595
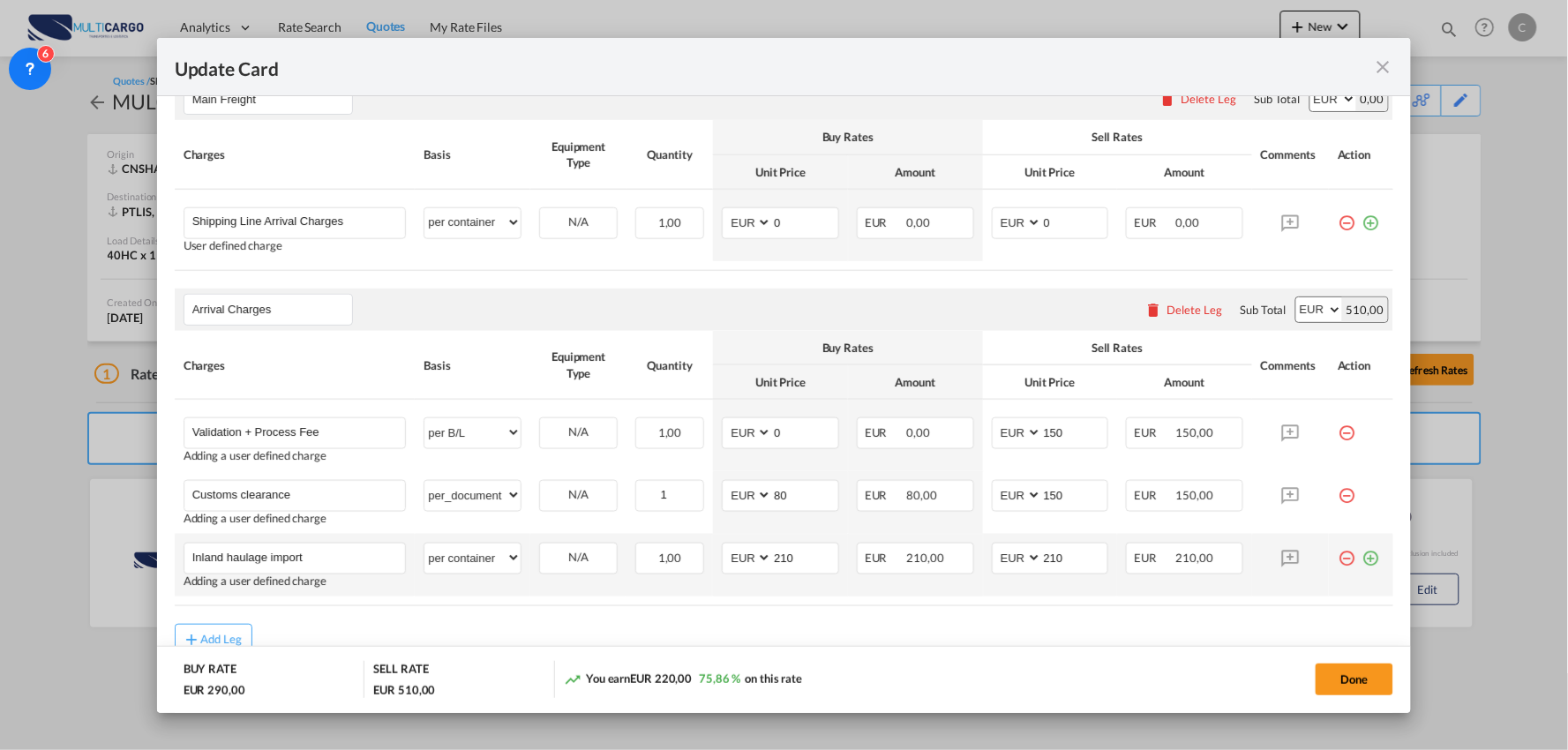
click at [1363, 557] on md-icon "icon-plus-circle-outline green-400-fg" at bounding box center [1370, 552] width 18 height 18
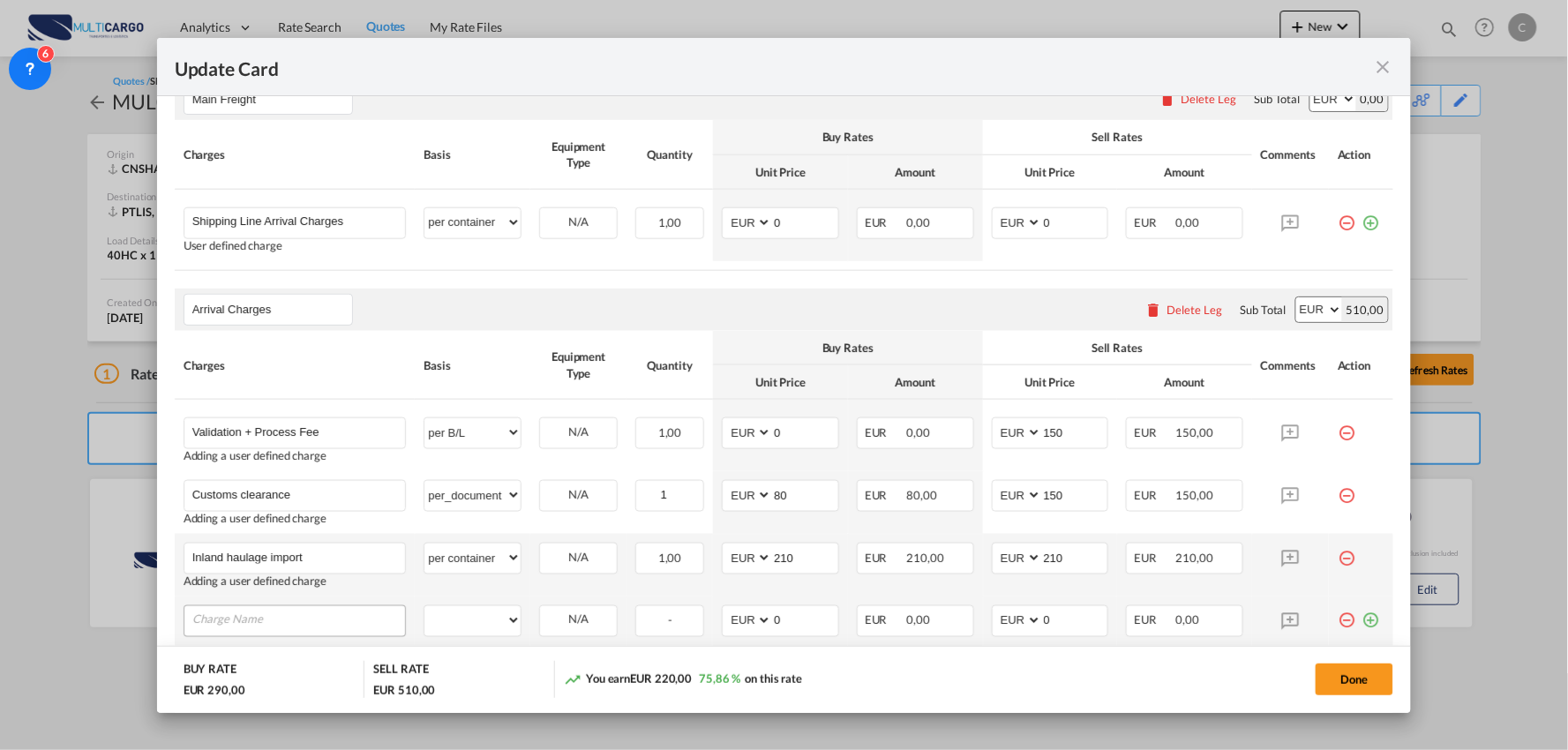
click at [287, 618] on input "Charge Name" at bounding box center [299, 619] width 214 height 27
click at [1338, 620] on md-icon "icon-minus-circle-outline red-400-fg" at bounding box center [1346, 614] width 18 height 18
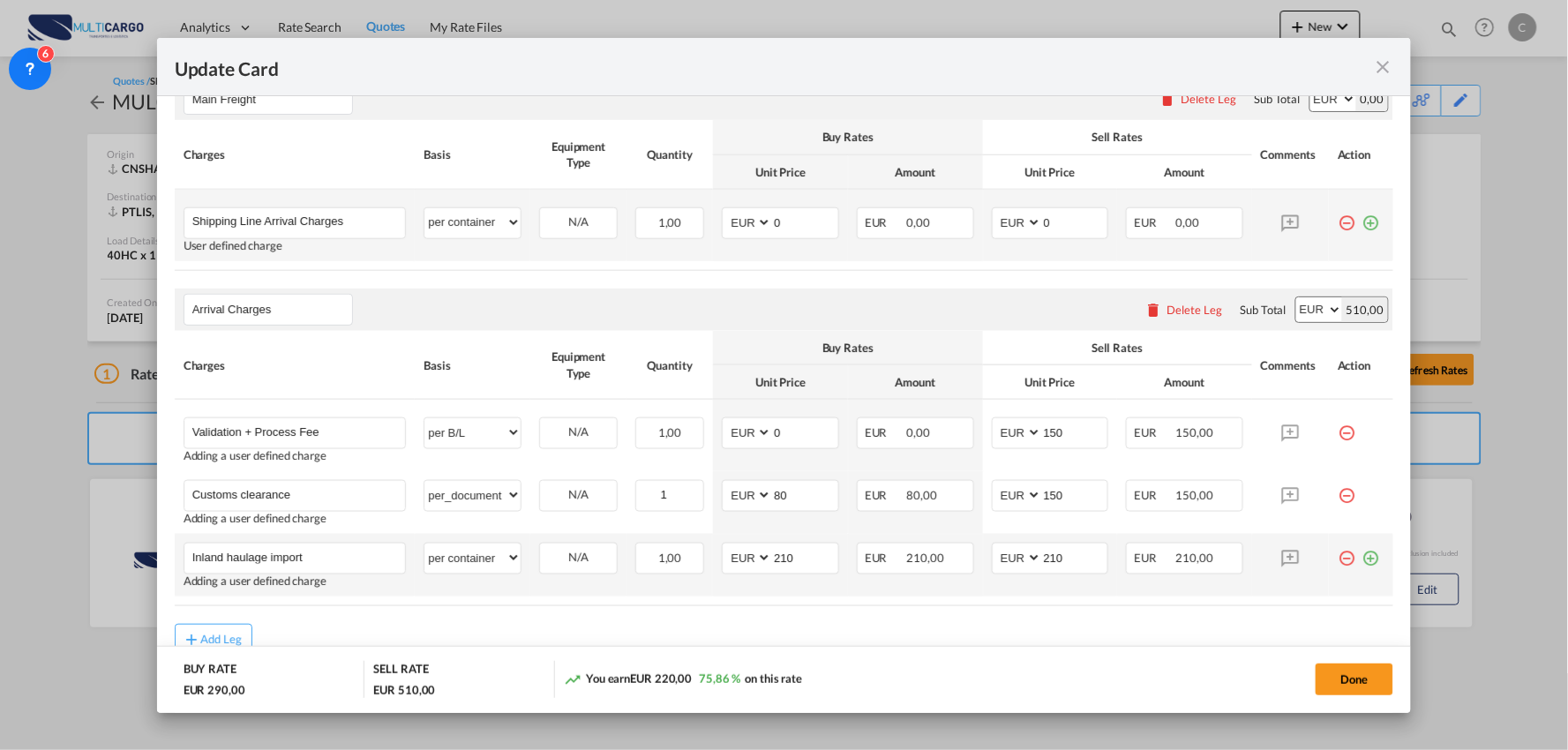
click at [1362, 225] on md-icon "icon-plus-circle-outline green-400-fg" at bounding box center [1370, 216] width 18 height 18
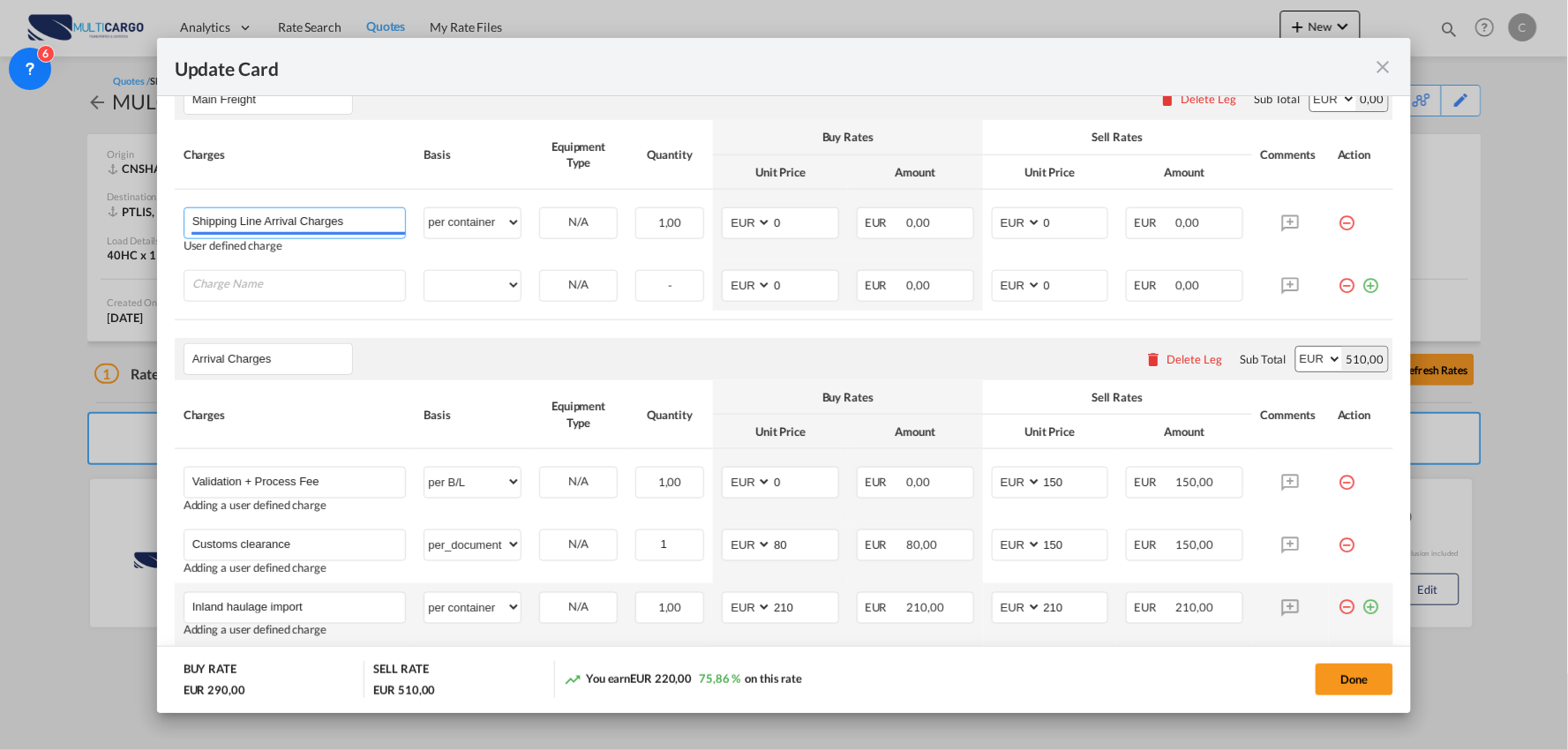
drag, startPoint x: 282, startPoint y: 218, endPoint x: -179, endPoint y: 218, distance: 461.0
click at [0, 218] on html "Analytics Reports Dashboard Rate Search Quotes My Rate Files" at bounding box center [784, 375] width 1568 height 750
click at [288, 257] on span "Shipping Line Charges - Cosco" at bounding box center [286, 255] width 162 height 15
type input "Shipping Line Charges - Cosco"
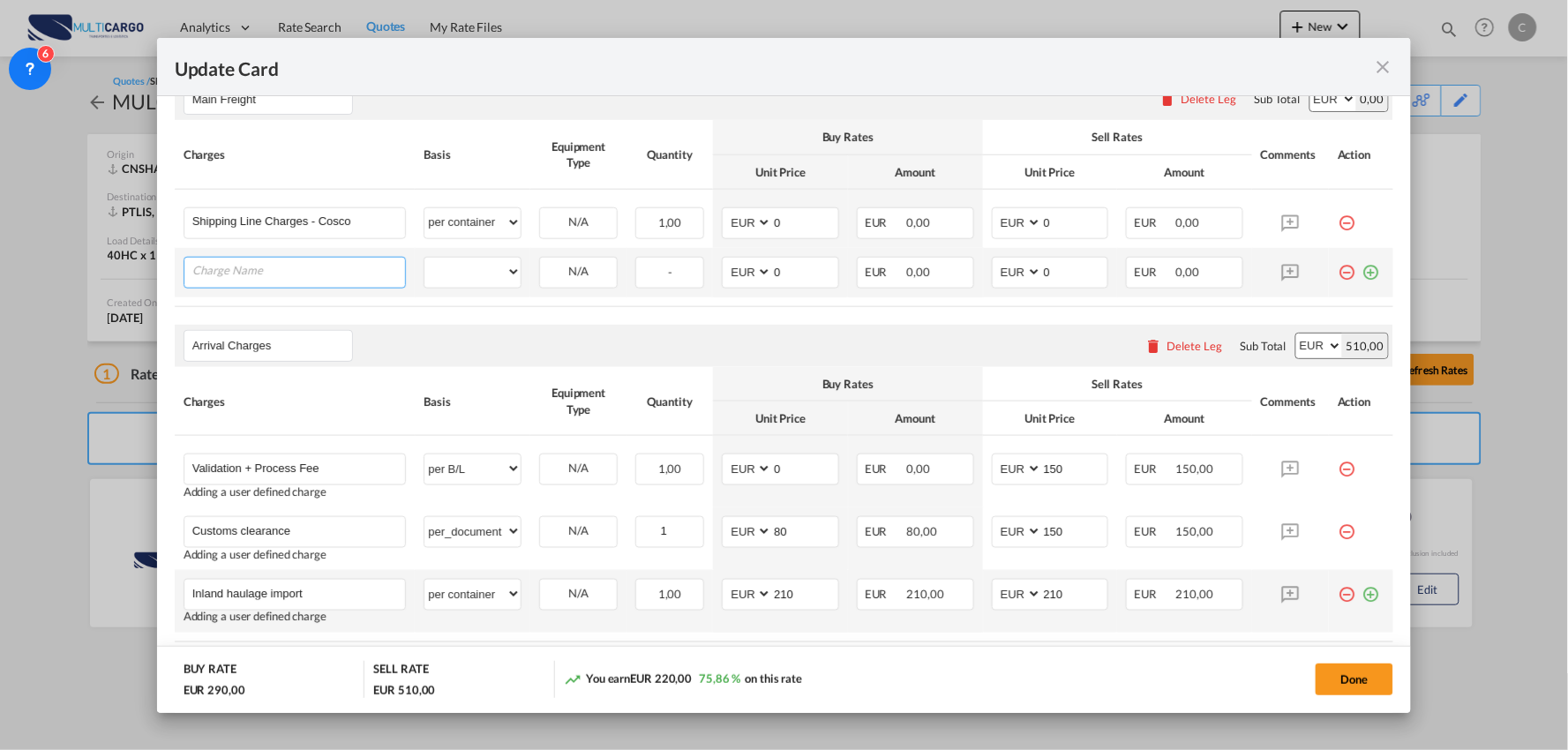
click at [333, 269] on input "Charge Name" at bounding box center [299, 271] width 214 height 27
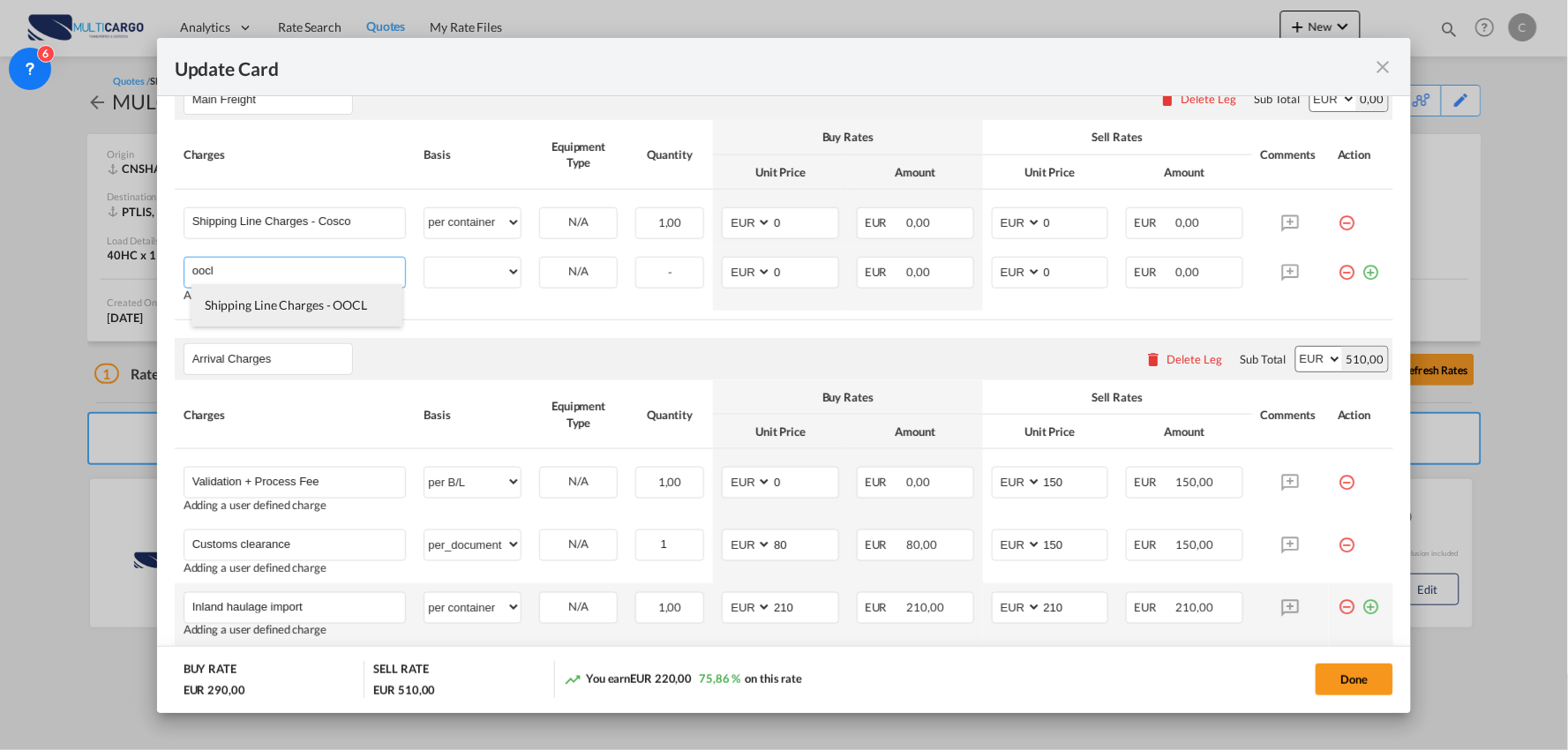
click at [279, 302] on span "Shipping Line Charges - OOCL" at bounding box center [286, 304] width 162 height 15
type input "Shipping Line Charges - OOCL"
select select "per container"
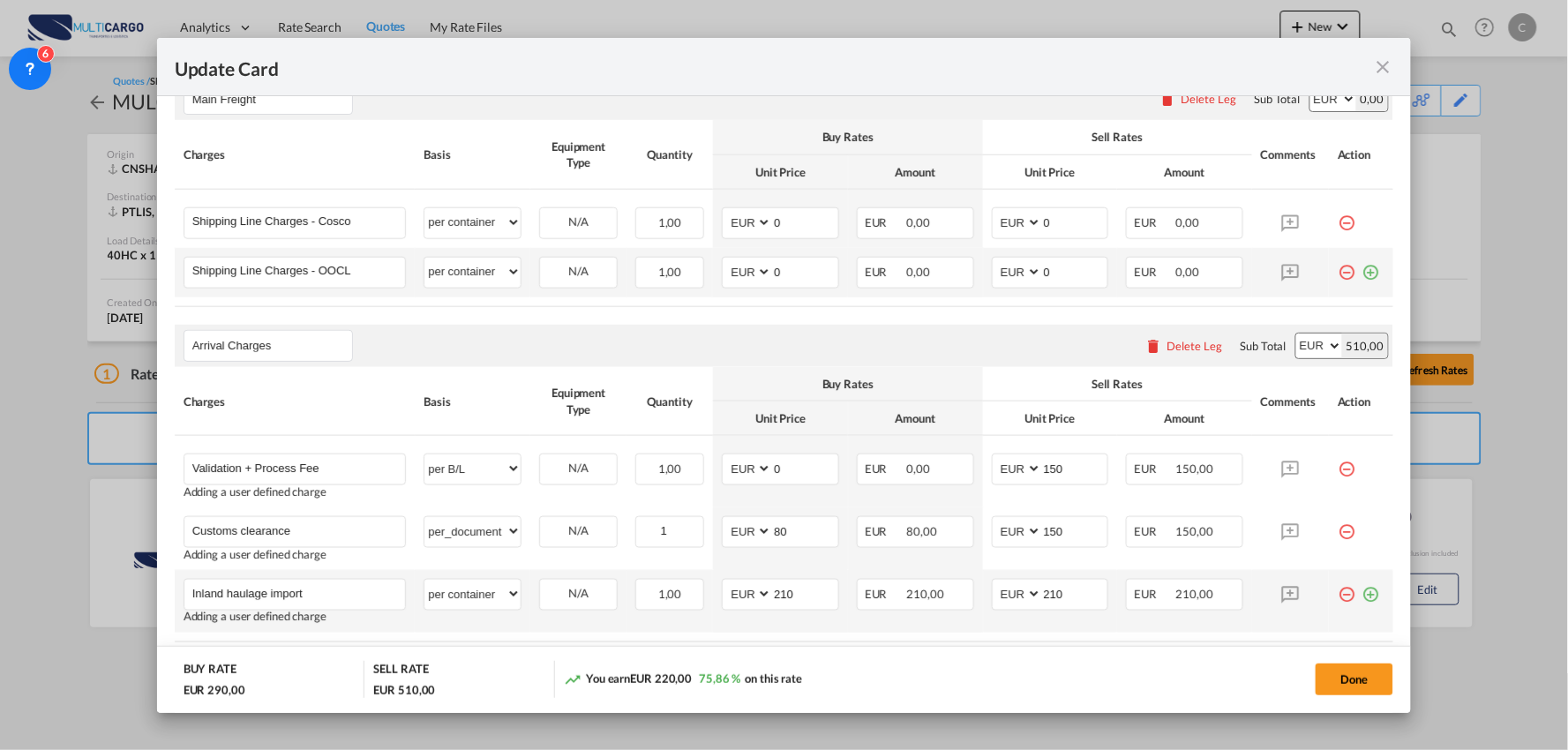
click at [1362, 273] on md-icon "icon-plus-circle-outline green-400-fg" at bounding box center [1370, 266] width 18 height 18
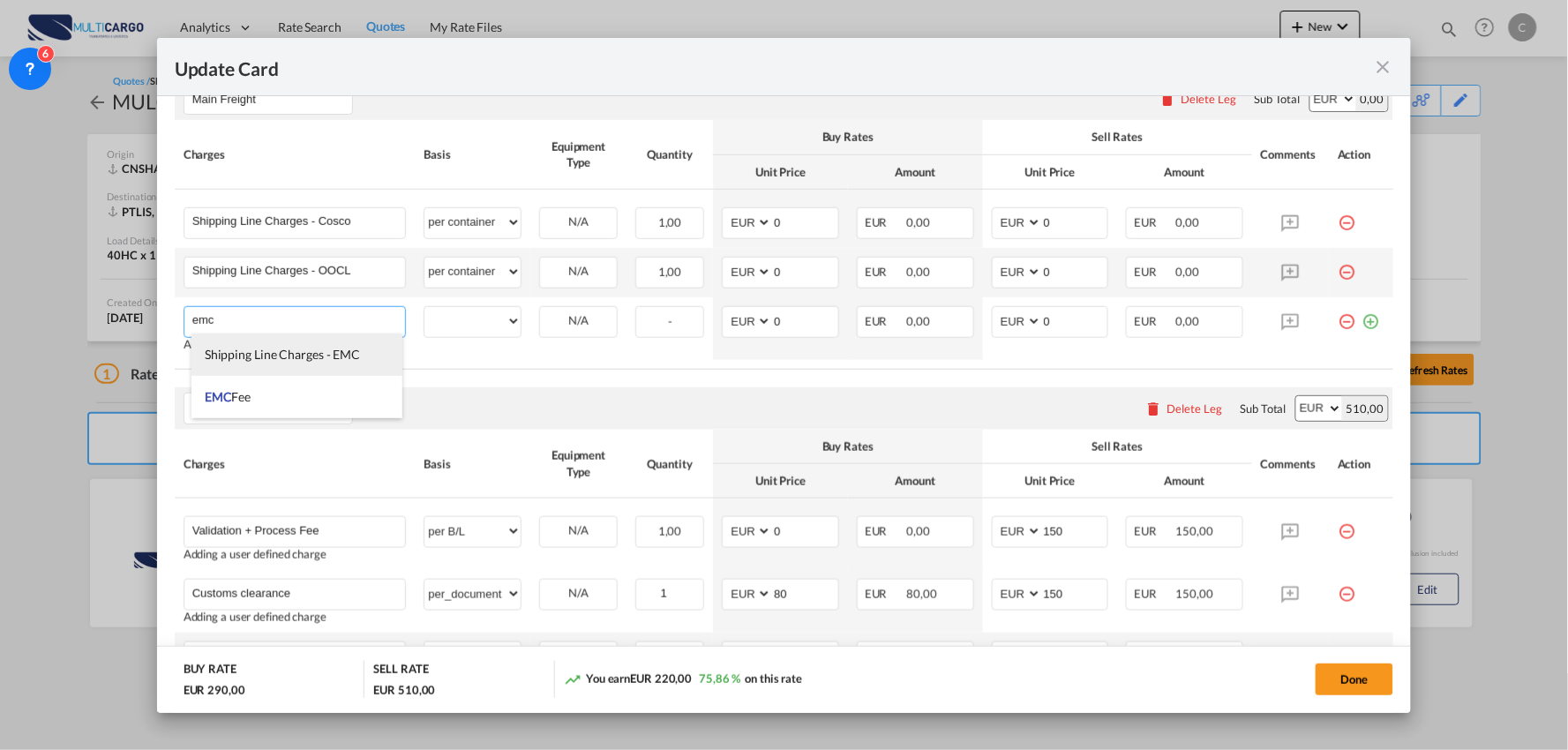
click at [301, 346] on li "Shipping Line Charges - EMC" at bounding box center [296, 355] width 211 height 43
type input "Shipping Line Charges - EMC"
select select "per container"
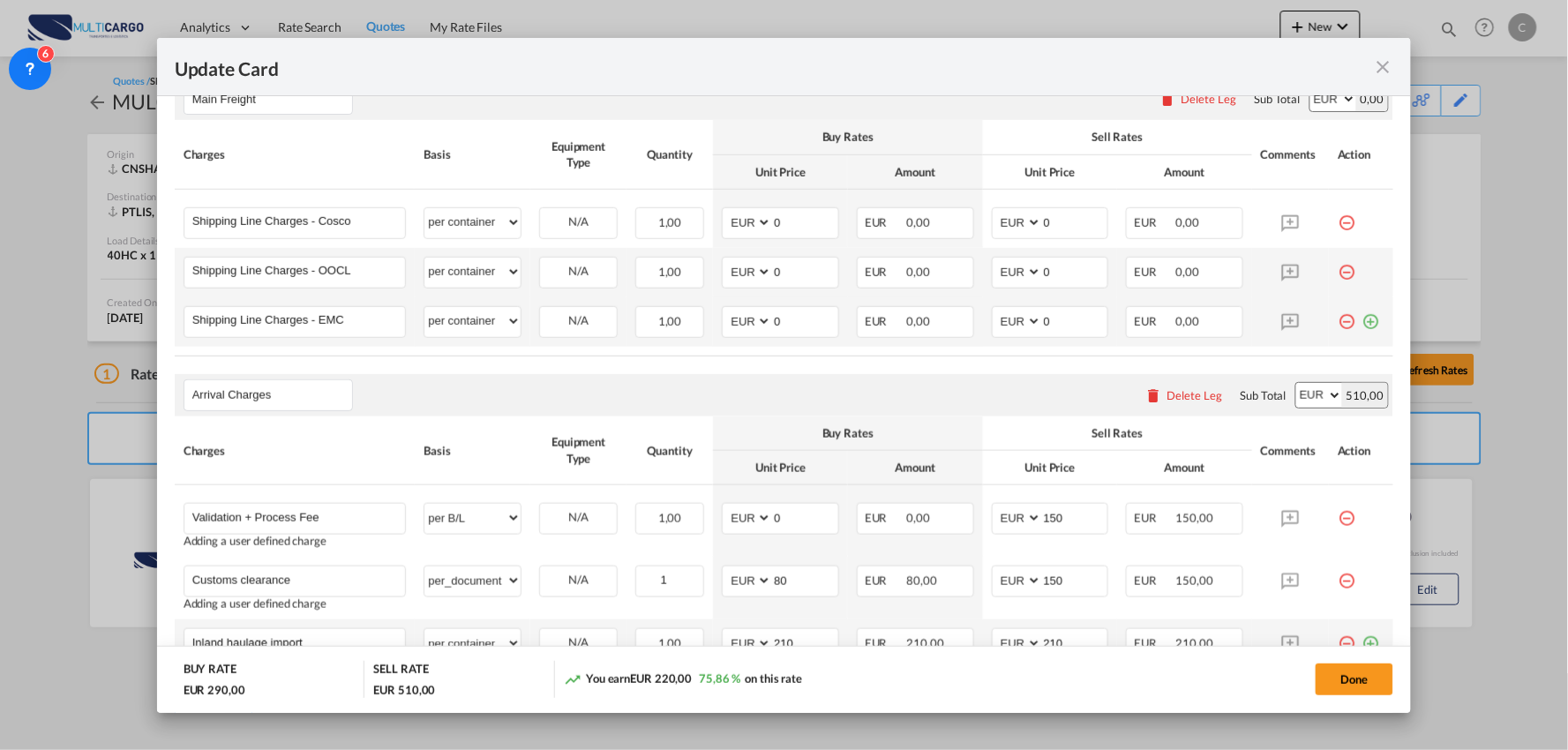
click at [1362, 319] on md-icon "icon-plus-circle-outline green-400-fg" at bounding box center [1370, 315] width 18 height 18
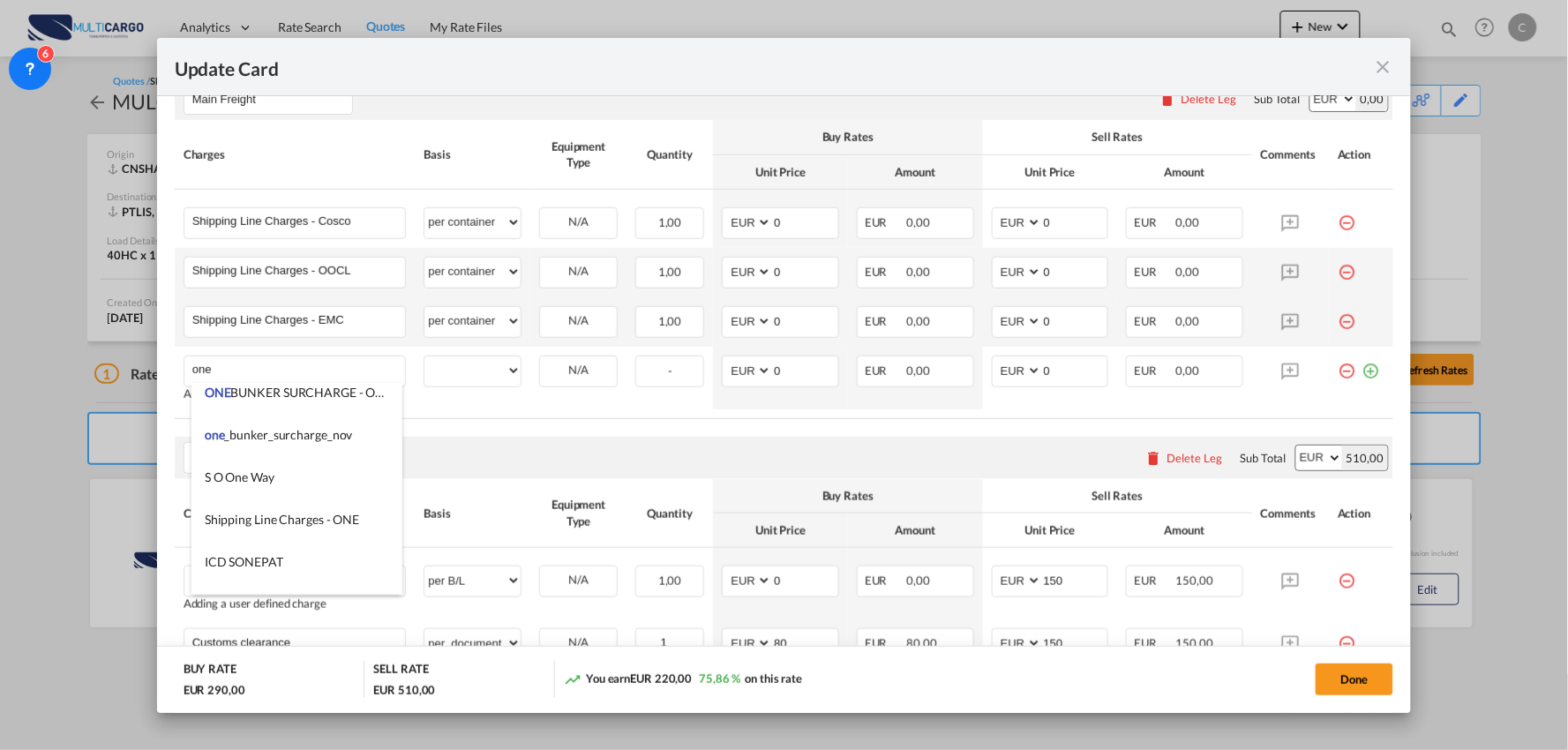
scroll to position [338, 0]
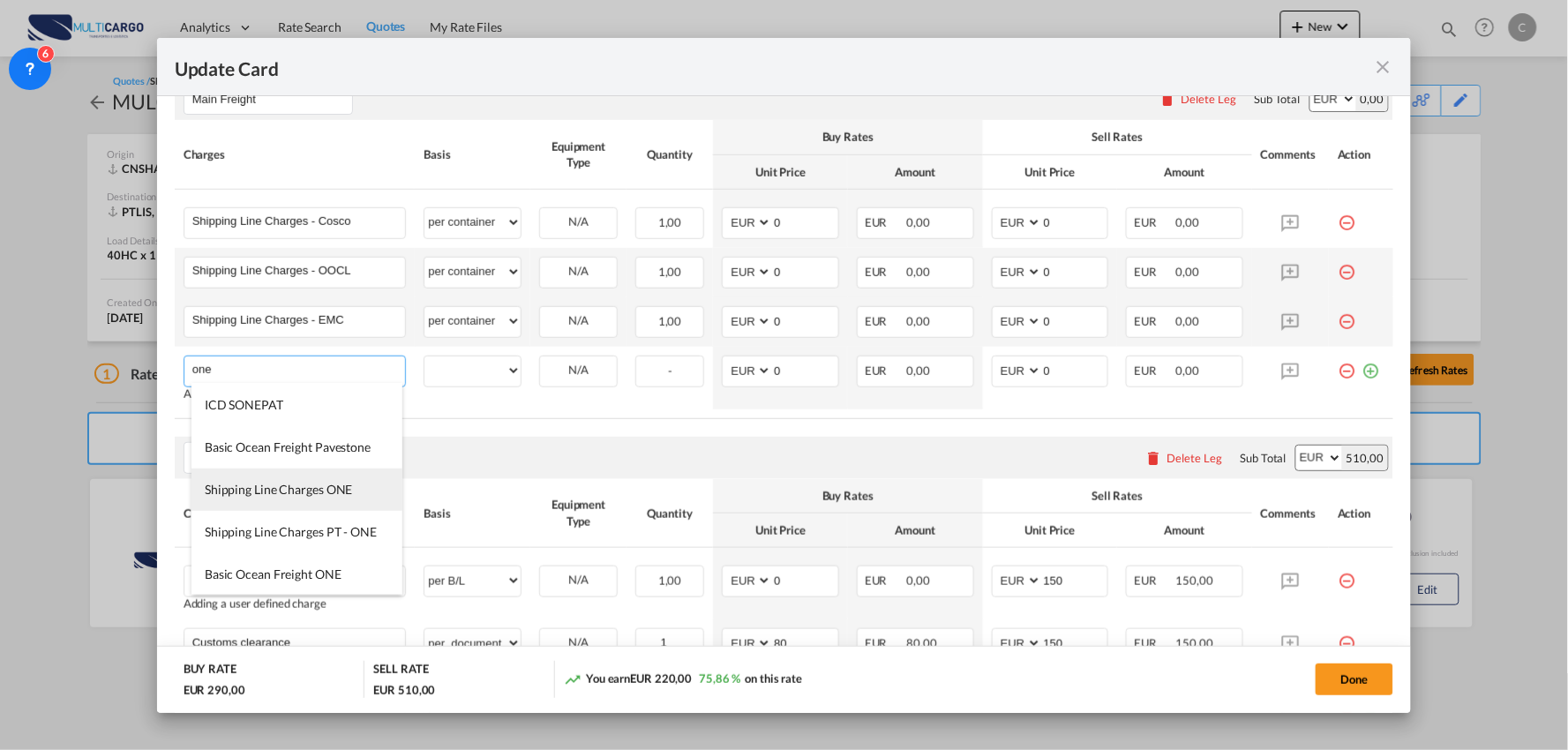
click at [298, 487] on span "Shipping Line Charges ONE" at bounding box center [279, 488] width 149 height 15
type input "Shipping Line Charges ONE"
select select "per container"
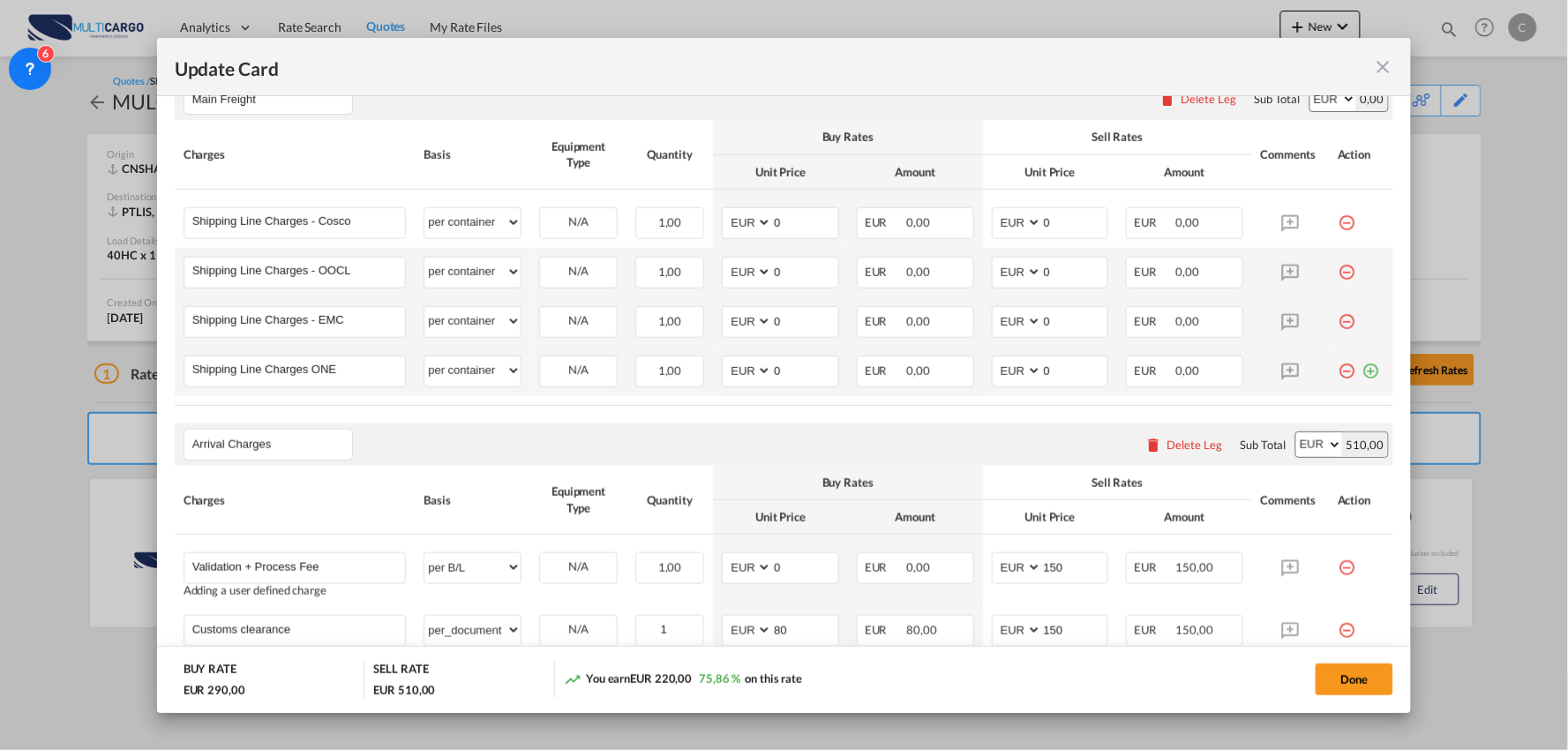
click at [1362, 367] on md-icon "icon-plus-circle-outline green-400-fg" at bounding box center [1370, 365] width 18 height 18
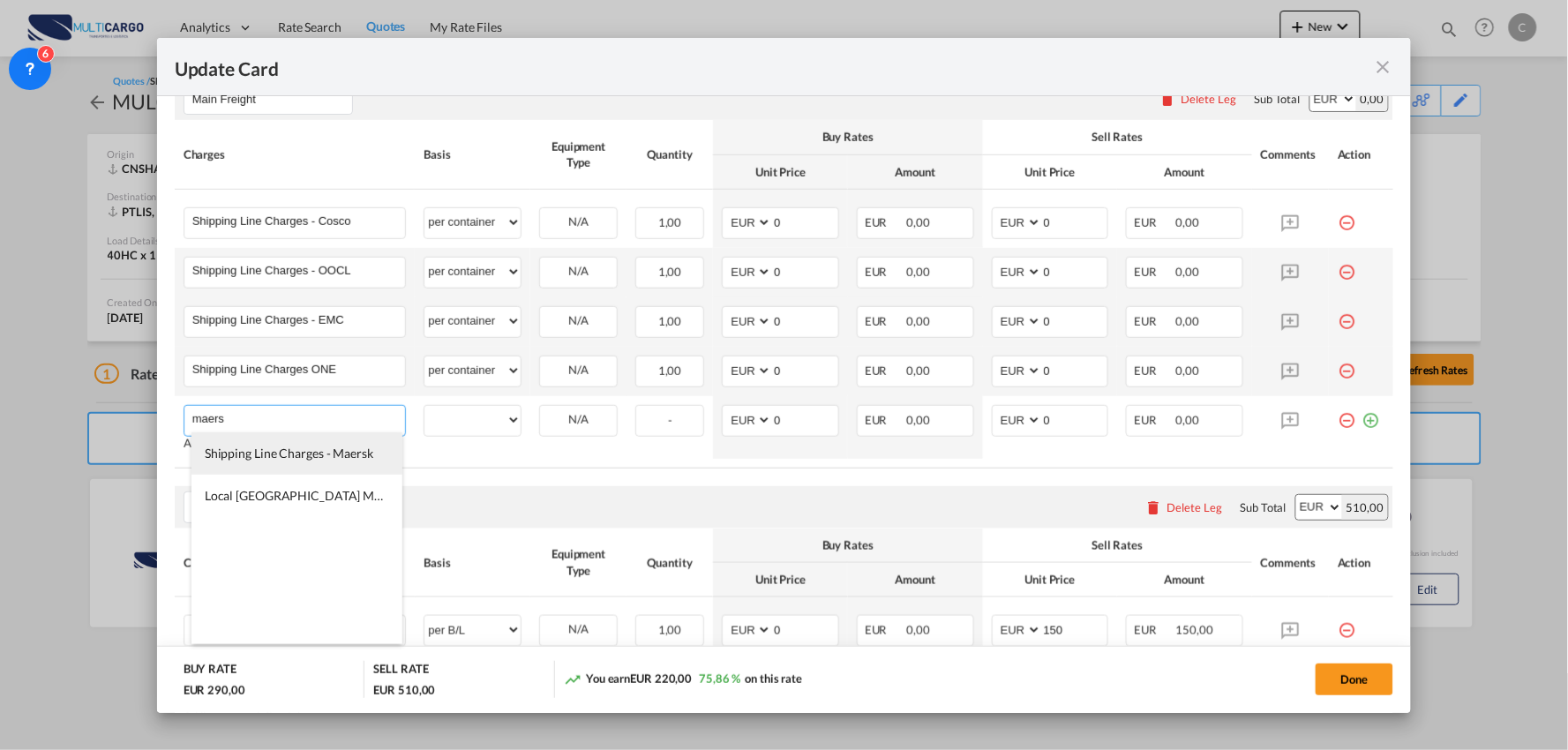
click at [278, 456] on span "Shipping Line Charges - Maersk" at bounding box center [288, 453] width 168 height 15
type input "Shipping Line Charges - Maersk"
select select "per container"
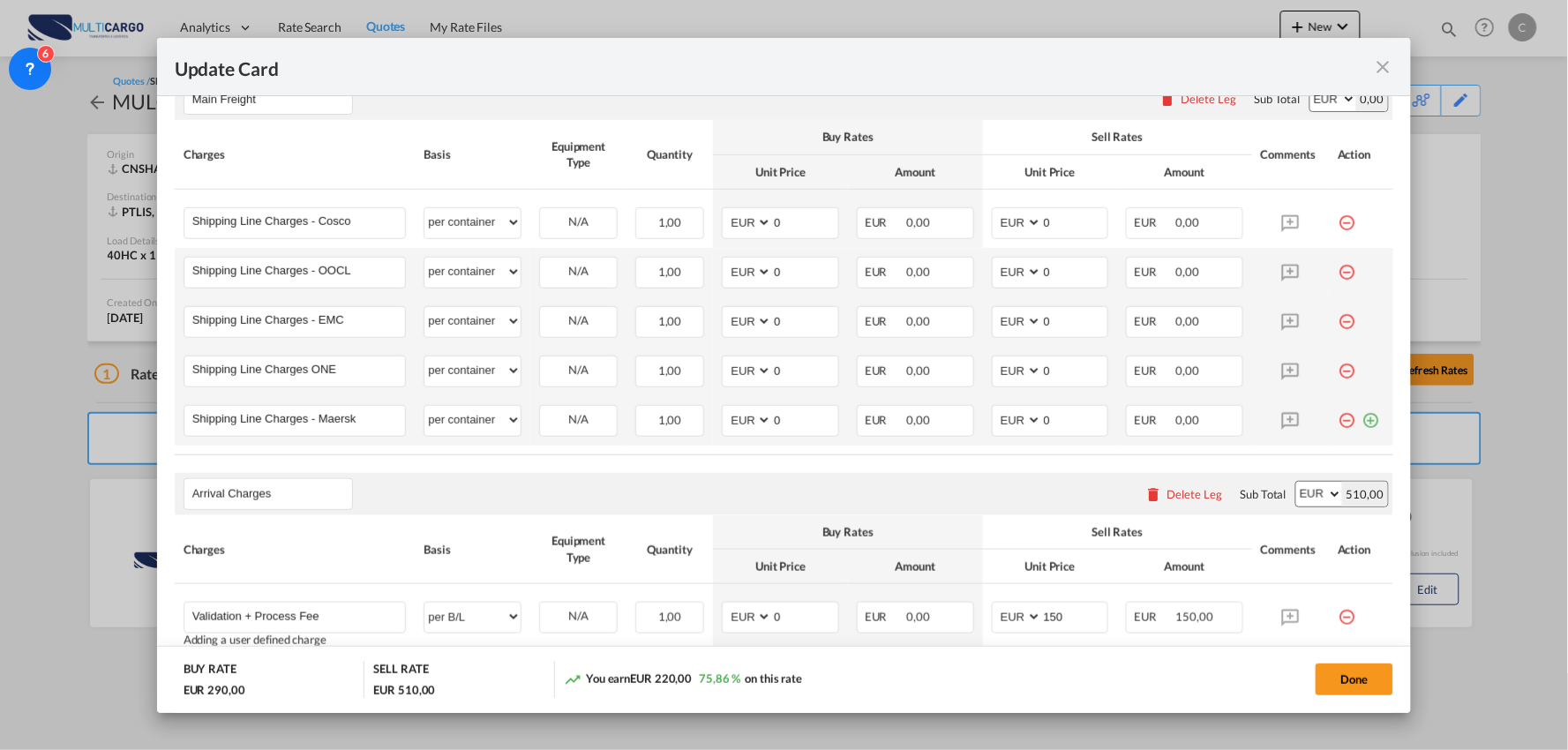
click at [1362, 418] on md-icon "icon-plus-circle-outline green-400-fg" at bounding box center [1370, 414] width 18 height 18
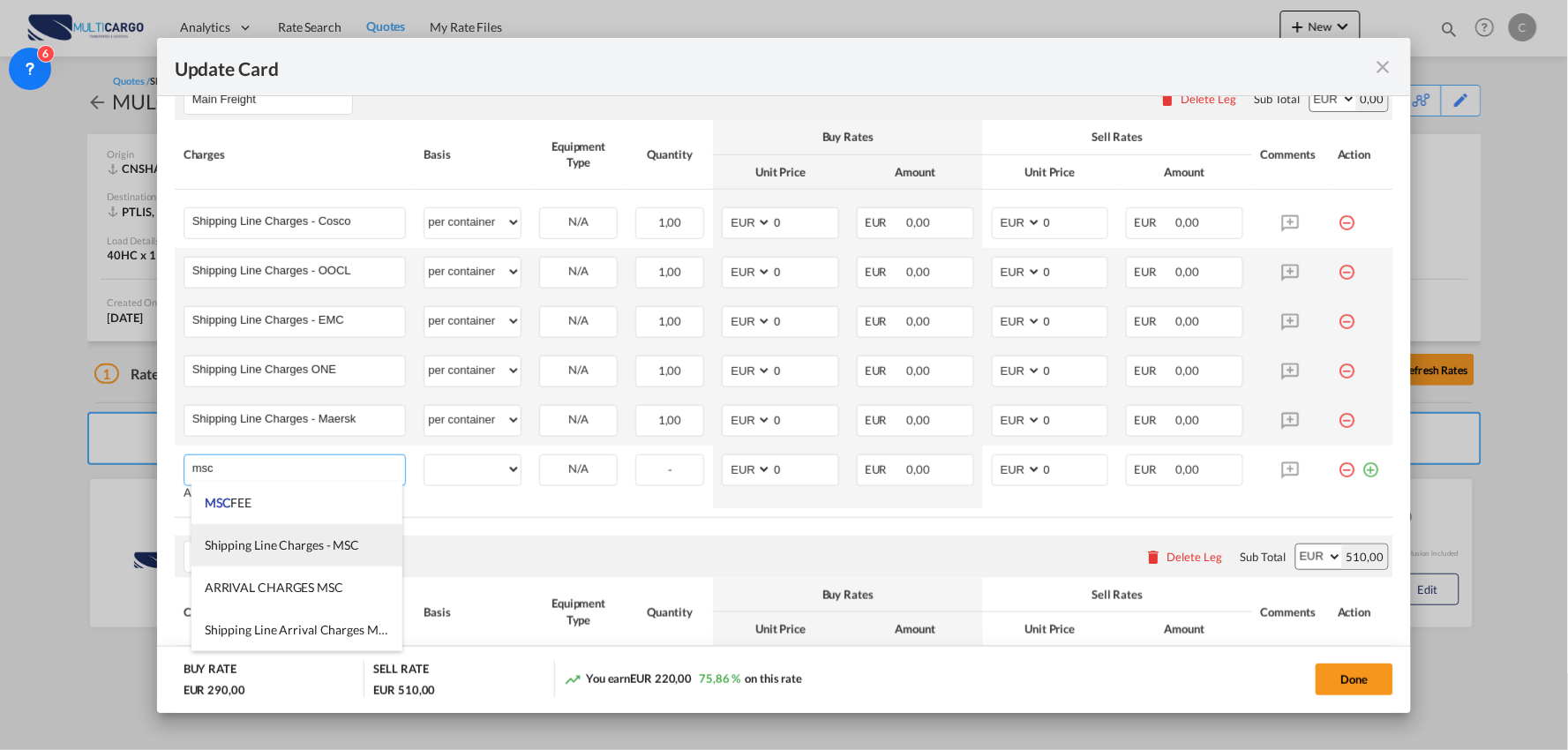
click at [302, 544] on span "Shipping Line Charges - MSC" at bounding box center [282, 544] width 155 height 15
type input "Shipping Line Charges - MSC"
select select "per container"
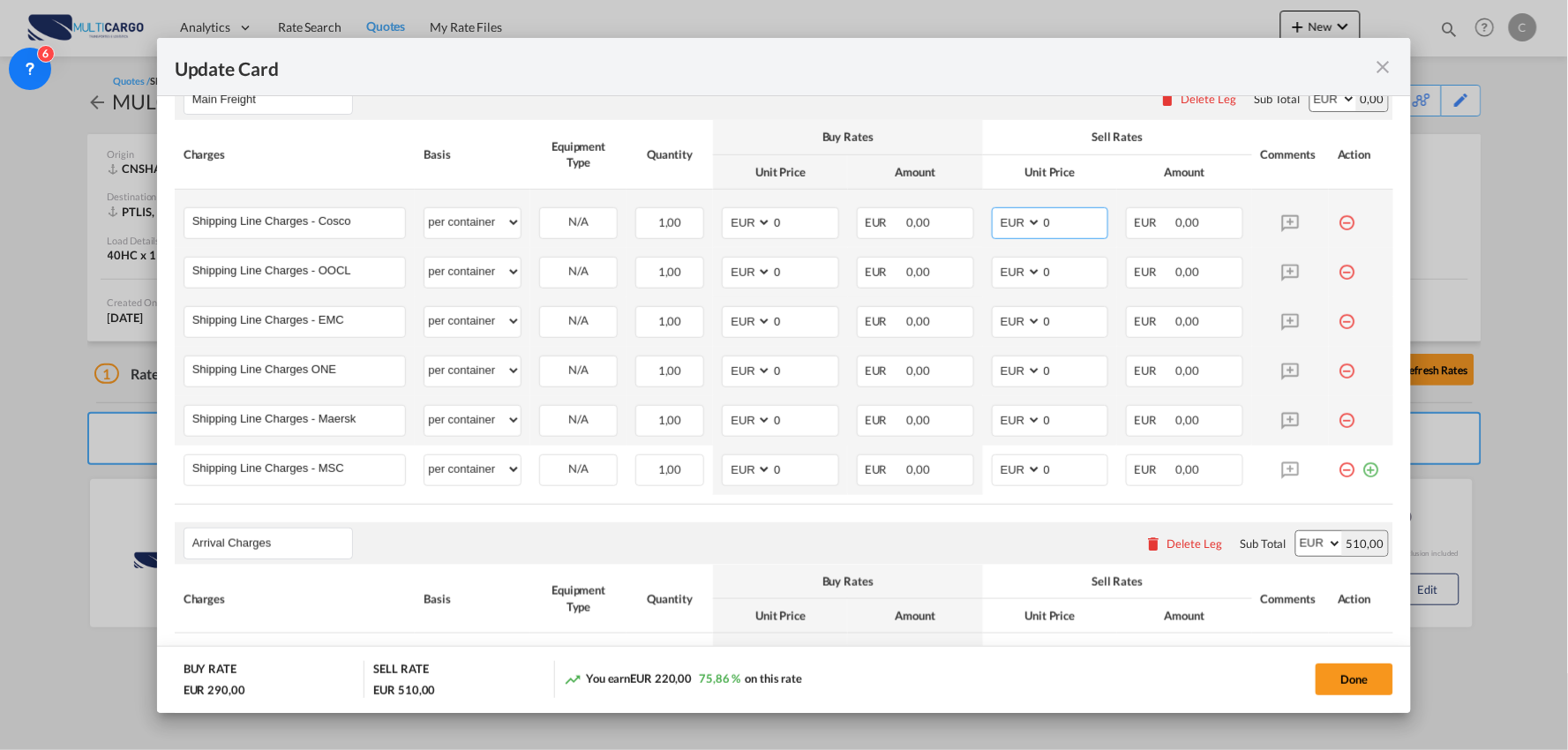
drag, startPoint x: 1063, startPoint y: 225, endPoint x: 1015, endPoint y: 225, distance: 48.0
click at [992, 225] on md-input-container "AED AFN ALL AMD ANG AOA ARS AUD AWG AZN BAM BBD BDT BGN BHD BIF BMD BND BOB BRL…" at bounding box center [1051, 223] width 117 height 32
type input "395"
click at [935, 98] on div "Main Freight Please enter leg name Leg Name Already Exists Delete Leg Sub Total…" at bounding box center [784, 99] width 1219 height 43
drag, startPoint x: 1055, startPoint y: 278, endPoint x: 986, endPoint y: 277, distance: 69.0
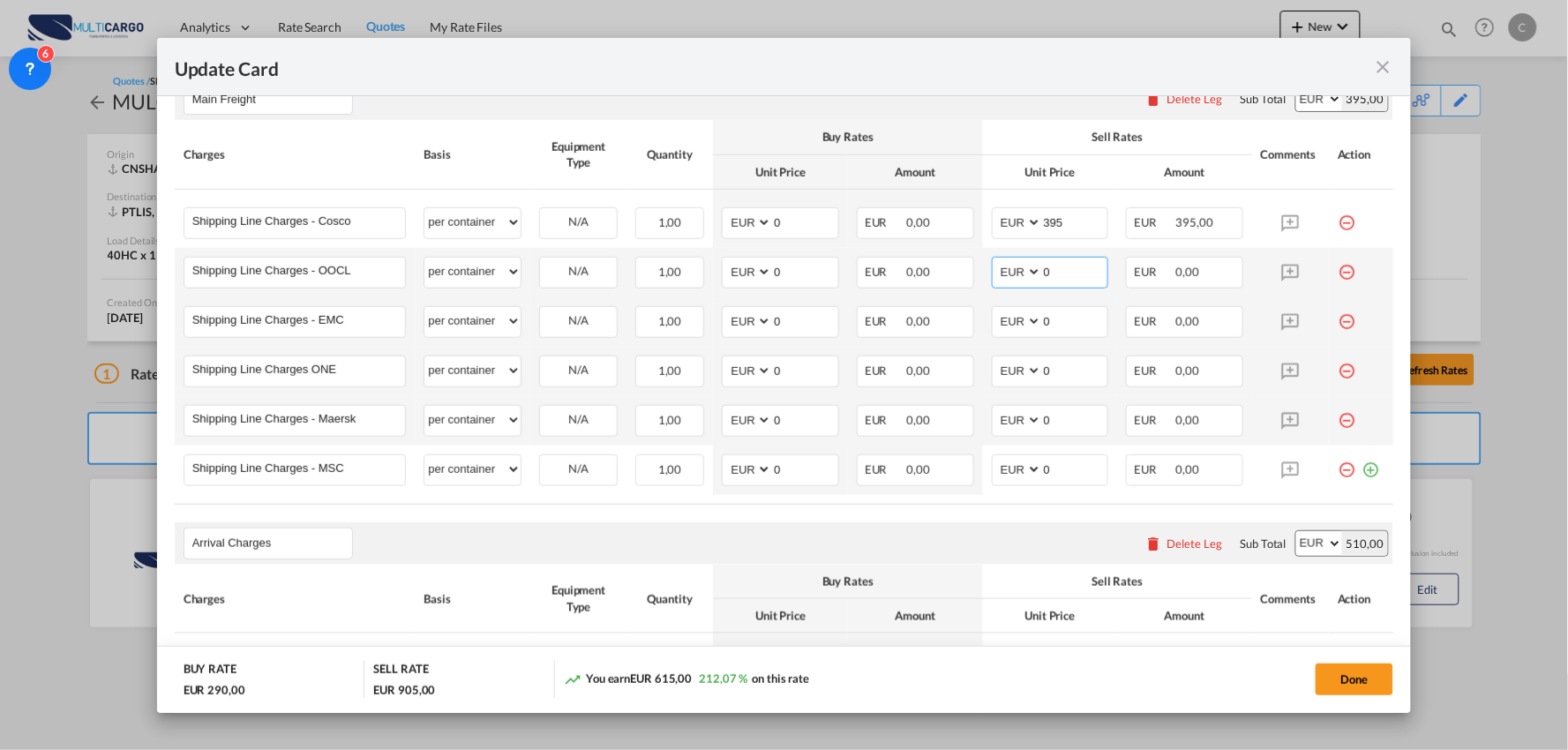
click at [992, 277] on md-input-container "AED AFN ALL AMD ANG AOA ARS AUD AWG AZN BAM BBD BDT BGN BHD BIF BMD BND BOB BRL…" at bounding box center [1051, 273] width 117 height 32
type input "295"
click at [949, 120] on th "Buy Rates" at bounding box center [847, 137] width 269 height 35
drag, startPoint x: 1051, startPoint y: 316, endPoint x: 1018, endPoint y: 309, distance: 33.7
click at [1018, 309] on md-input-container "AED AFN ALL AMD ANG AOA ARS AUD AWG AZN BAM BBD BDT BGN BHD BIF BMD BND BOB BRL…" at bounding box center [1051, 322] width 117 height 32
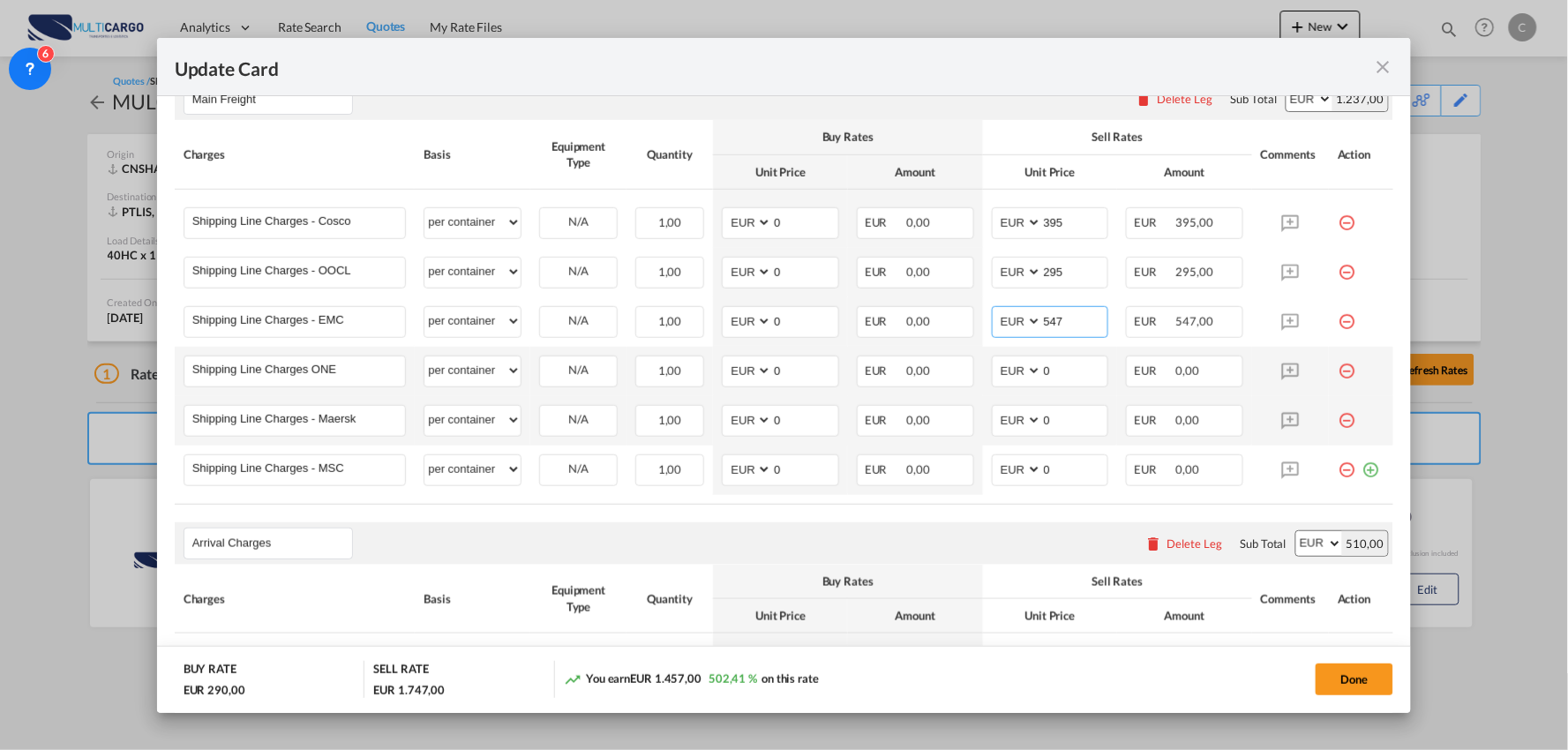
type input "547"
click at [986, 109] on div "Main Freight Please enter leg name Leg Name Already Exists Delete Leg Sub Total…" at bounding box center [784, 99] width 1219 height 43
drag, startPoint x: 1046, startPoint y: 367, endPoint x: 1021, endPoint y: 367, distance: 25.0
click at [1021, 367] on md-input-container "AED AFN ALL AMD ANG AOA ARS AUD AWG AZN BAM BBD BDT BGN BHD BIF BMD BND BOB BRL…" at bounding box center [1051, 372] width 117 height 32
type input "412"
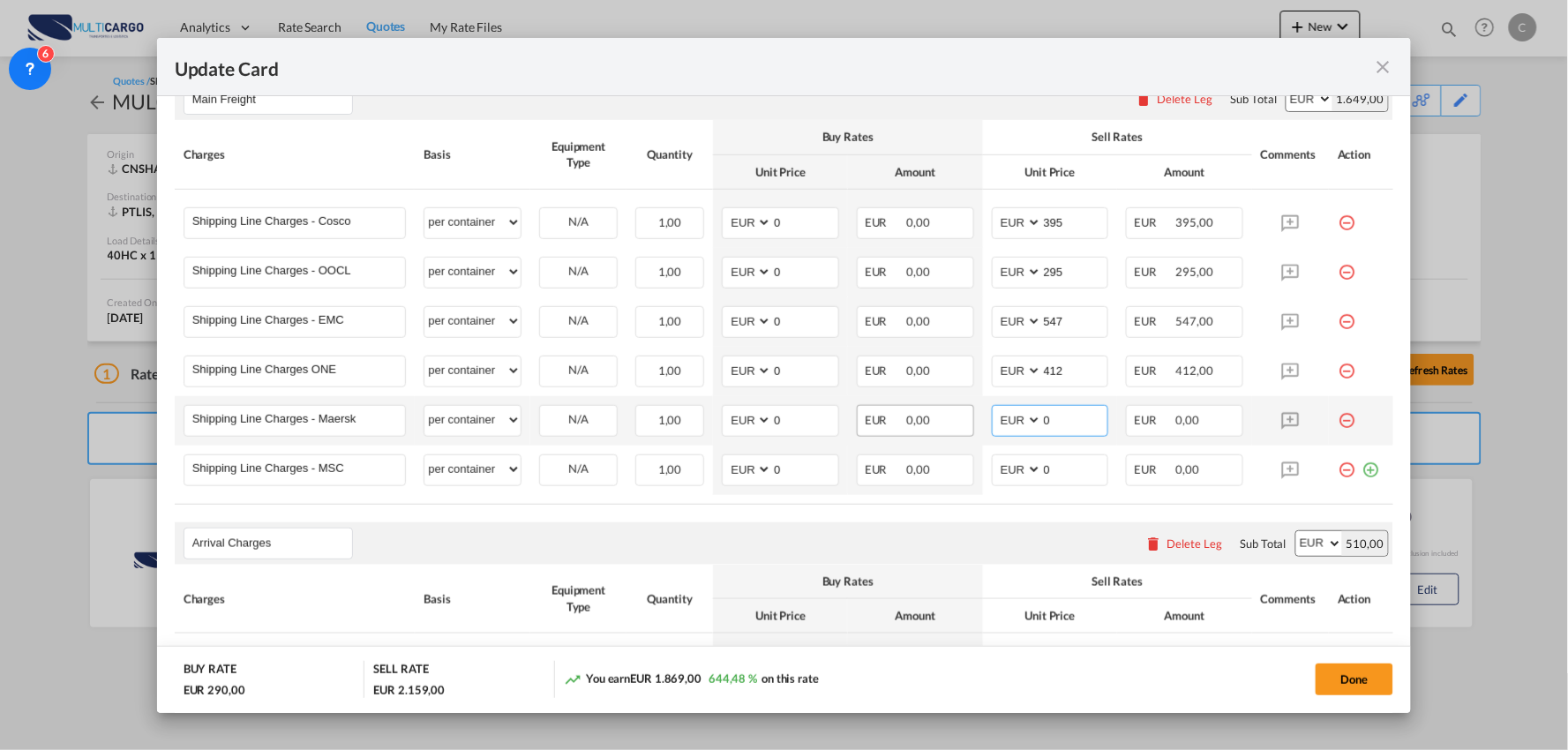
drag, startPoint x: 1042, startPoint y: 422, endPoint x: 881, endPoint y: 418, distance: 161.0
click at [884, 419] on tr "Shipping Line Charges - Maersk Please Enter User Defined Charges Cannot Be Publ…" at bounding box center [784, 421] width 1219 height 50
type input "318"
drag, startPoint x: 1053, startPoint y: 472, endPoint x: 1009, endPoint y: 471, distance: 44.0
click at [1009, 471] on md-input-container "AED AFN ALL AMD ANG AOA ARS AUD AWG AZN BAM BBD BDT BGN BHD BIF BMD BND BOB BRL…" at bounding box center [1051, 471] width 117 height 32
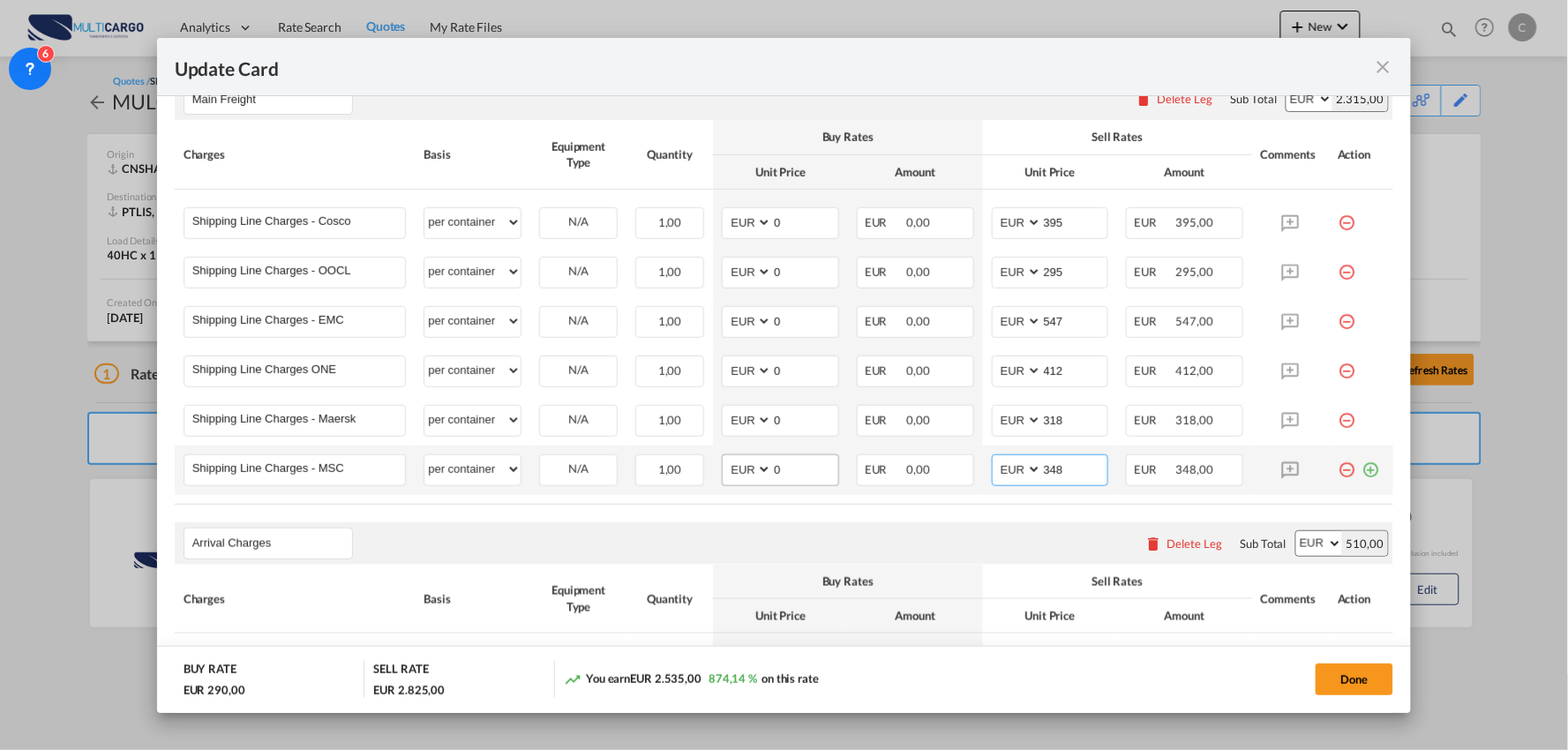
type input "348"
drag, startPoint x: 773, startPoint y: 471, endPoint x: 709, endPoint y: 471, distance: 64.0
click at [713, 471] on td "AED AFN ALL AMD ANG AOA ARS AUD AWG AZN BAM BBD BDT BGN BHD BIF BMD BND [PERSON…" at bounding box center [780, 471] width 135 height 50
type input "348"
drag, startPoint x: 786, startPoint y: 424, endPoint x: 704, endPoint y: 410, distance: 83.2
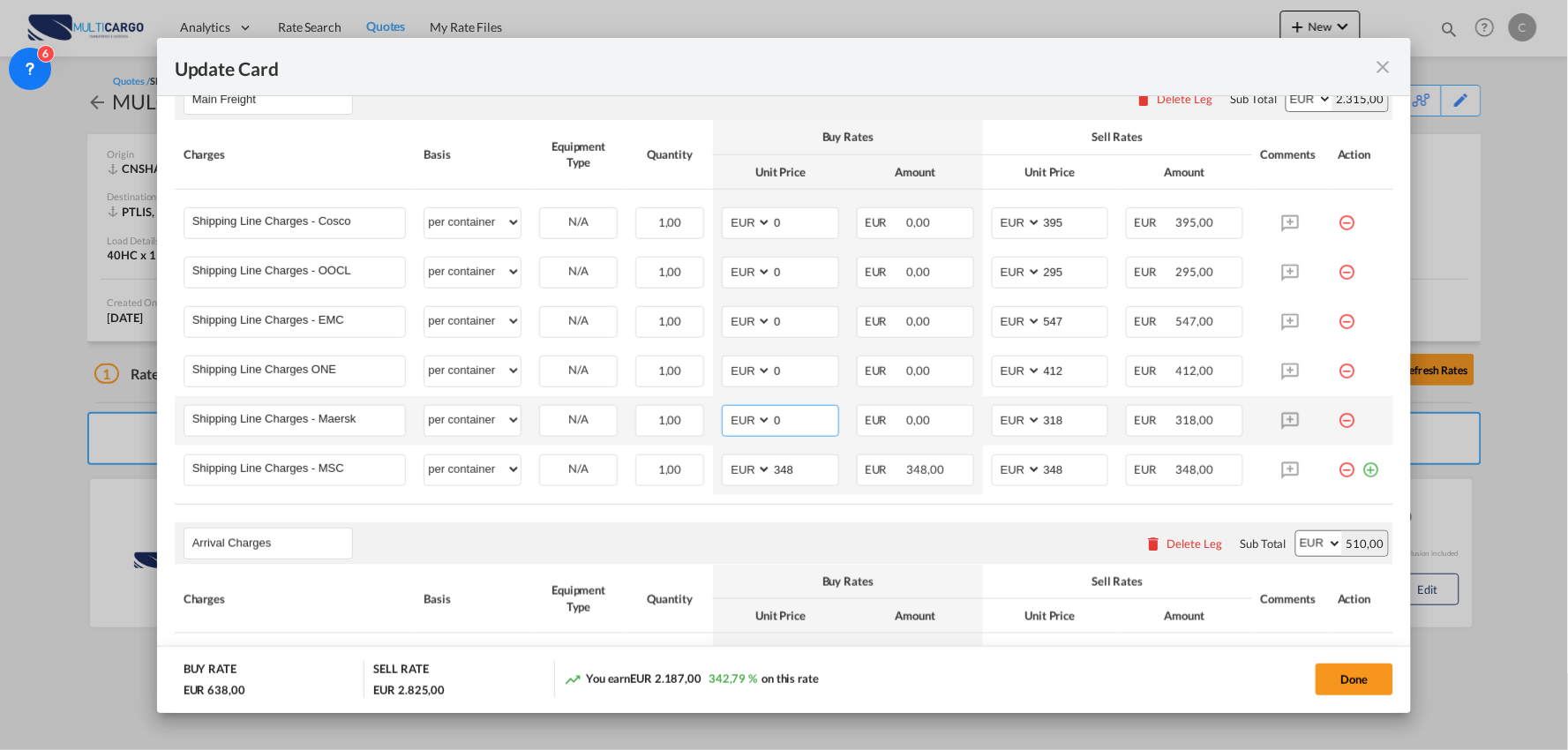
click at [704, 410] on tr "Shipping Line Charges - Maersk Please Enter User Defined Charges Cannot Be Publ…" at bounding box center [784, 421] width 1219 height 50
type input "318"
drag, startPoint x: 748, startPoint y: 368, endPoint x: 711, endPoint y: 375, distance: 37.7
click at [713, 375] on td "AED AFN ALL AMD ANG AOA ARS AUD AWG AZN BAM BBD BDT BGN BHD BIF BMD BND [PERSON…" at bounding box center [780, 372] width 135 height 50
type input "412"
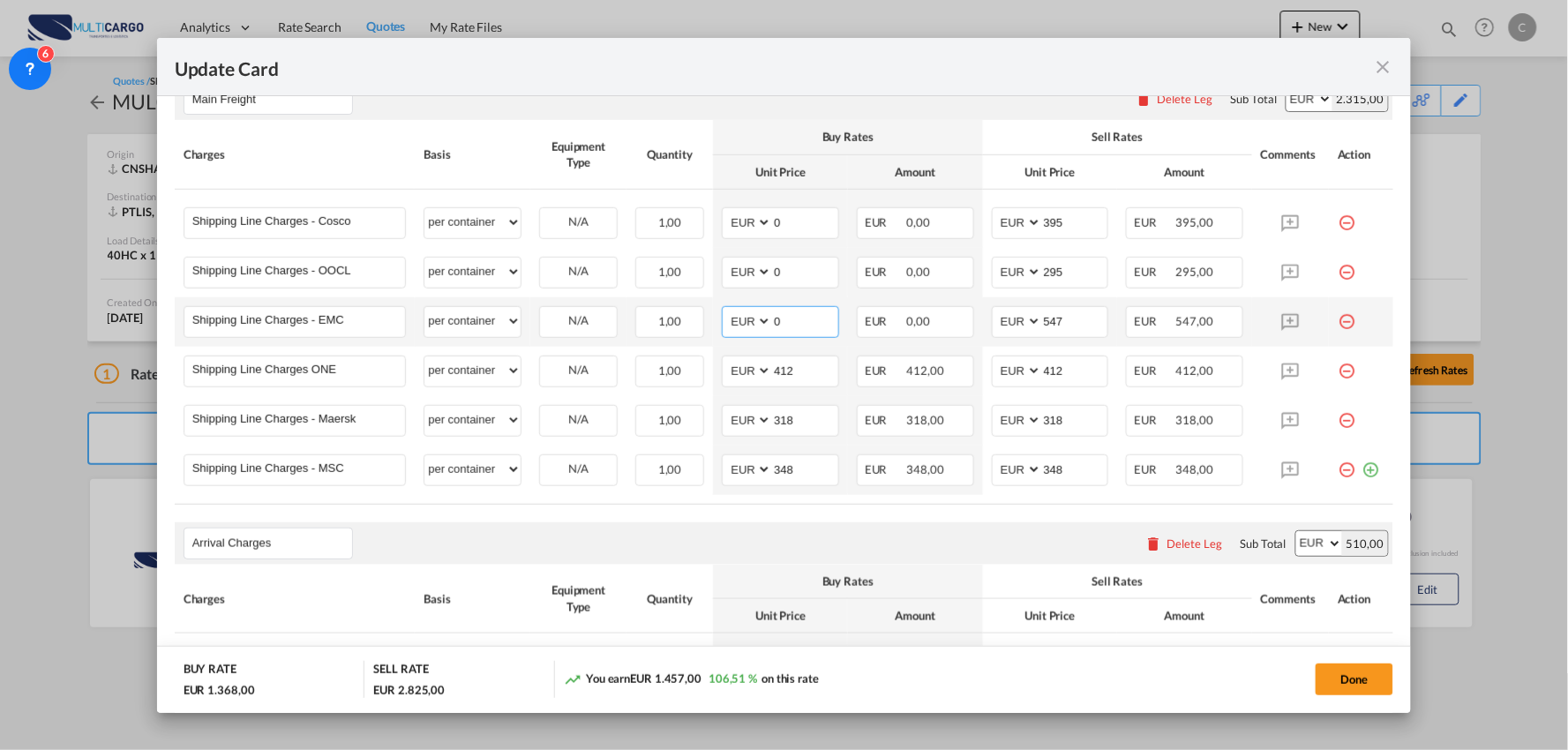
click at [740, 316] on md-input-container "AED AFN ALL AMD ANG AOA ARS AUD AWG AZN BAM BBD BDT BGN BHD BIF BMD BND BOB BRL…" at bounding box center [780, 322] width 117 height 32
type input "547"
click at [722, 275] on md-input-container "AED AFN ALL AMD ANG AOA ARS AUD AWG AZN BAM BBD BDT BGN BHD BIF BMD BND BOB BRL…" at bounding box center [780, 273] width 117 height 32
type input "295"
drag, startPoint x: 751, startPoint y: 219, endPoint x: 762, endPoint y: 218, distance: 11.0
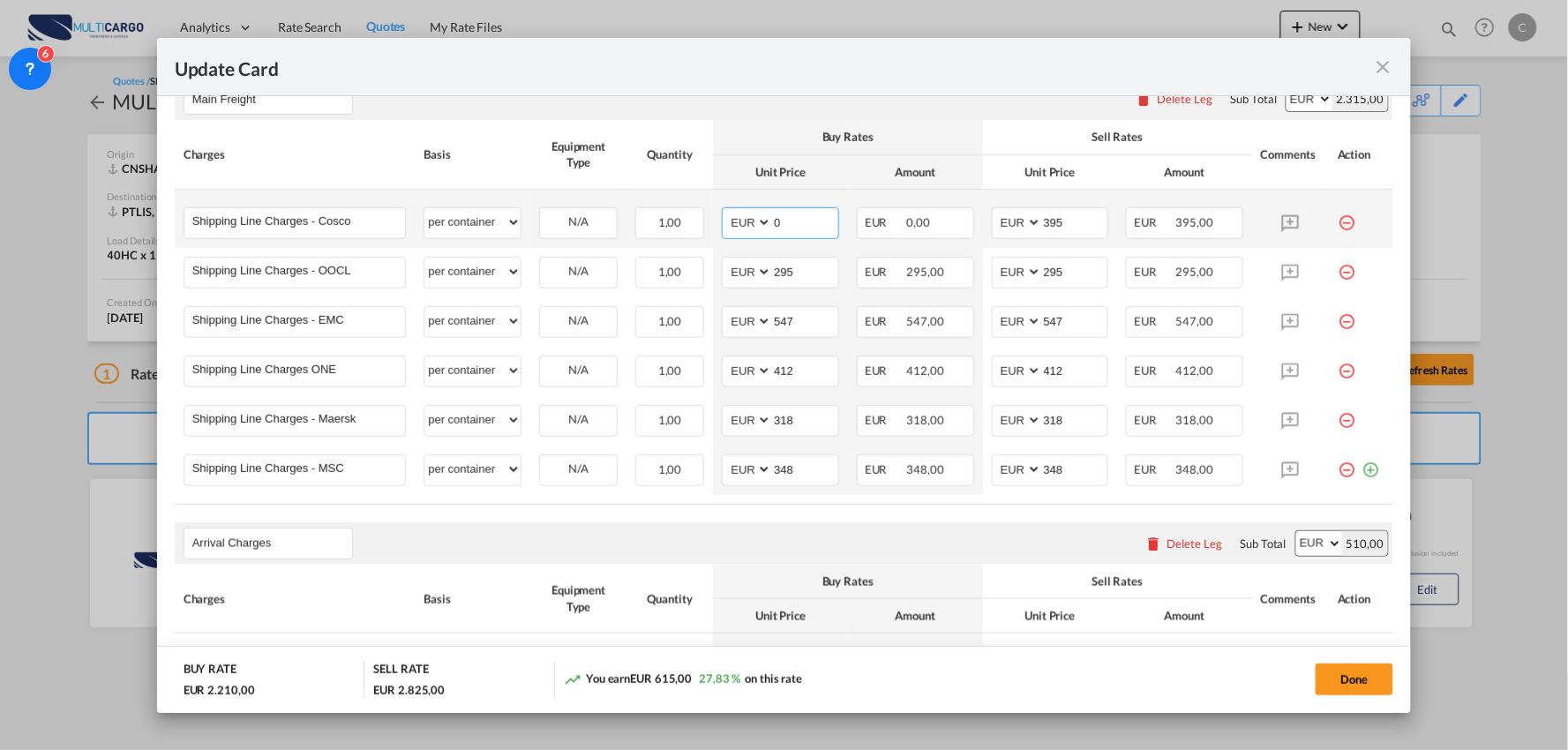
click at [750, 219] on select "AED AFN ALL AMD ANG AOA ARS AUD AWG AZN BAM BBD BDT BGN BHD BIF BMD BND BOB BRL…" at bounding box center [748, 222] width 46 height 24
drag, startPoint x: 772, startPoint y: 218, endPoint x: 731, endPoint y: 221, distance: 41.1
click at [732, 221] on md-input-container "AED AFN ALL AMD ANG AOA ARS AUD AWG AZN BAM BBD BDT BGN BHD BIF BMD BND BOB BRL…" at bounding box center [780, 223] width 117 height 32
type input "395"
click at [927, 103] on div "Main Freight Please enter leg name Leg Name Already Exists Delete Leg Sub Total…" at bounding box center [784, 99] width 1219 height 43
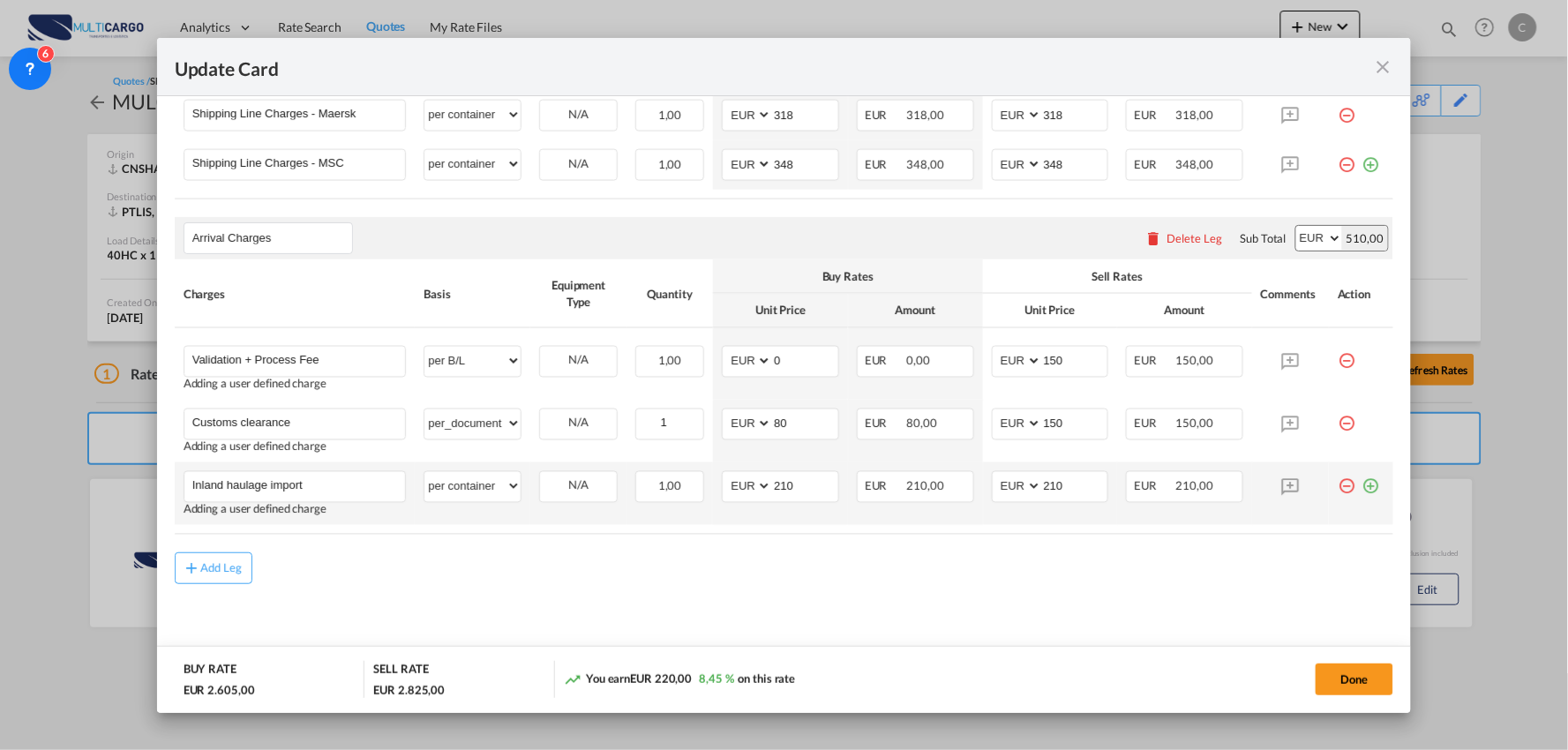
scroll to position [795, 0]
click at [354, 486] on input "Inland haulage import" at bounding box center [299, 484] width 214 height 27
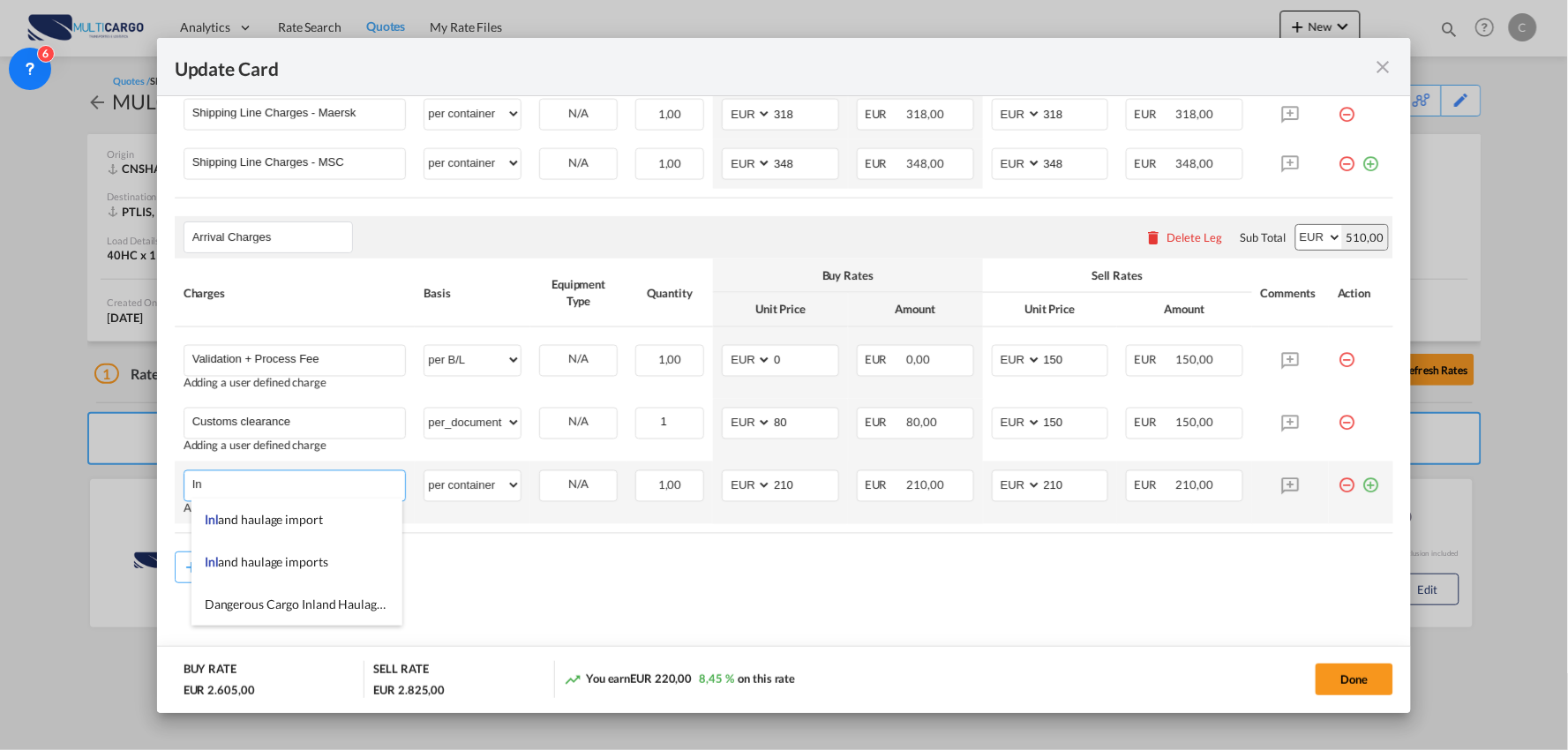
type input "I"
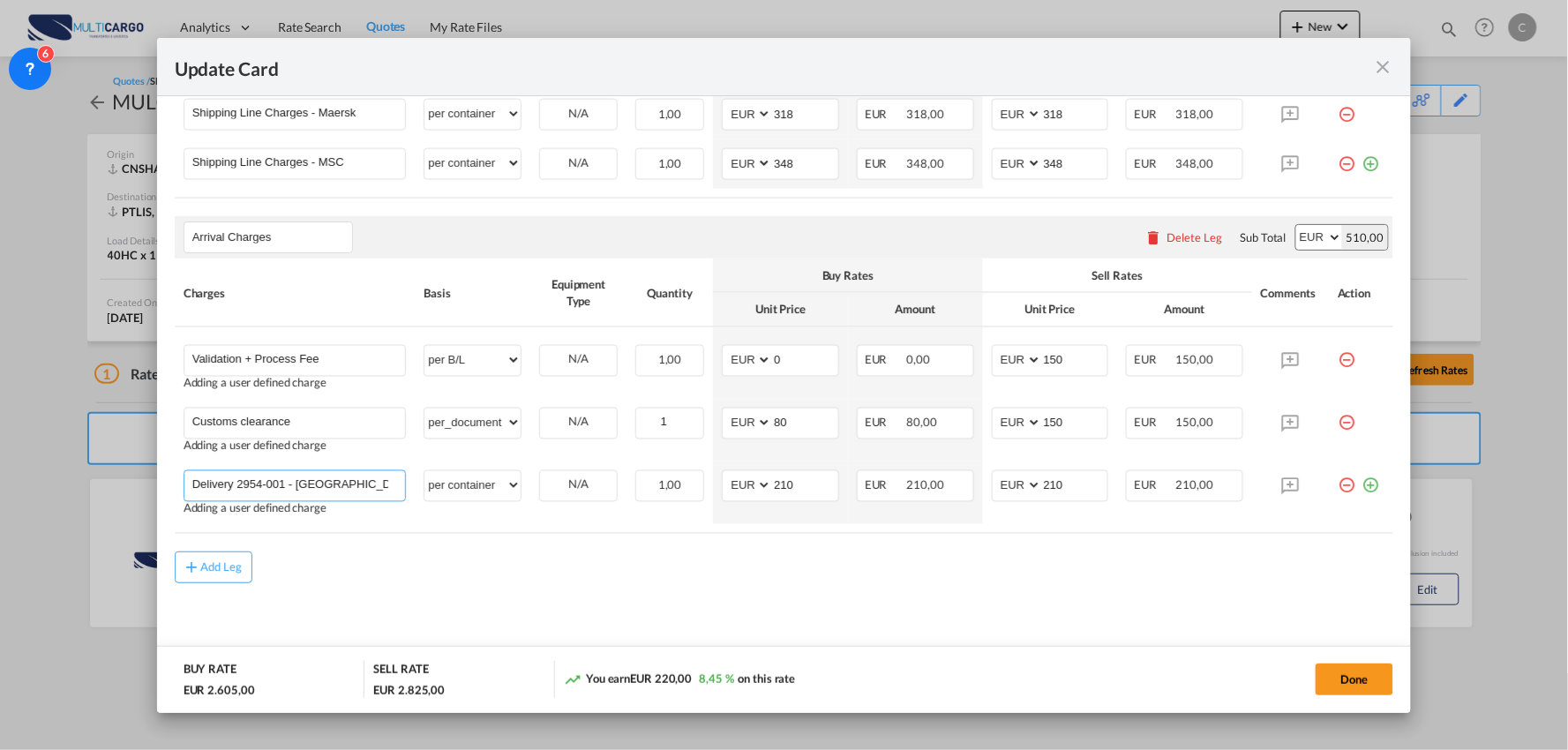
type input "Delivery 2954-001 - [GEOGRAPHIC_DATA]"
click at [399, 611] on md-content "Main Freight Please enter leg name Leg Name Already Exists Delete Leg Sub Total…" at bounding box center [784, 211] width 1219 height 915
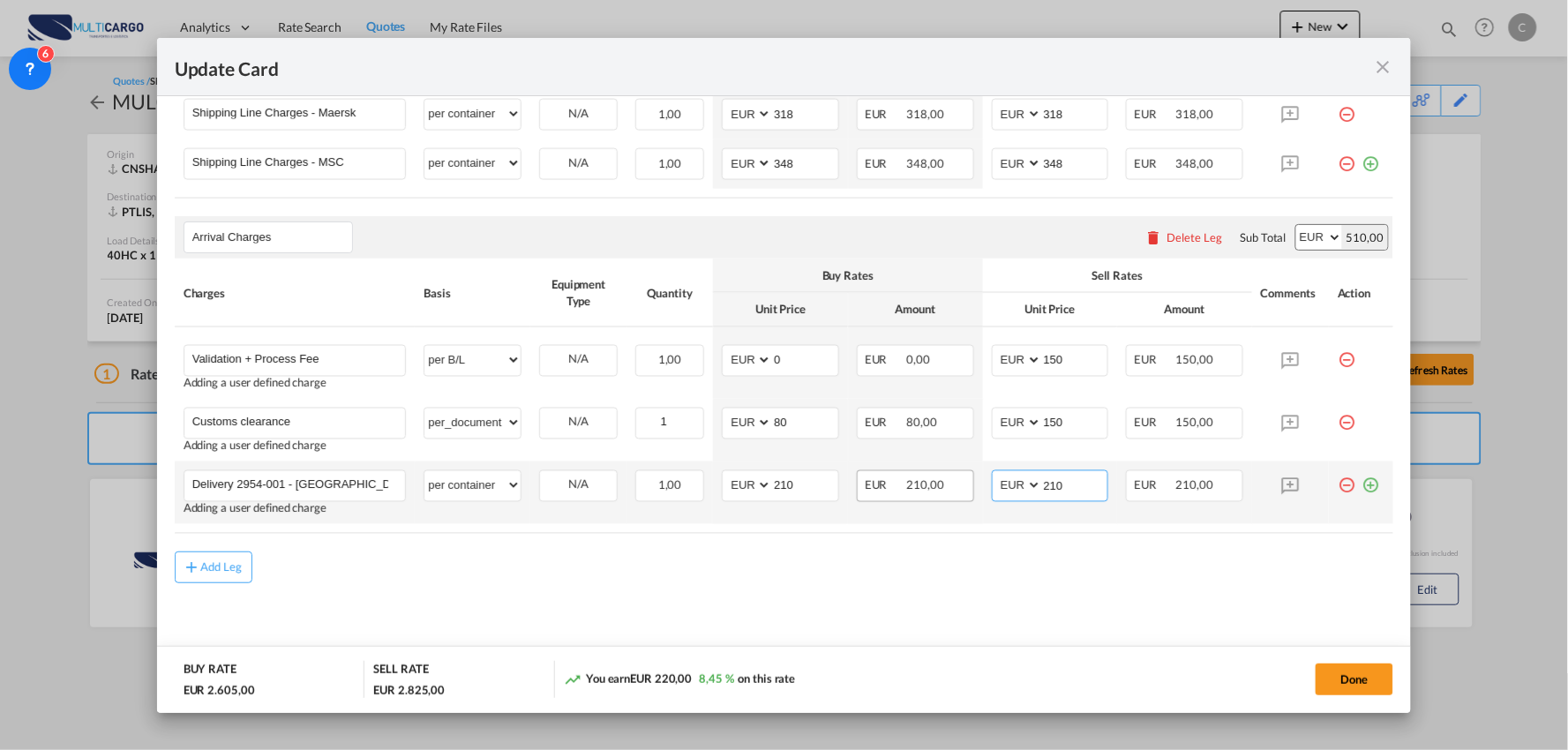
drag, startPoint x: 1083, startPoint y: 488, endPoint x: 958, endPoint y: 488, distance: 125.0
click at [972, 489] on tr "Delivery 2954-001 - Palmela Please Enter User Defined Charges Cannot Be Publish…" at bounding box center [784, 493] width 1219 height 62
type input "315"
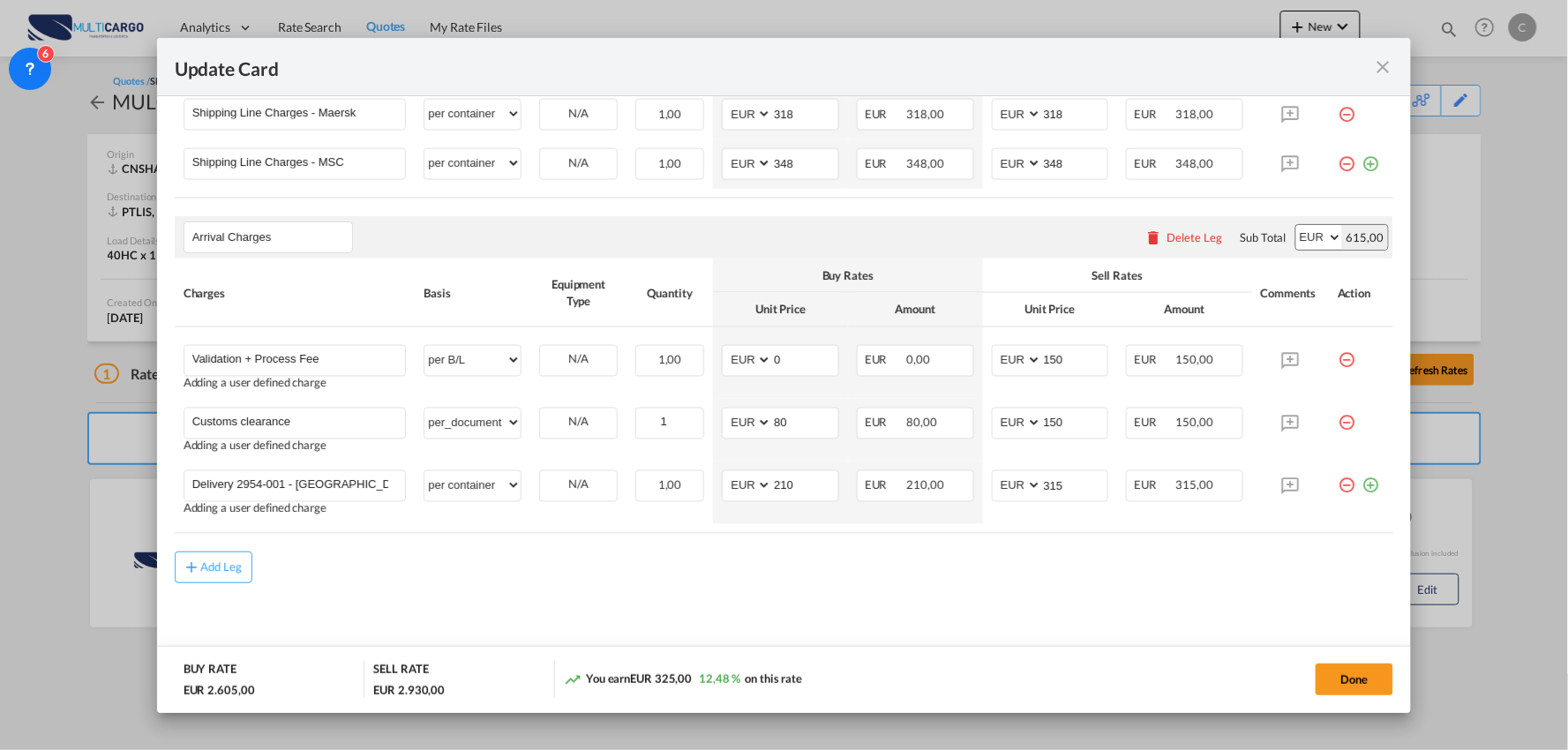
click at [814, 614] on md-content "Main Freight Please enter leg name Leg Name Already Exists Delete Leg Sub Total…" at bounding box center [784, 211] width 1219 height 915
drag, startPoint x: 794, startPoint y: 480, endPoint x: 708, endPoint y: 480, distance: 86.0
click at [713, 480] on td "AED AFN ALL AMD ANG AOA ARS AUD AWG AZN BAM BBD BDT BGN BHD BIF BMD BND [PERSON…" at bounding box center [780, 493] width 135 height 62
type input "235"
click at [653, 605] on md-content "Main Freight Please enter leg name Leg Name Already Exists Delete Leg Sub Total…" at bounding box center [784, 211] width 1219 height 915
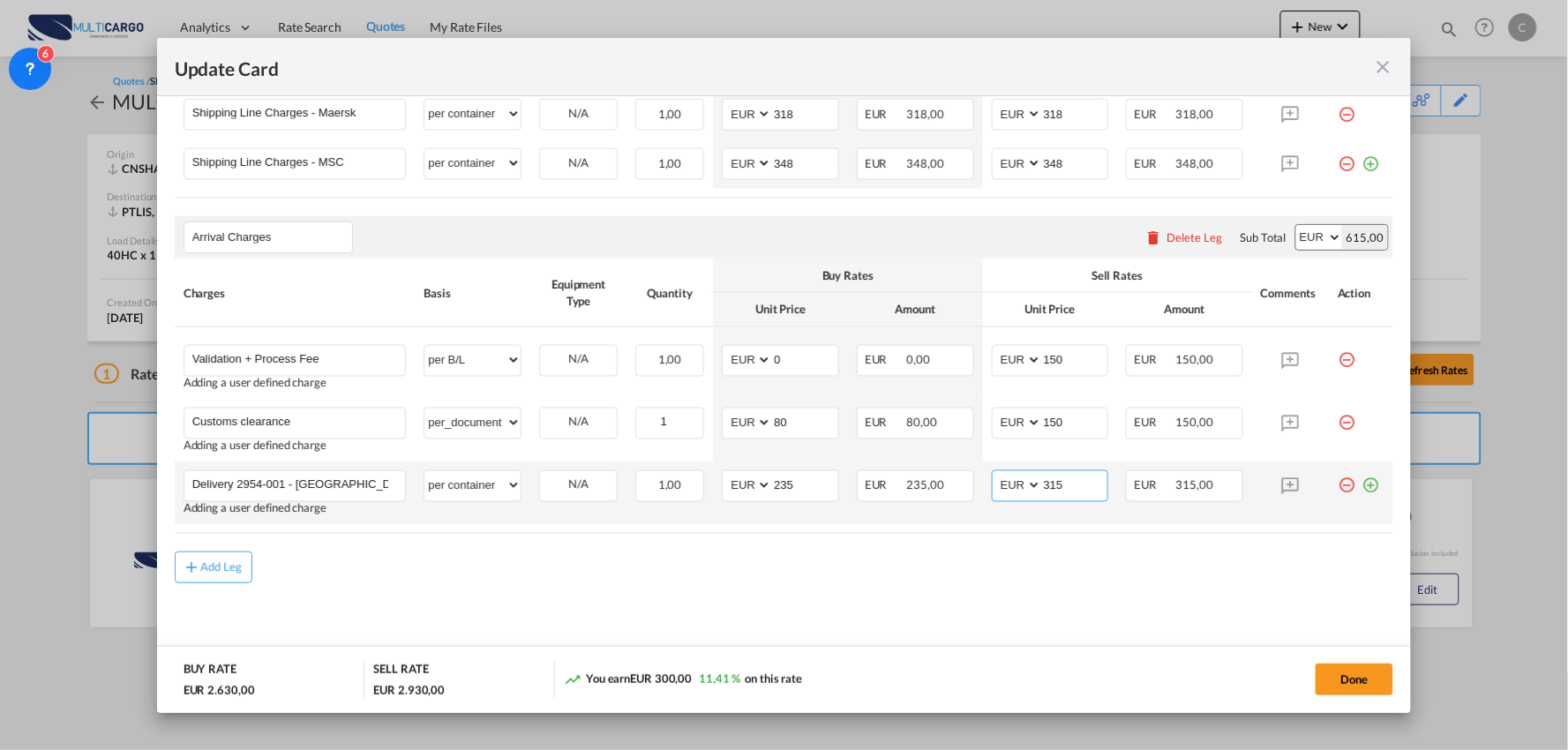
drag, startPoint x: 1052, startPoint y: 496, endPoint x: 926, endPoint y: 506, distance: 126.4
click at [933, 506] on tr "Delivery 2954-001 - Palmela Please Enter User Defined Charges Cannot Be Publish…" at bounding box center [784, 493] width 1219 height 62
type input "300"
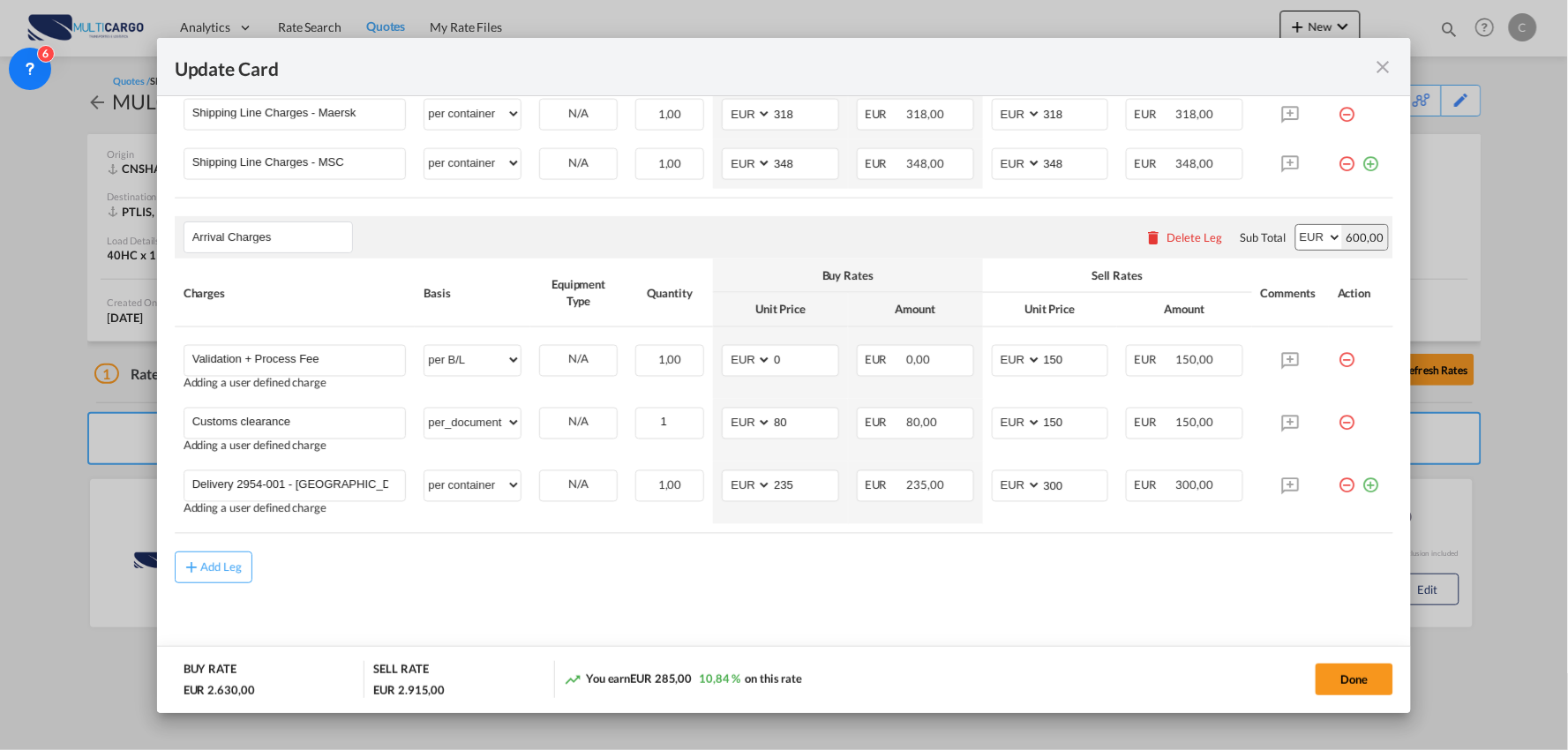
click at [1047, 584] on md-content "Main Freight Please enter leg name Leg Name Already Exists Delete Leg Sub Total…" at bounding box center [784, 211] width 1219 height 915
click at [1317, 665] on button "Done" at bounding box center [1354, 680] width 77 height 32
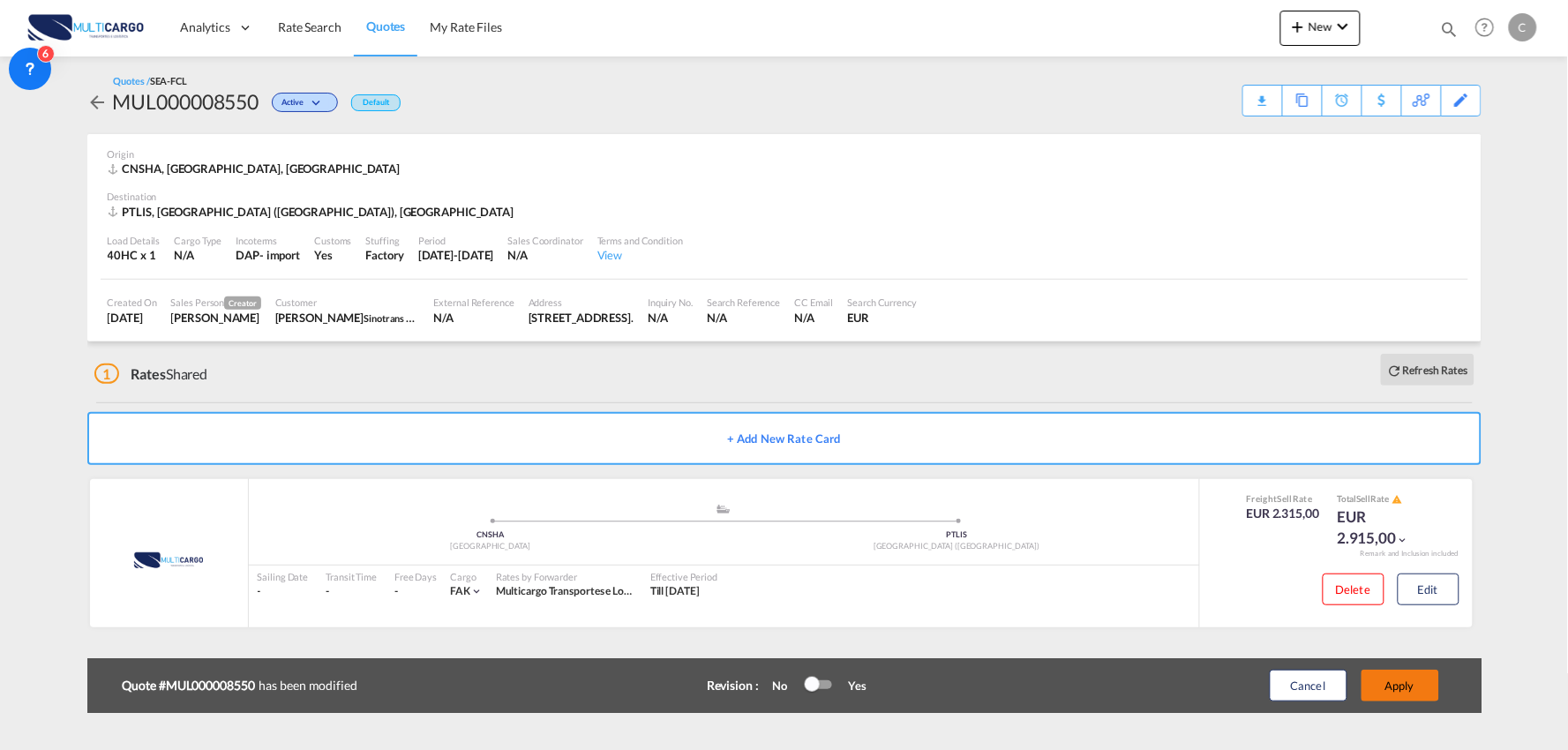
click at [1412, 683] on button "Apply" at bounding box center [1400, 686] width 77 height 32
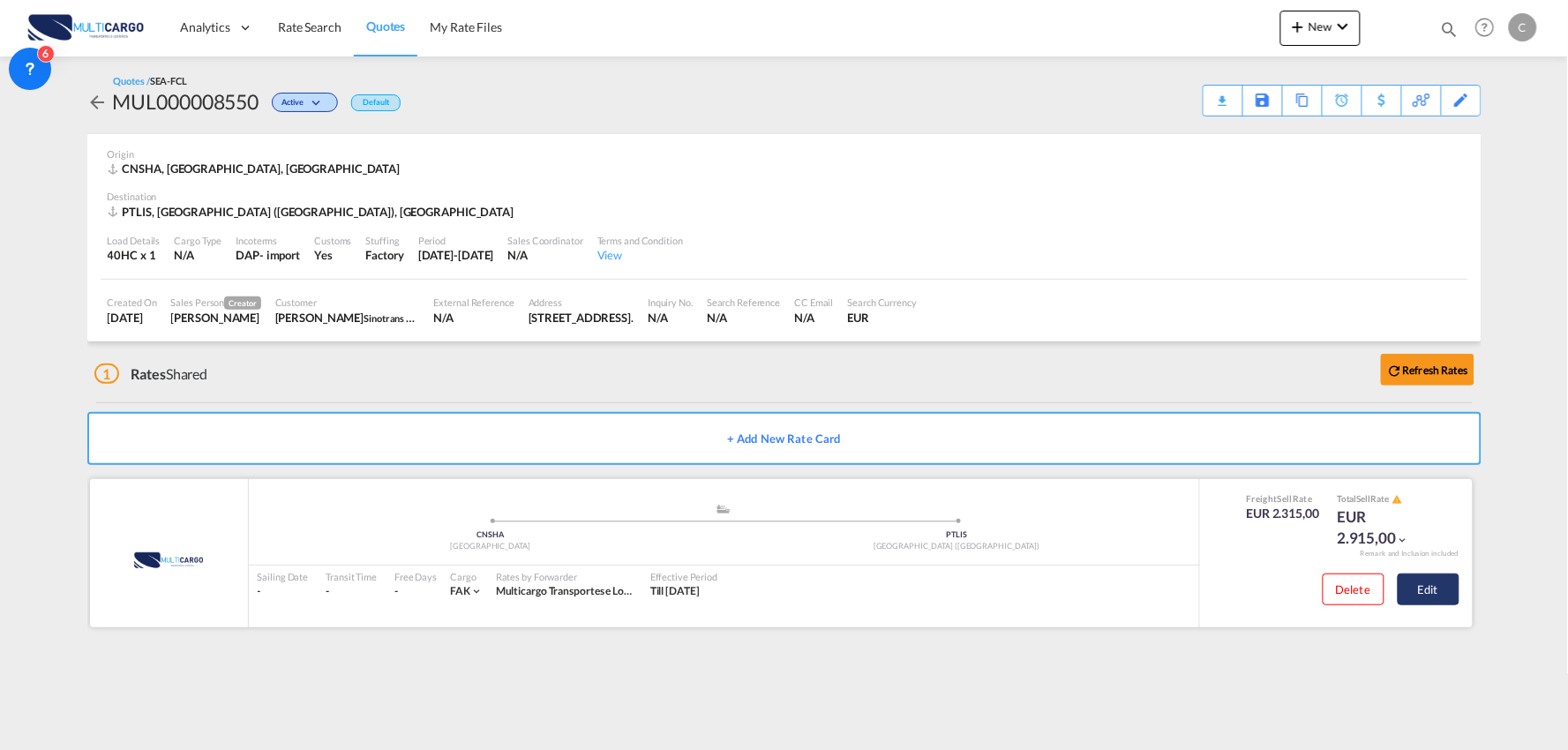
click at [1440, 597] on button "Edit" at bounding box center [1428, 590] width 61 height 32
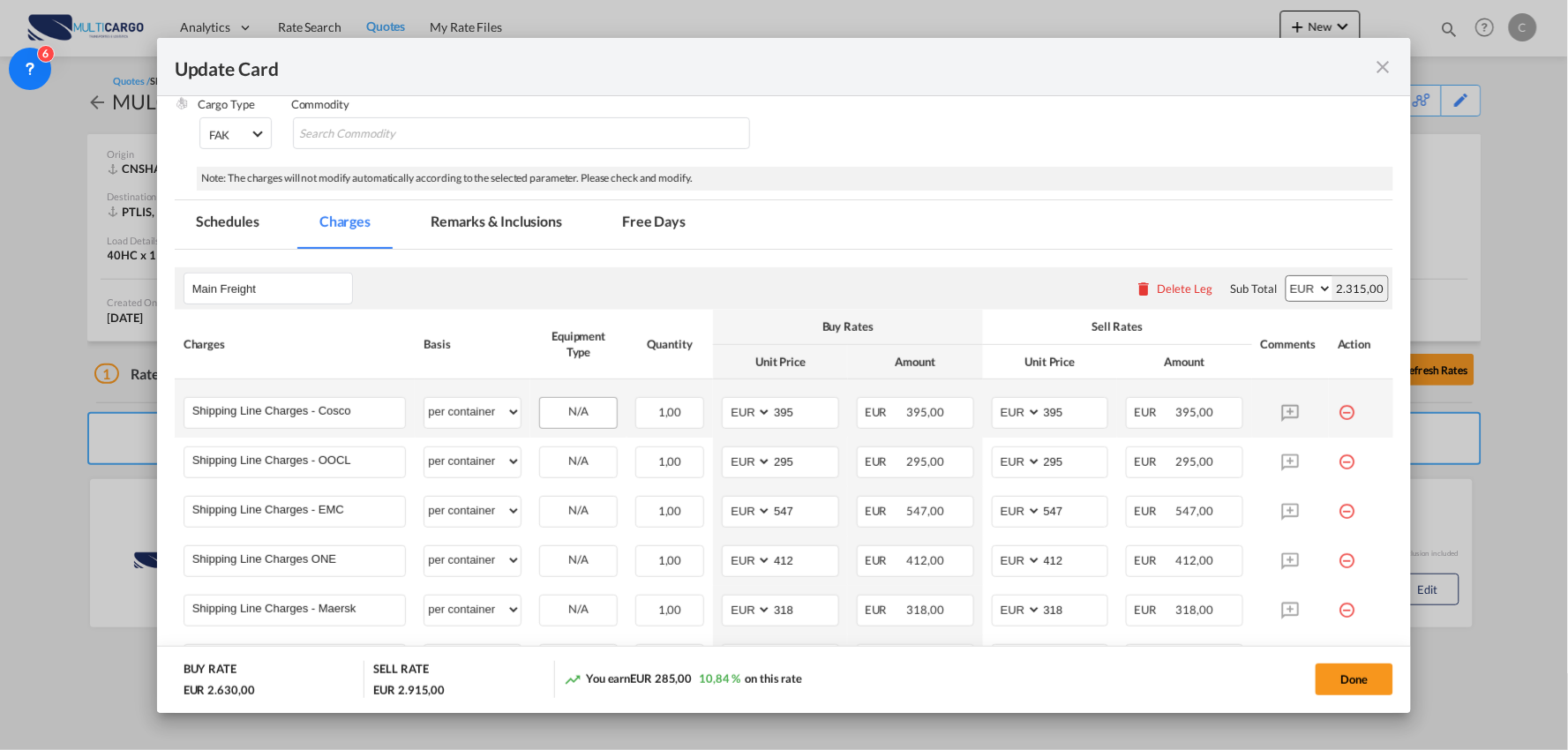
scroll to position [294, 0]
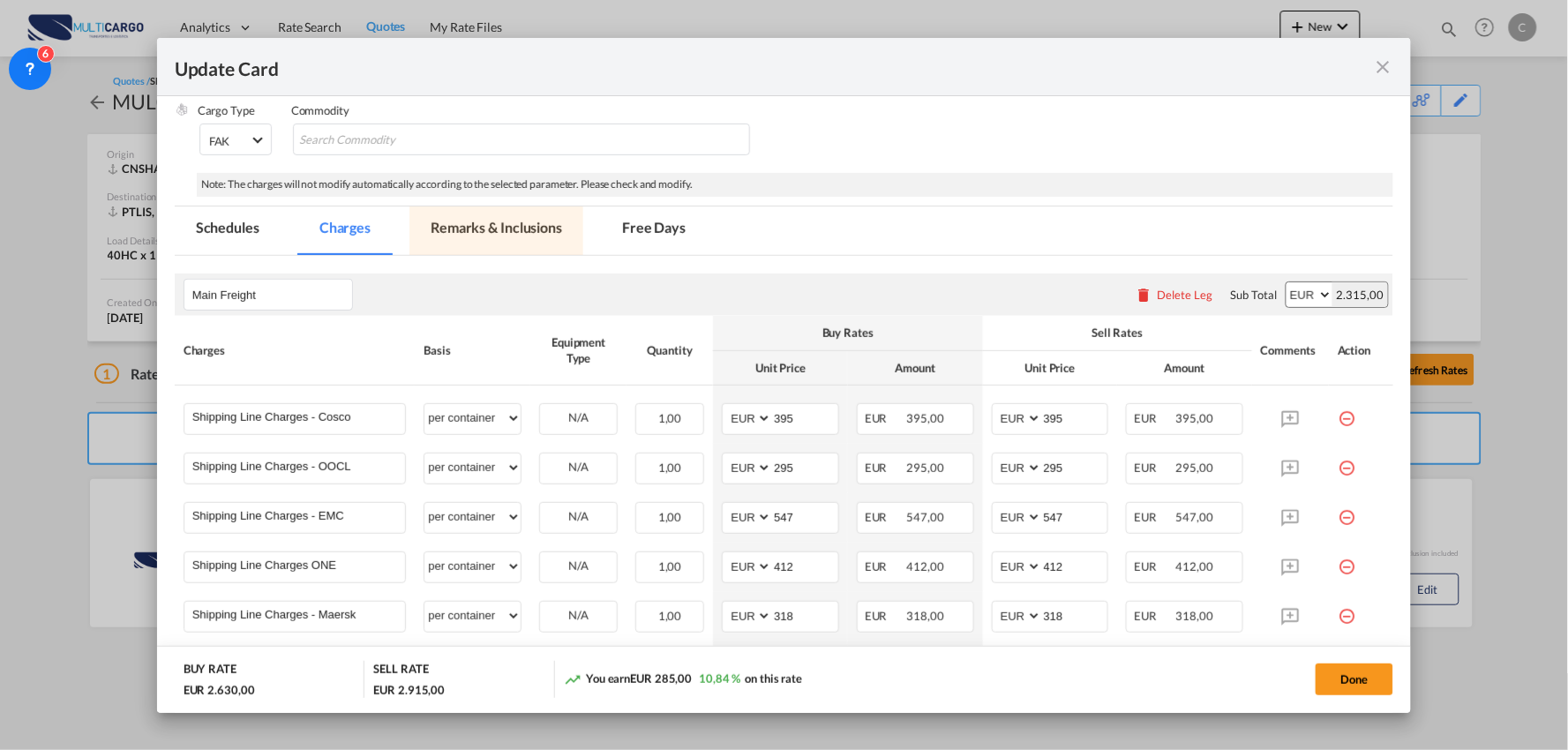
click at [474, 236] on md-tab-item "Remarks & Inclusions" at bounding box center [496, 230] width 174 height 49
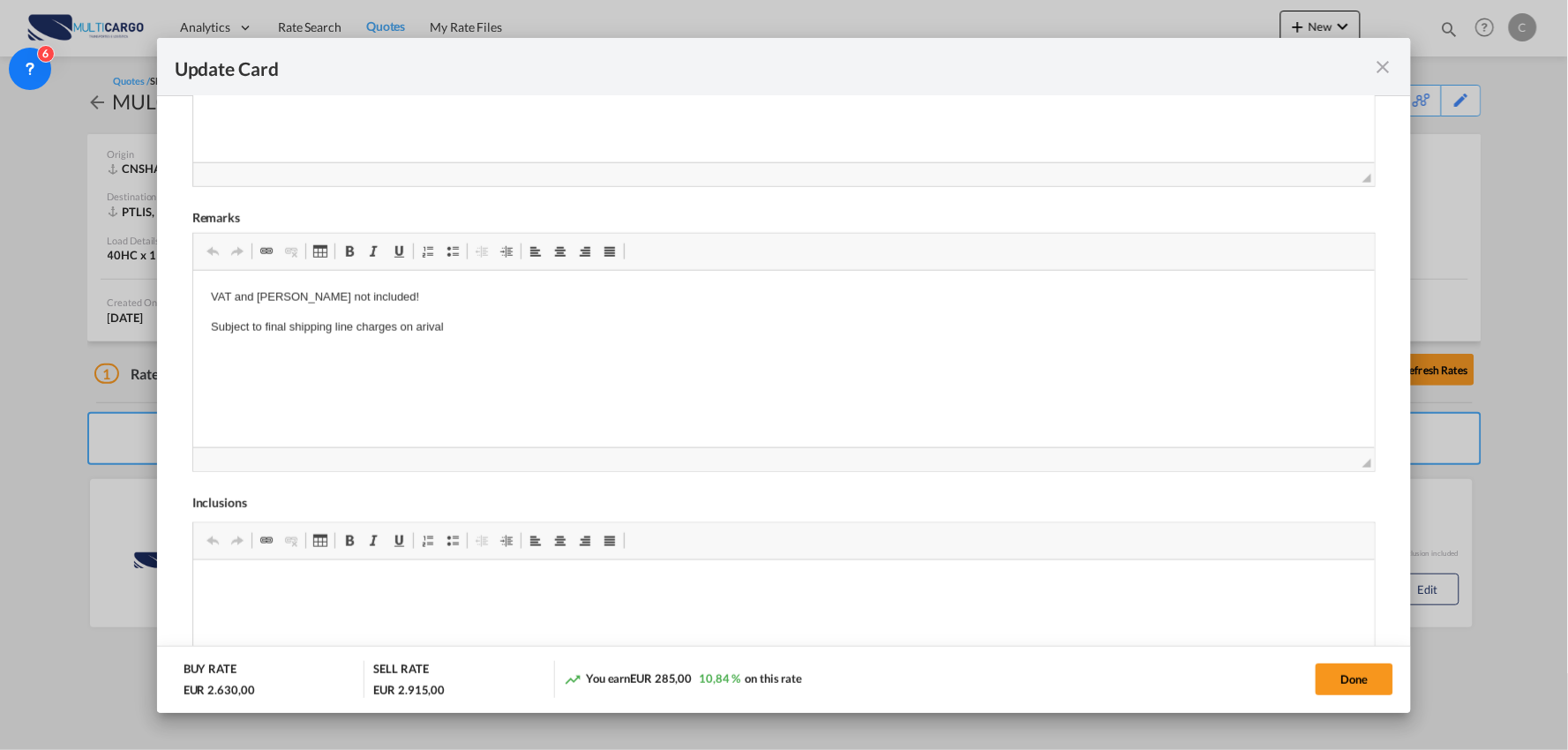
scroll to position [685, 0]
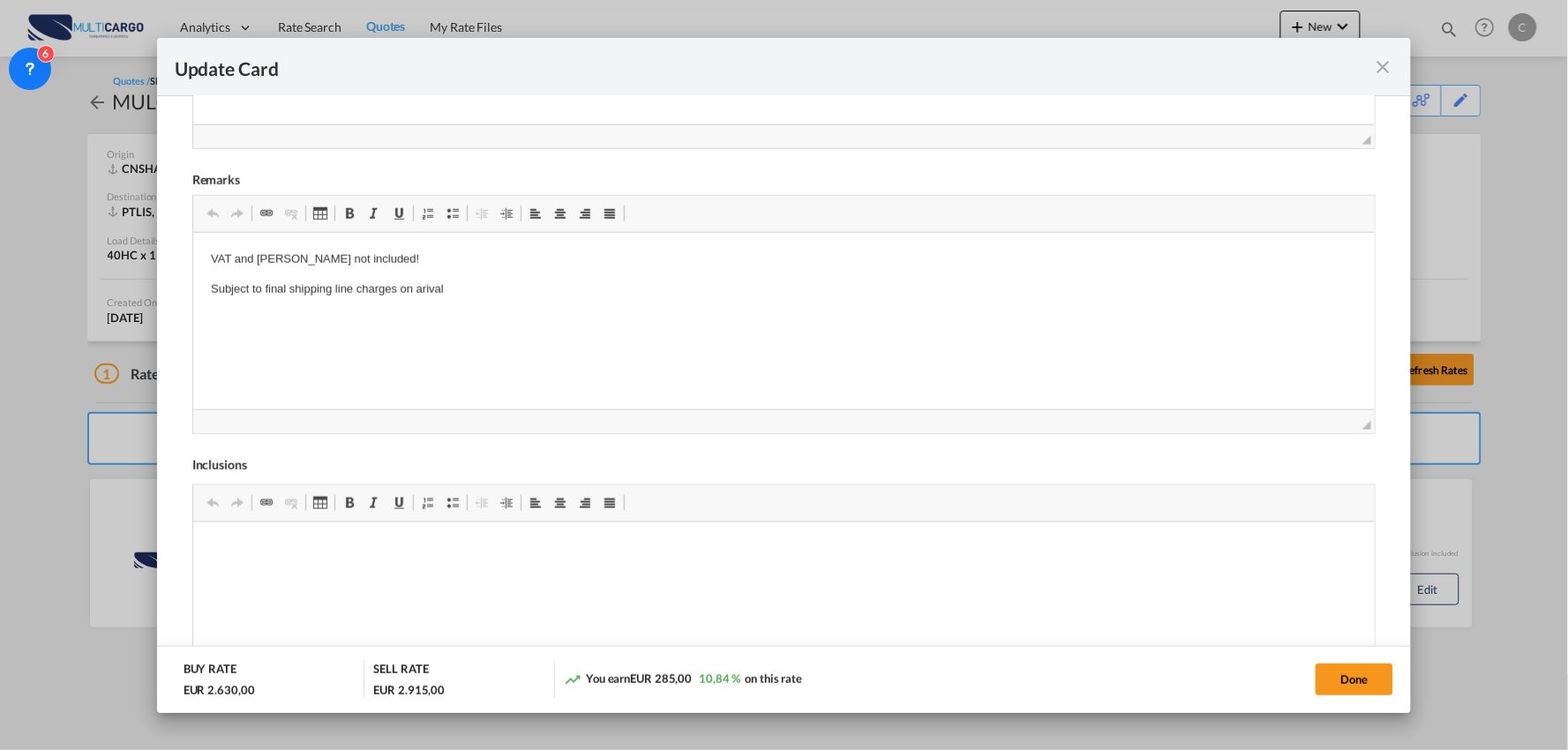
click at [190, 252] on div "Internal Remarks Rich Text Editor, editor4 Editor [PERSON_NAME] de ferramentas …" at bounding box center [784, 328] width 1219 height 930
drag, startPoint x: 295, startPoint y: 262, endPoint x: 148, endPoint y: 253, distance: 147.3
click at [192, 253] on html "VAT and [PERSON_NAME] not included! Subject to final shipping line charges on a…" at bounding box center [783, 275] width 1183 height 84
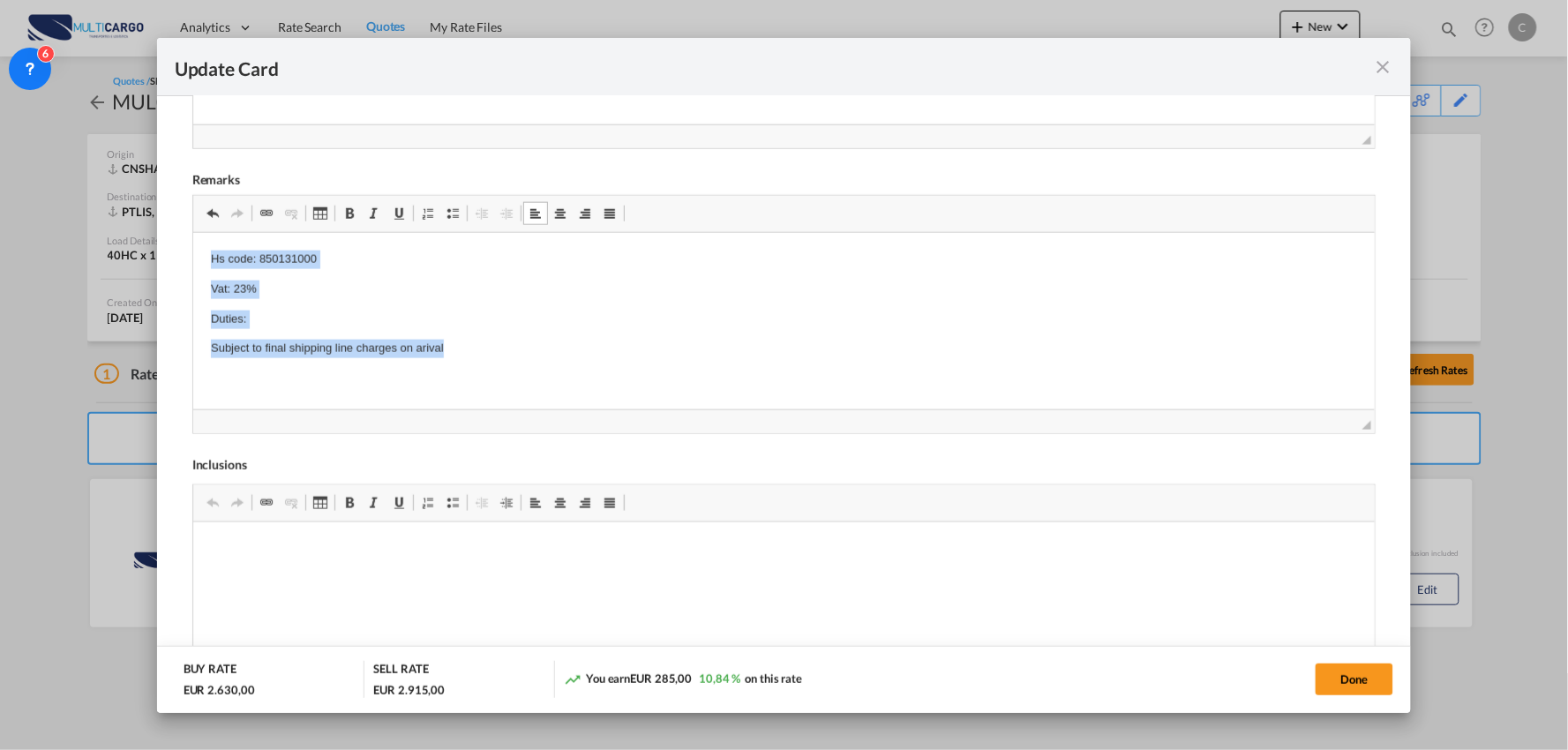
drag, startPoint x: 275, startPoint y: 304, endPoint x: 112, endPoint y: 223, distance: 182.0
click at [192, 233] on html "Hs code: 850131000 Vat: 23% Duties: Subject to final shipping line charges on a…" at bounding box center [783, 304] width 1183 height 143
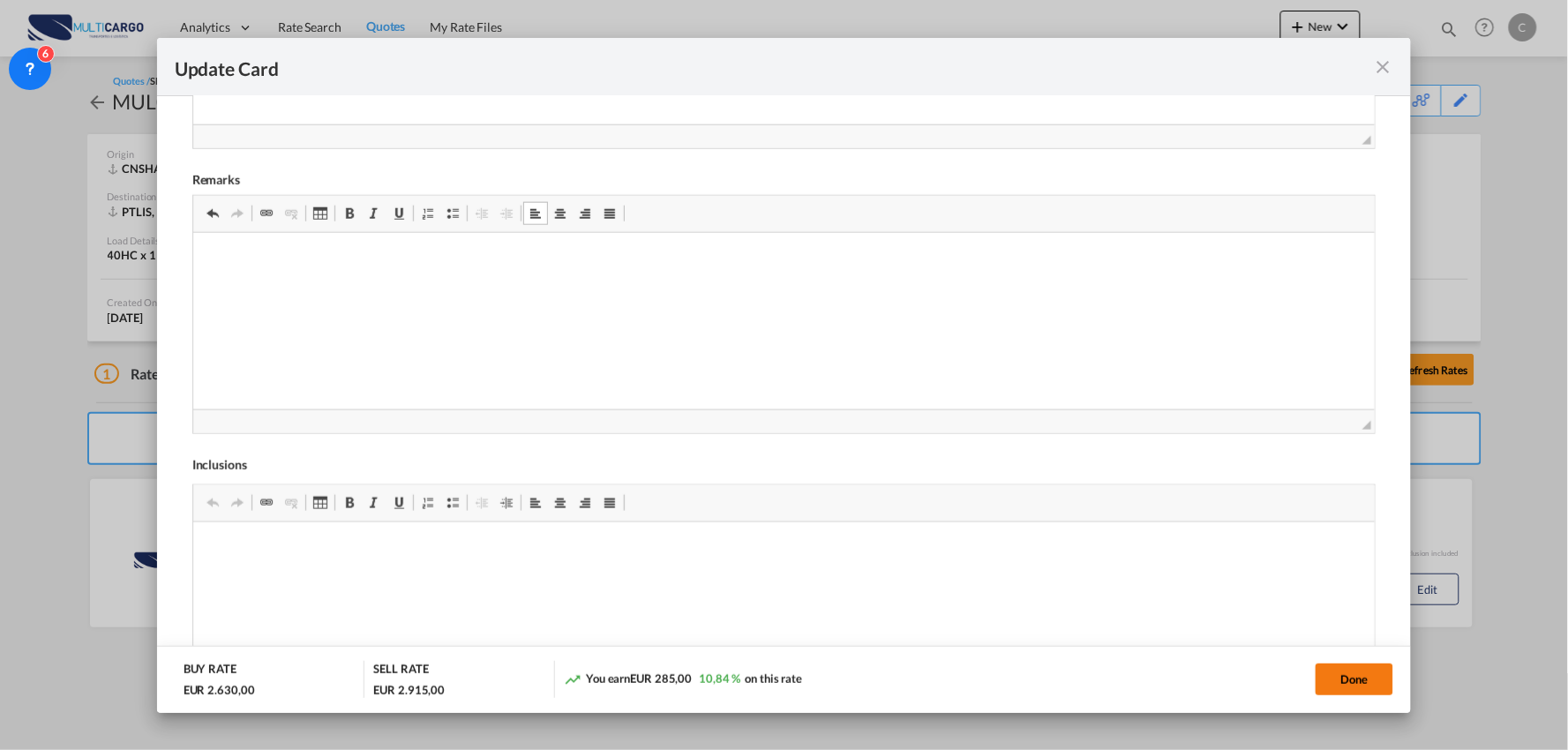
click at [1368, 681] on button "Done" at bounding box center [1354, 680] width 77 height 32
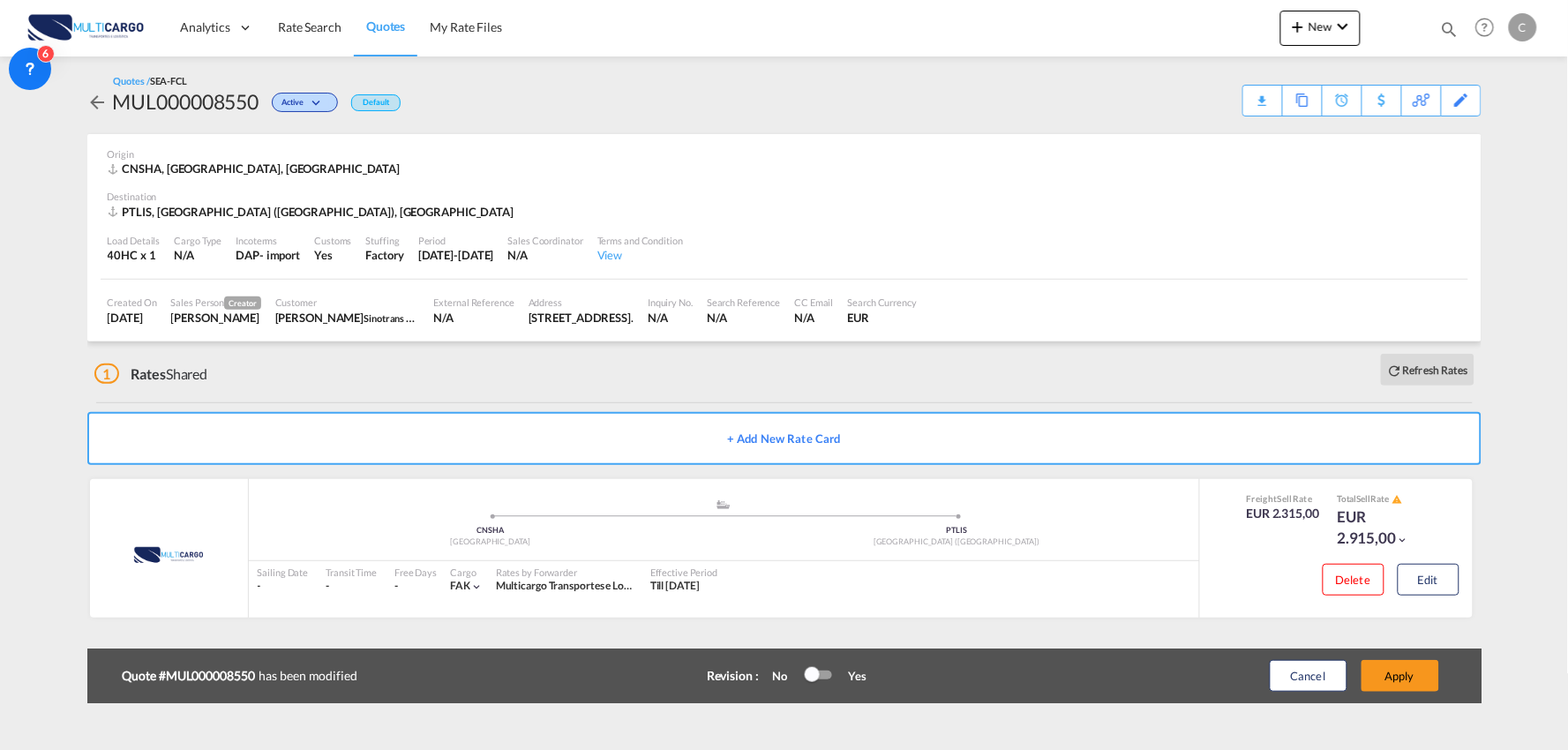
scroll to position [248, 0]
click at [1402, 672] on button "Apply" at bounding box center [1400, 676] width 77 height 32
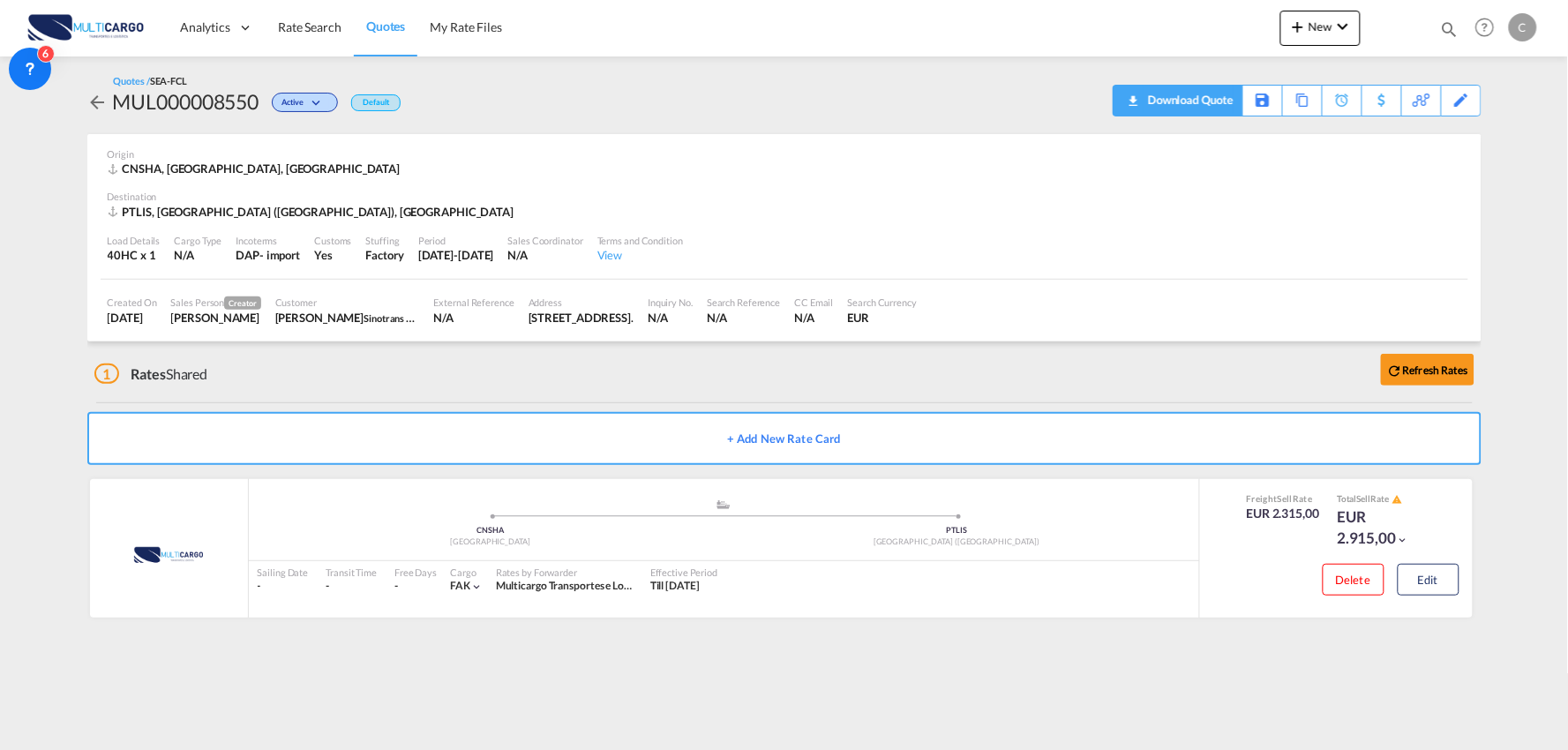
click at [1197, 101] on div "Download Quote" at bounding box center [1188, 100] width 90 height 28
click at [1224, 100] on div "Download Quote" at bounding box center [1188, 100] width 90 height 28
